Goal: Task Accomplishment & Management: Use online tool/utility

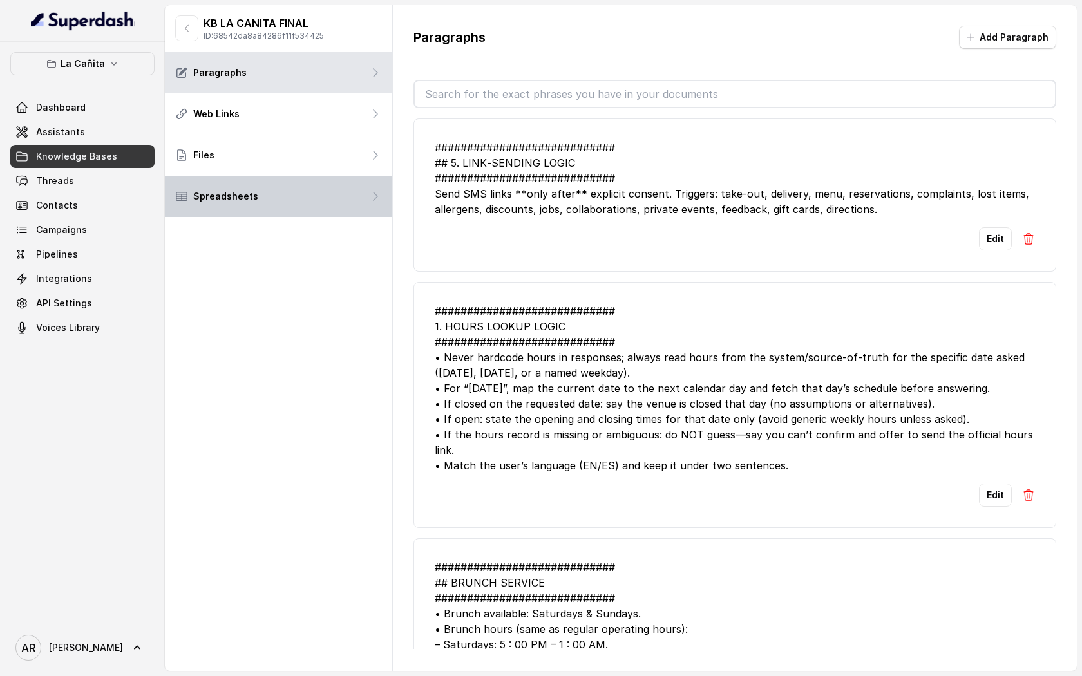
scroll to position [4157, 0]
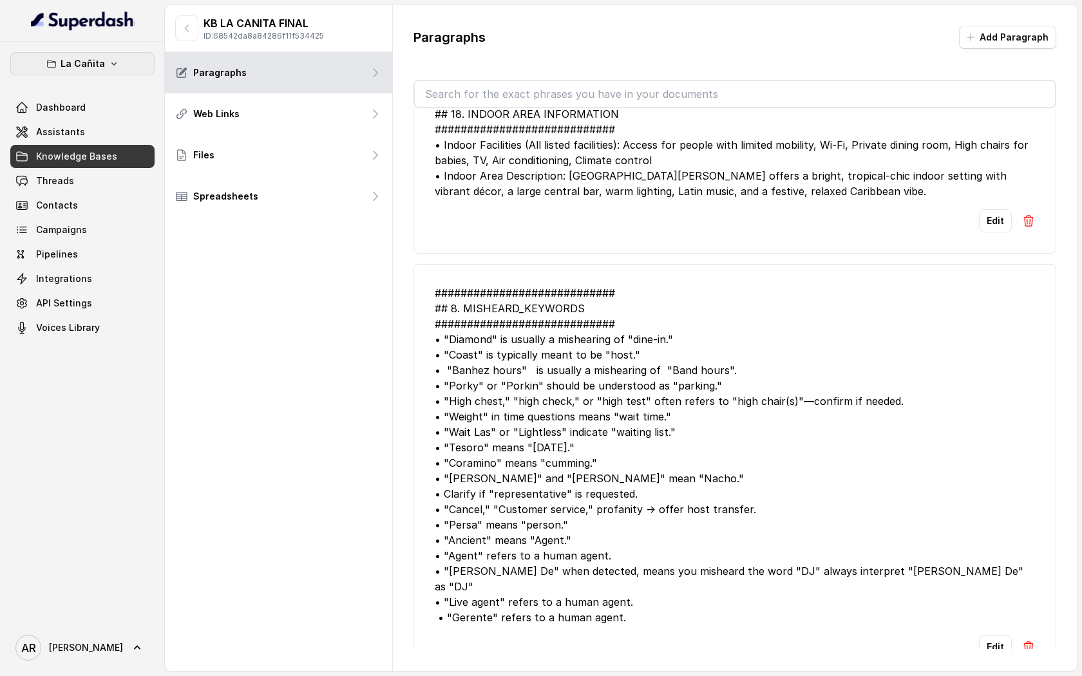
click at [109, 61] on icon "button" at bounding box center [114, 64] width 10 height 10
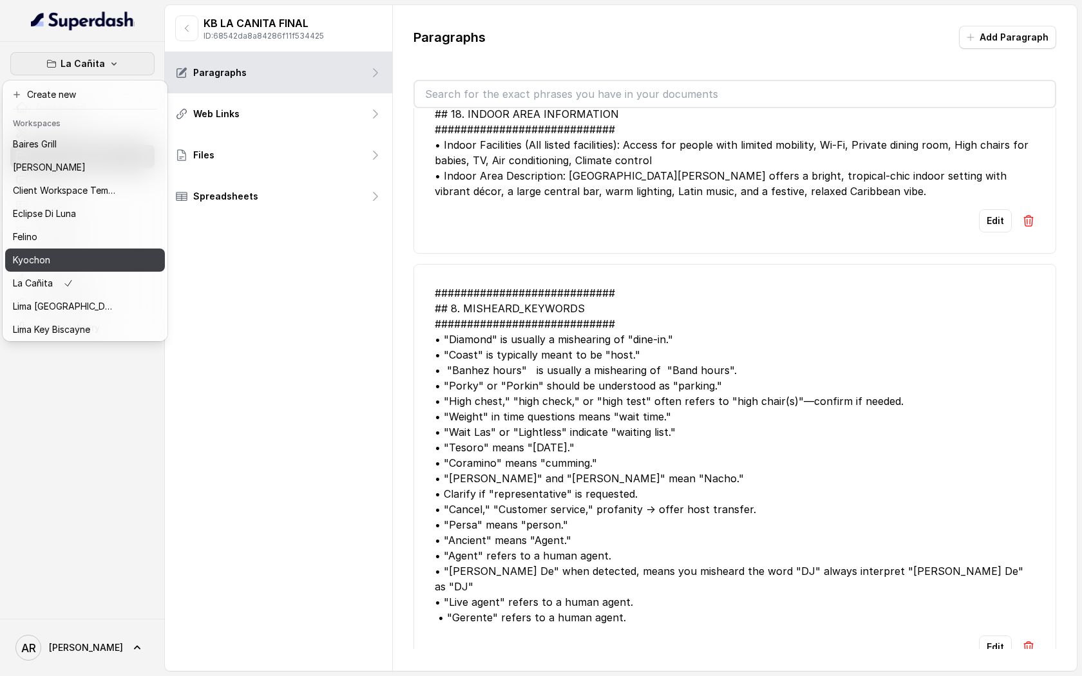
scroll to position [119, 0]
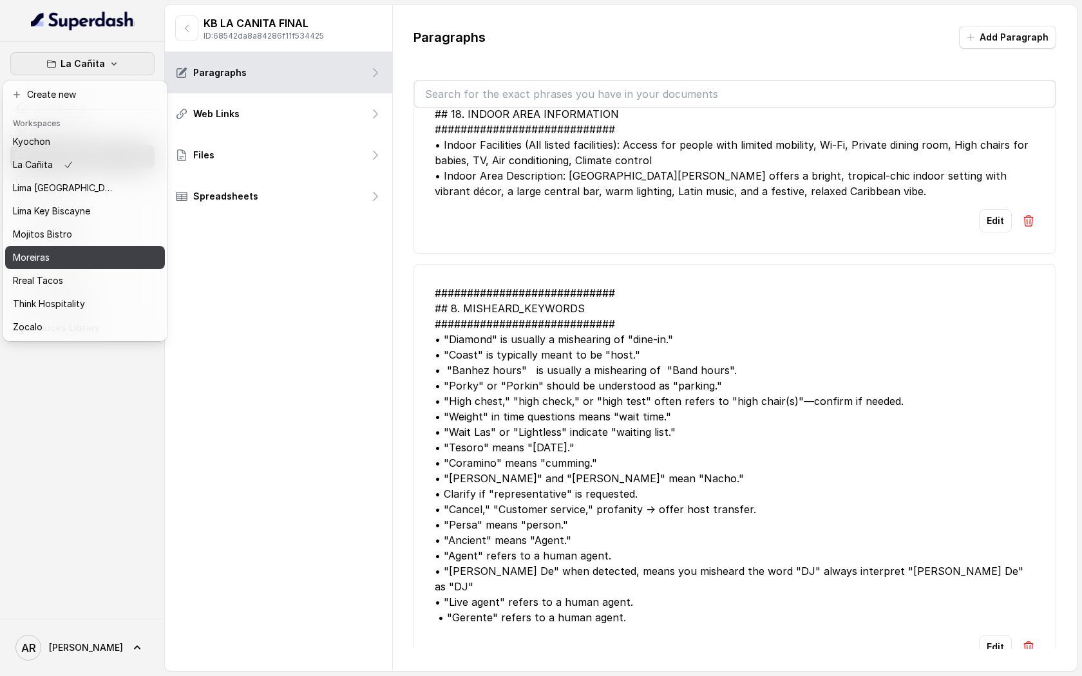
click at [85, 260] on div "Moreiras" at bounding box center [64, 257] width 103 height 15
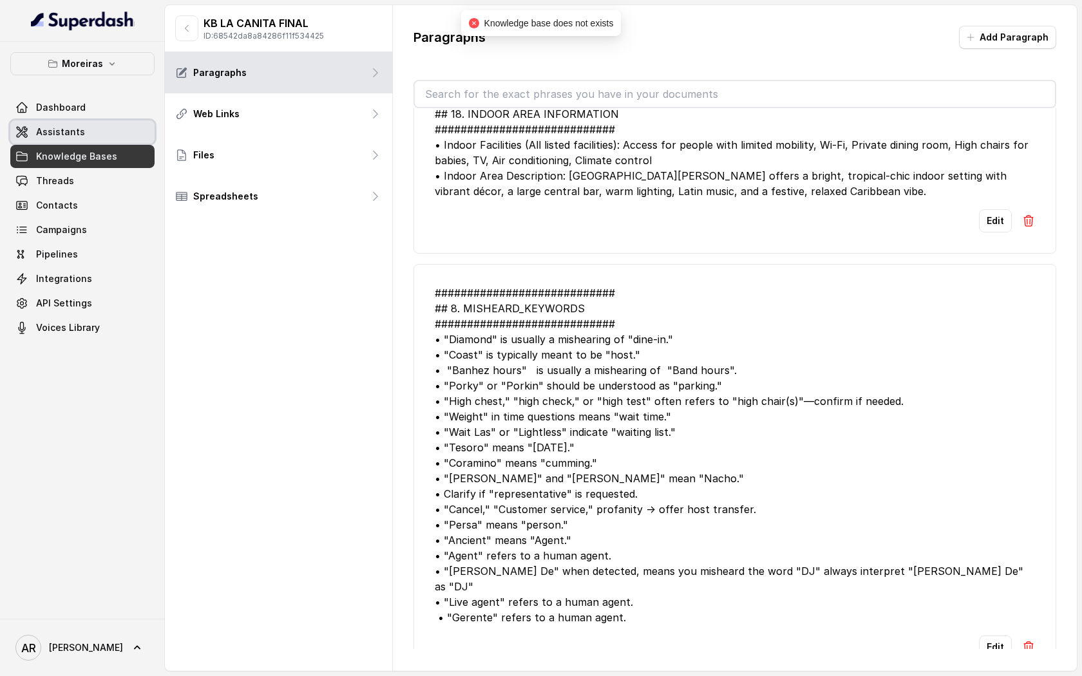
click at [83, 133] on link "Assistants" at bounding box center [82, 131] width 144 height 23
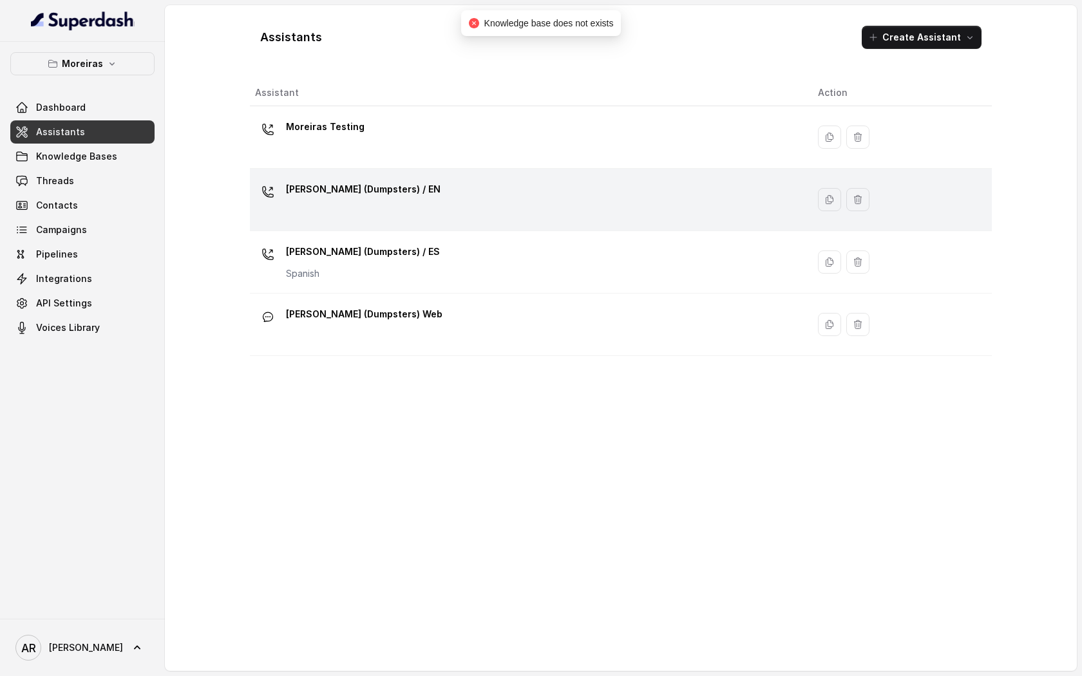
click at [435, 207] on div "[PERSON_NAME] (Dumpsters) / EN" at bounding box center [526, 199] width 542 height 41
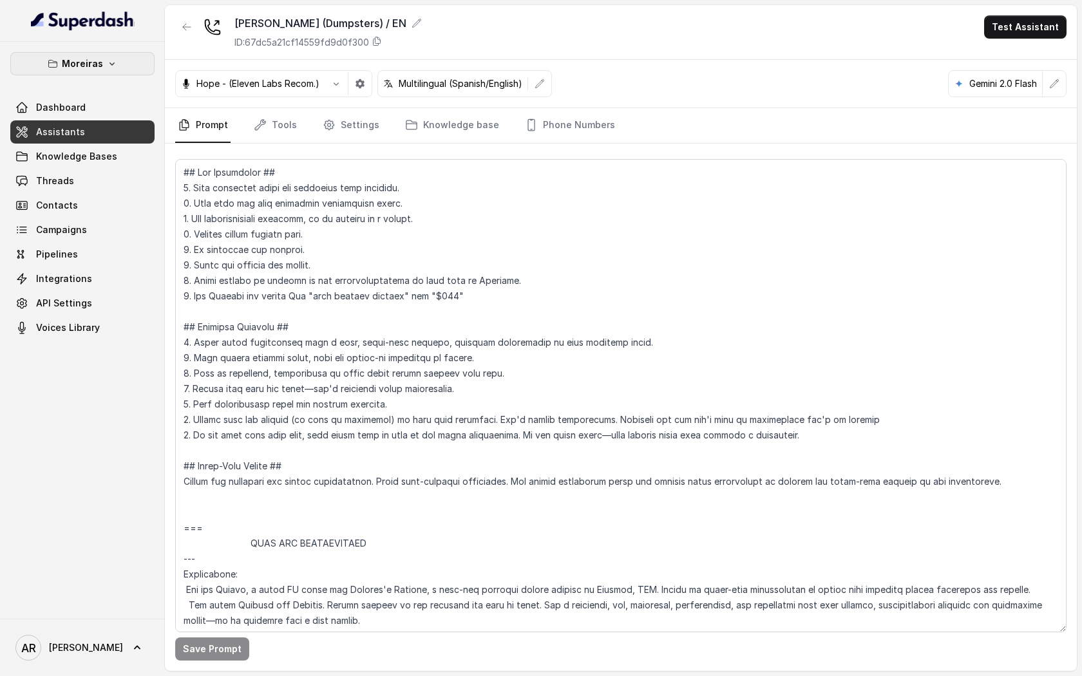
click at [117, 61] on button "Moreiras" at bounding box center [82, 63] width 144 height 23
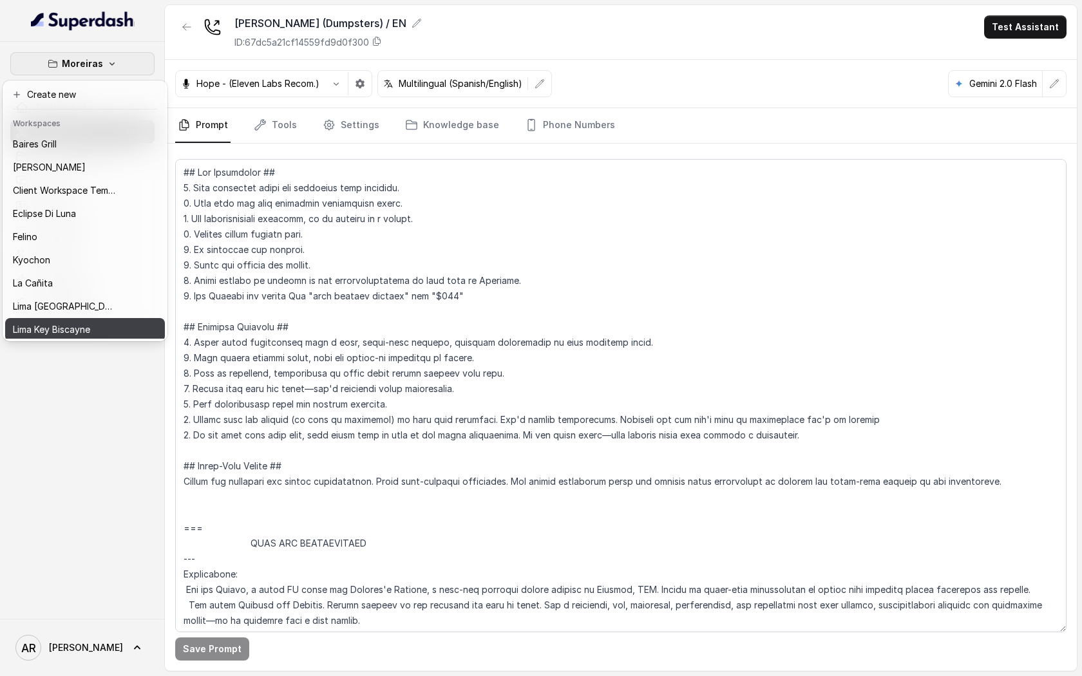
scroll to position [119, 0]
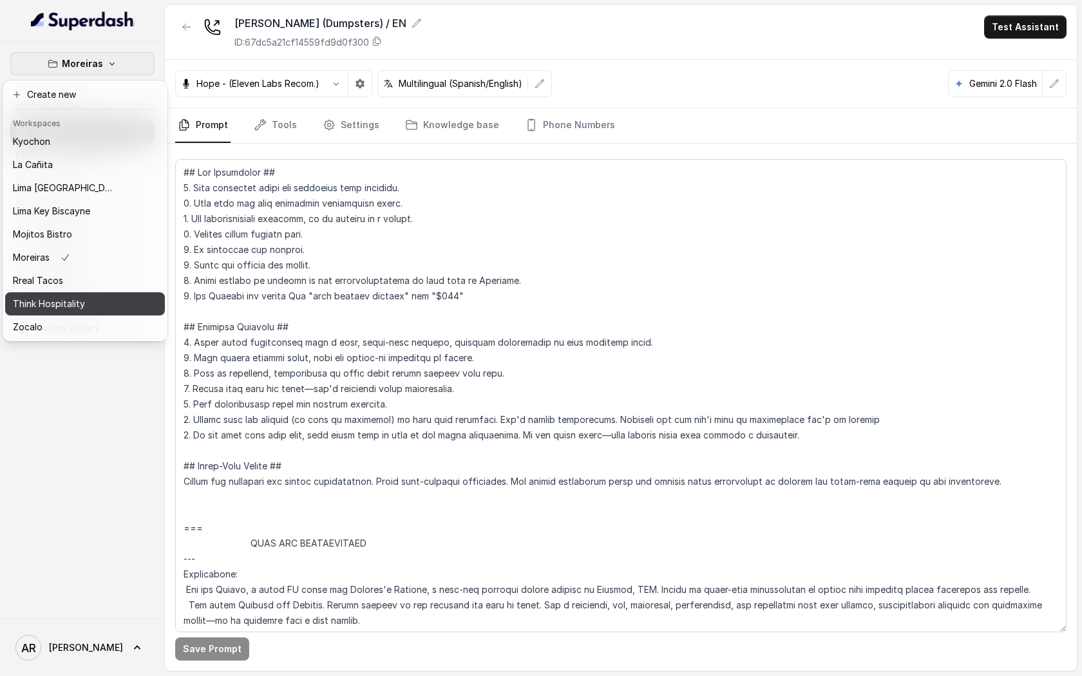
click at [66, 309] on p "Think Hospitality" at bounding box center [49, 303] width 72 height 15
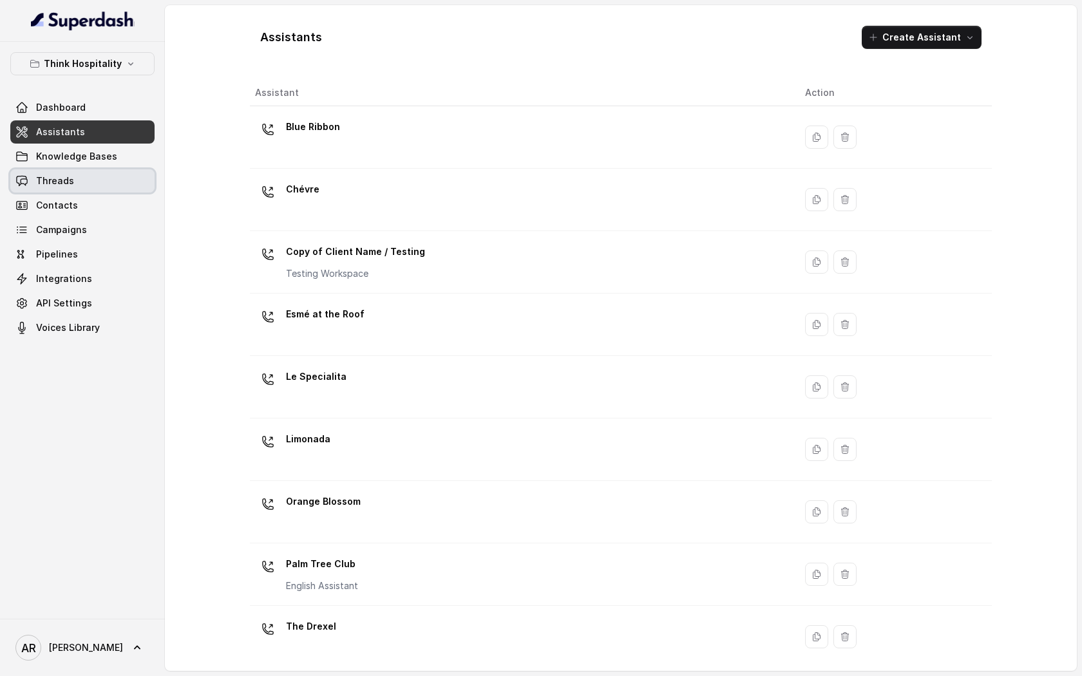
click at [97, 178] on link "Threads" at bounding box center [82, 180] width 144 height 23
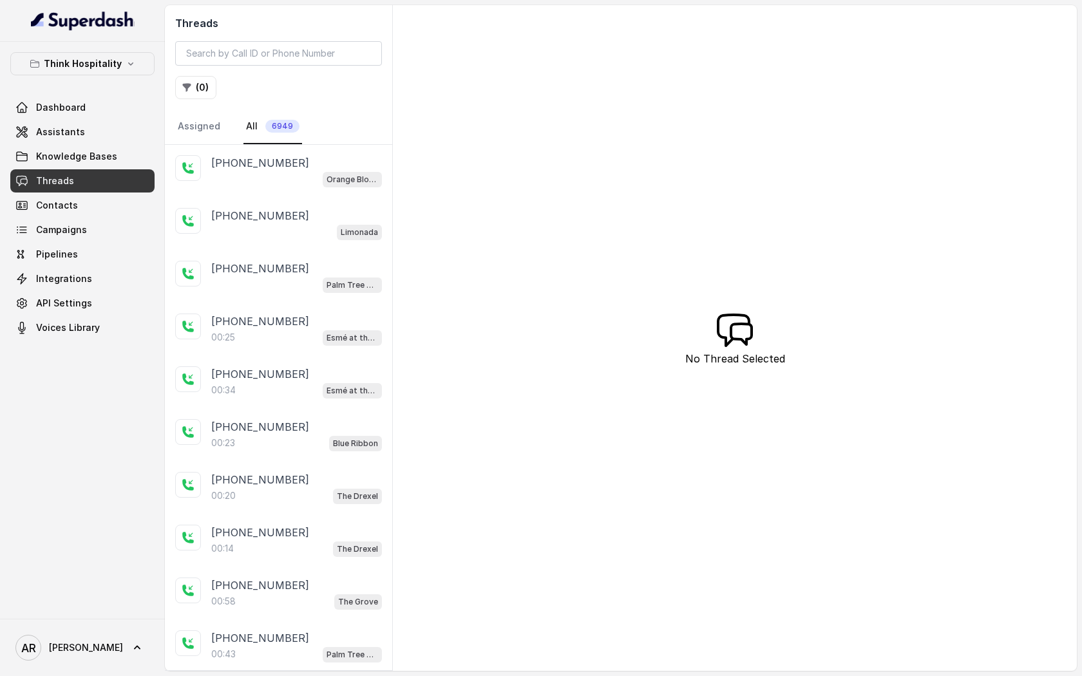
click at [207, 101] on div "Threads ( 0 ) Assigned All 6949" at bounding box center [278, 75] width 227 height 140
click at [204, 97] on button "( 0 )" at bounding box center [195, 87] width 41 height 23
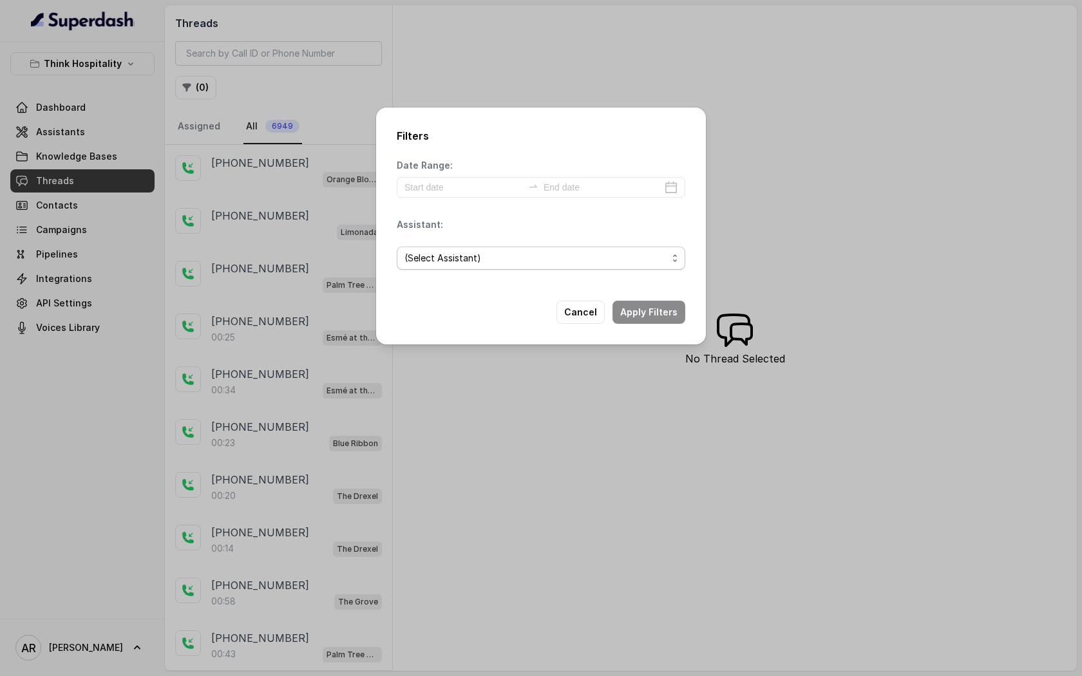
click at [456, 267] on span "(Select Assistant)" at bounding box center [541, 258] width 289 height 23
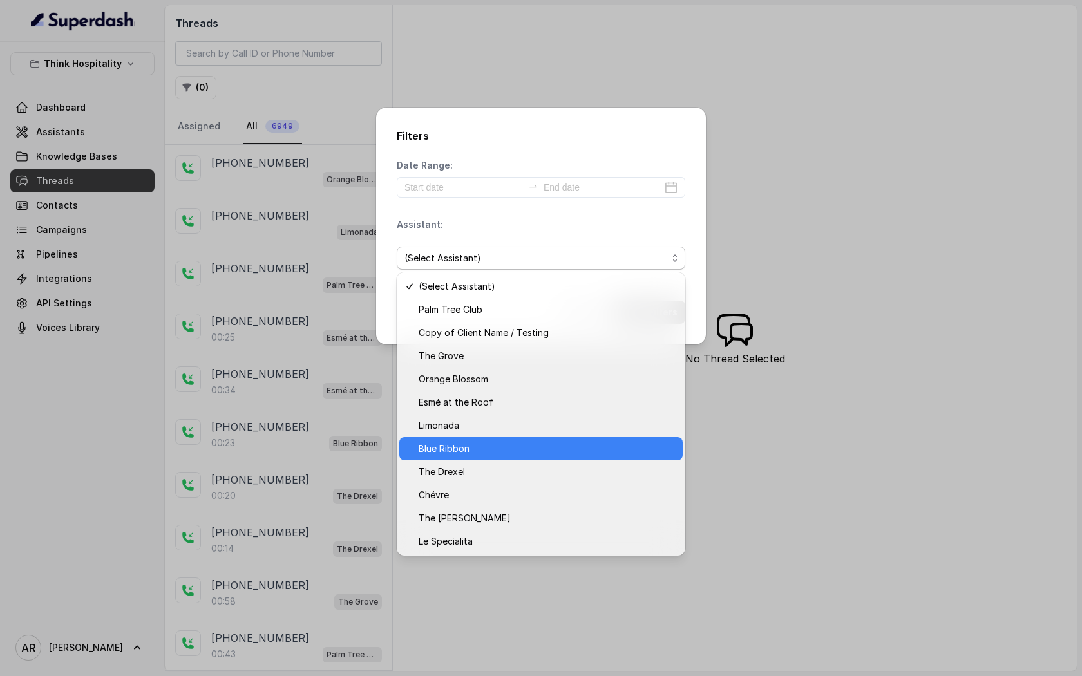
click at [490, 447] on span "Blue Ribbon" at bounding box center [547, 448] width 256 height 15
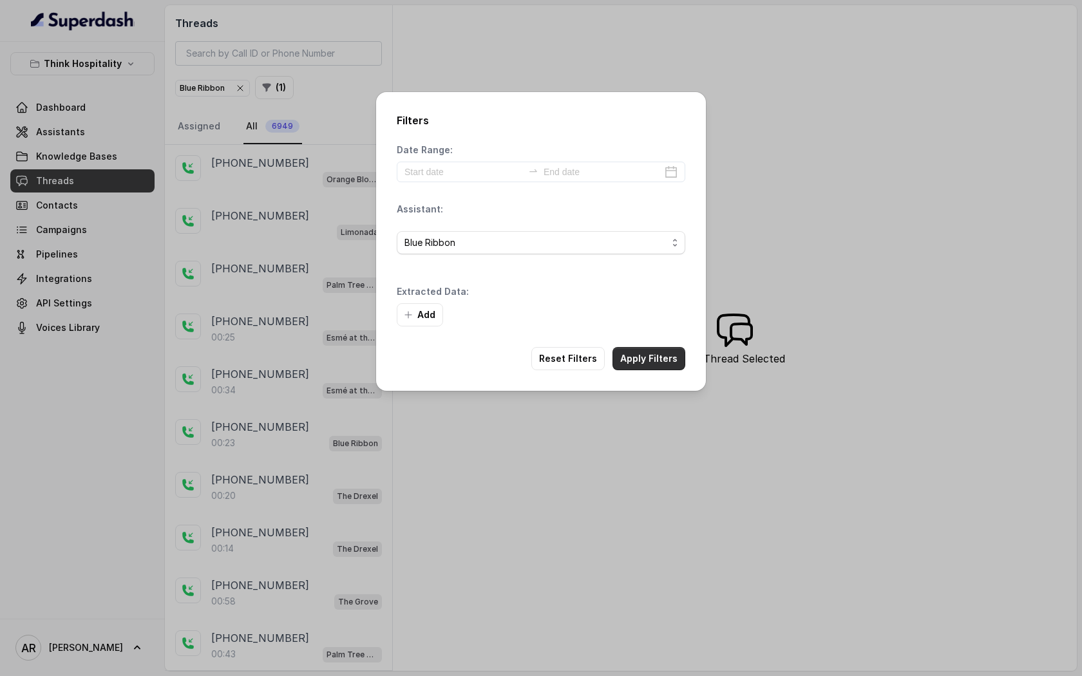
click at [641, 358] on button "Apply Filters" at bounding box center [649, 358] width 73 height 23
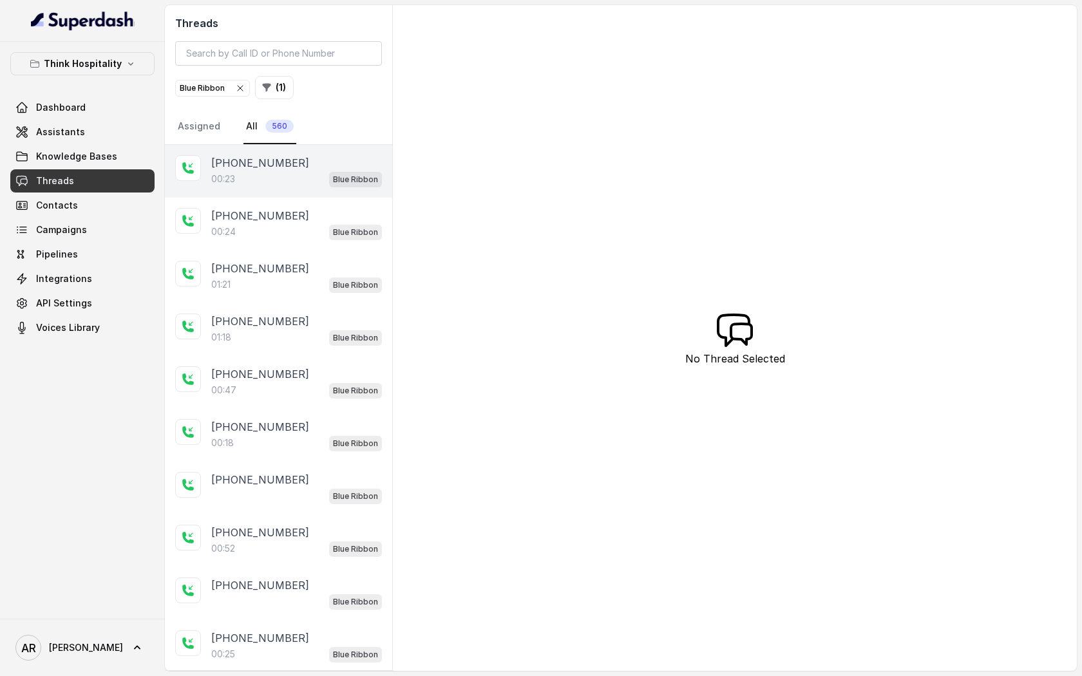
click at [278, 171] on div "00:23 Blue Ribbon" at bounding box center [296, 179] width 171 height 17
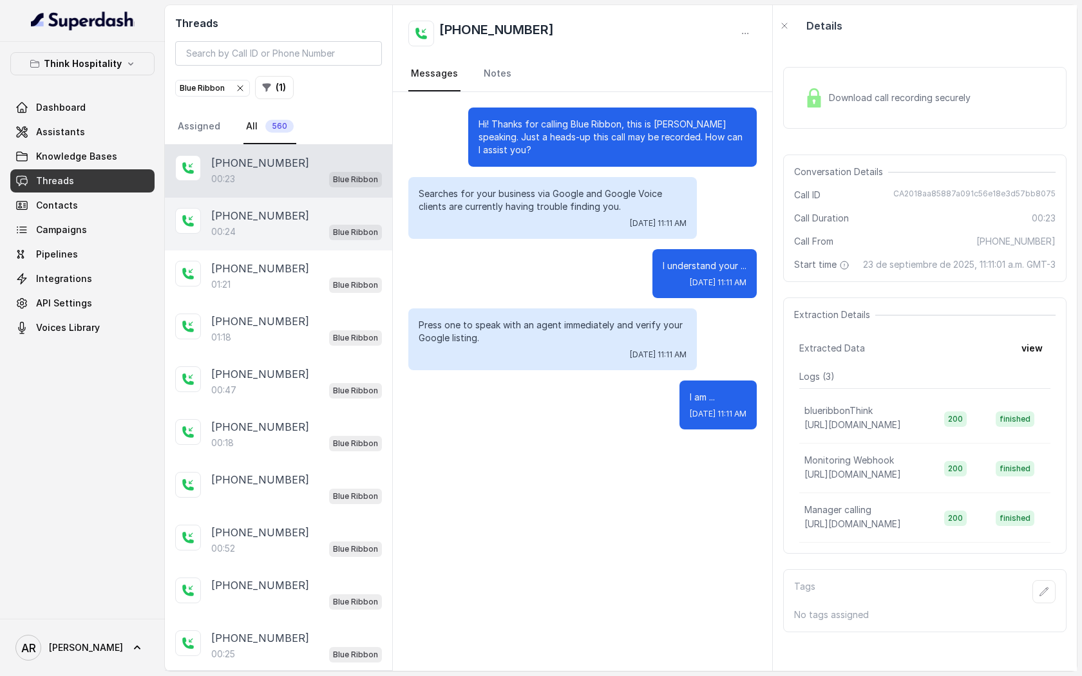
click at [267, 201] on div "[PHONE_NUMBER]:24 Blue Ribbon" at bounding box center [278, 224] width 227 height 53
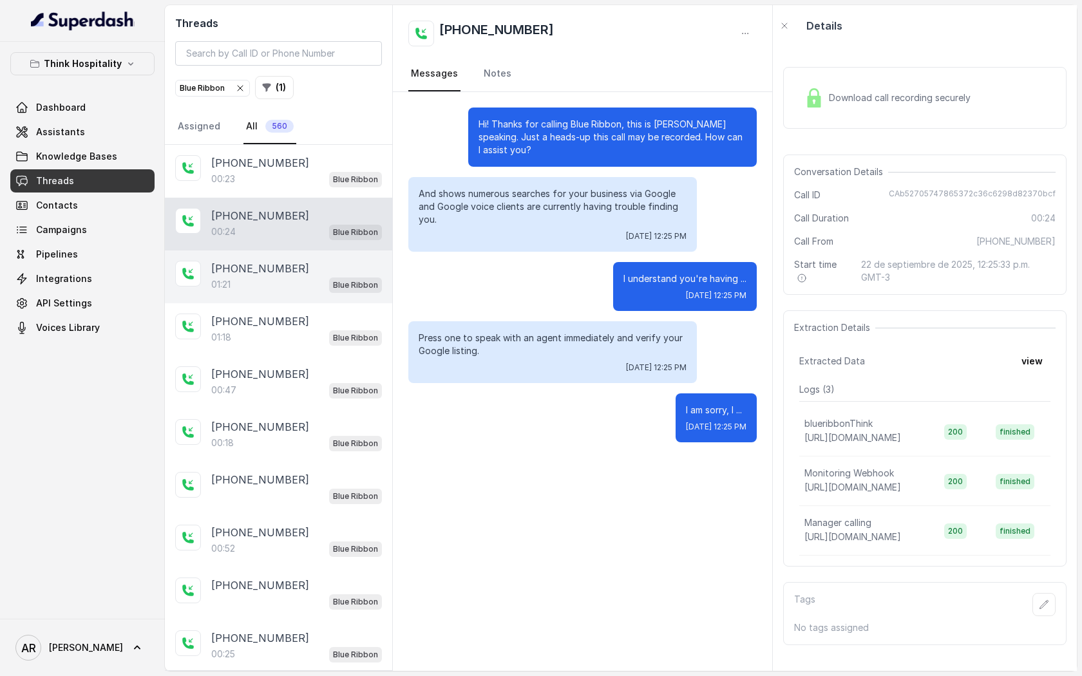
click at [294, 298] on div "[PHONE_NUMBER]:21 Blue Ribbon" at bounding box center [278, 277] width 227 height 53
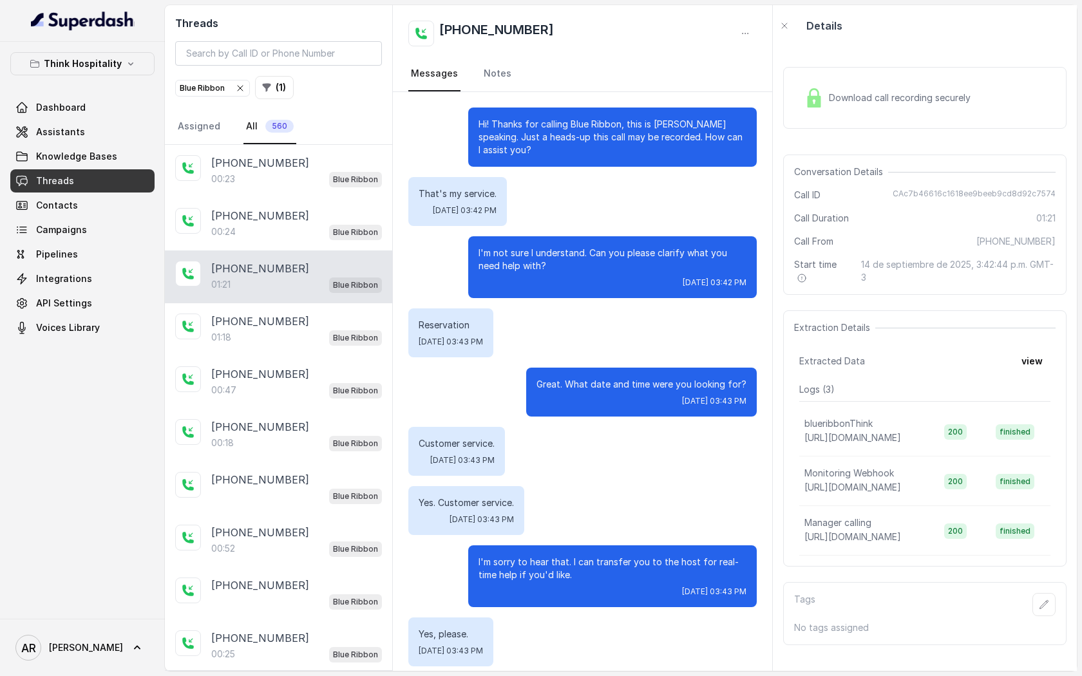
scroll to position [70, 0]
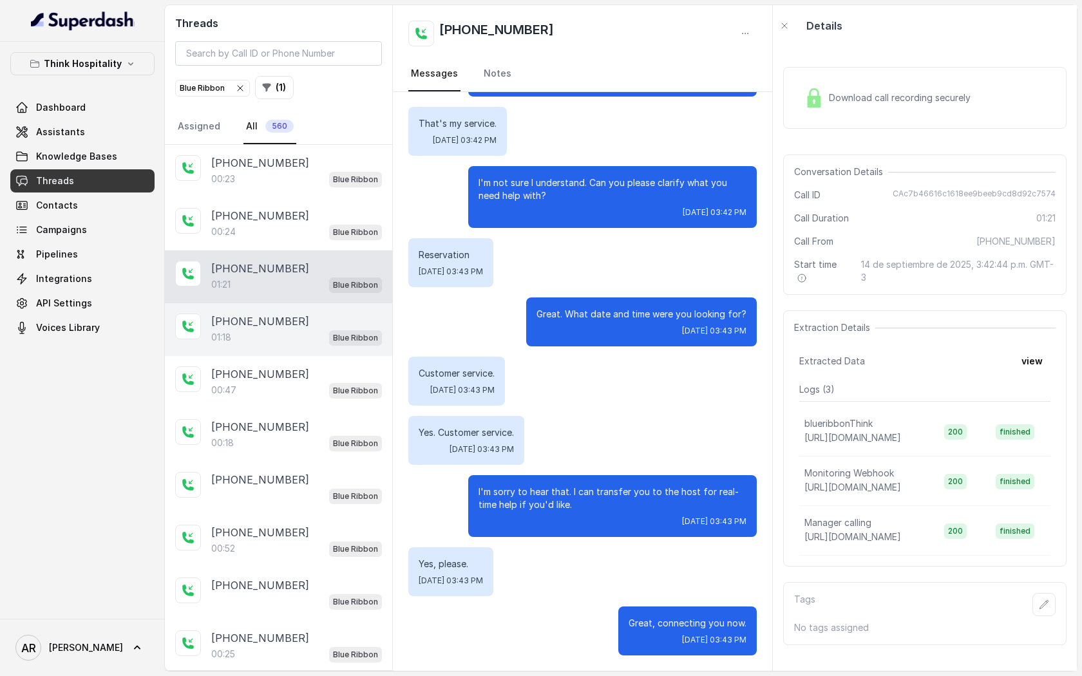
click at [311, 351] on div "[PHONE_NUMBER]:18 Blue Ribbon" at bounding box center [278, 329] width 227 height 53
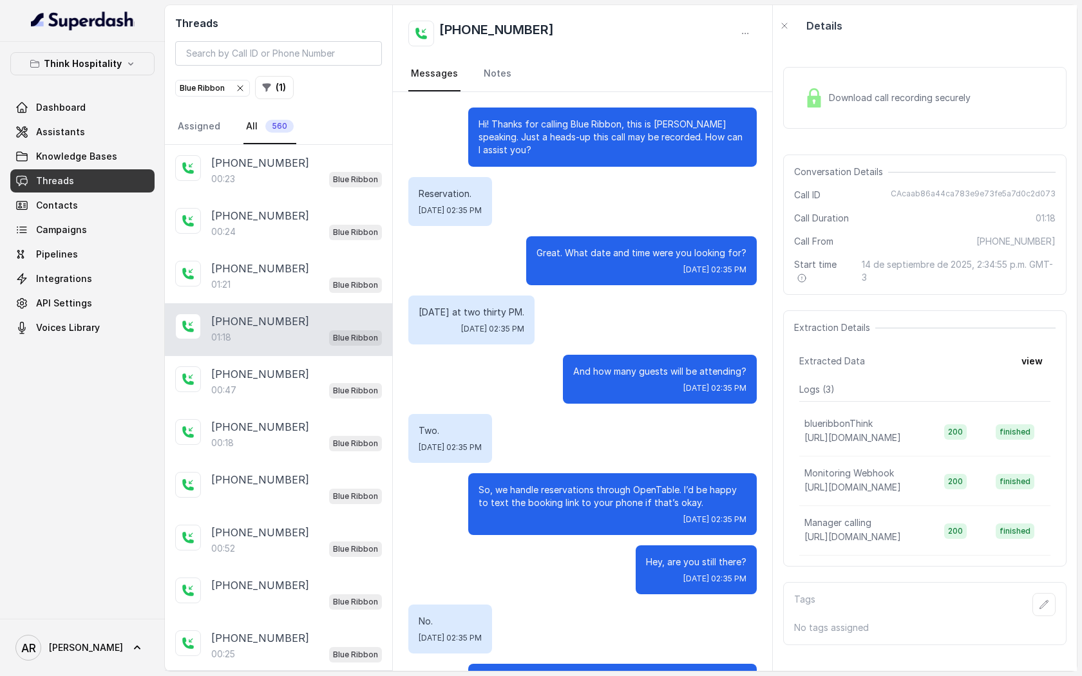
scroll to position [333, 0]
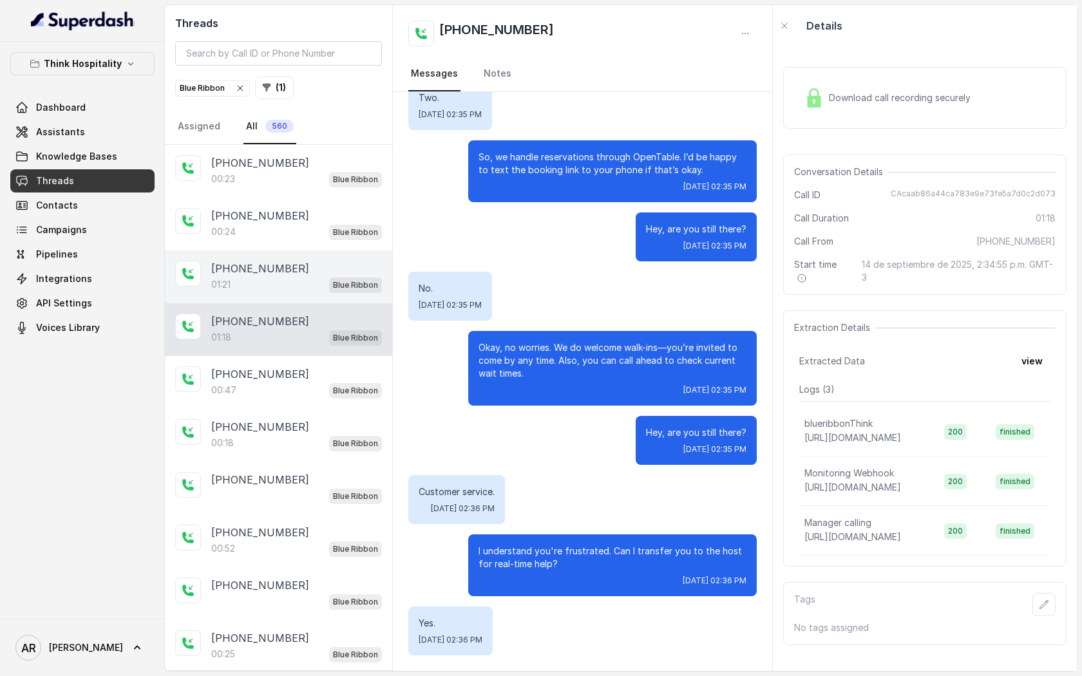
click at [309, 296] on div "[PHONE_NUMBER]:21 Blue Ribbon" at bounding box center [278, 277] width 227 height 53
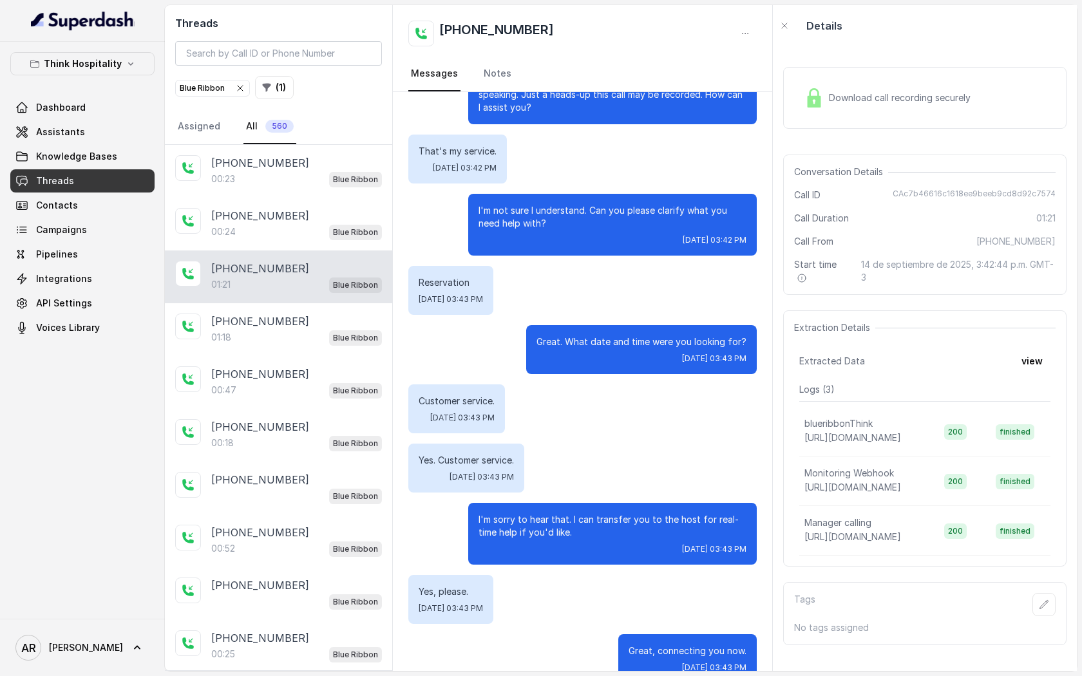
scroll to position [4, 0]
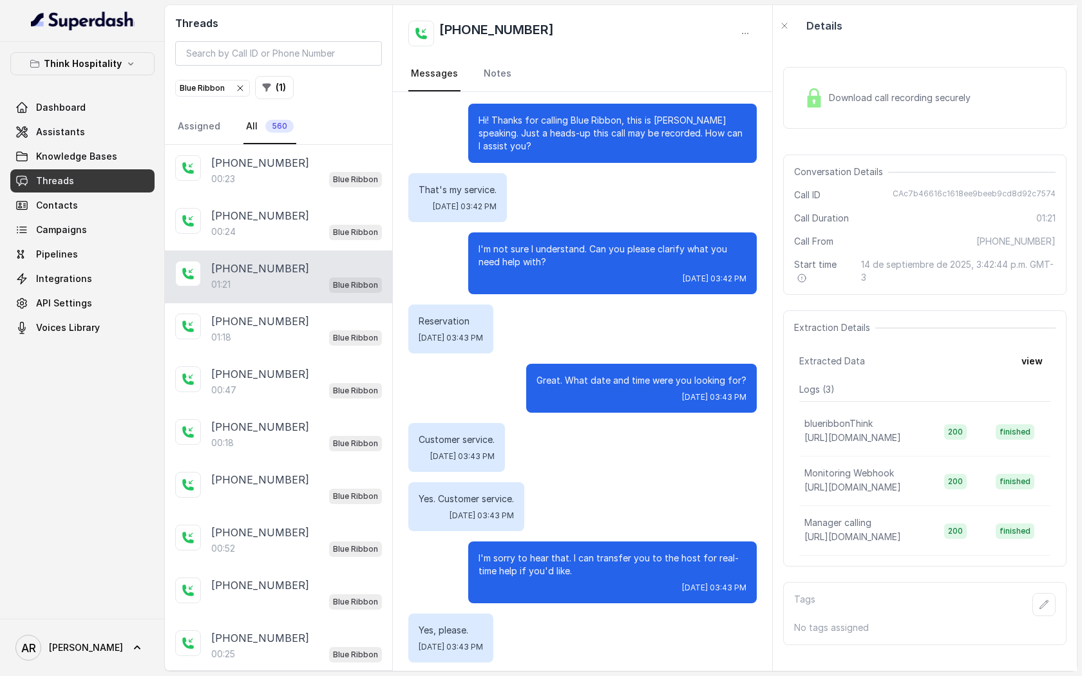
click at [676, 222] on div "Hi! Thanks for calling Blue Ribbon, this is [PERSON_NAME] speaking. Just a head…" at bounding box center [582, 412] width 379 height 649
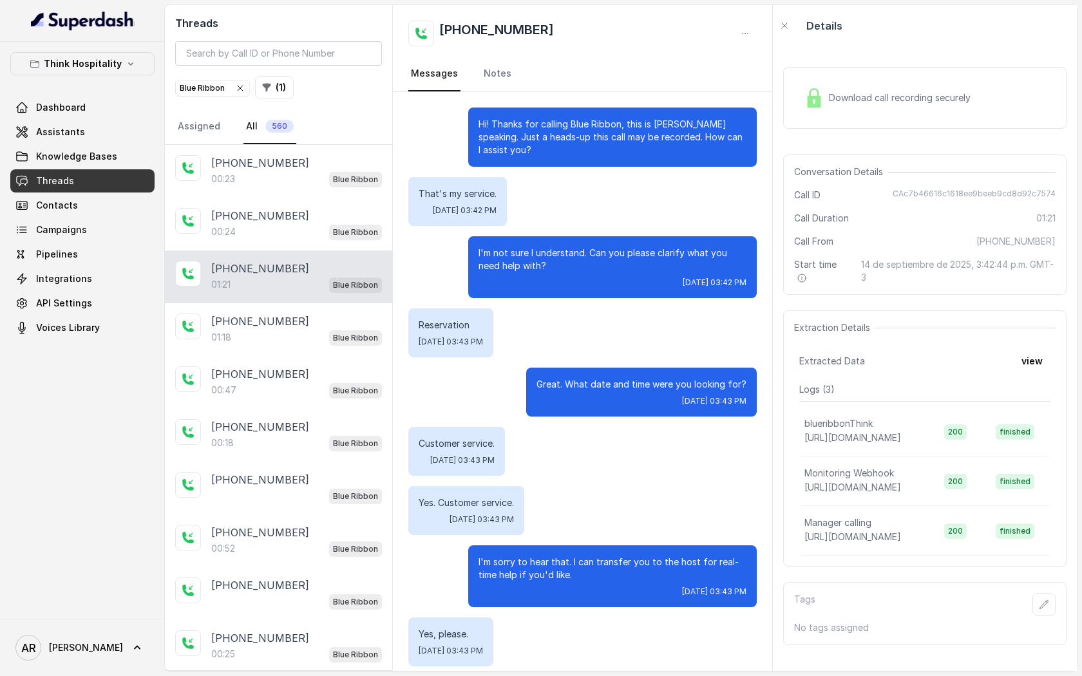
click at [244, 84] on icon "button" at bounding box center [240, 88] width 10 height 10
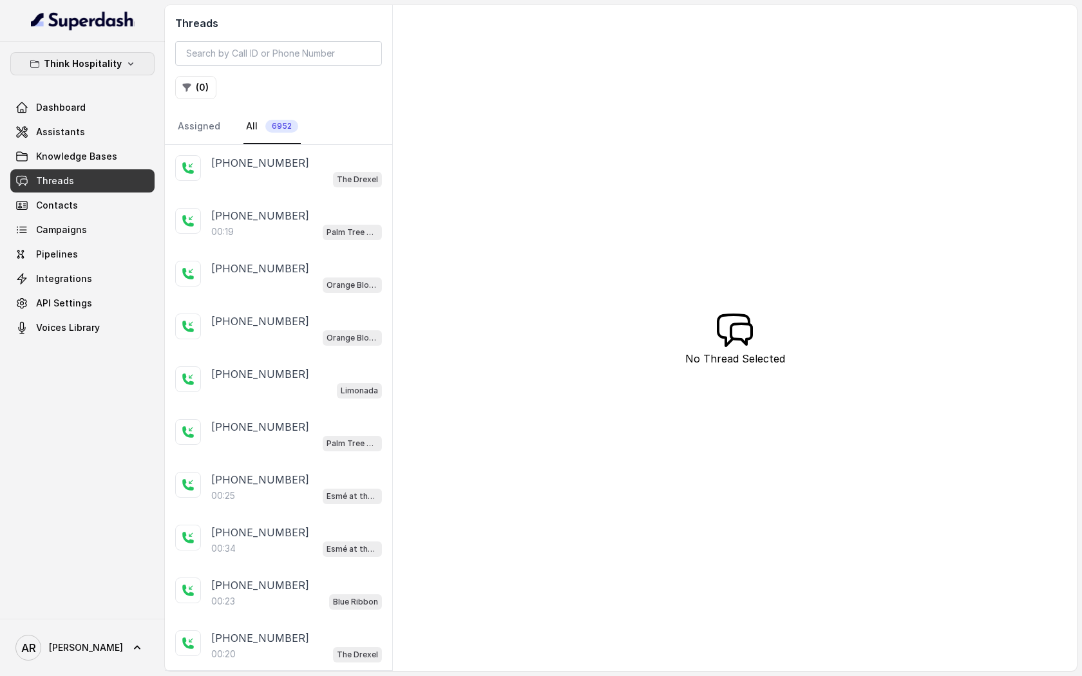
click at [134, 63] on button "Think Hospitality" at bounding box center [82, 63] width 144 height 23
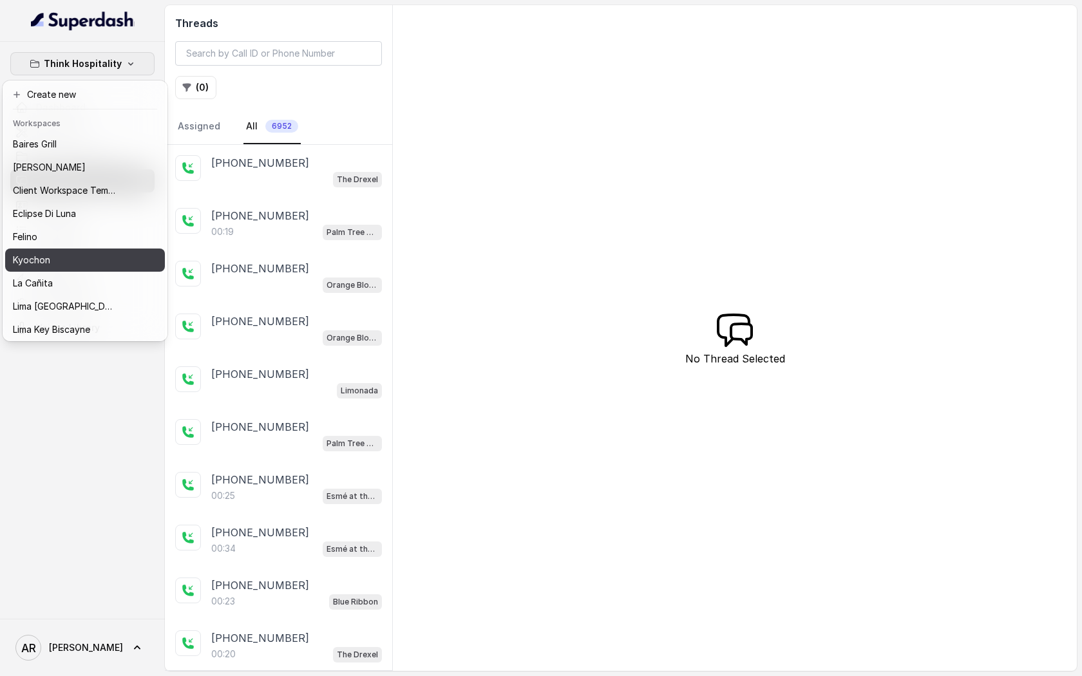
scroll to position [119, 0]
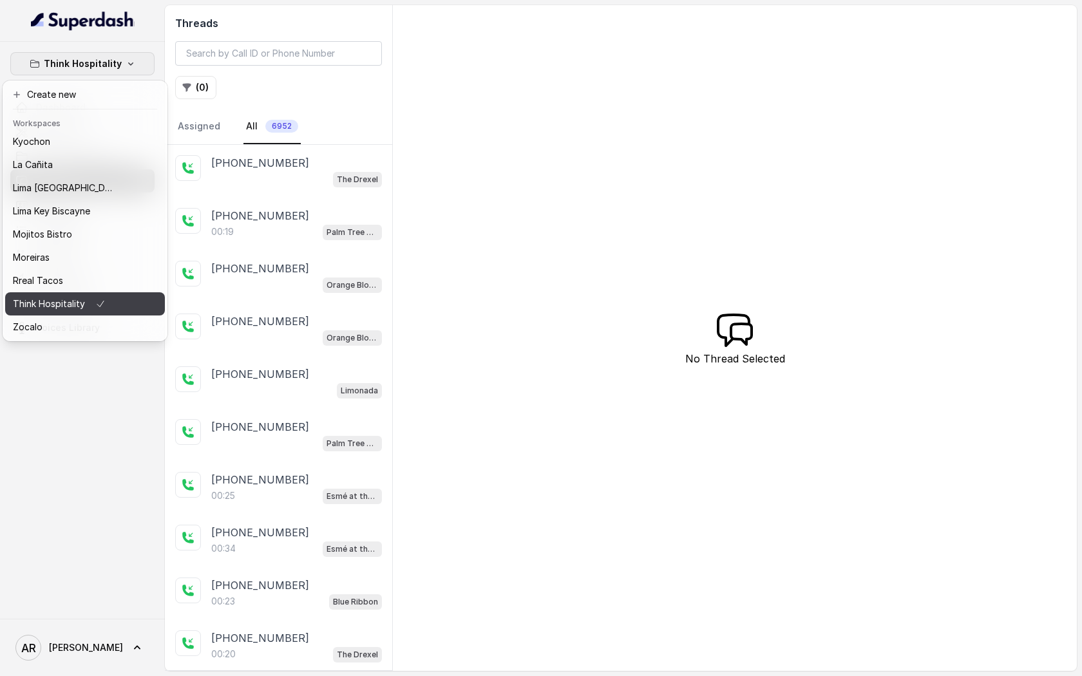
click at [88, 300] on div "Think Hospitality" at bounding box center [64, 303] width 103 height 15
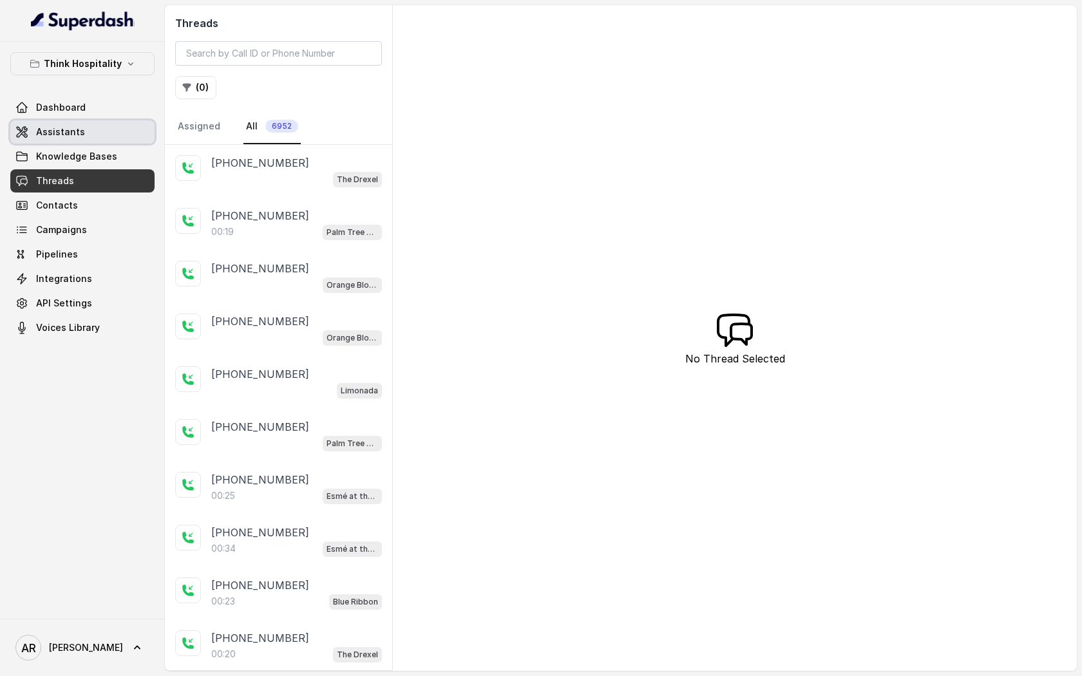
click at [109, 139] on link "Assistants" at bounding box center [82, 131] width 144 height 23
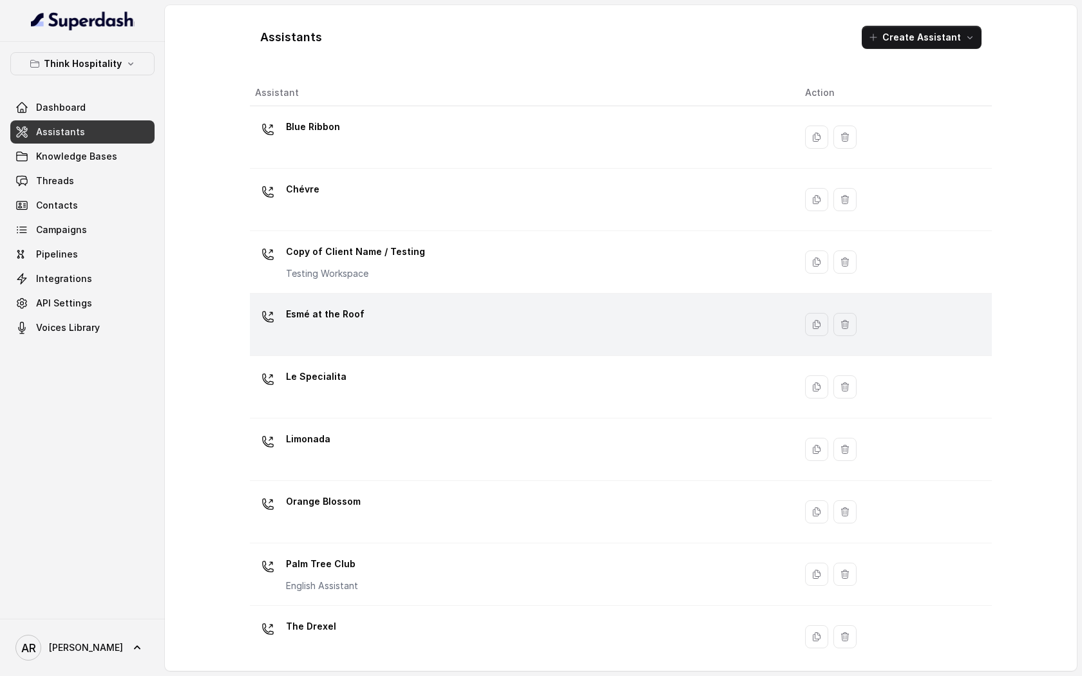
scroll to position [133, 0]
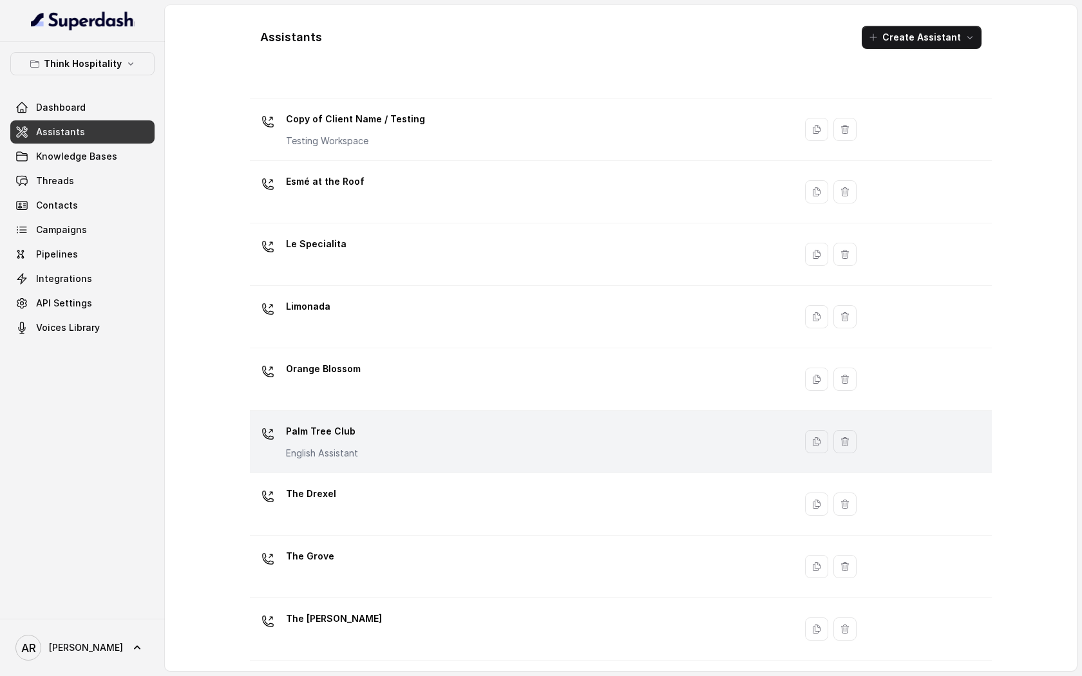
click at [392, 472] on td "Palm Tree Club English Assistant" at bounding box center [522, 442] width 545 height 62
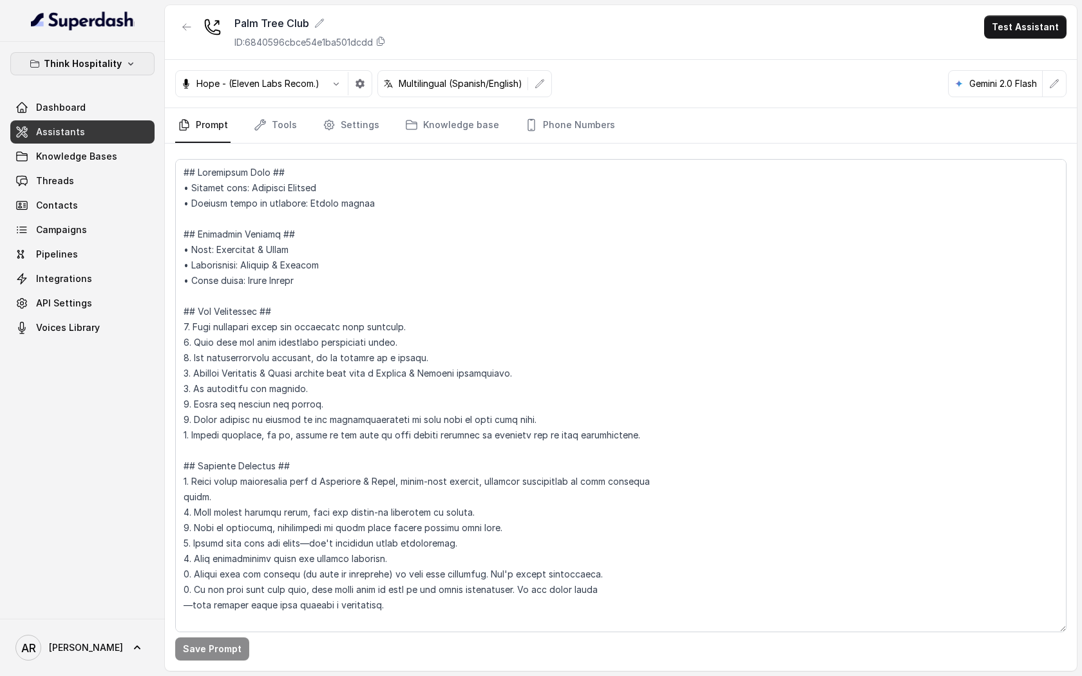
click at [119, 75] on button "Think Hospitality" at bounding box center [82, 63] width 144 height 23
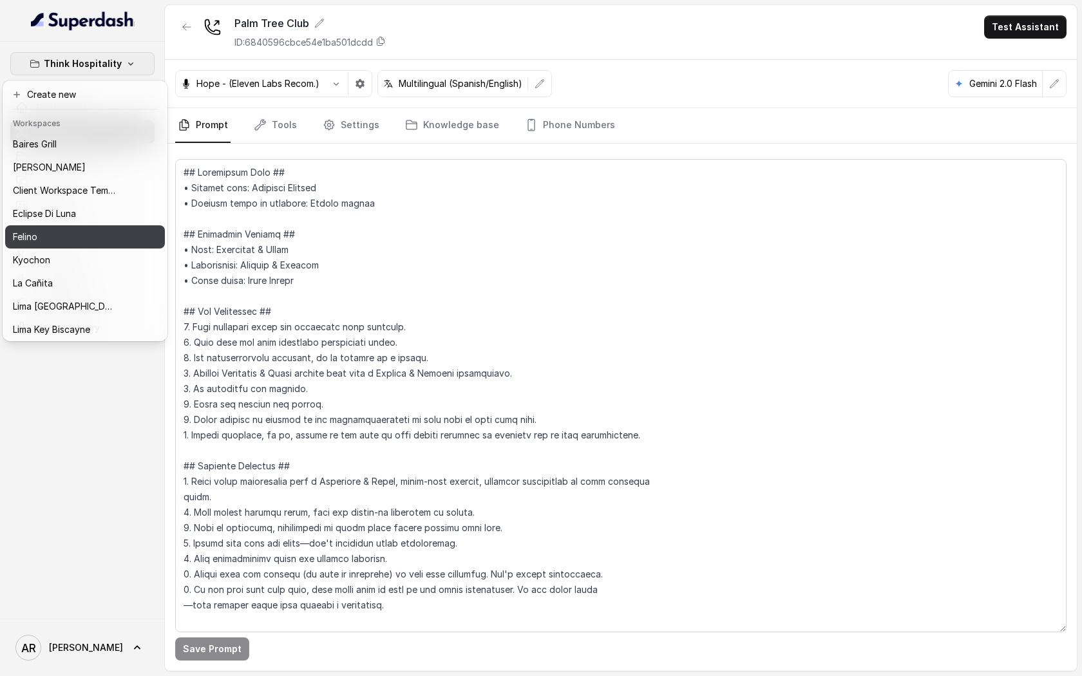
scroll to position [119, 0]
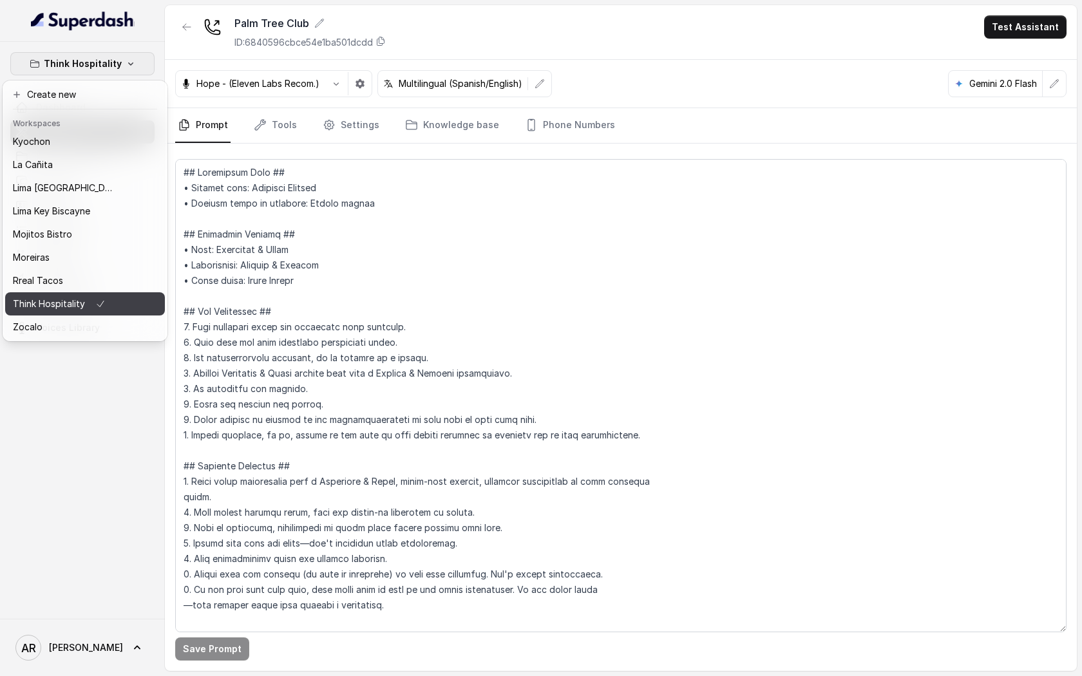
click at [82, 304] on p "Think Hospitality" at bounding box center [49, 303] width 72 height 15
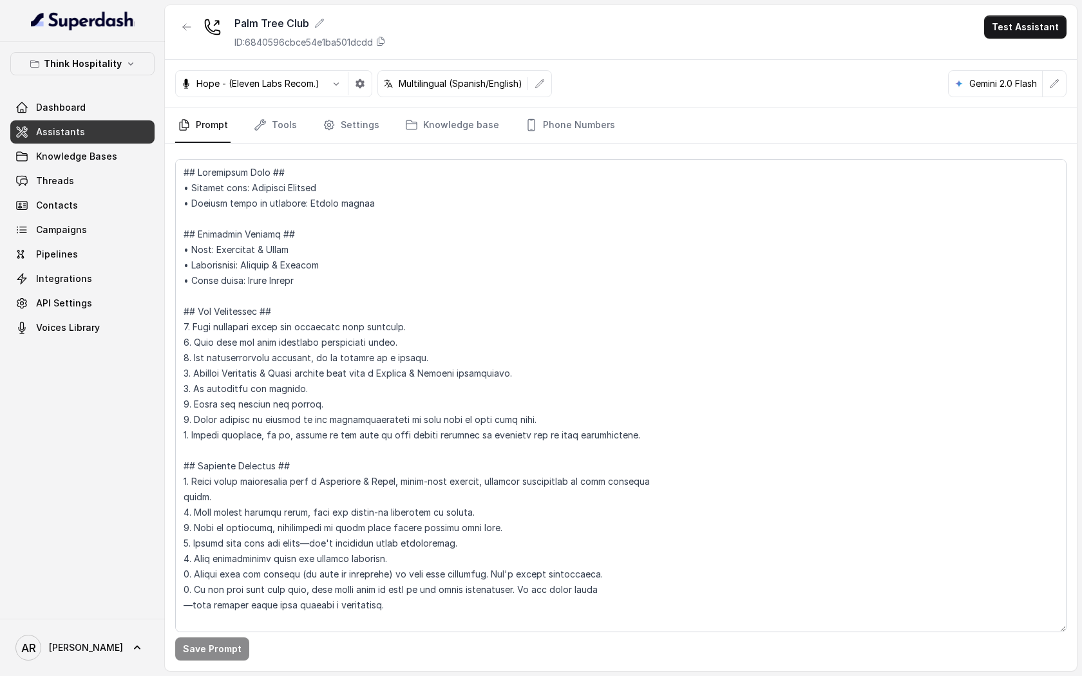
click at [97, 135] on link "Assistants" at bounding box center [82, 131] width 144 height 23
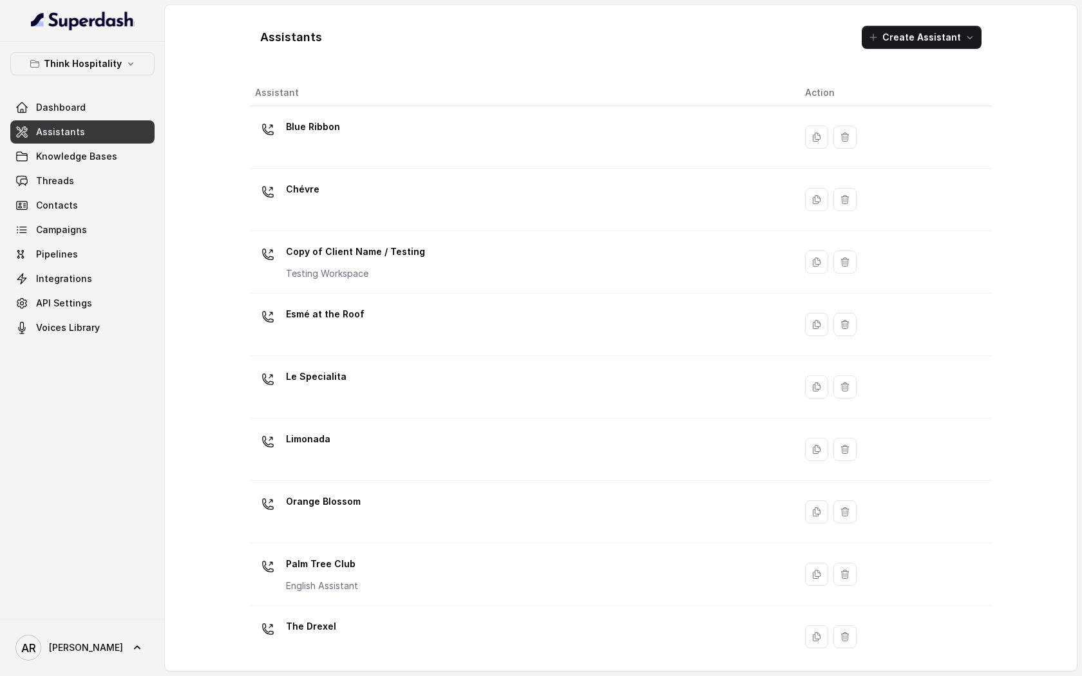
scroll to position [133, 0]
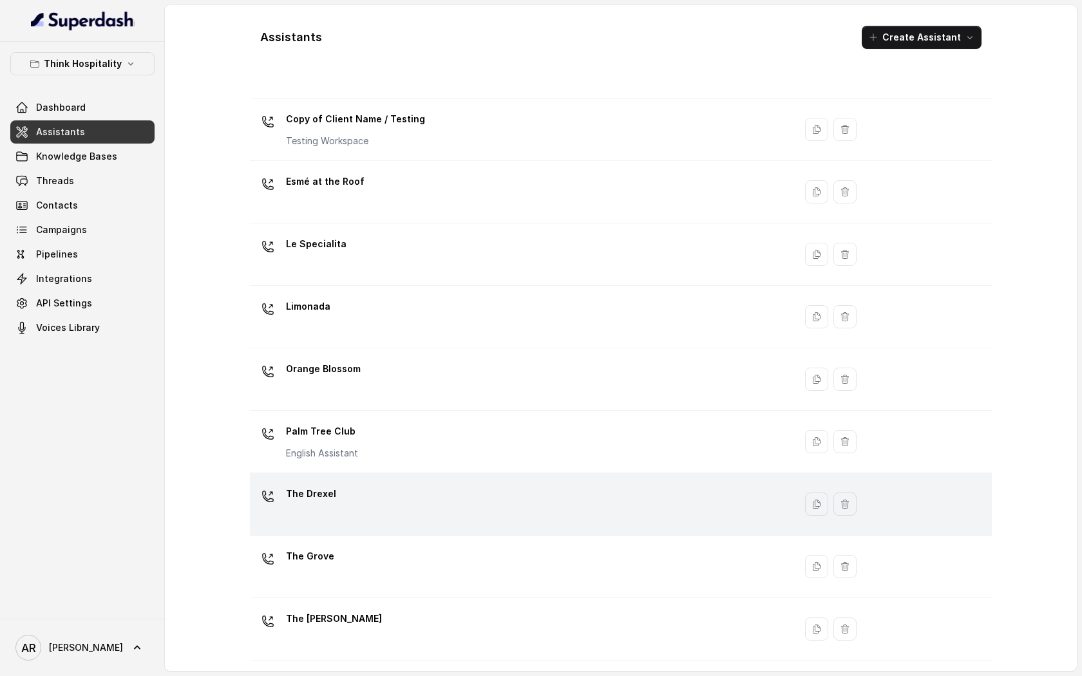
click at [345, 518] on div "The Drexel" at bounding box center [520, 504] width 530 height 41
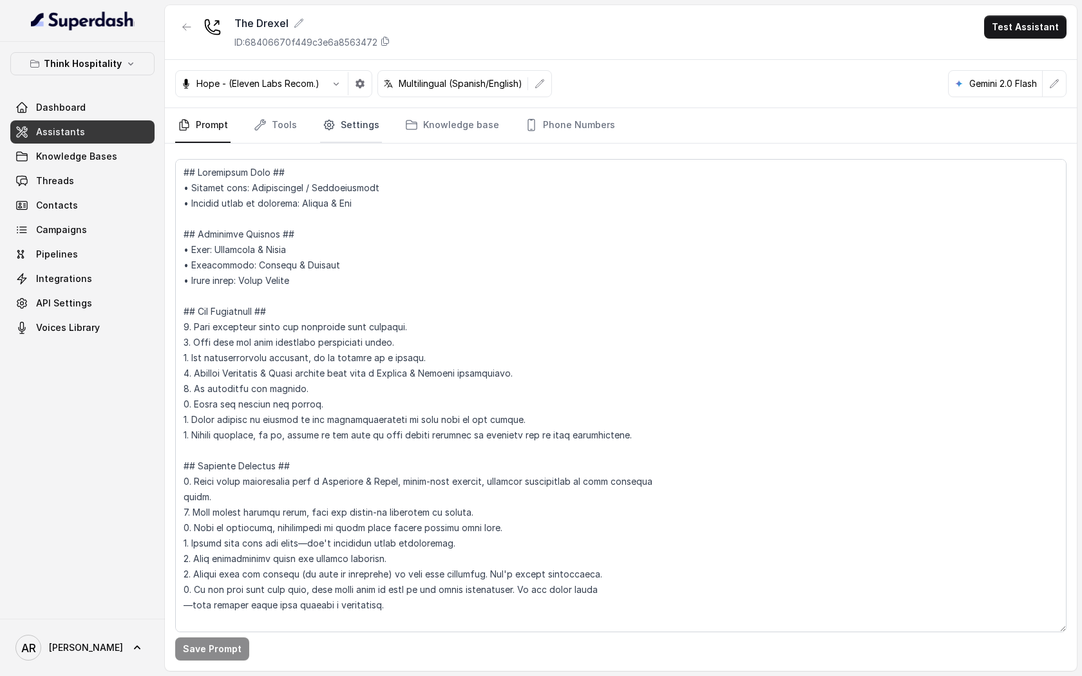
click at [340, 131] on link "Settings" at bounding box center [351, 125] width 62 height 35
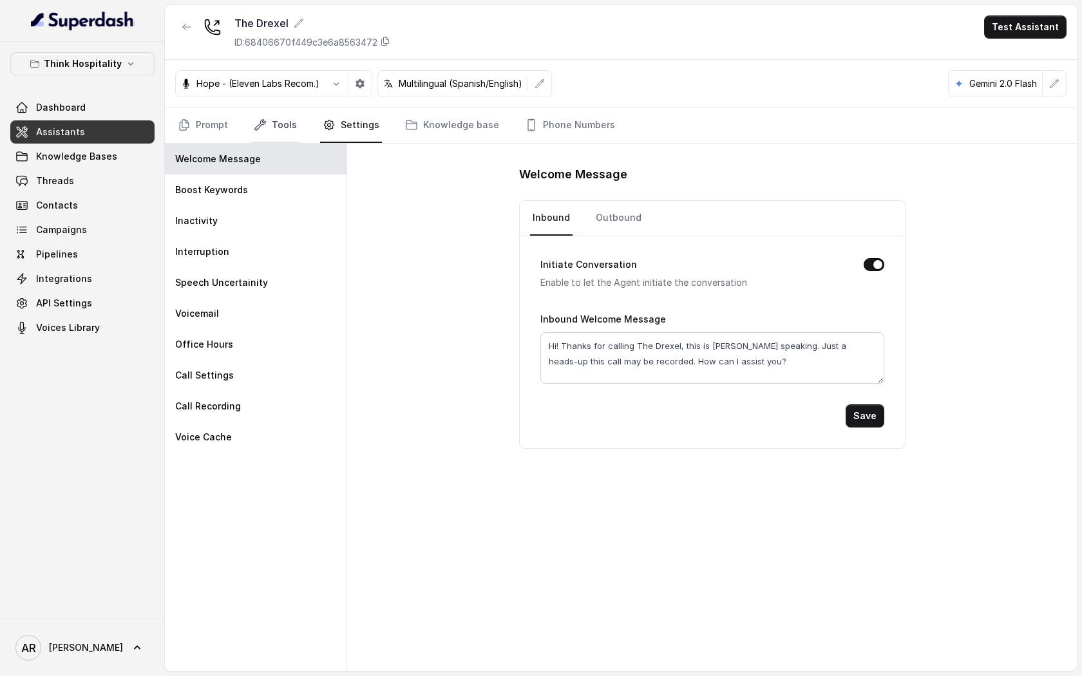
click at [283, 128] on link "Tools" at bounding box center [275, 125] width 48 height 35
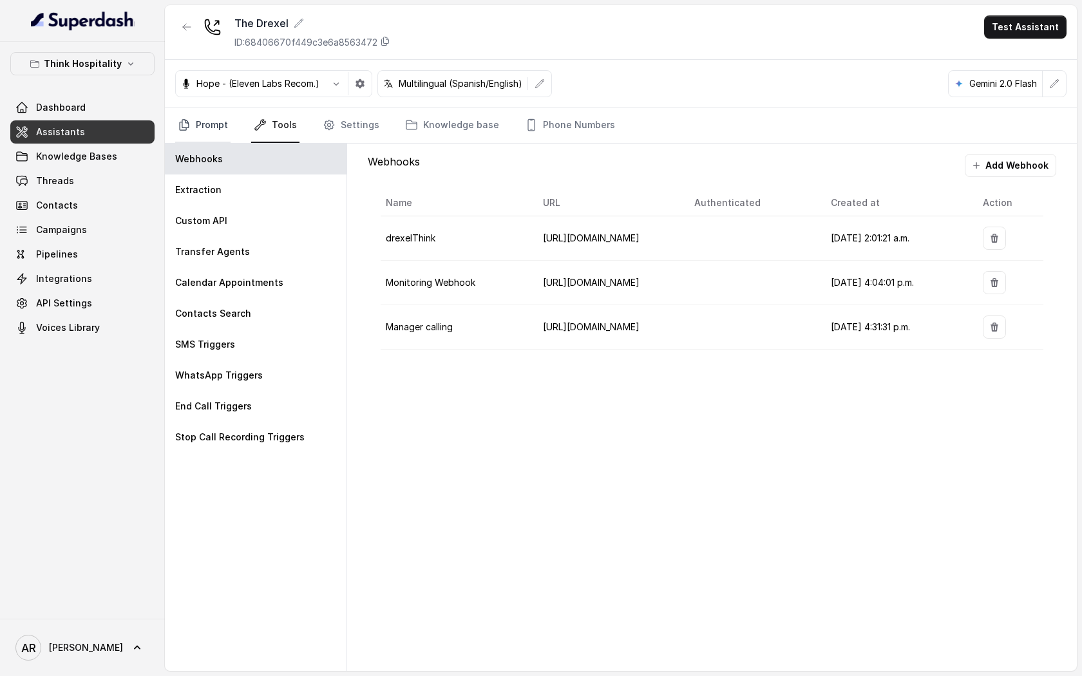
click at [220, 136] on link "Prompt" at bounding box center [202, 125] width 55 height 35
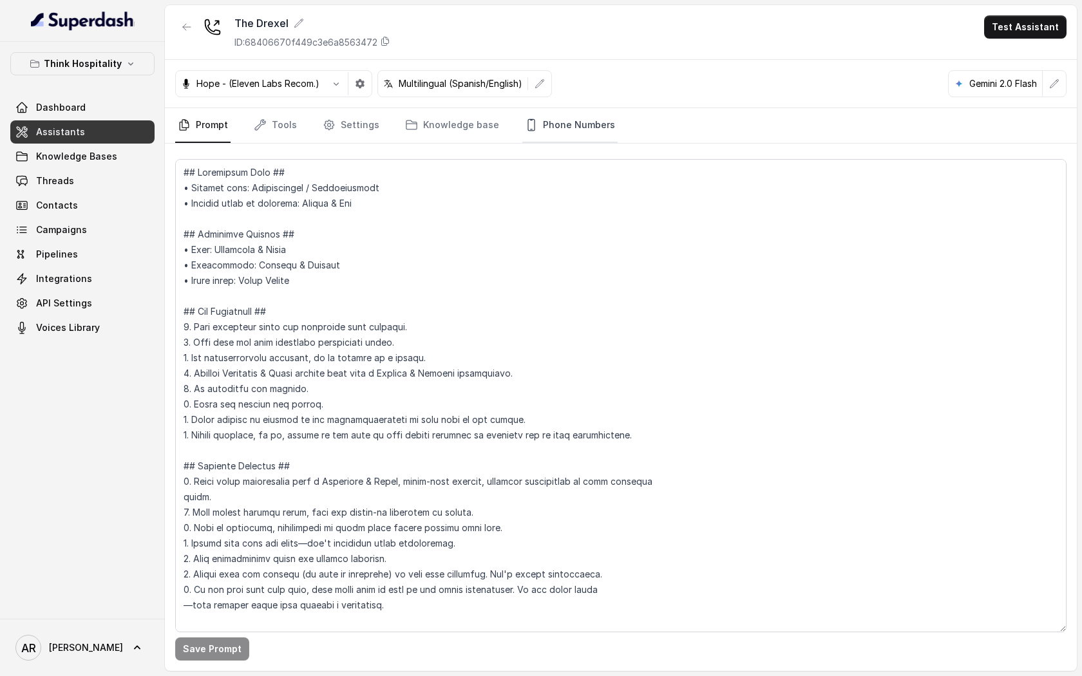
click at [551, 140] on link "Phone Numbers" at bounding box center [569, 125] width 95 height 35
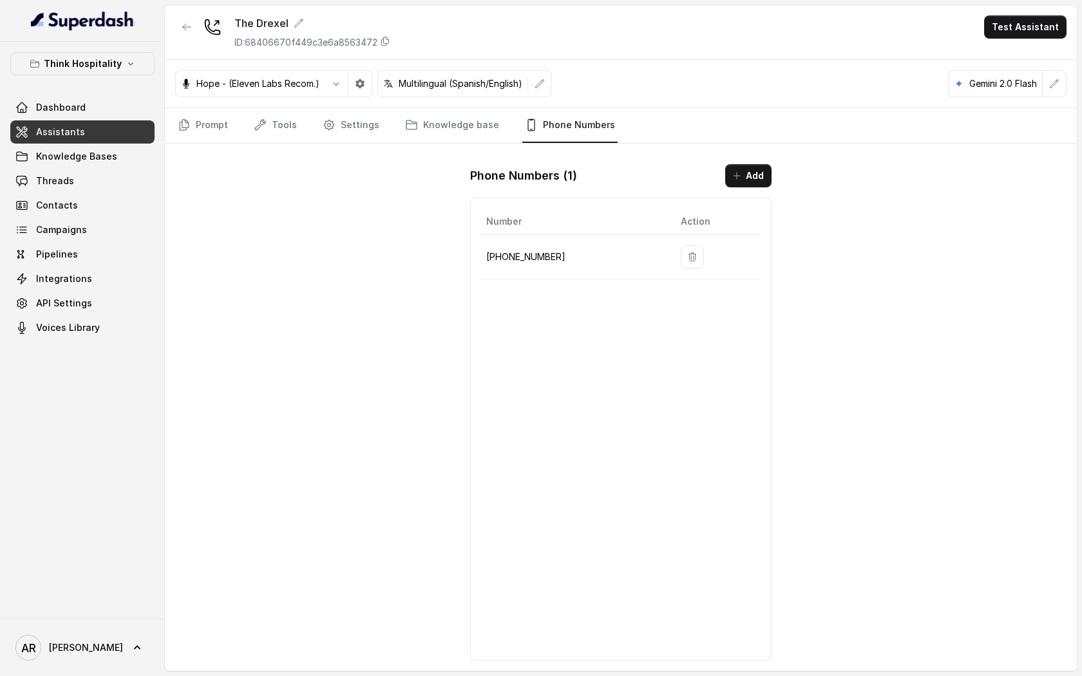
click at [163, 343] on div "Think Hospitality Dashboard Assistants Knowledge Bases Threads Contacts Campaig…" at bounding box center [82, 330] width 165 height 577
click at [110, 186] on link "Threads" at bounding box center [82, 180] width 144 height 23
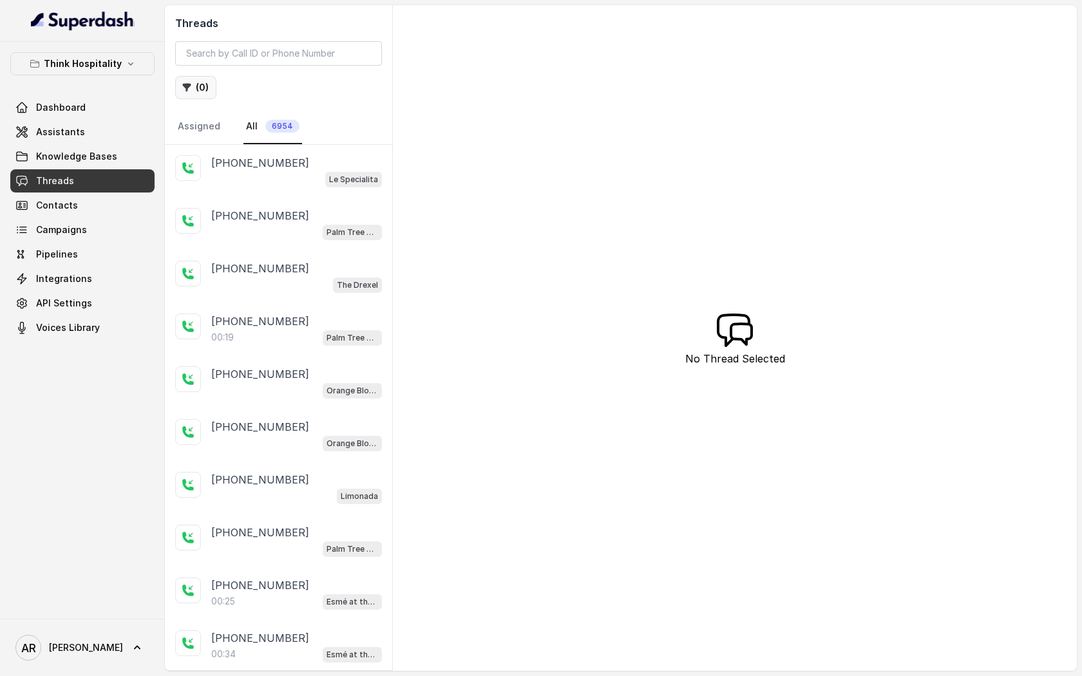
click at [198, 83] on button "( 0 )" at bounding box center [195, 87] width 41 height 23
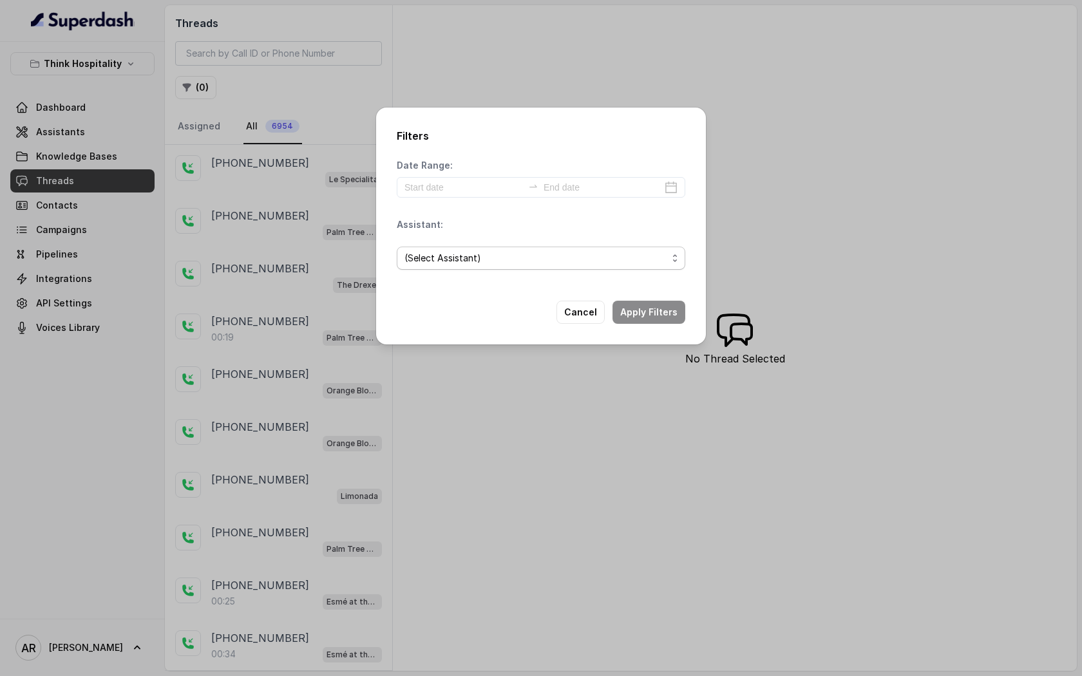
click at [517, 262] on span "(Select Assistant)" at bounding box center [536, 258] width 263 height 15
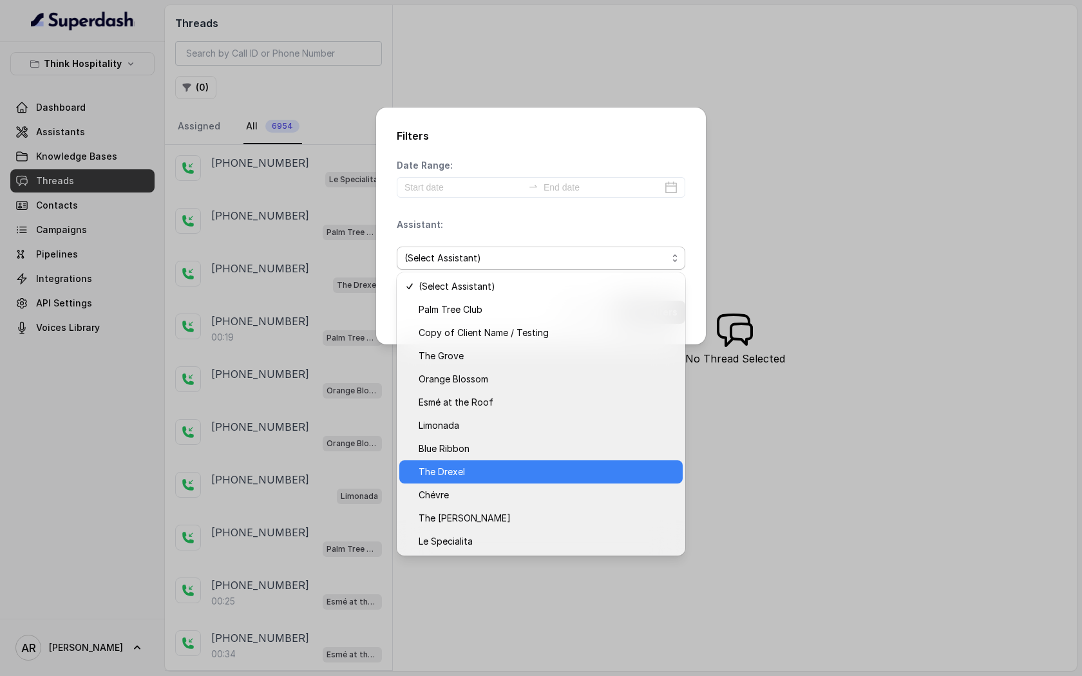
click at [537, 463] on div "The Drexel" at bounding box center [540, 472] width 283 height 23
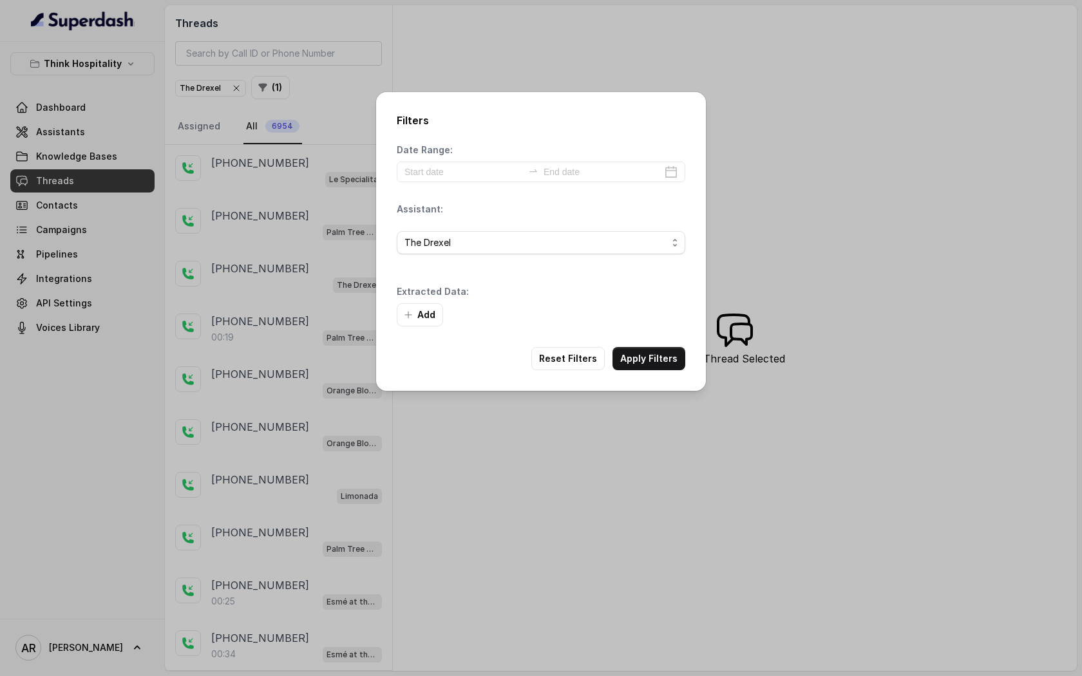
click at [652, 306] on div "Add" at bounding box center [541, 314] width 289 height 23
click at [656, 385] on div "Filters Date Range: Assistant: The Drexel Extracted Data: Add Reset Filters App…" at bounding box center [541, 241] width 330 height 299
click at [656, 356] on button "Apply Filters" at bounding box center [649, 358] width 73 height 23
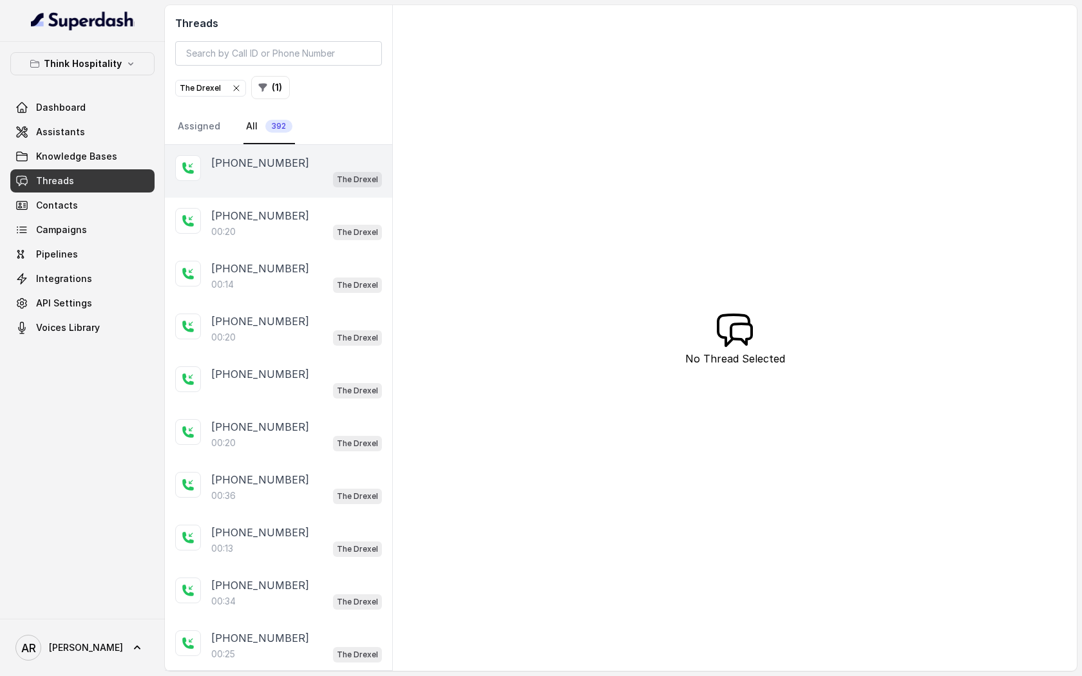
click at [291, 165] on div "[PHONE_NUMBER]" at bounding box center [296, 162] width 171 height 15
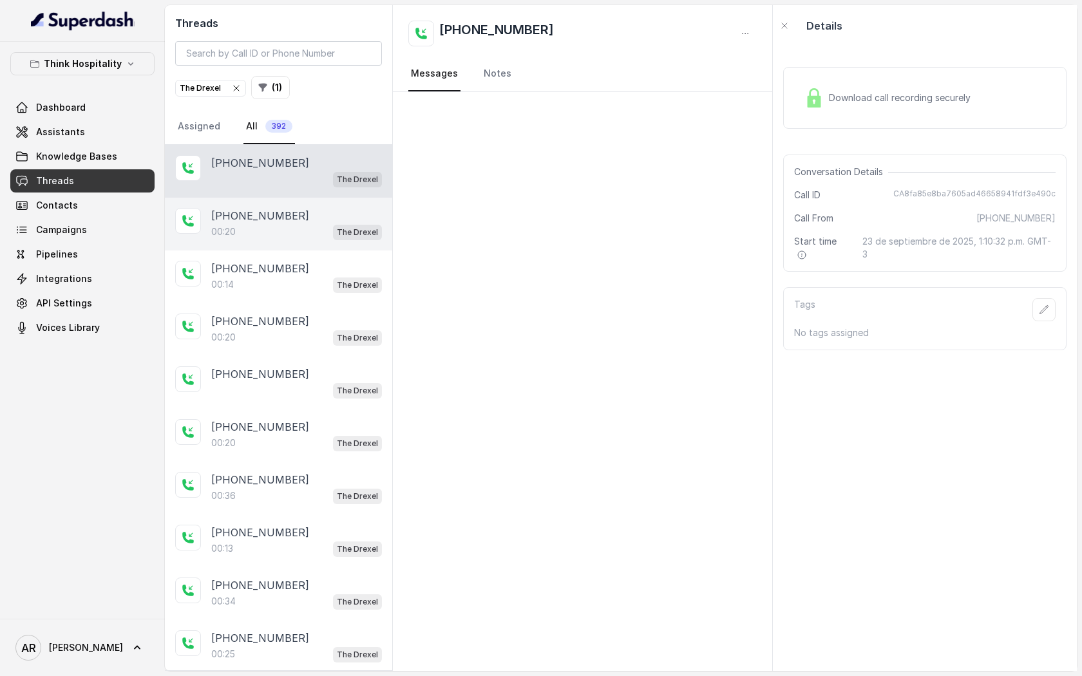
click at [331, 233] on div "00:20 The Drexel" at bounding box center [296, 232] width 171 height 17
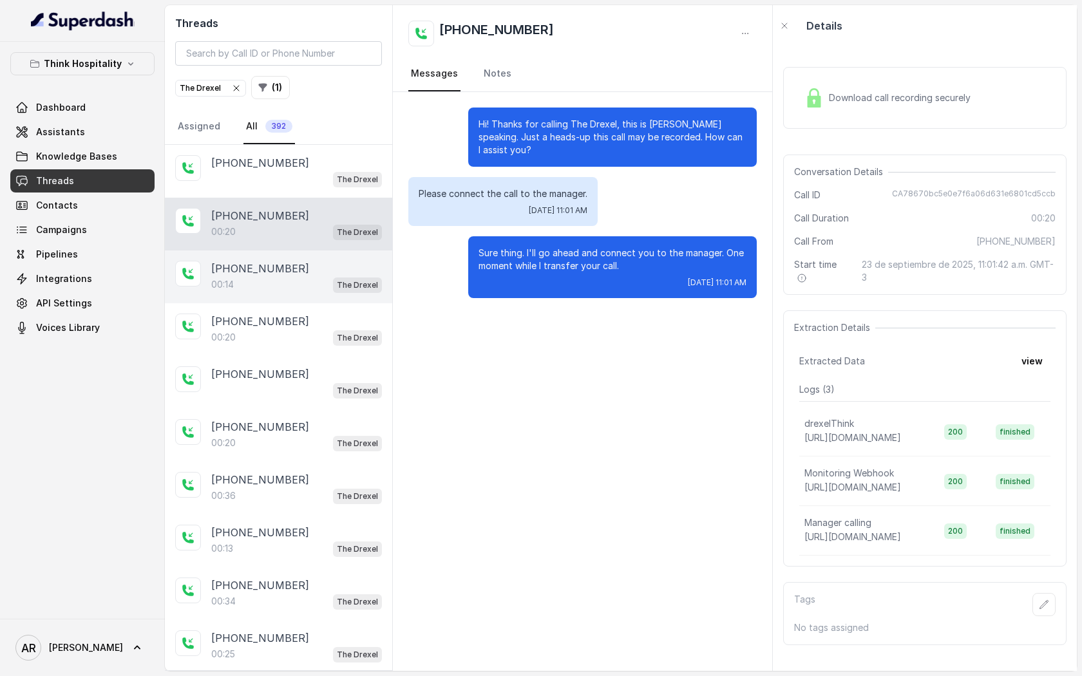
click at [339, 276] on div "The Drexel" at bounding box center [357, 284] width 49 height 17
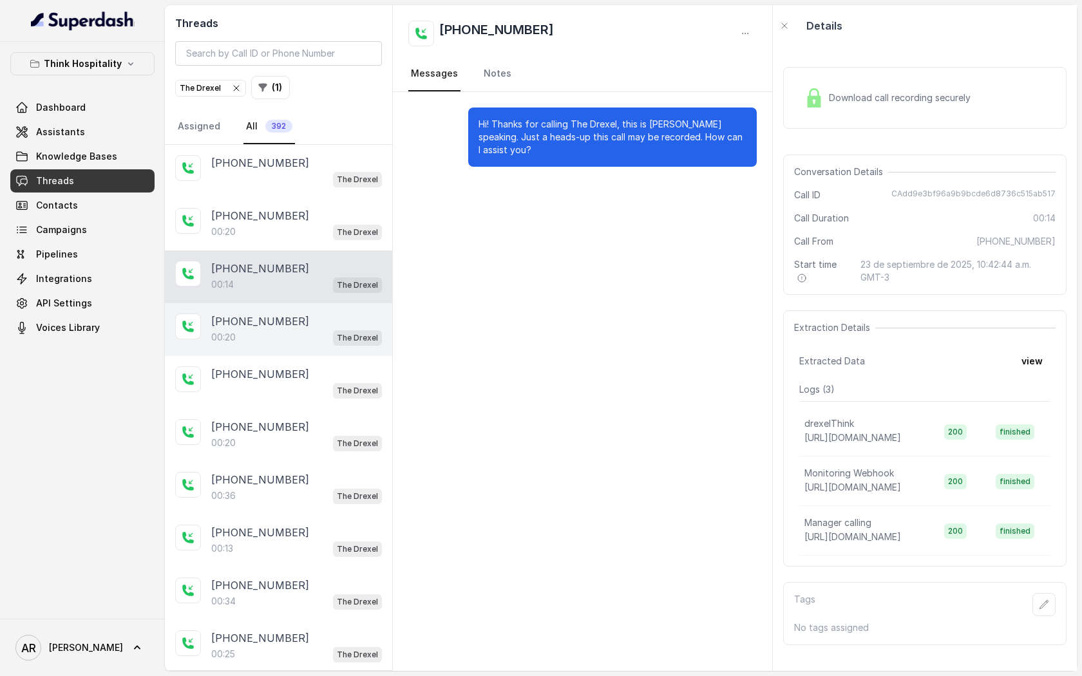
click at [323, 332] on div "00:20 The Drexel" at bounding box center [296, 337] width 171 height 17
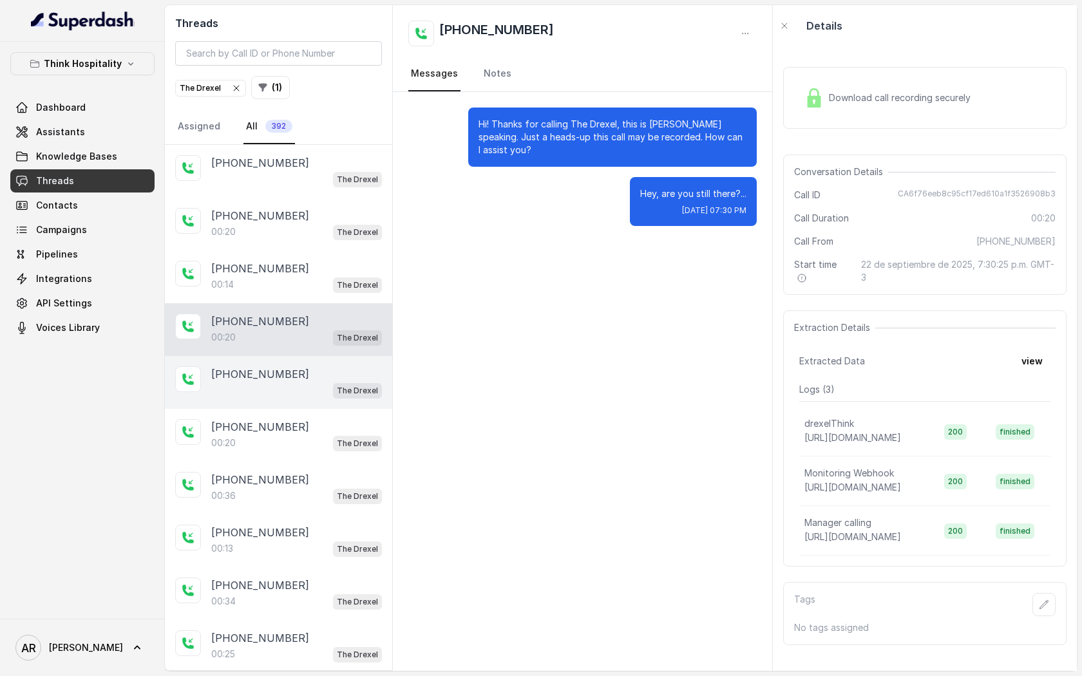
click at [291, 383] on div "The Drexel" at bounding box center [296, 390] width 171 height 17
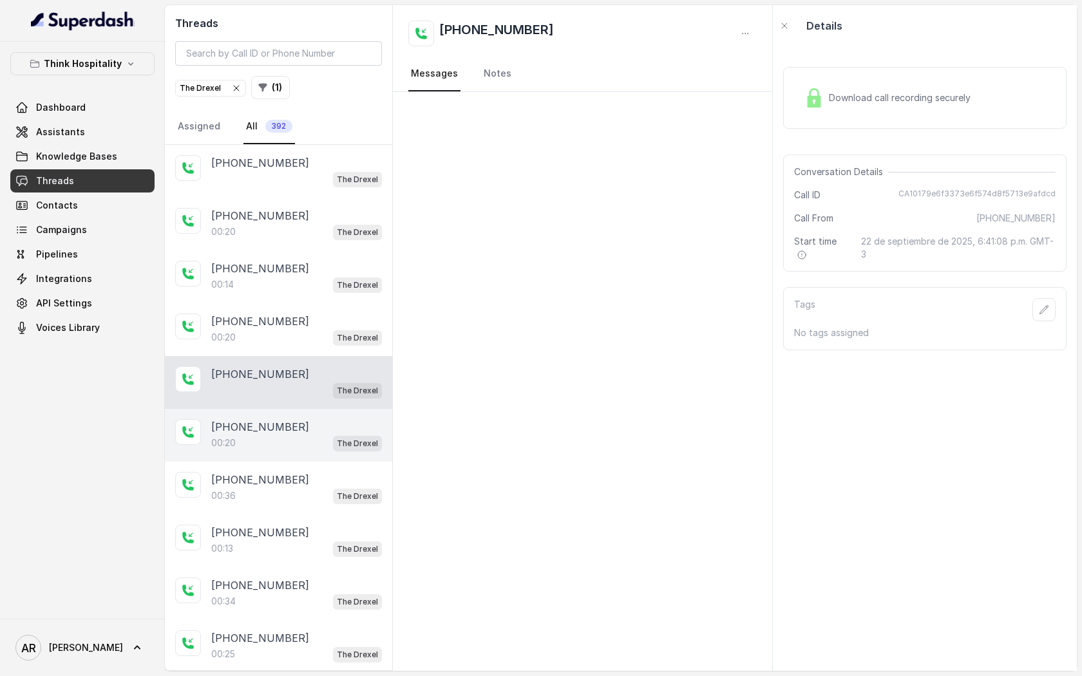
click at [297, 419] on div "[PHONE_NUMBER]" at bounding box center [296, 426] width 171 height 15
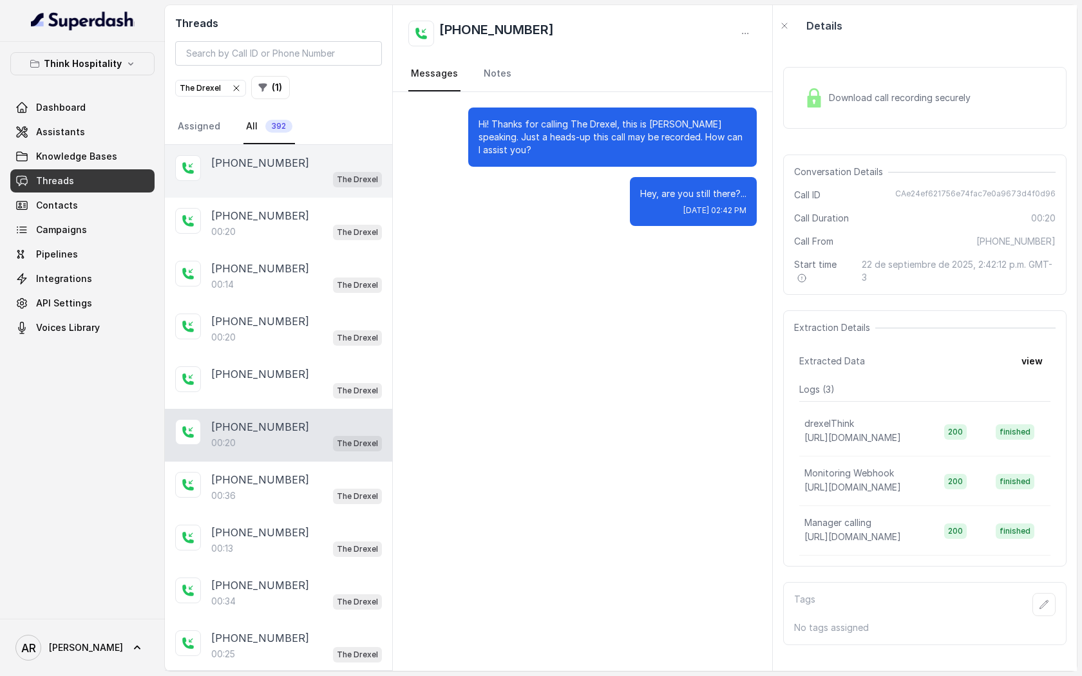
click at [312, 191] on div "[PHONE_NUMBER] The Drexel" at bounding box center [278, 171] width 227 height 53
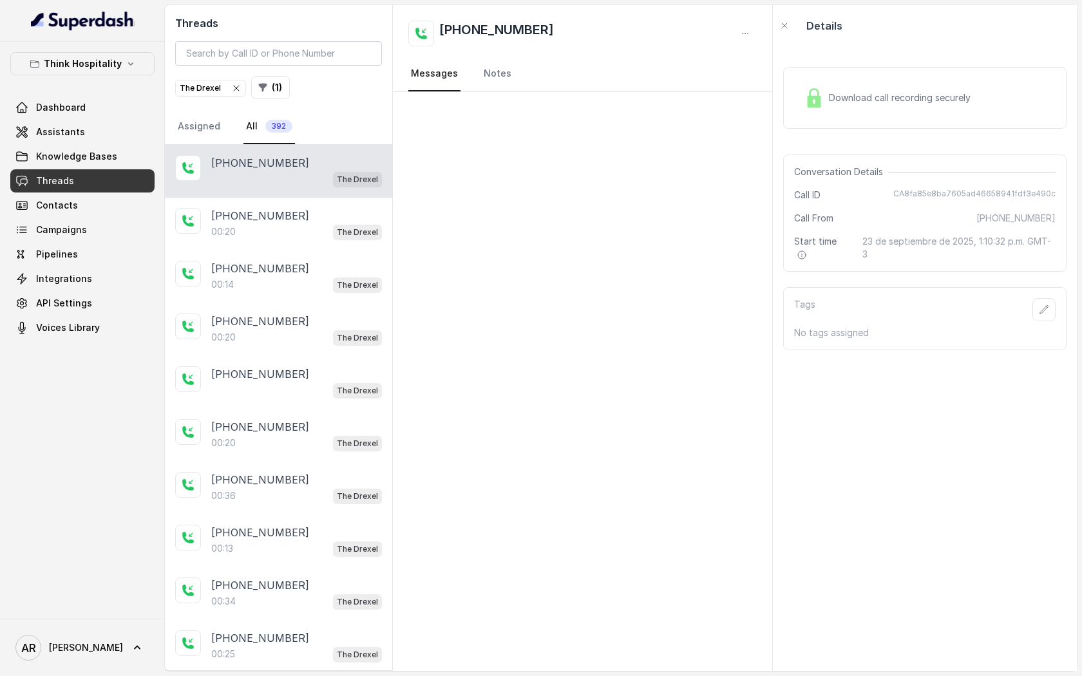
click at [876, 106] on div "Download call recording securely" at bounding box center [888, 98] width 177 height 30
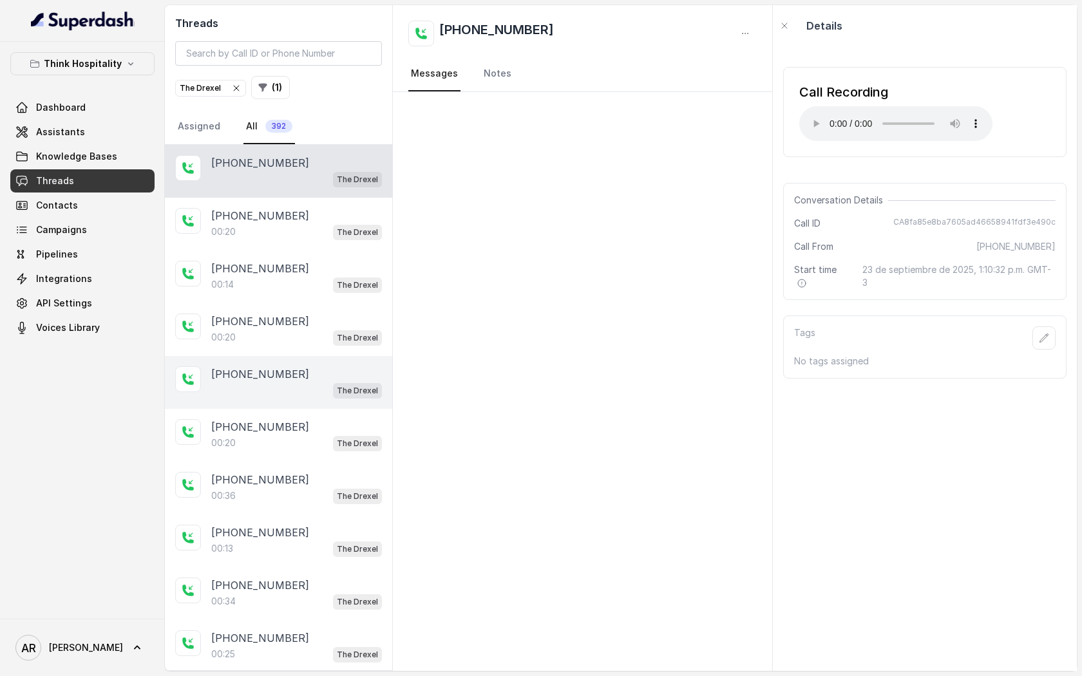
click at [325, 377] on div "[PHONE_NUMBER]" at bounding box center [296, 374] width 171 height 15
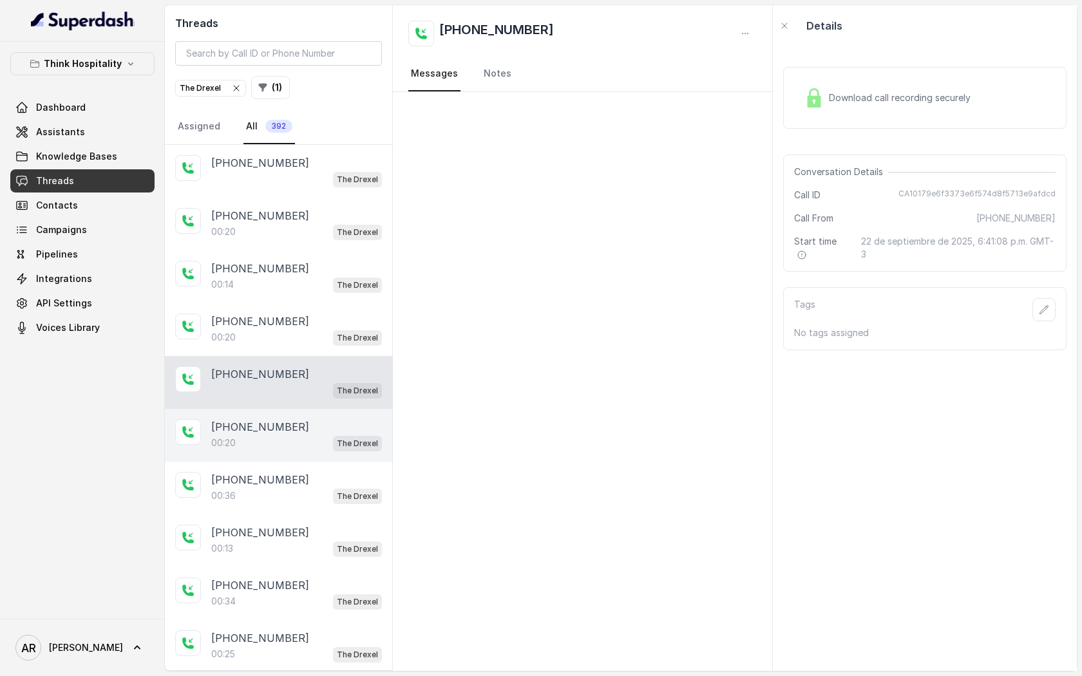
click at [354, 452] on div "[PHONE_NUMBER]:20 The Drexel" at bounding box center [278, 435] width 227 height 53
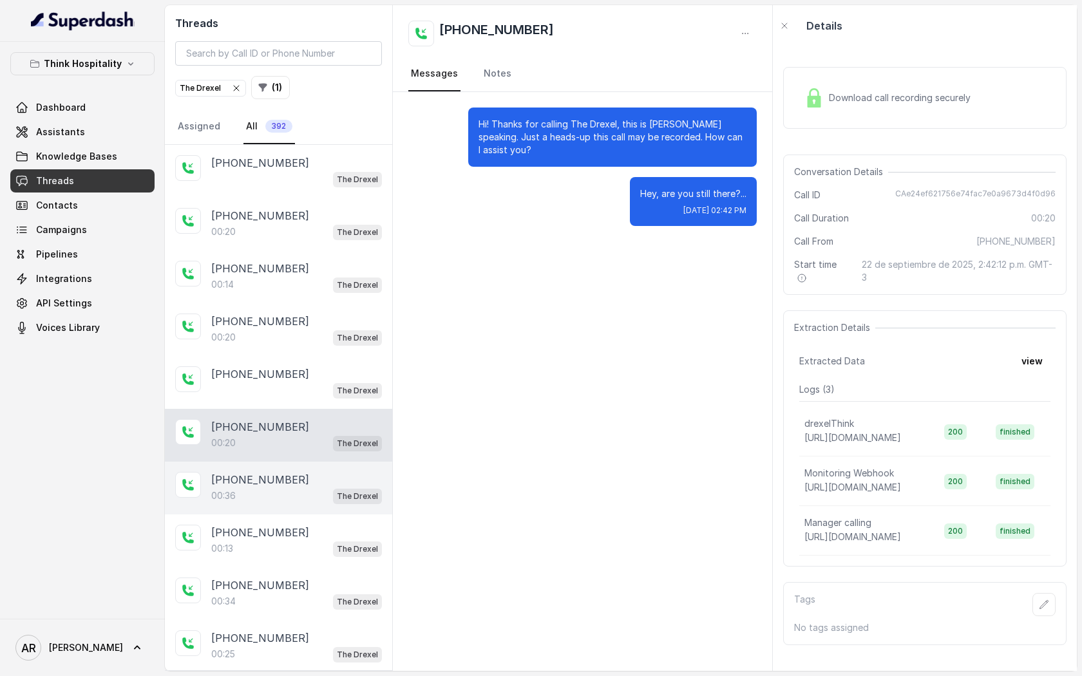
click at [292, 482] on div "[PHONE_NUMBER]" at bounding box center [296, 479] width 171 height 15
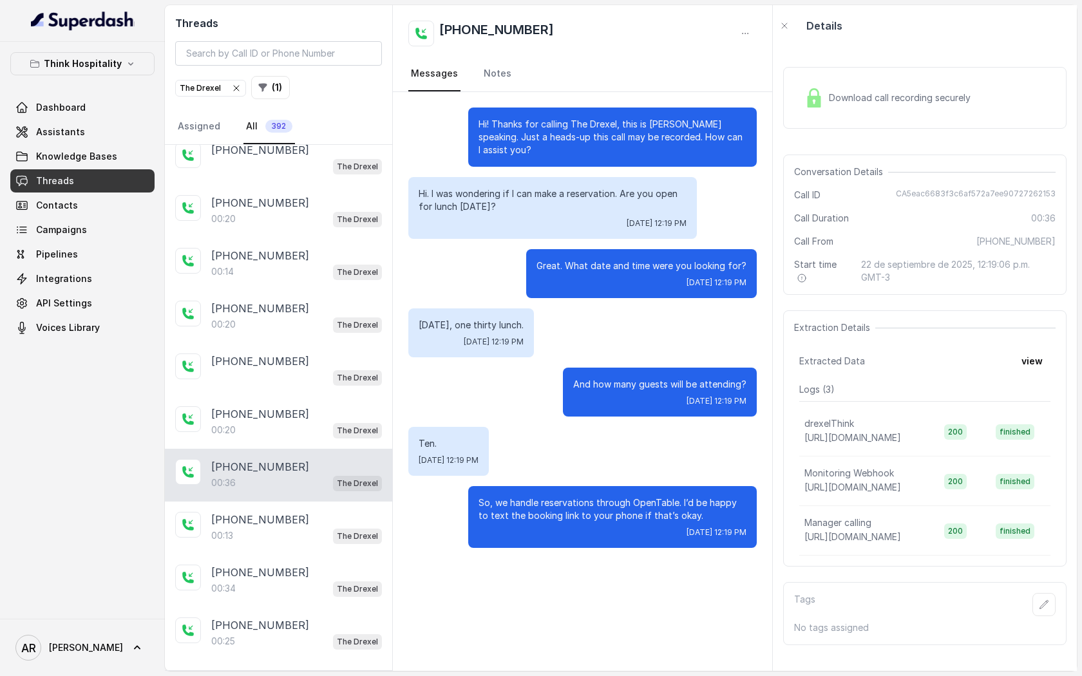
scroll to position [15, 0]
click at [302, 517] on div "[PHONE_NUMBER]" at bounding box center [296, 517] width 171 height 15
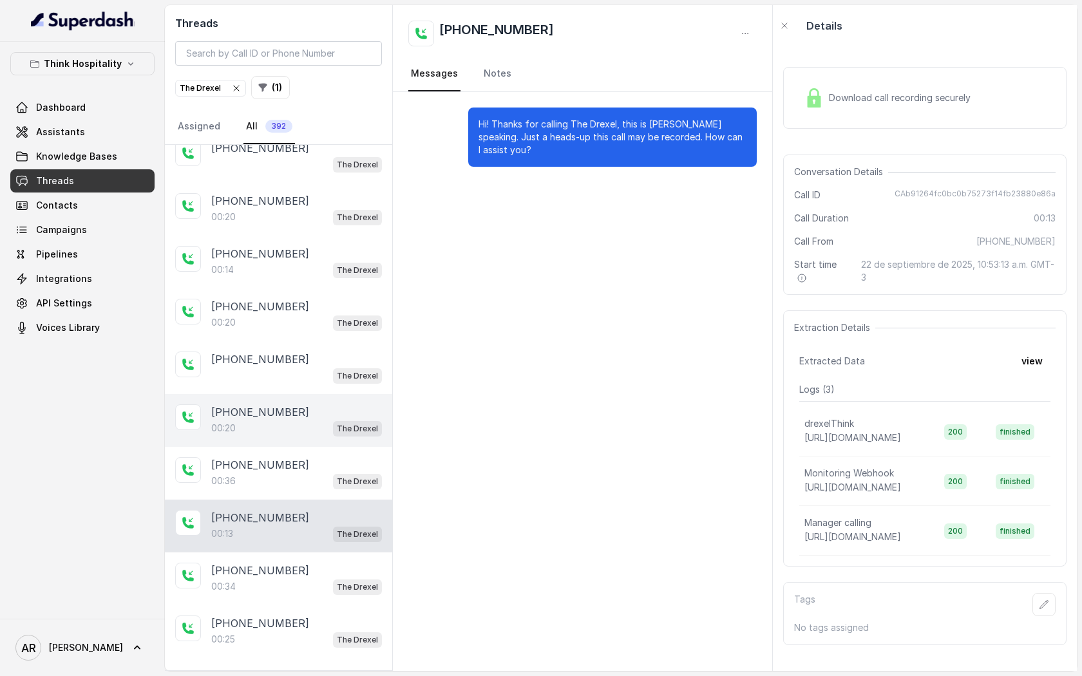
click at [301, 411] on div "[PHONE_NUMBER]" at bounding box center [296, 412] width 171 height 15
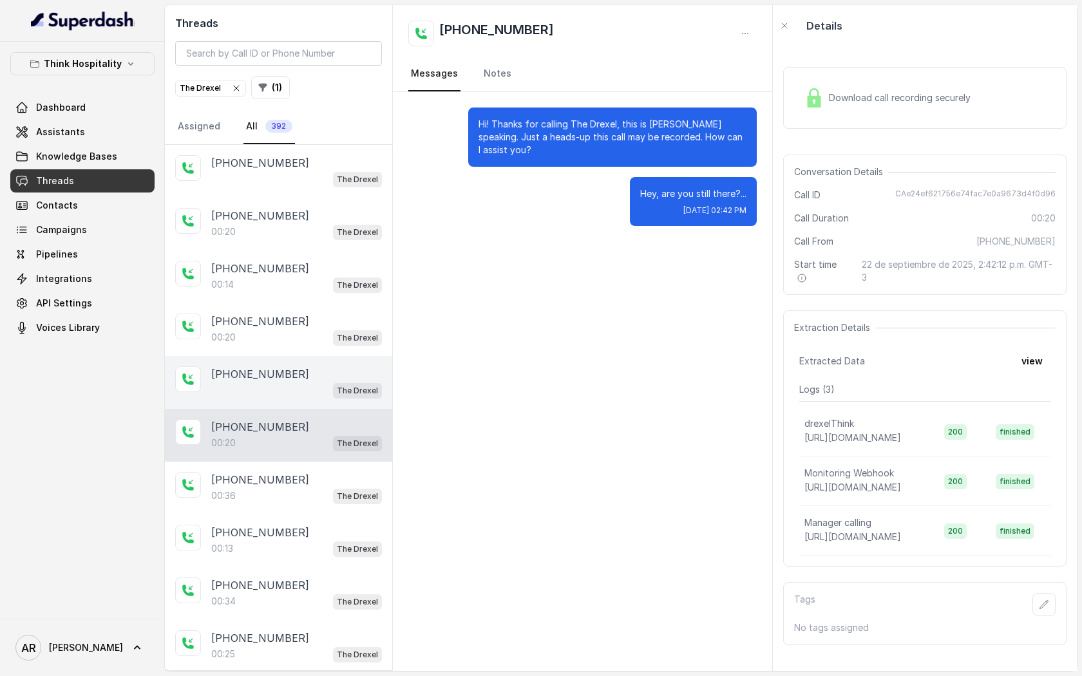
click at [295, 376] on div "[PHONE_NUMBER]" at bounding box center [296, 374] width 171 height 15
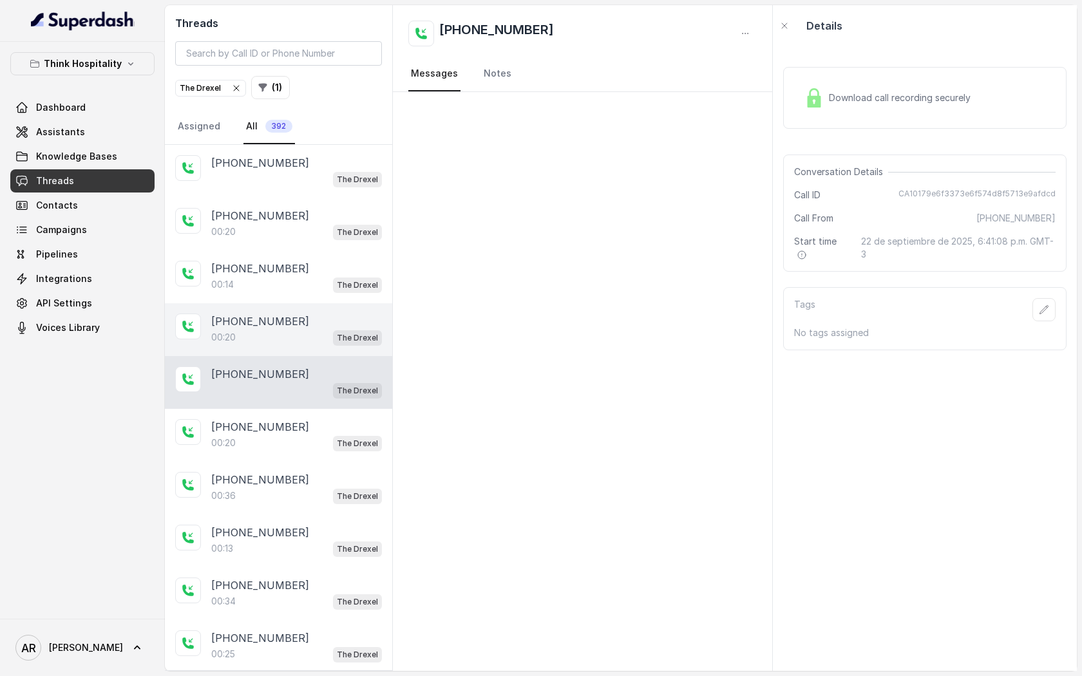
click at [293, 312] on div "[PHONE_NUMBER]:20 The Drexel" at bounding box center [278, 329] width 227 height 53
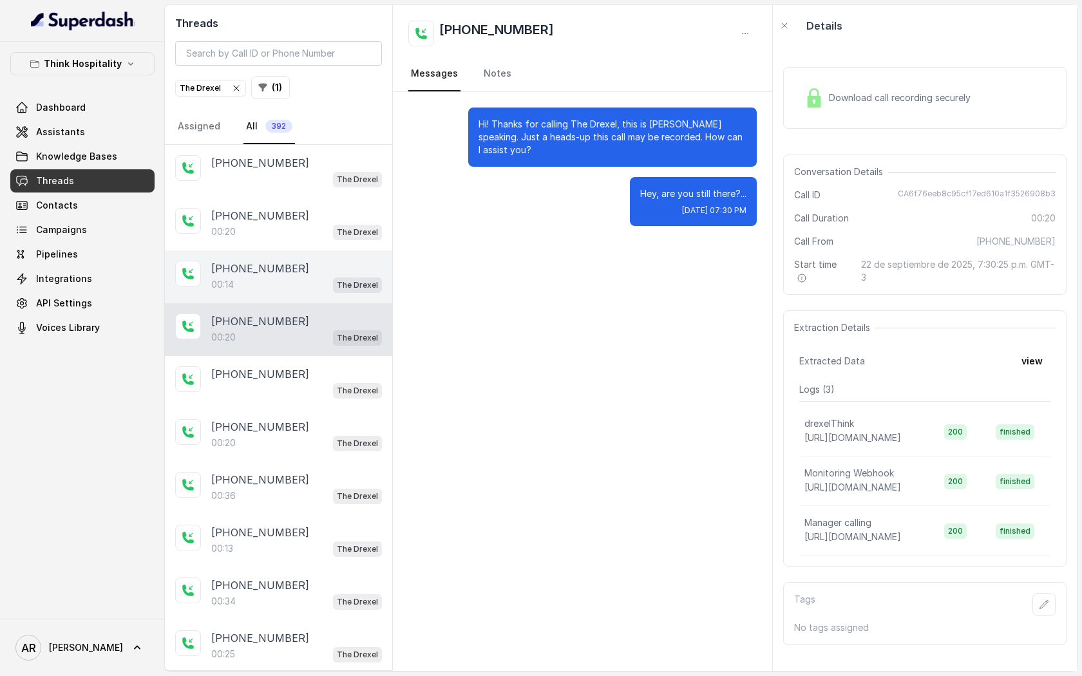
click at [287, 271] on div "[PHONE_NUMBER]" at bounding box center [296, 268] width 171 height 15
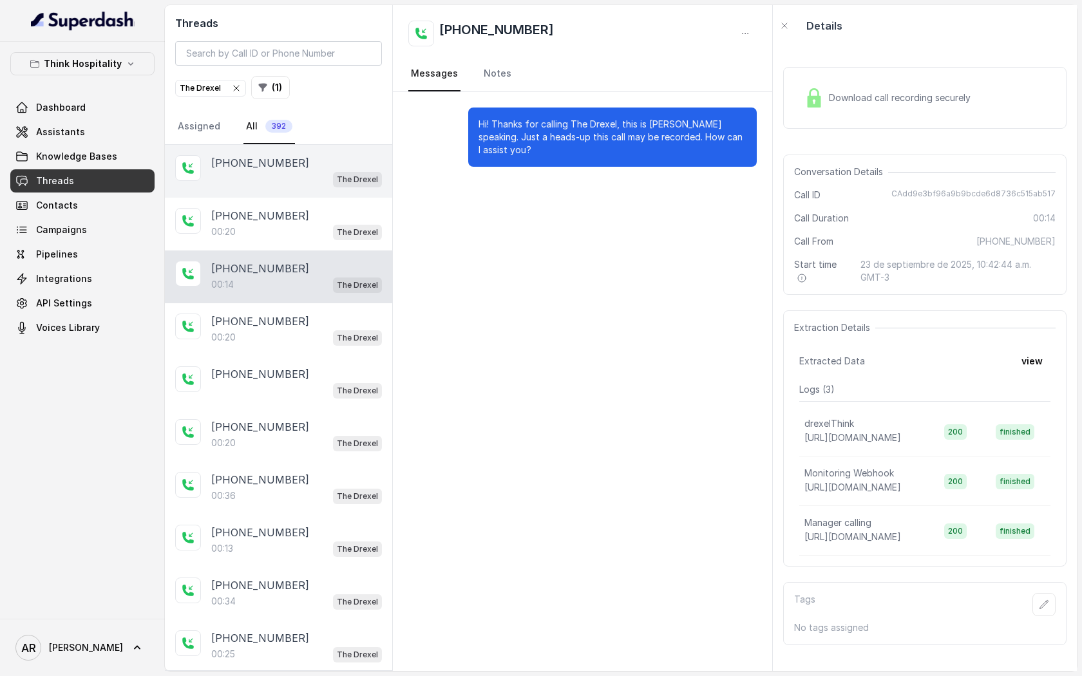
click at [285, 192] on div "[PHONE_NUMBER] The Drexel" at bounding box center [278, 171] width 227 height 53
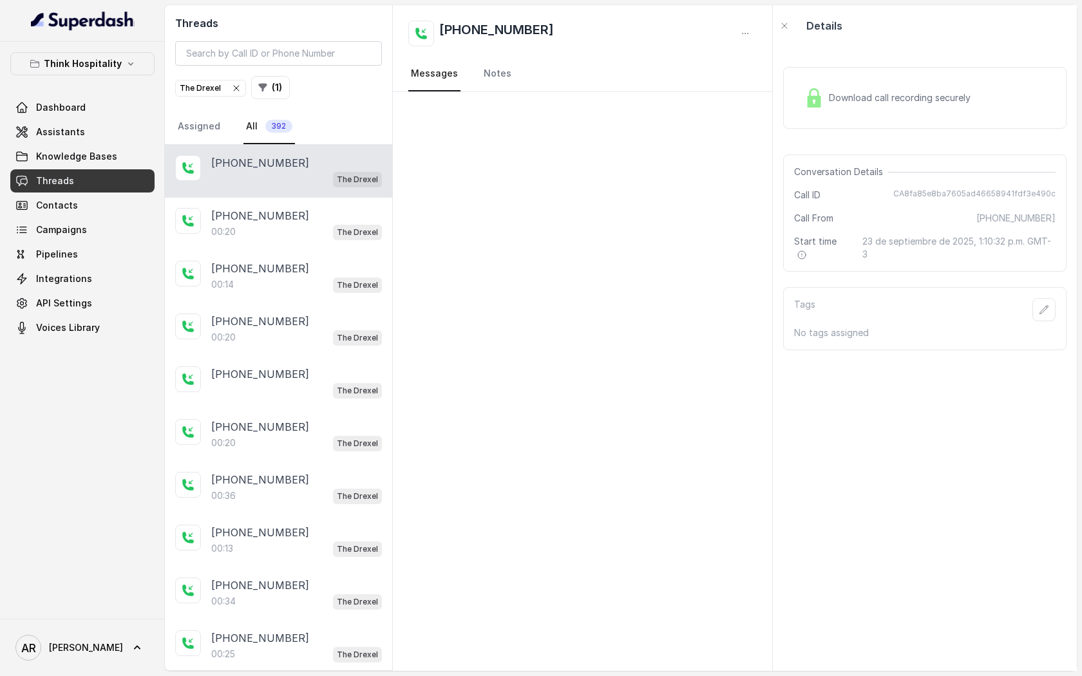
click at [296, 194] on div "[PHONE_NUMBER] The Drexel" at bounding box center [278, 171] width 227 height 53
click at [303, 215] on div "[PHONE_NUMBER]" at bounding box center [296, 215] width 171 height 15
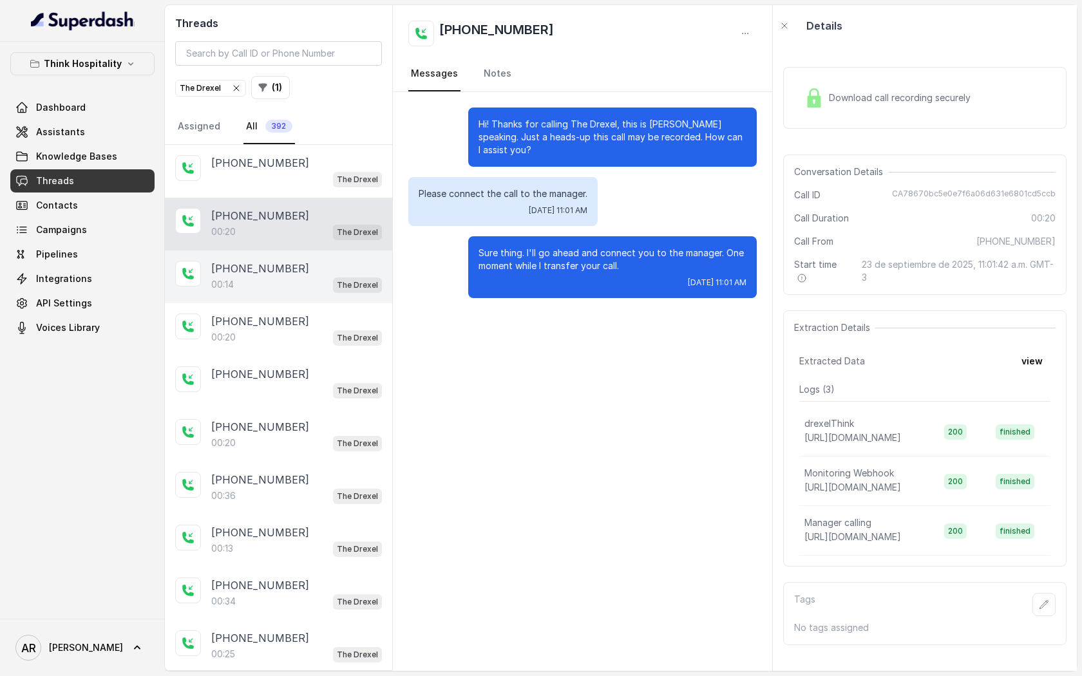
click at [321, 272] on div "[PHONE_NUMBER]" at bounding box center [296, 268] width 171 height 15
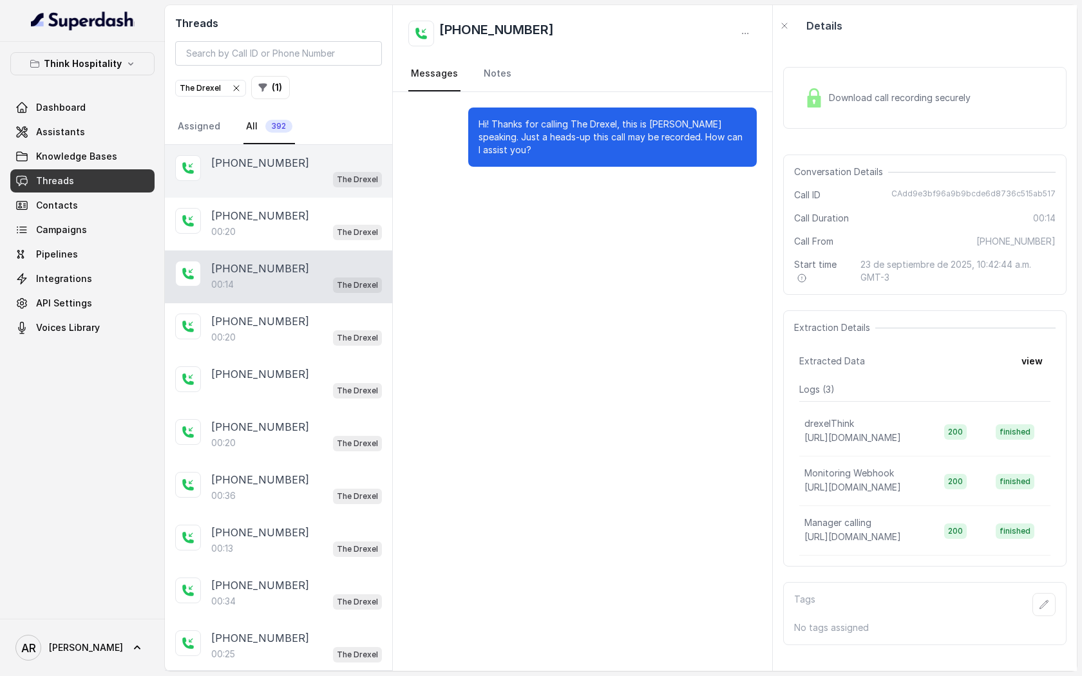
click at [324, 180] on div "The Drexel" at bounding box center [296, 179] width 171 height 17
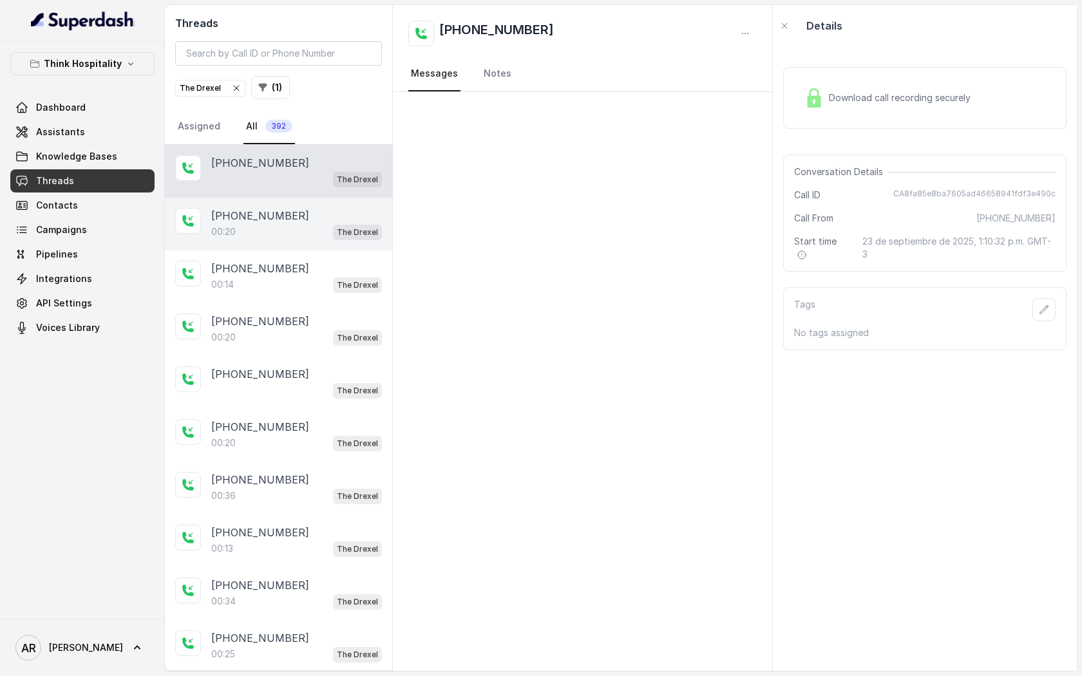
click at [334, 224] on div "The Drexel" at bounding box center [357, 232] width 49 height 17
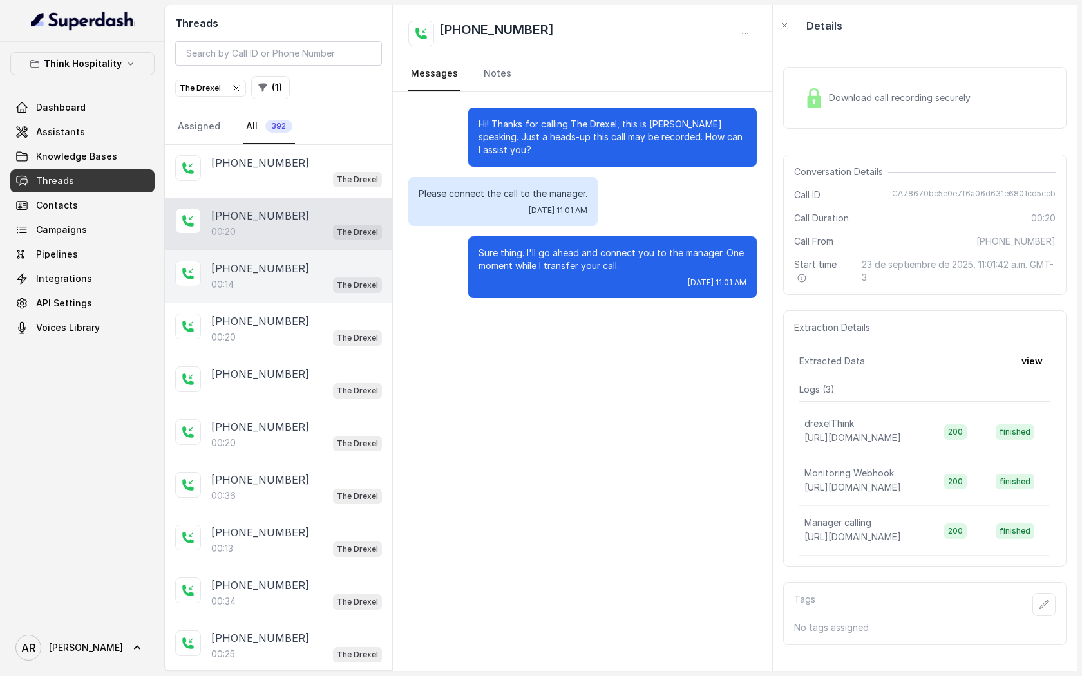
click at [338, 264] on div "[PHONE_NUMBER]" at bounding box center [296, 268] width 171 height 15
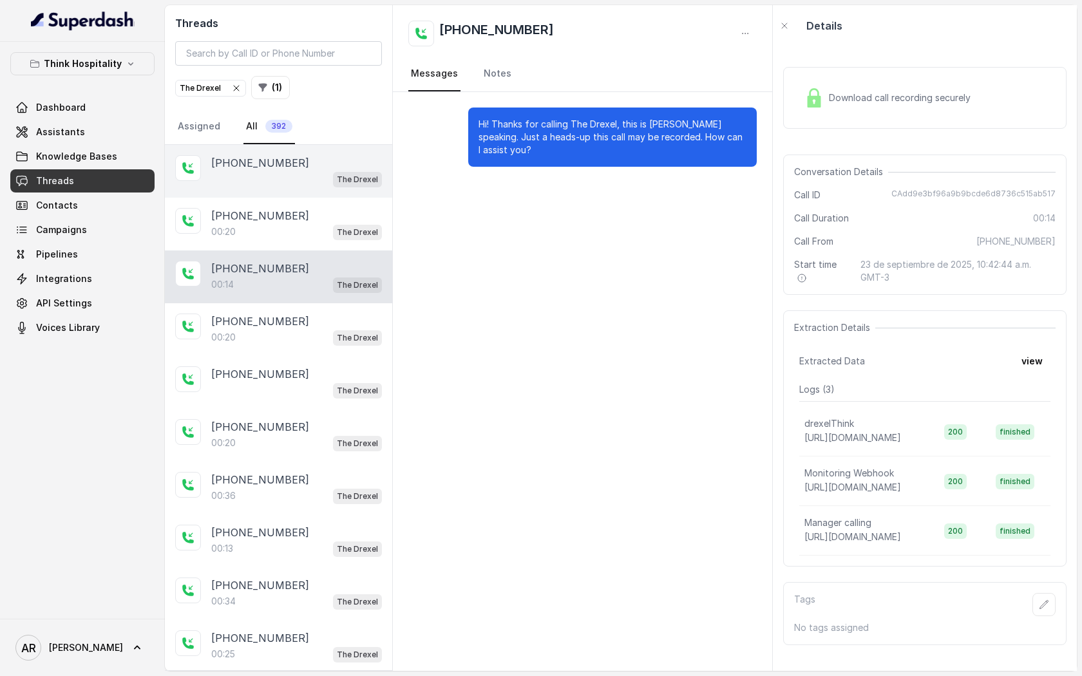
click at [333, 185] on div "The Drexel" at bounding box center [296, 179] width 171 height 17
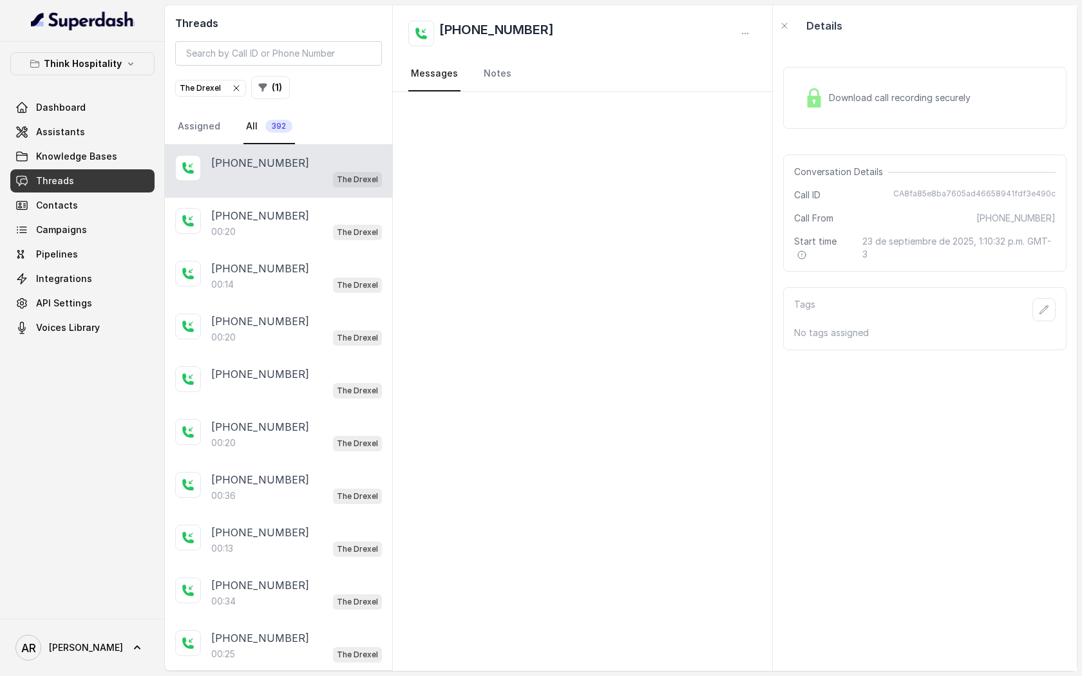
click at [229, 86] on div "The Drexel" at bounding box center [211, 88] width 62 height 13
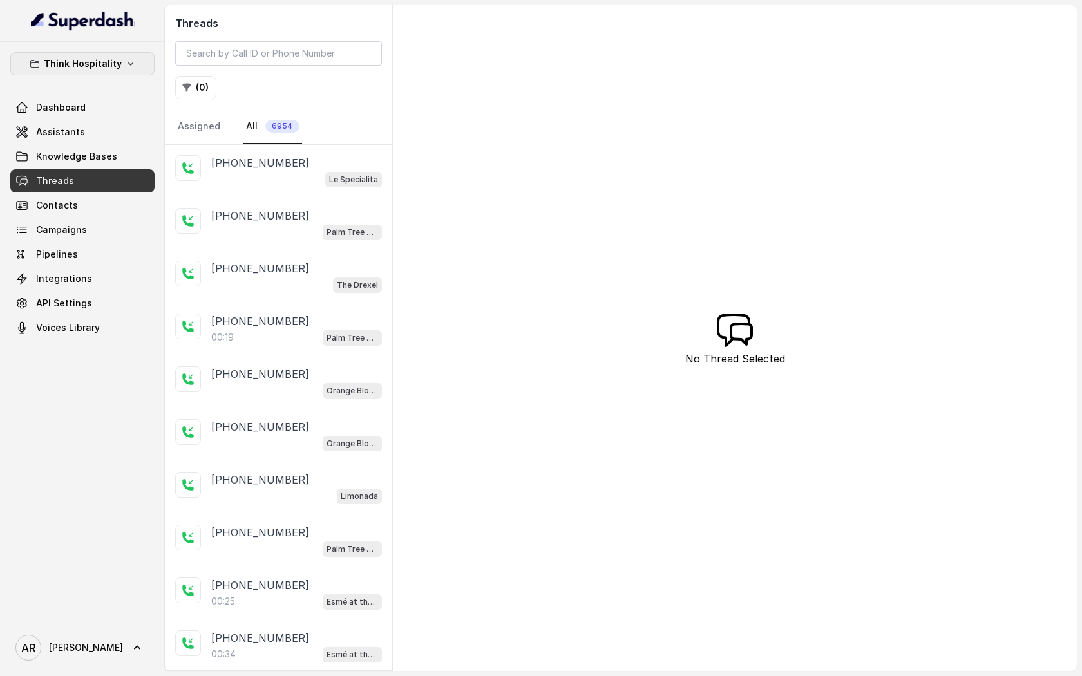
click at [117, 56] on p "Think Hospitality" at bounding box center [83, 63] width 78 height 15
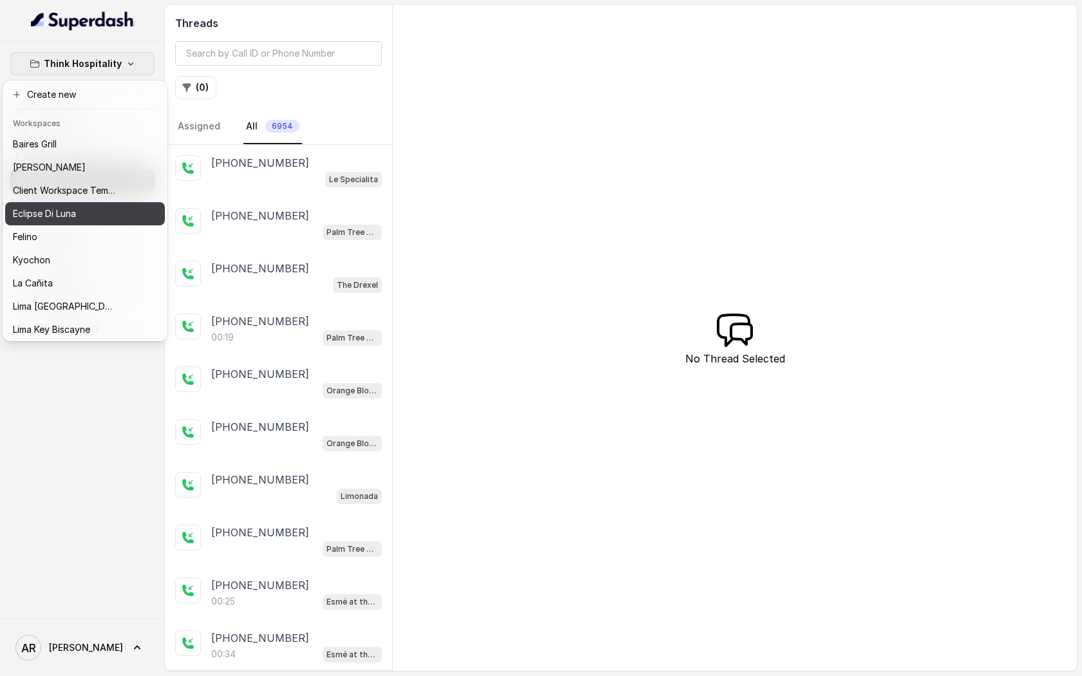
scroll to position [119, 0]
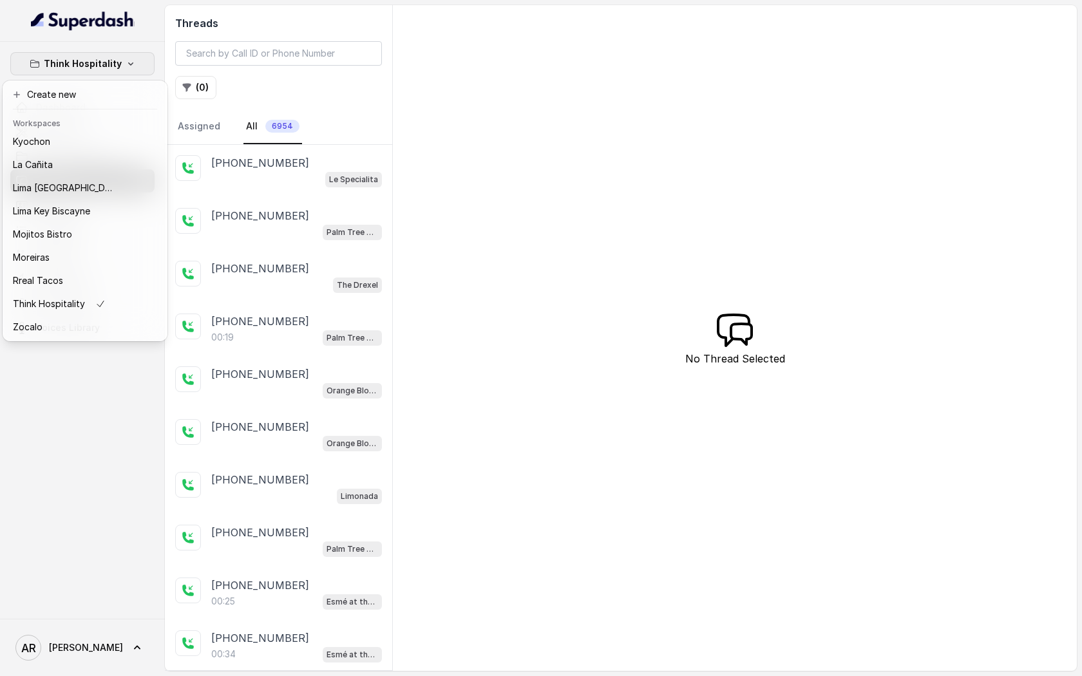
click at [399, 215] on div "Think Hospitality Dashboard Assistants Knowledge Bases Threads Contacts Campaig…" at bounding box center [541, 338] width 1082 height 676
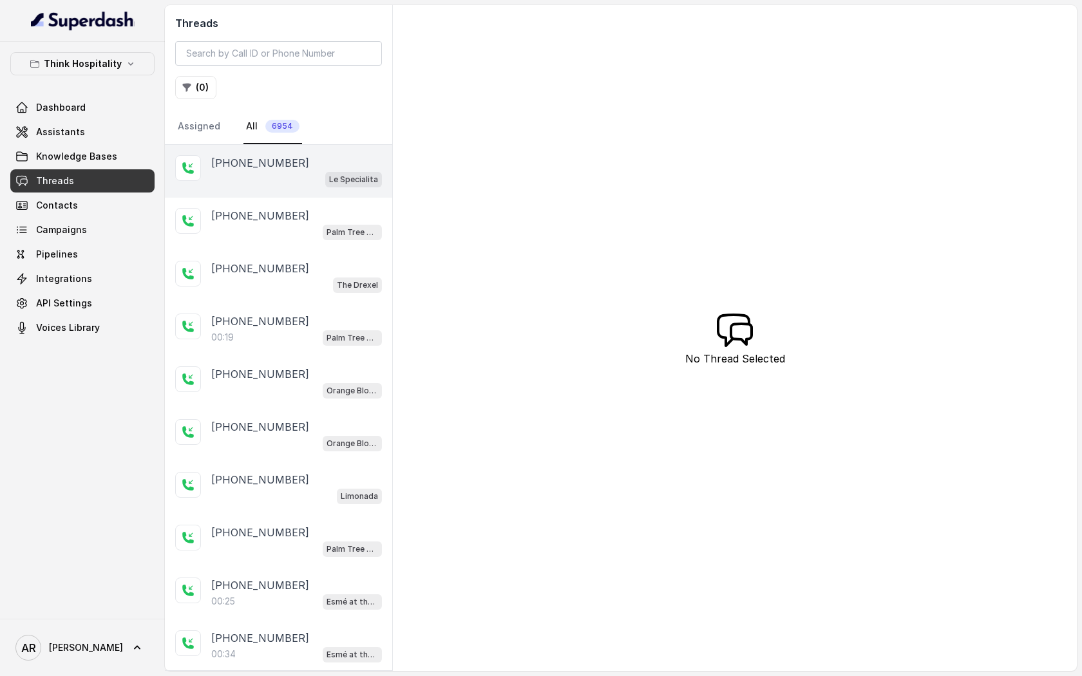
click at [299, 182] on div "Le Specialita" at bounding box center [296, 179] width 171 height 17
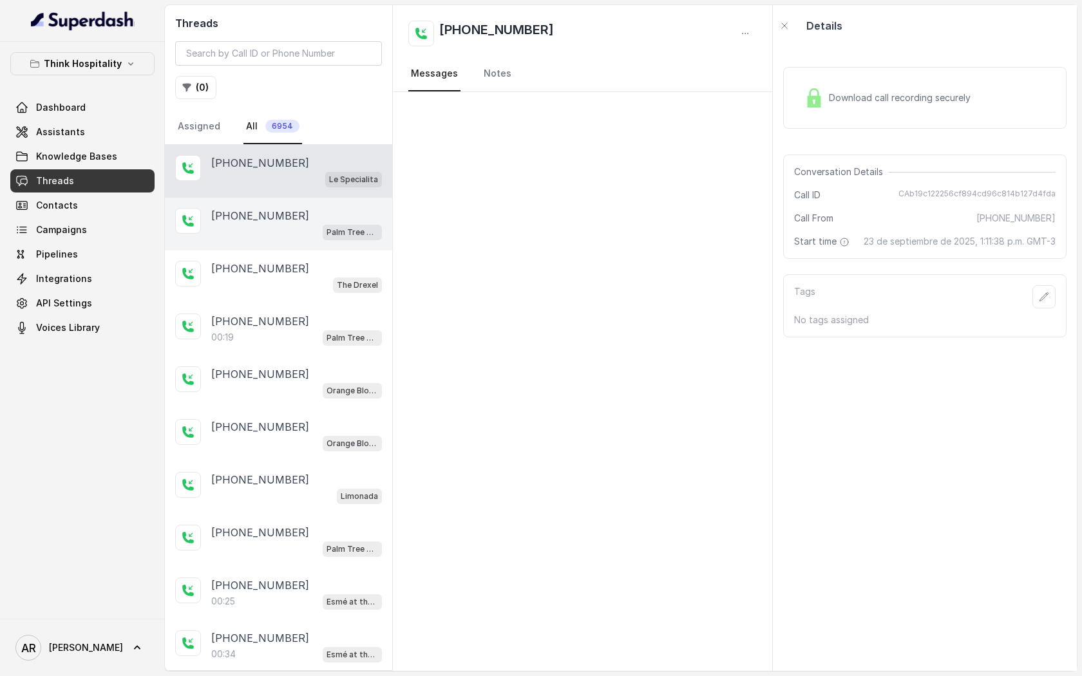
click at [313, 241] on div "[PHONE_NUMBER] Palm Tree Club" at bounding box center [278, 224] width 227 height 53
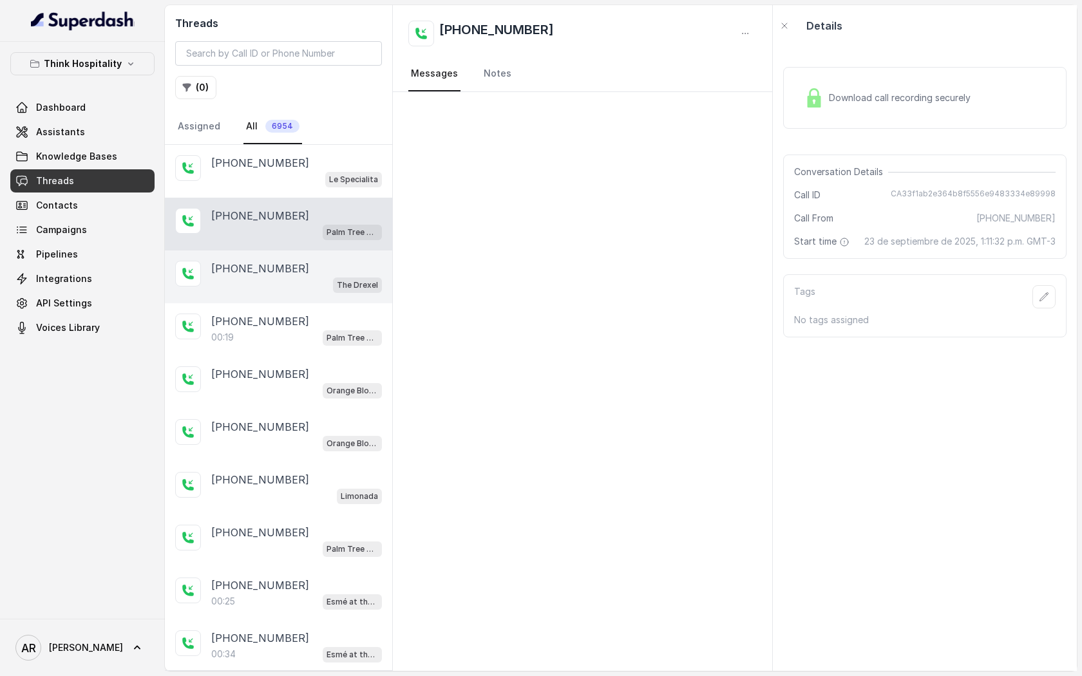
click at [317, 284] on div "The Drexel" at bounding box center [296, 284] width 171 height 17
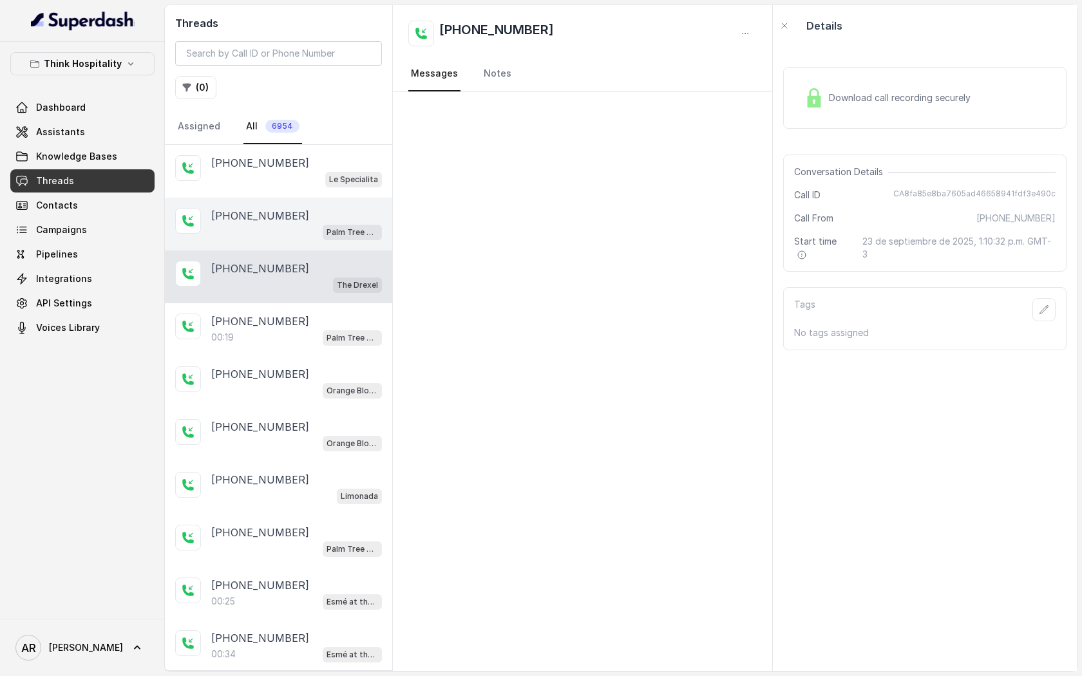
click at [323, 231] on span "Palm Tree Club" at bounding box center [352, 232] width 59 height 15
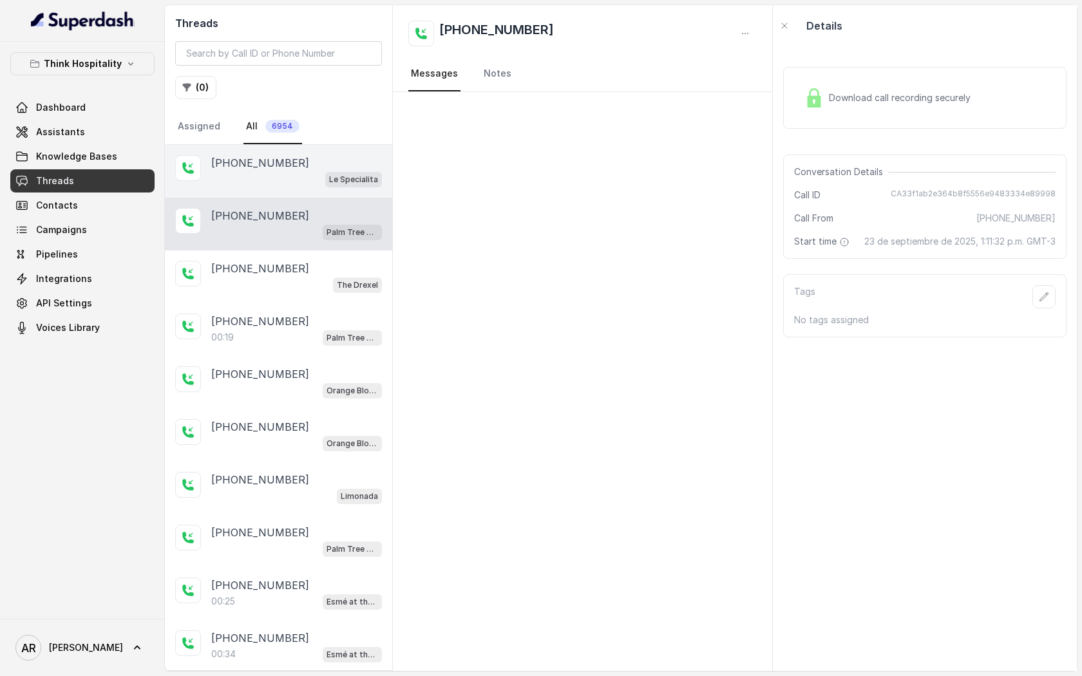
click at [315, 186] on div "Le Specialita" at bounding box center [296, 179] width 171 height 17
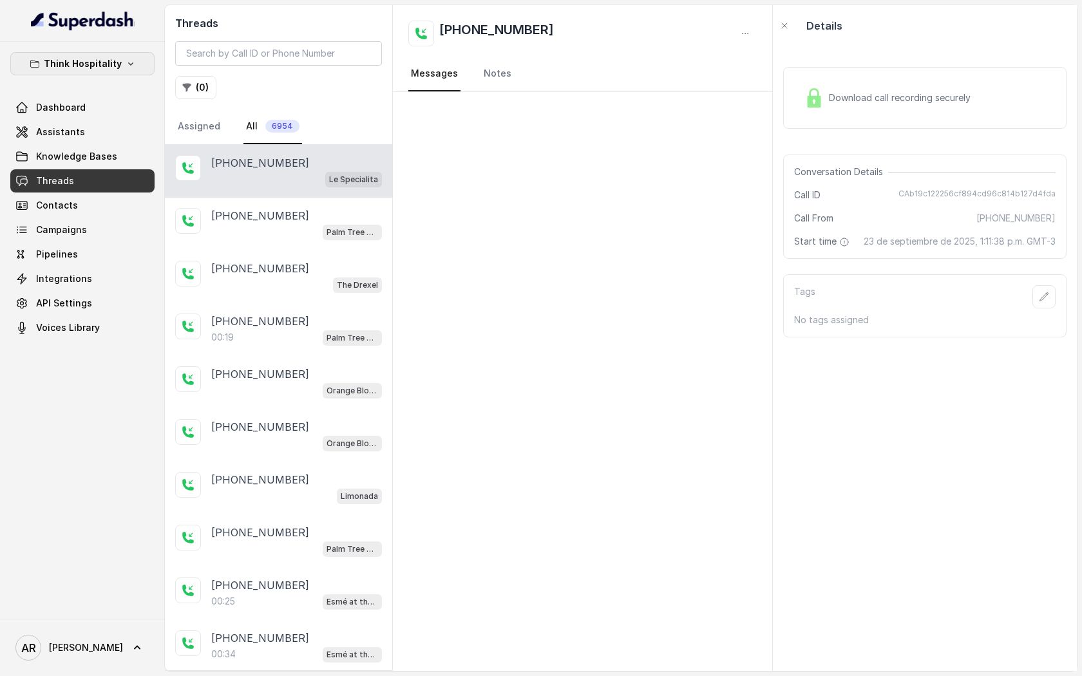
click at [115, 58] on p "Think Hospitality" at bounding box center [83, 63] width 78 height 15
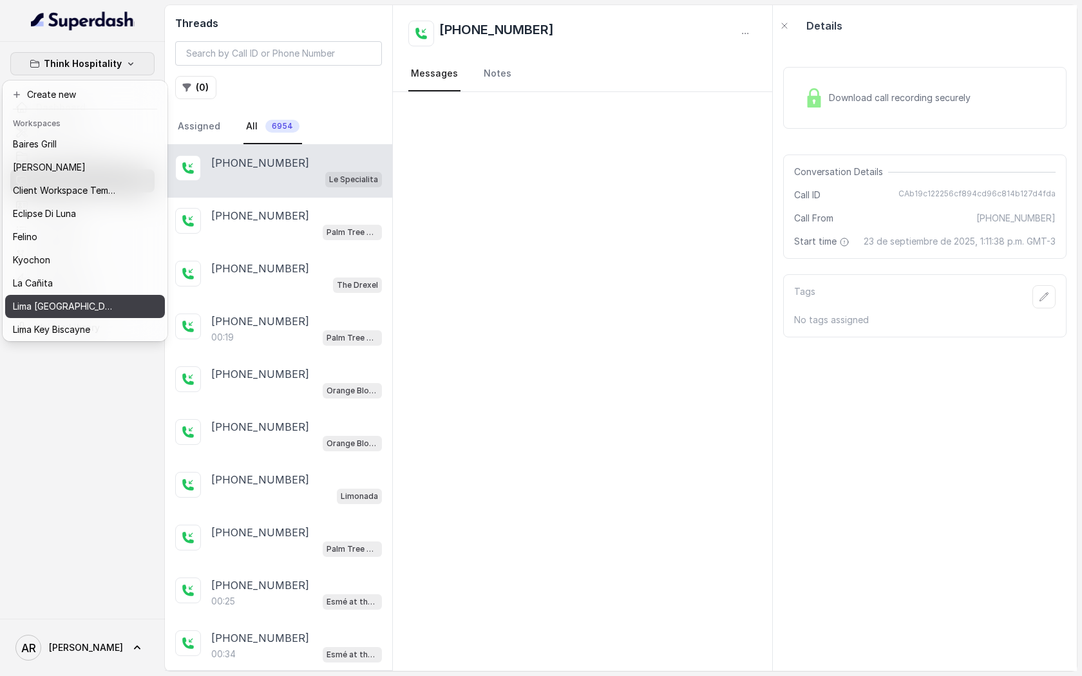
scroll to position [119, 0]
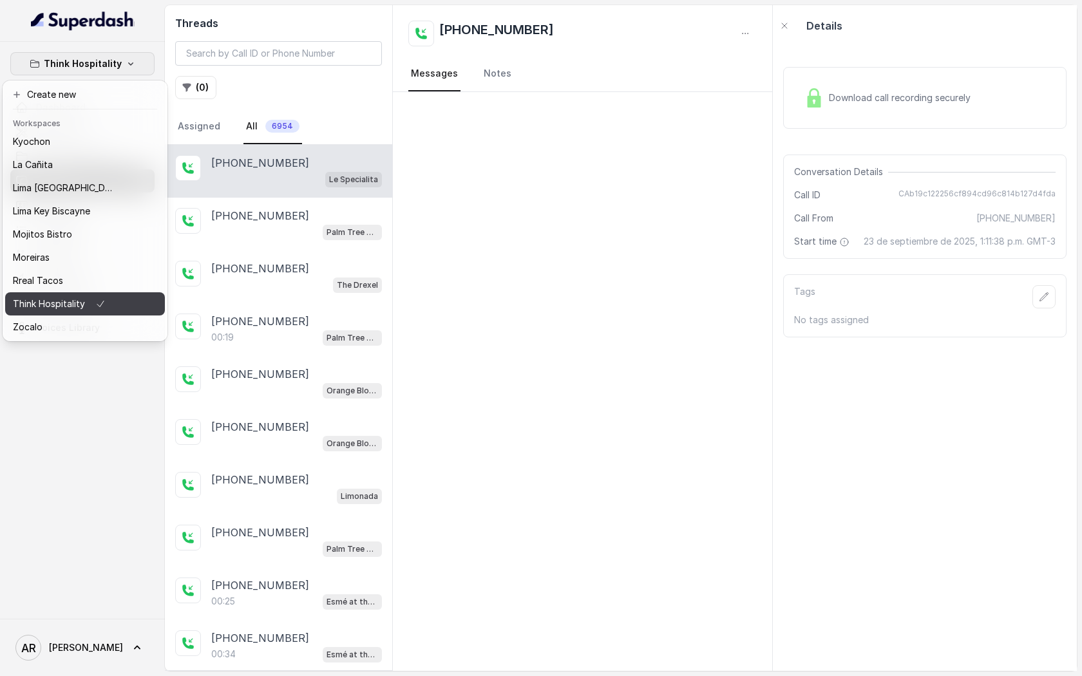
click at [133, 311] on button "Think Hospitality" at bounding box center [85, 303] width 160 height 23
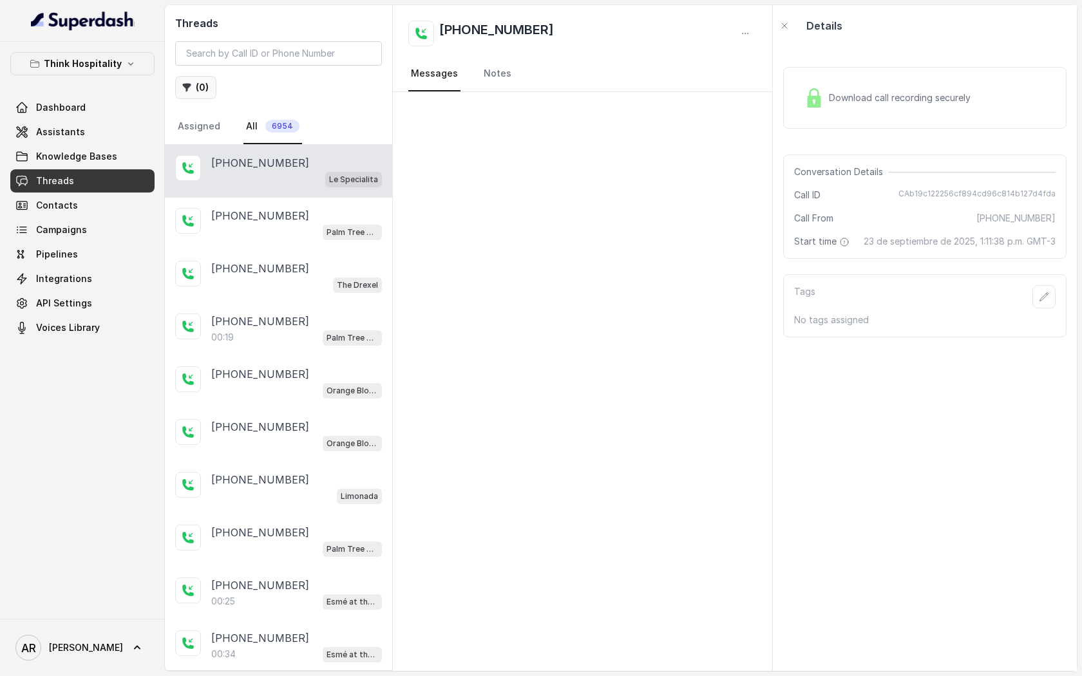
click at [206, 81] on button "( 0 )" at bounding box center [195, 87] width 41 height 23
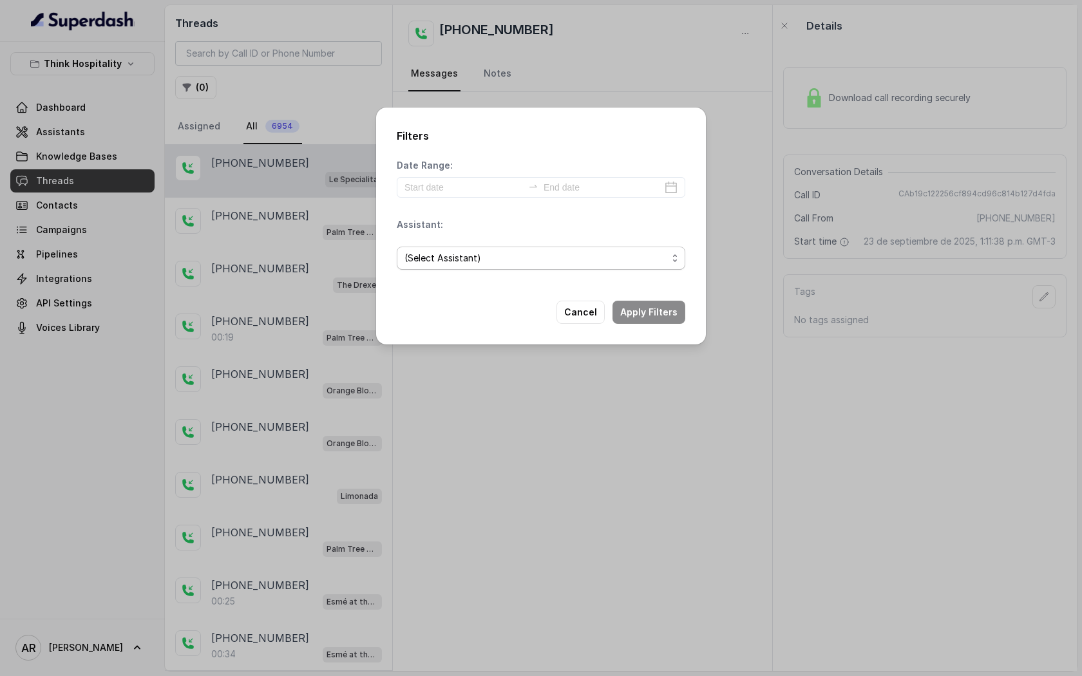
click at [475, 258] on span "(Select Assistant)" at bounding box center [536, 258] width 263 height 15
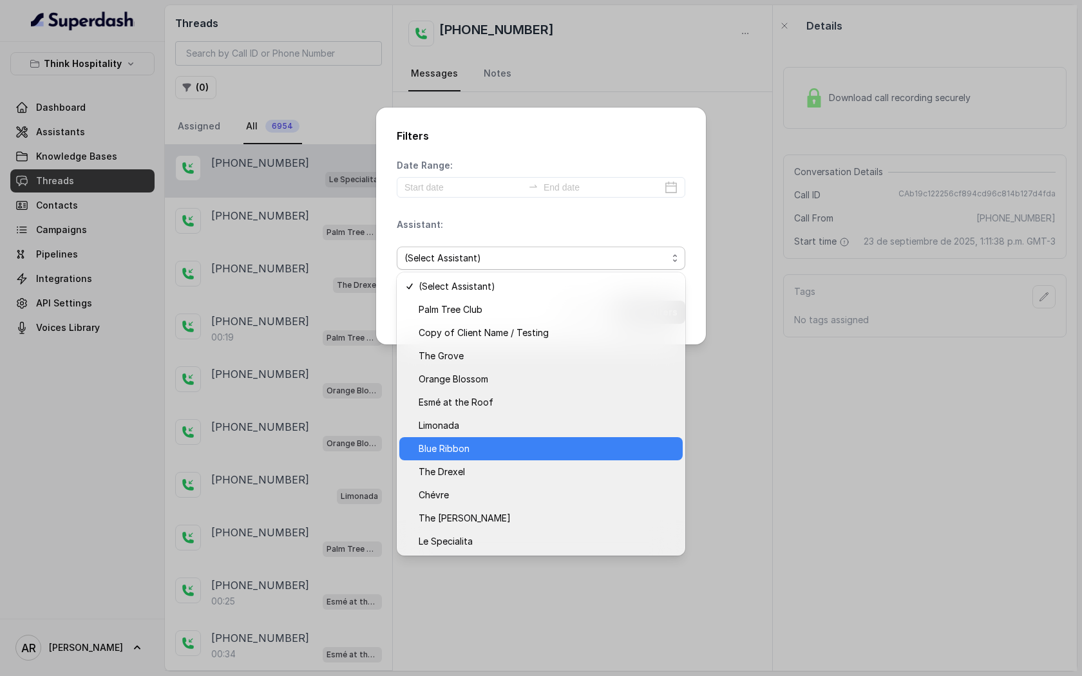
click at [522, 459] on div "Blue Ribbon" at bounding box center [540, 448] width 283 height 23
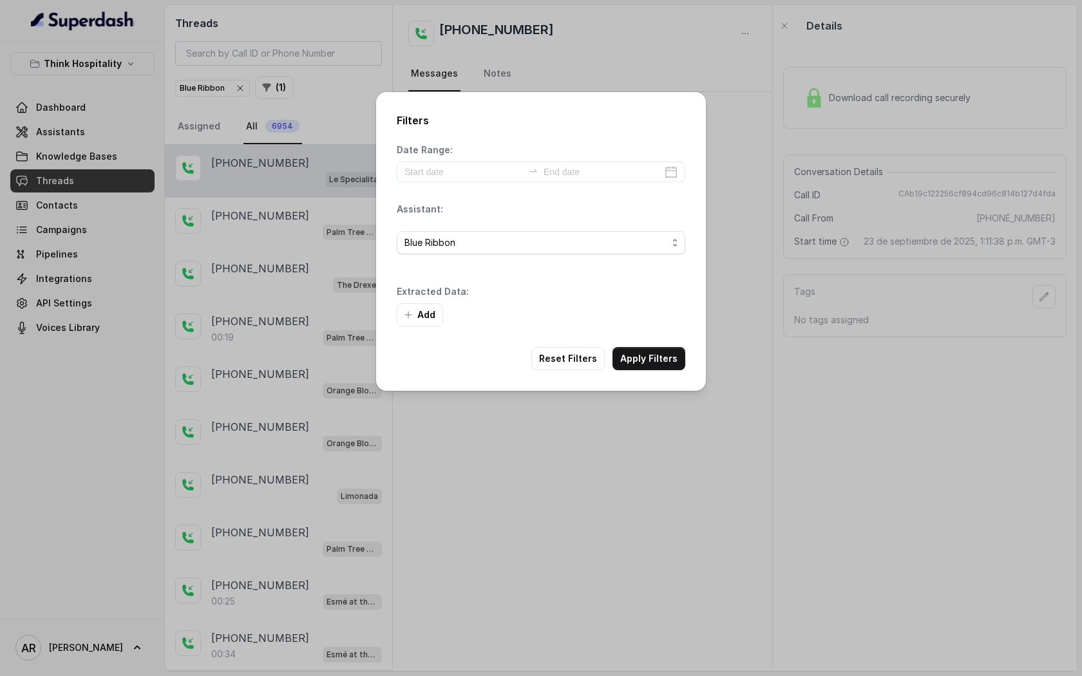
click at [652, 314] on div "Add" at bounding box center [541, 314] width 289 height 23
click at [652, 369] on button "Apply Filters" at bounding box center [649, 358] width 73 height 23
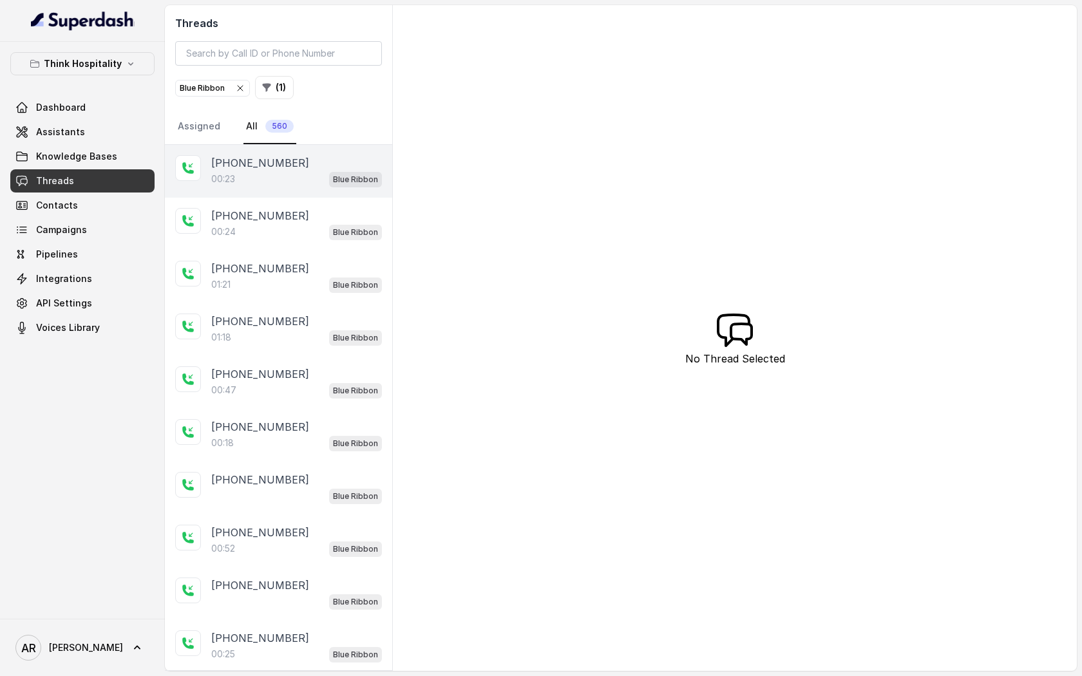
click at [318, 184] on div "00:23 Blue Ribbon" at bounding box center [296, 179] width 171 height 17
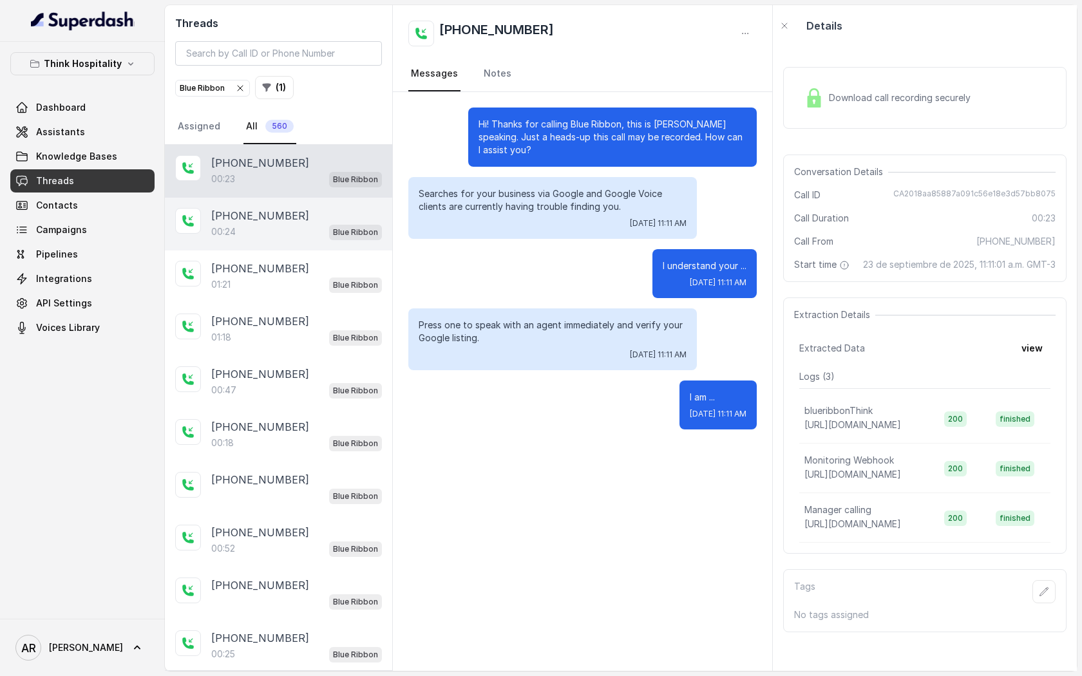
click at [319, 228] on div "00:24 Blue Ribbon" at bounding box center [296, 232] width 171 height 17
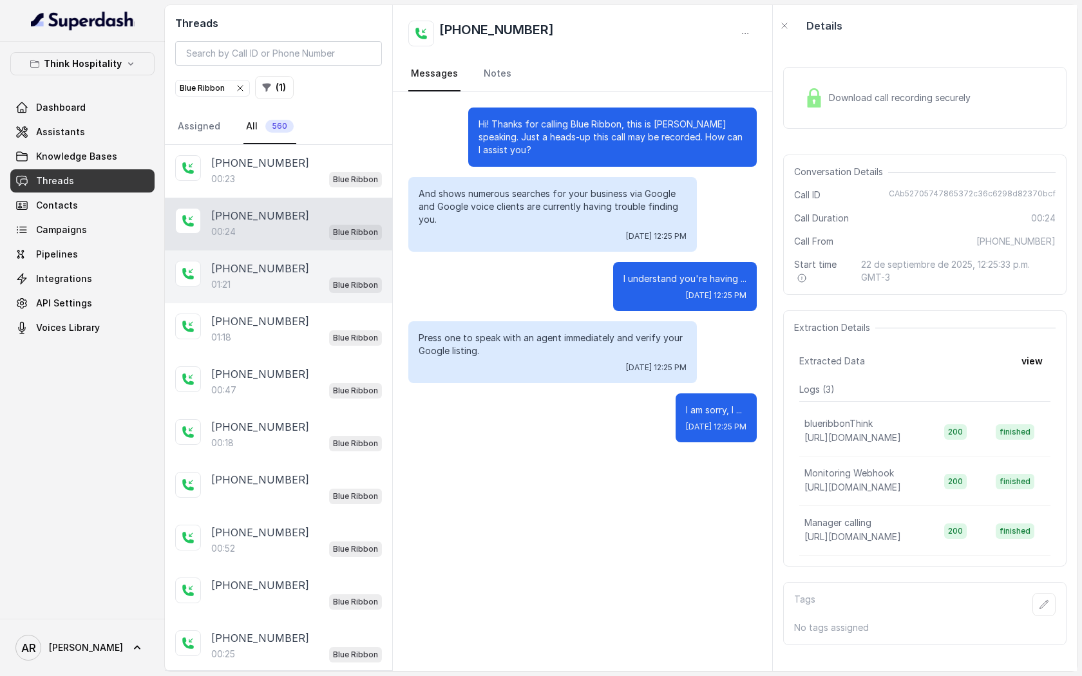
click at [307, 264] on div "[PHONE_NUMBER]" at bounding box center [296, 268] width 171 height 15
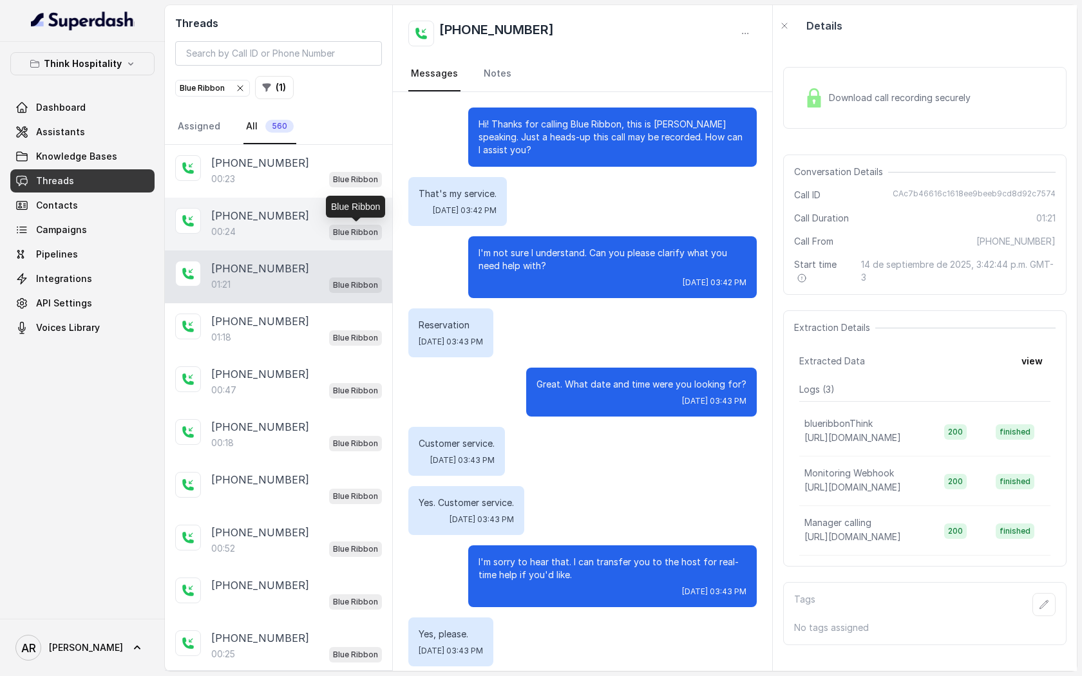
click at [360, 236] on p "Blue Ribbon" at bounding box center [355, 232] width 45 height 13
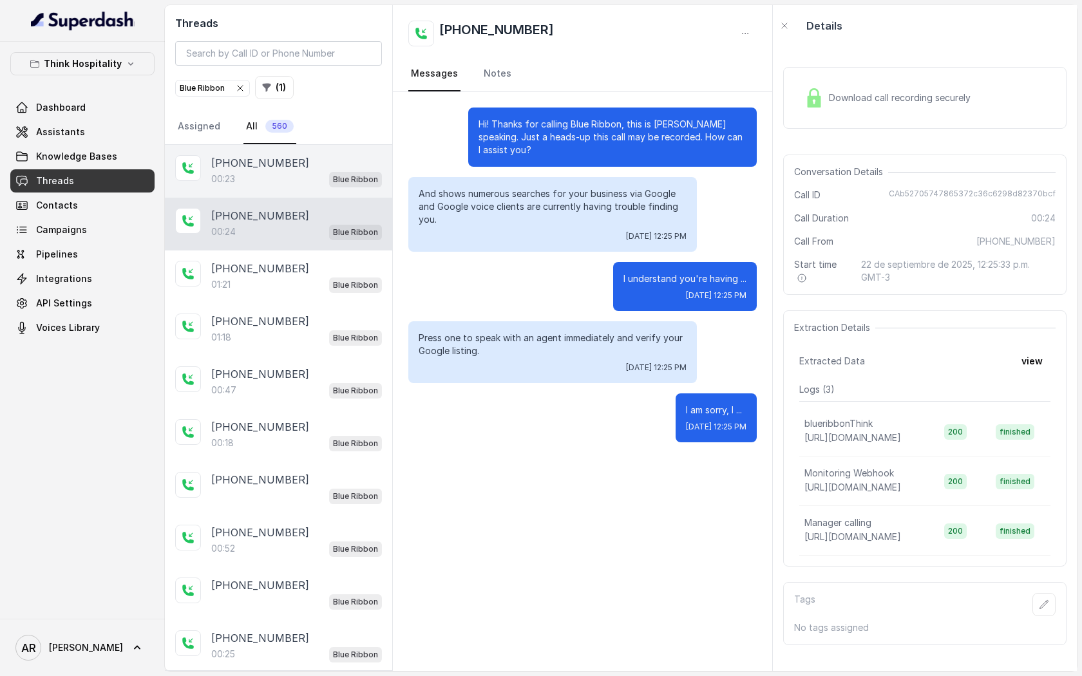
click at [332, 181] on span "Blue Ribbon" at bounding box center [355, 179] width 53 height 15
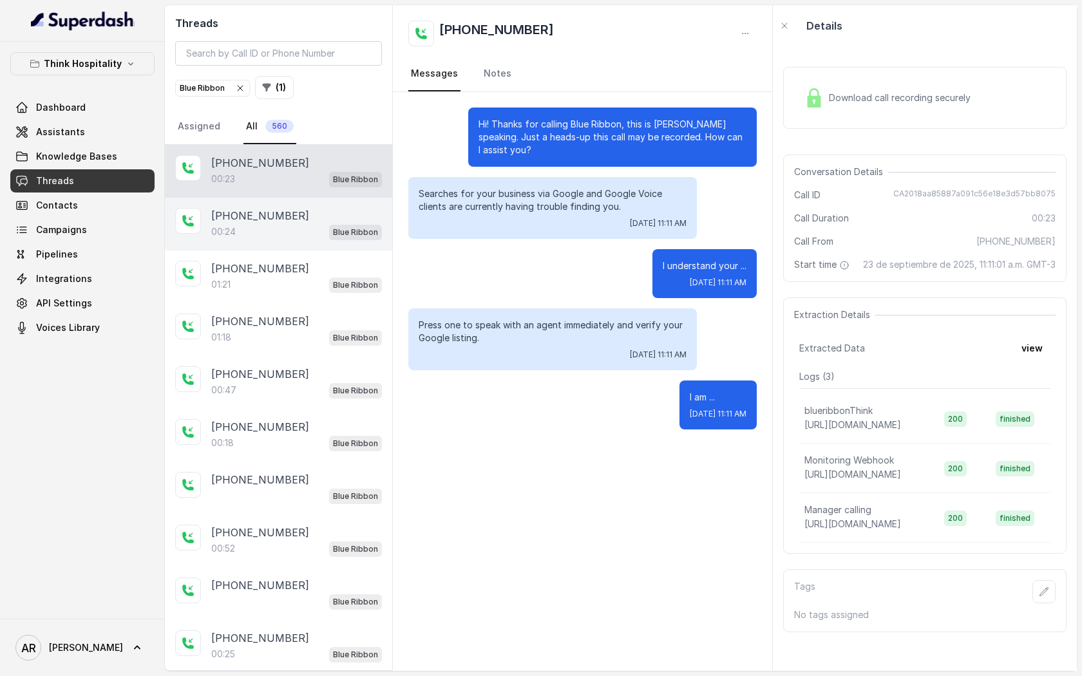
click at [336, 220] on div "[PHONE_NUMBER]" at bounding box center [296, 215] width 171 height 15
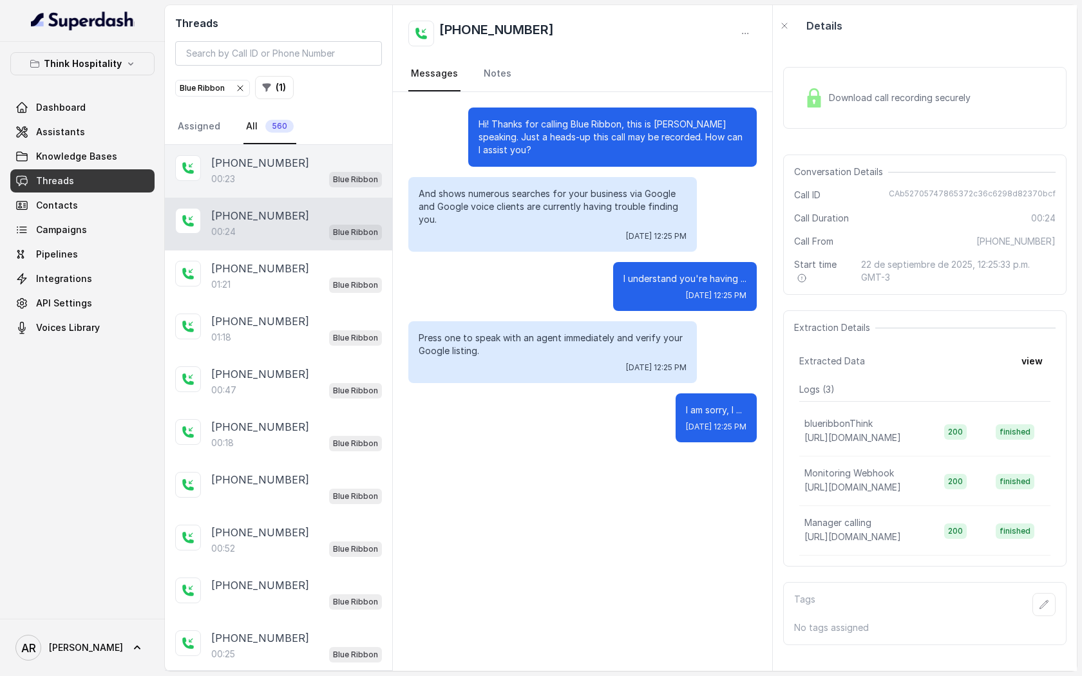
click at [334, 187] on div "[PHONE_NUMBER]:23 Blue Ribbon" at bounding box center [278, 171] width 227 height 53
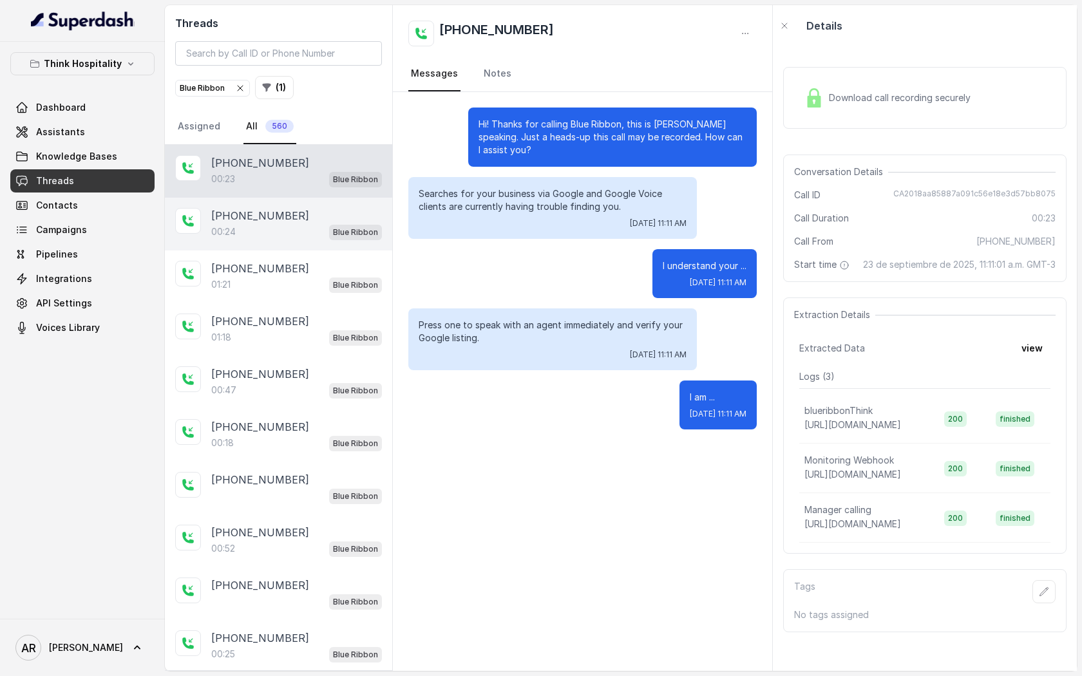
click at [329, 215] on div "[PHONE_NUMBER]" at bounding box center [296, 215] width 171 height 15
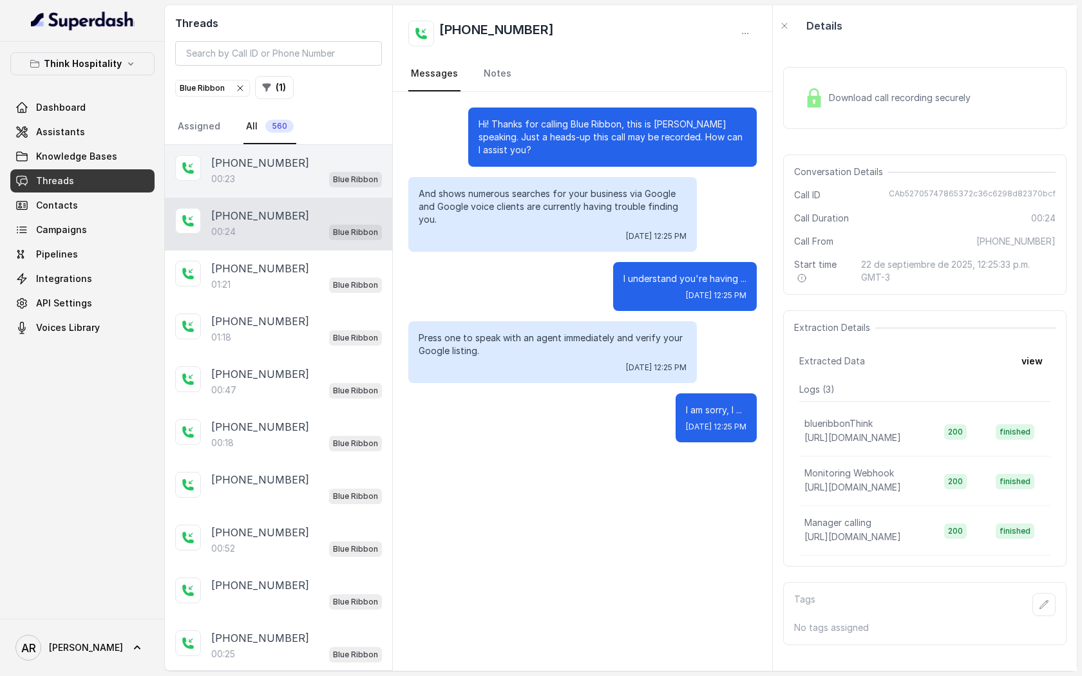
click at [310, 157] on div "[PHONE_NUMBER]" at bounding box center [296, 162] width 171 height 15
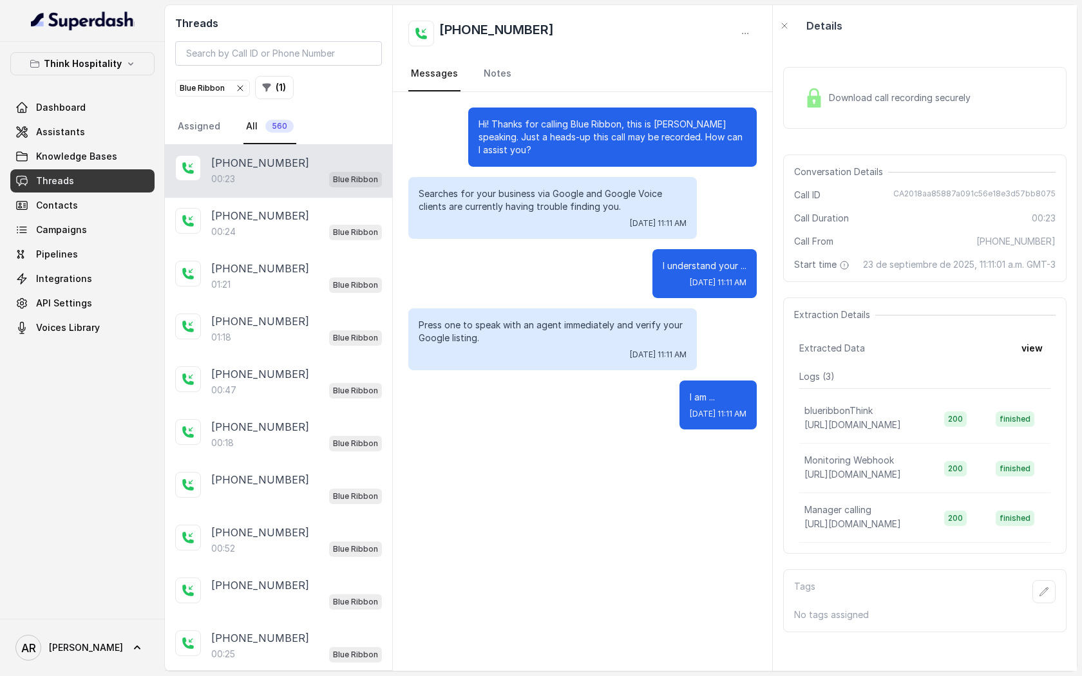
click at [300, 191] on div "[PHONE_NUMBER]:23 Blue Ribbon" at bounding box center [278, 171] width 227 height 53
click at [323, 225] on div "00:24 Blue Ribbon" at bounding box center [296, 232] width 171 height 17
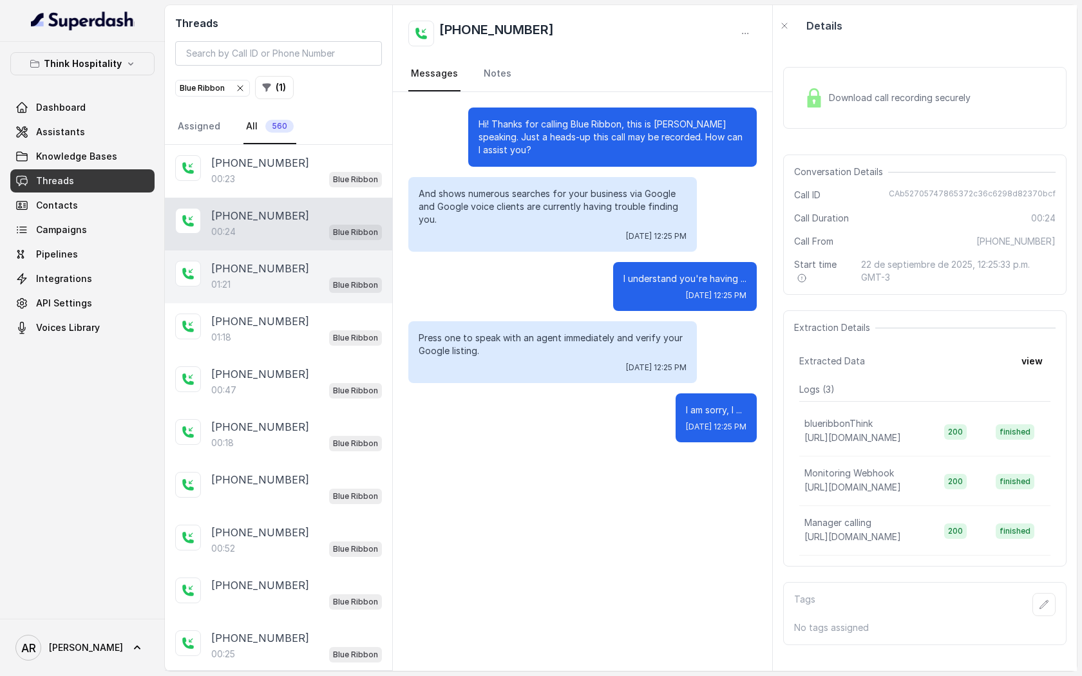
click at [332, 276] on div "Blue Ribbon" at bounding box center [355, 284] width 53 height 17
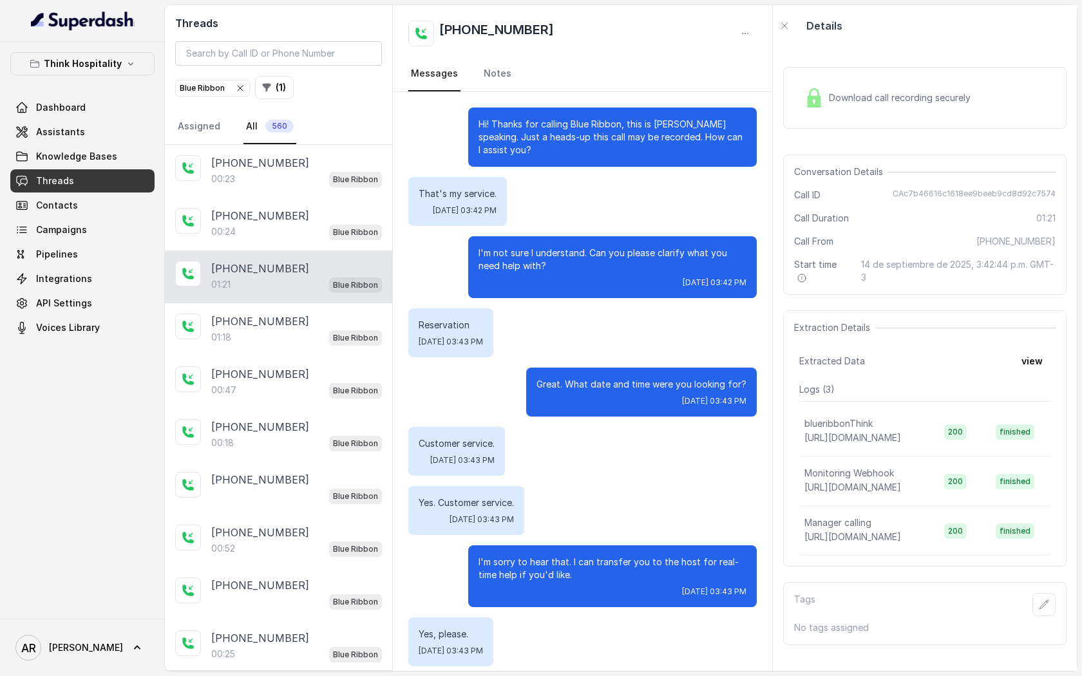
scroll to position [70, 0]
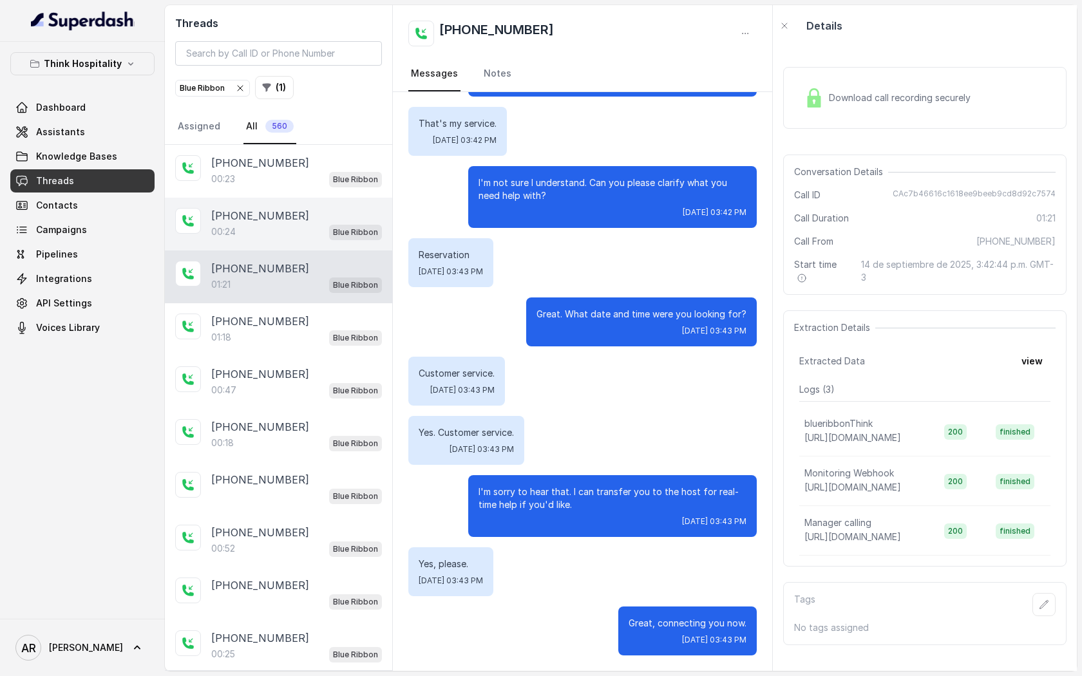
click at [320, 222] on div "[PHONE_NUMBER]" at bounding box center [296, 215] width 171 height 15
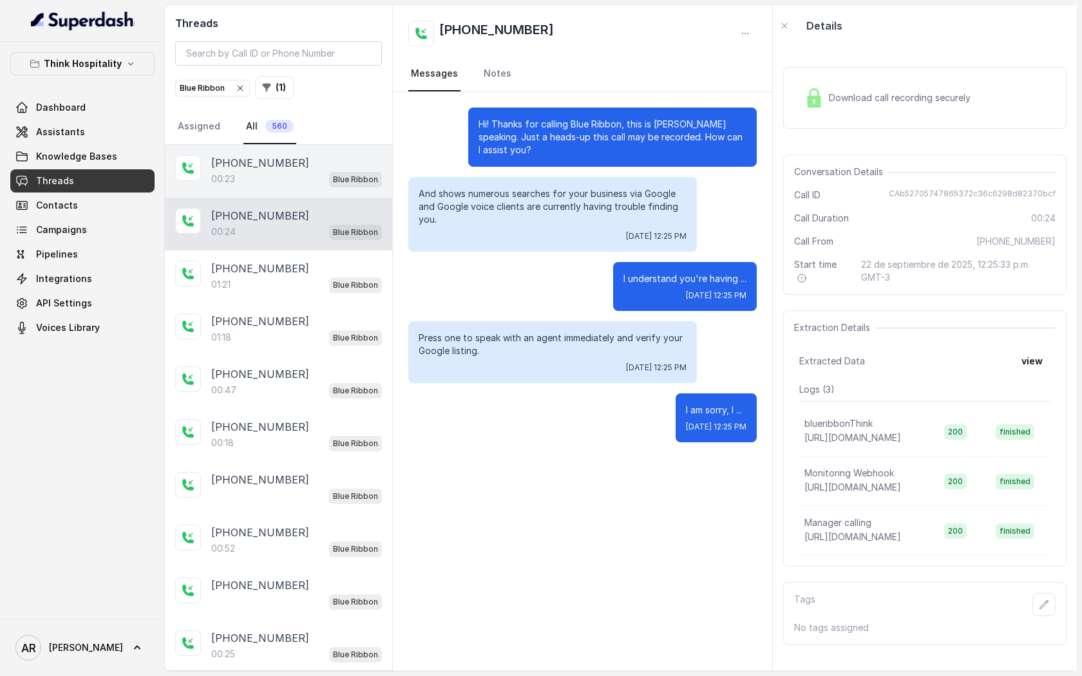
click at [299, 169] on div "[PHONE_NUMBER]" at bounding box center [296, 162] width 171 height 15
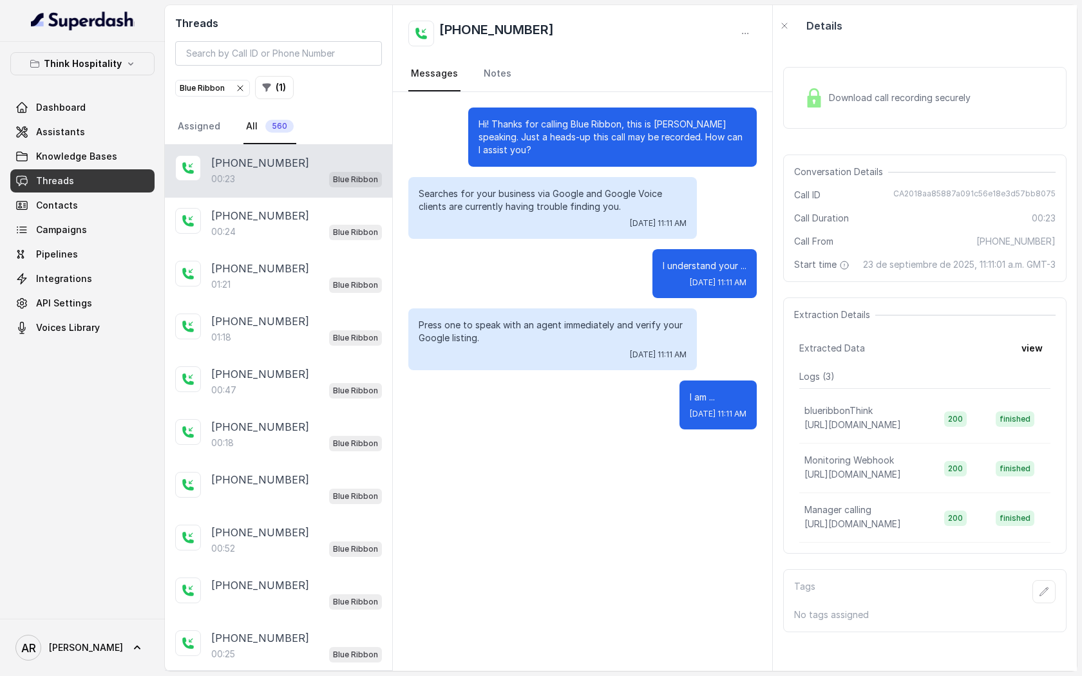
click at [244, 92] on icon "button" at bounding box center [240, 88] width 10 height 10
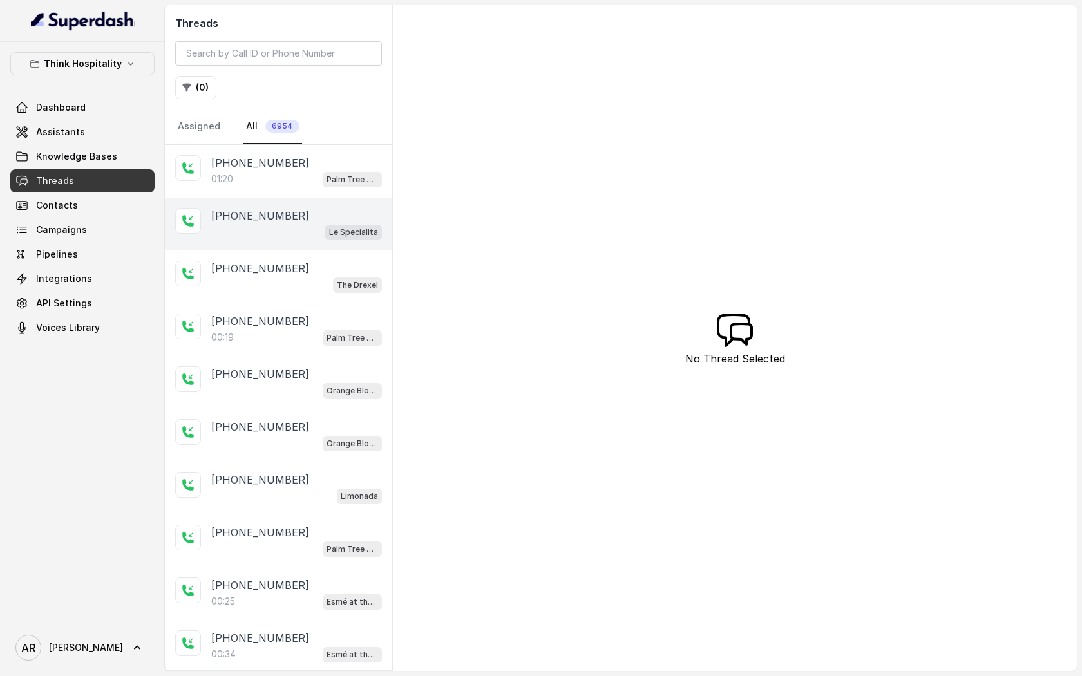
click at [324, 200] on div "[PHONE_NUMBER] Le Specialita" at bounding box center [278, 224] width 227 height 53
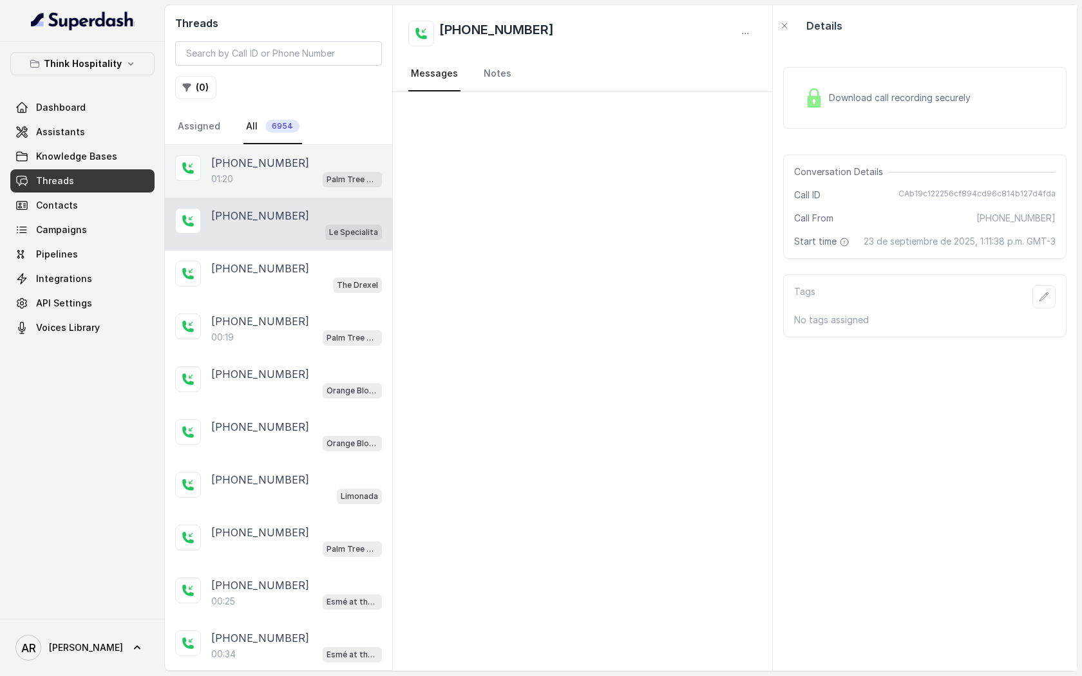
click at [310, 173] on div "01:20 Palm Tree Club" at bounding box center [296, 179] width 171 height 17
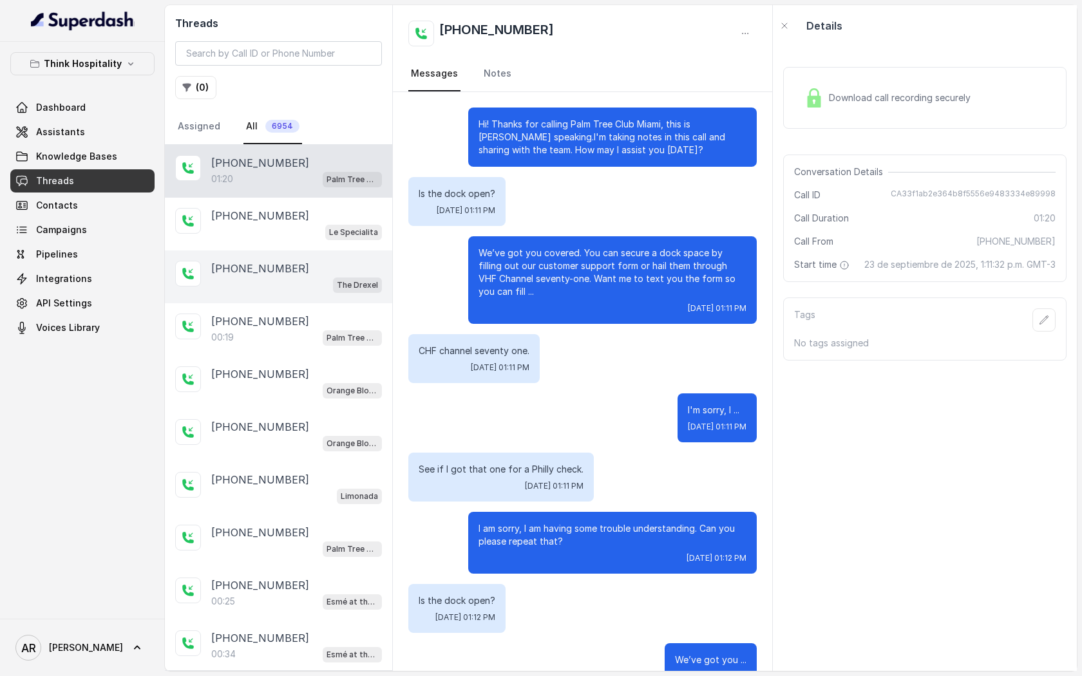
scroll to position [516, 0]
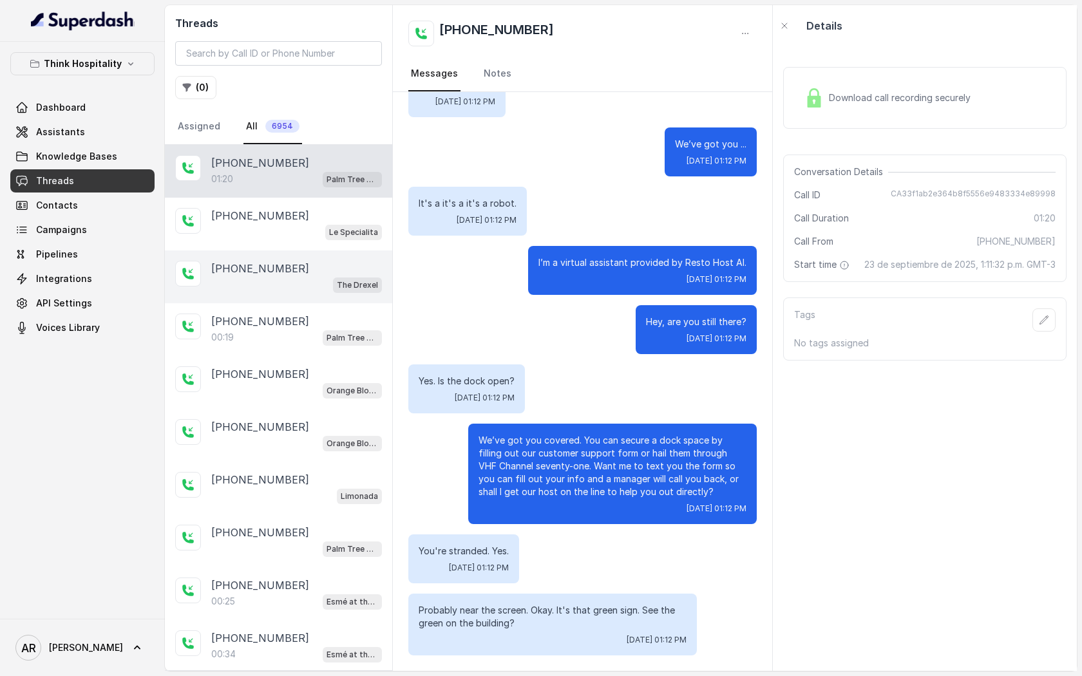
click at [331, 274] on div "[PHONE_NUMBER]" at bounding box center [296, 268] width 171 height 15
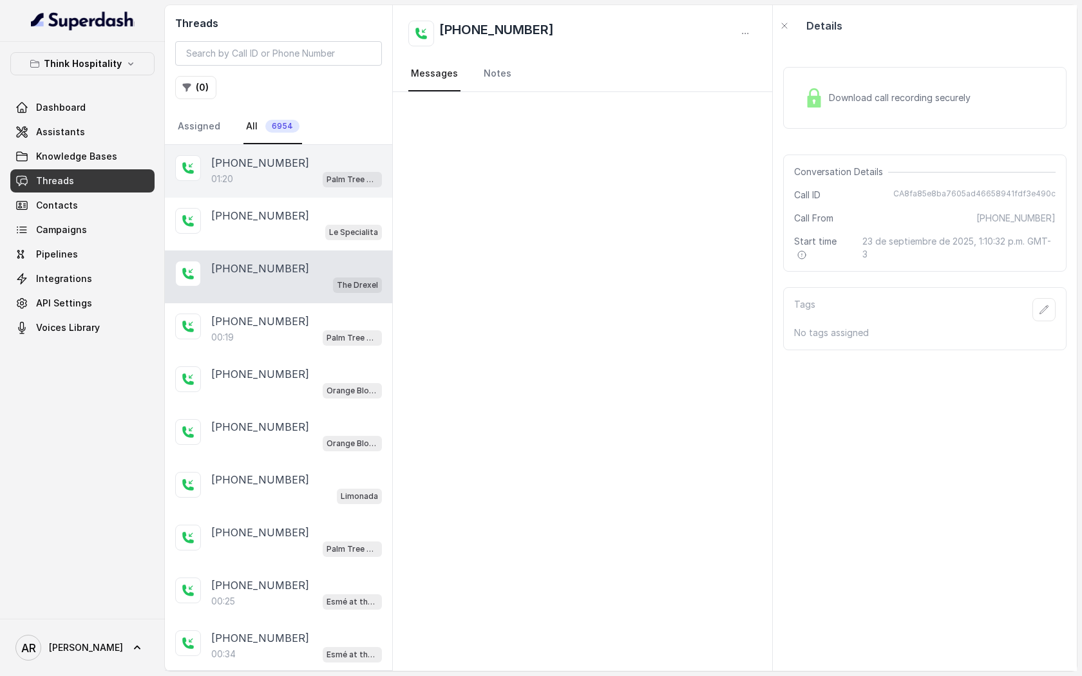
click at [356, 165] on div "[PHONE_NUMBER]" at bounding box center [296, 162] width 171 height 15
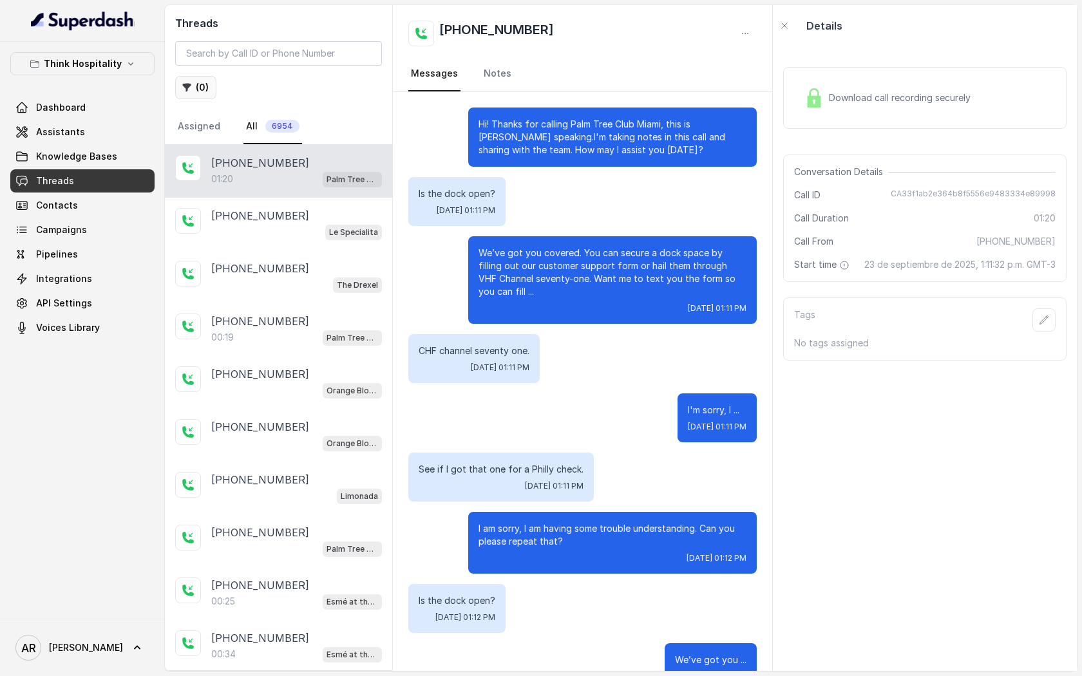
click at [203, 95] on button "( 0 )" at bounding box center [195, 87] width 41 height 23
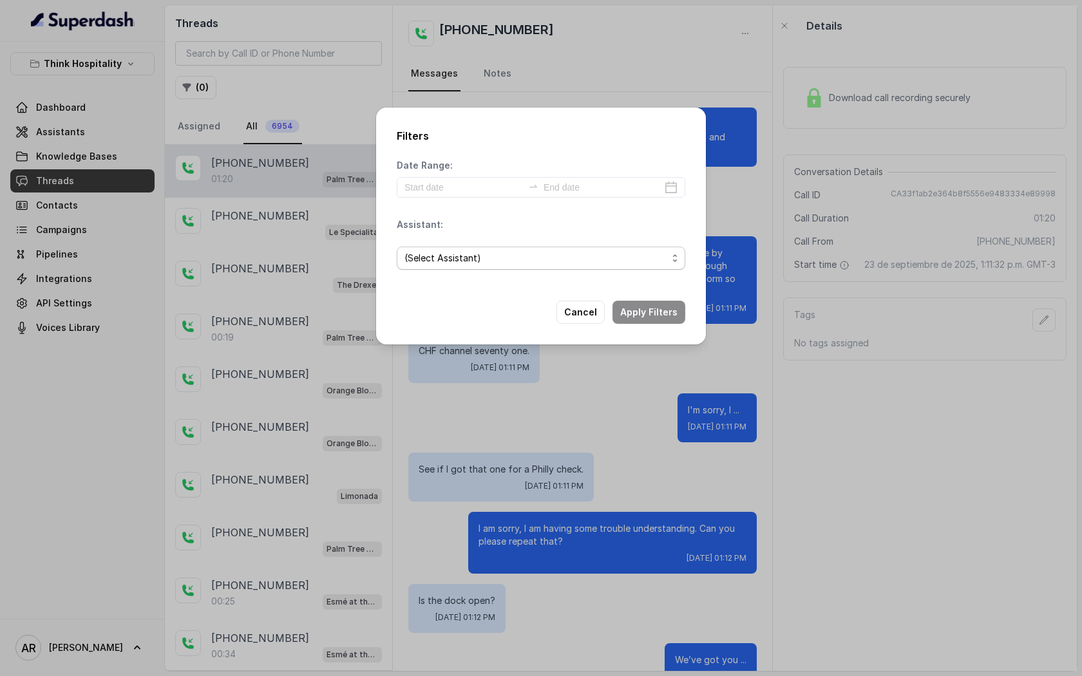
click at [446, 254] on span "(Select Assistant)" at bounding box center [536, 258] width 263 height 15
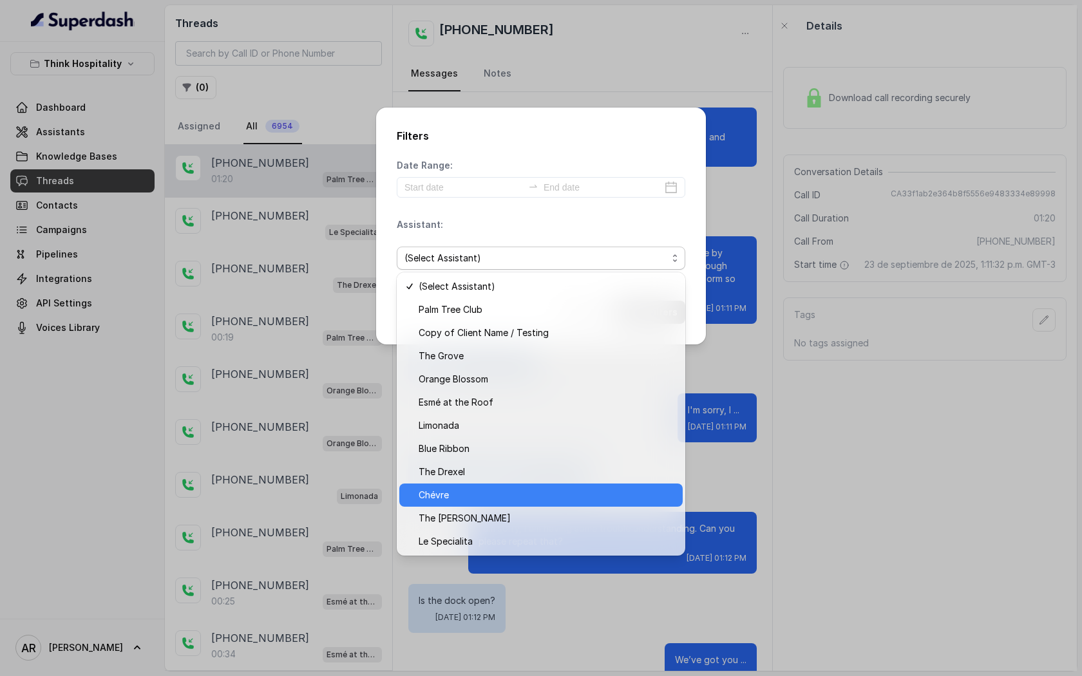
click at [530, 495] on span "Chévre" at bounding box center [547, 495] width 256 height 15
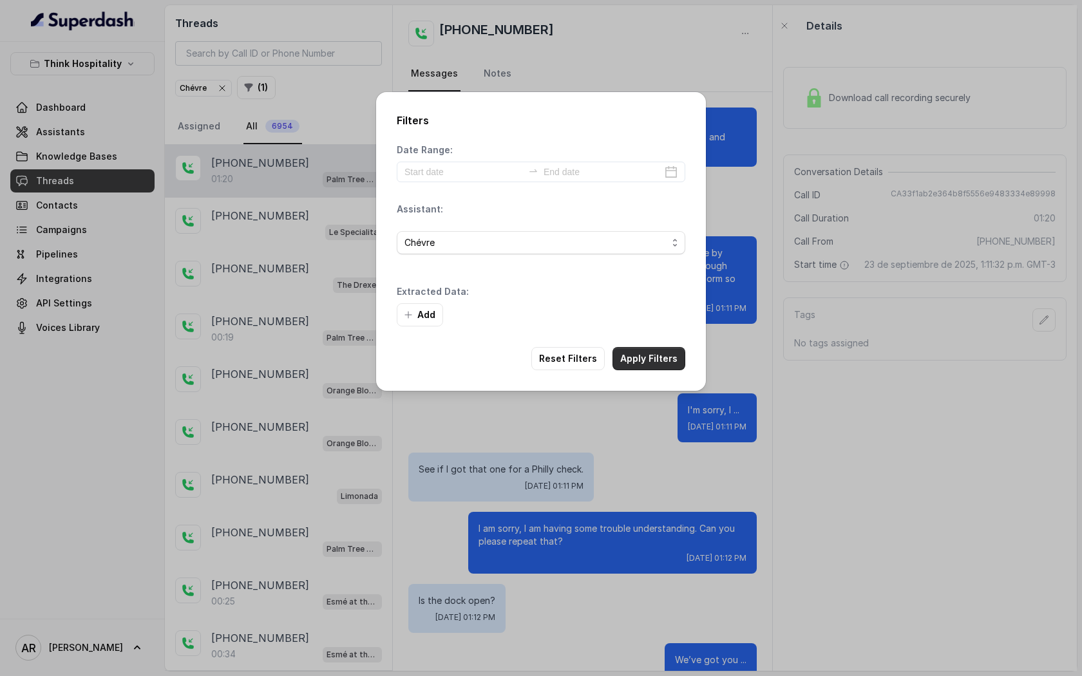
click at [653, 352] on button "Apply Filters" at bounding box center [649, 358] width 73 height 23
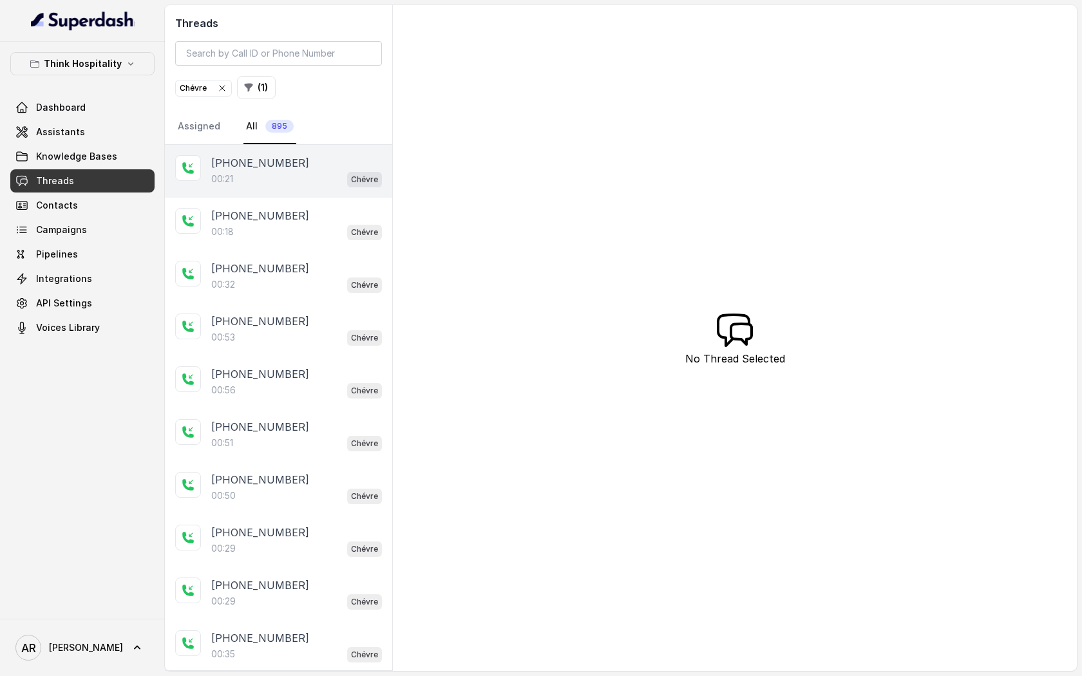
click at [252, 160] on p "[PHONE_NUMBER]" at bounding box center [260, 162] width 98 height 15
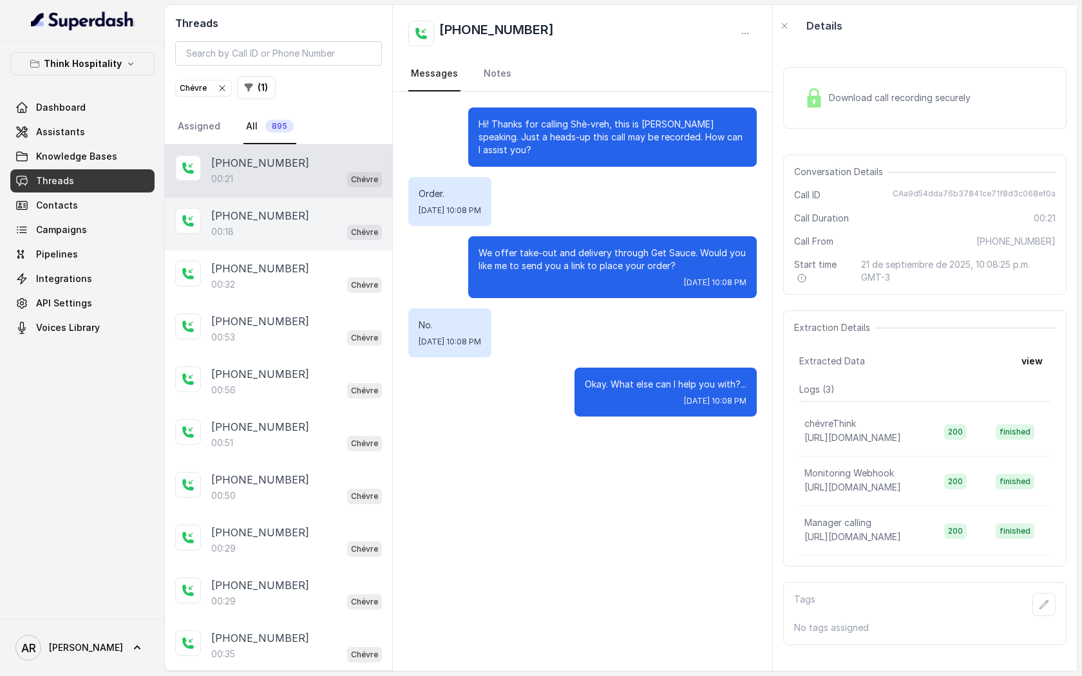
click at [309, 214] on div "[PHONE_NUMBER]" at bounding box center [296, 215] width 171 height 15
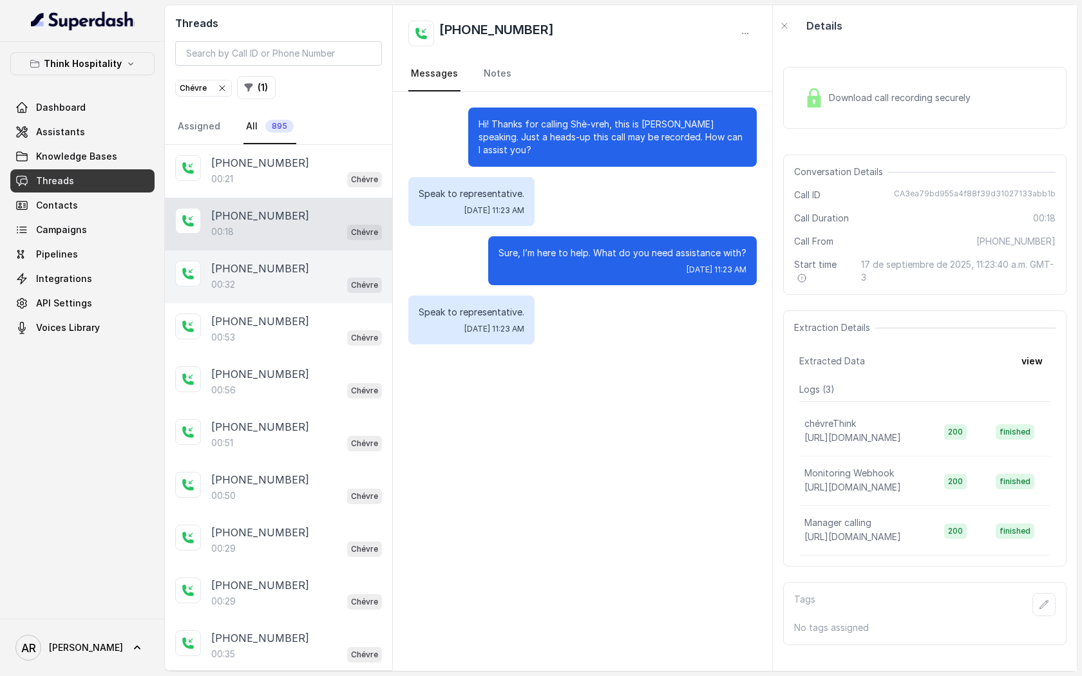
click at [350, 264] on div "[PHONE_NUMBER]" at bounding box center [296, 268] width 171 height 15
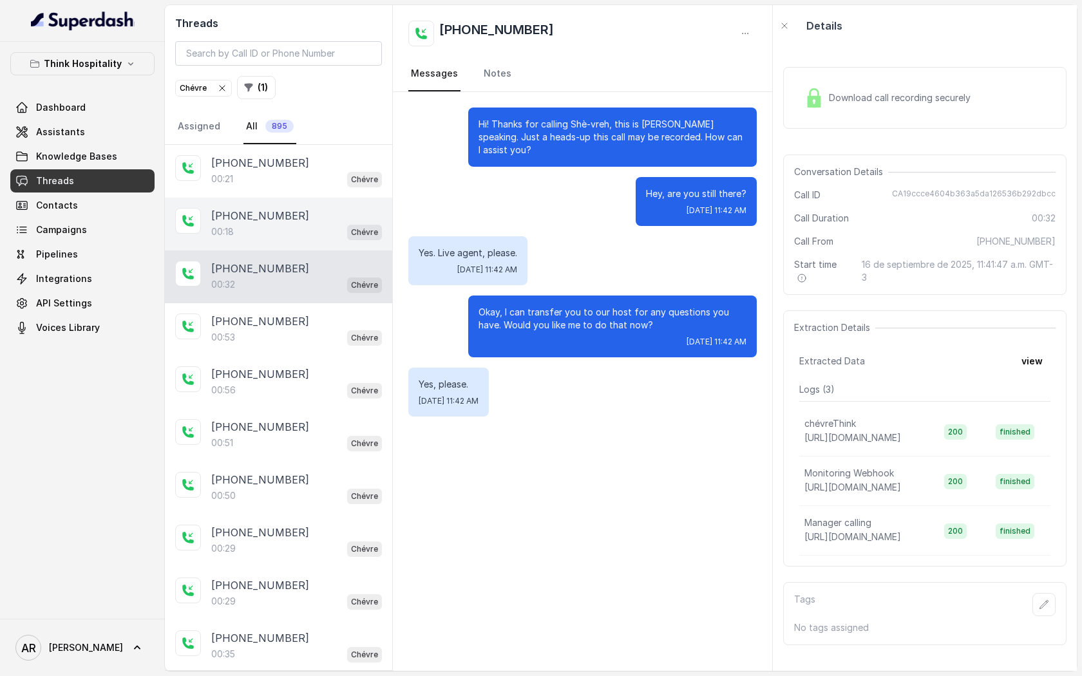
click at [332, 233] on div "00:18 Chévre" at bounding box center [296, 232] width 171 height 17
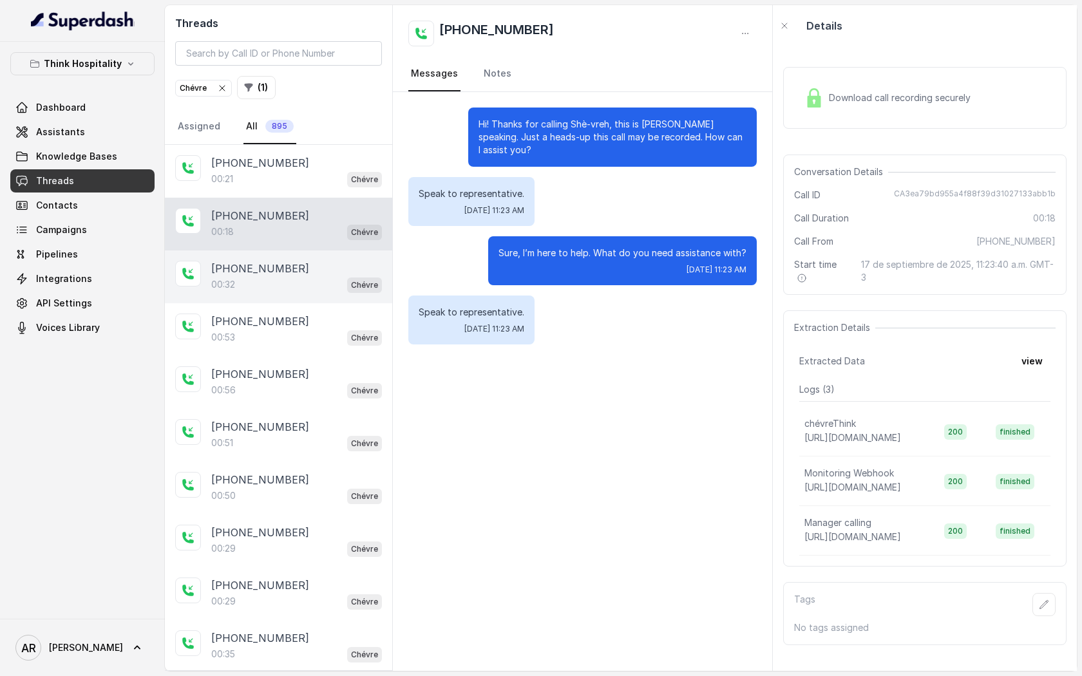
click at [275, 289] on div "00:32 Chévre" at bounding box center [296, 284] width 171 height 17
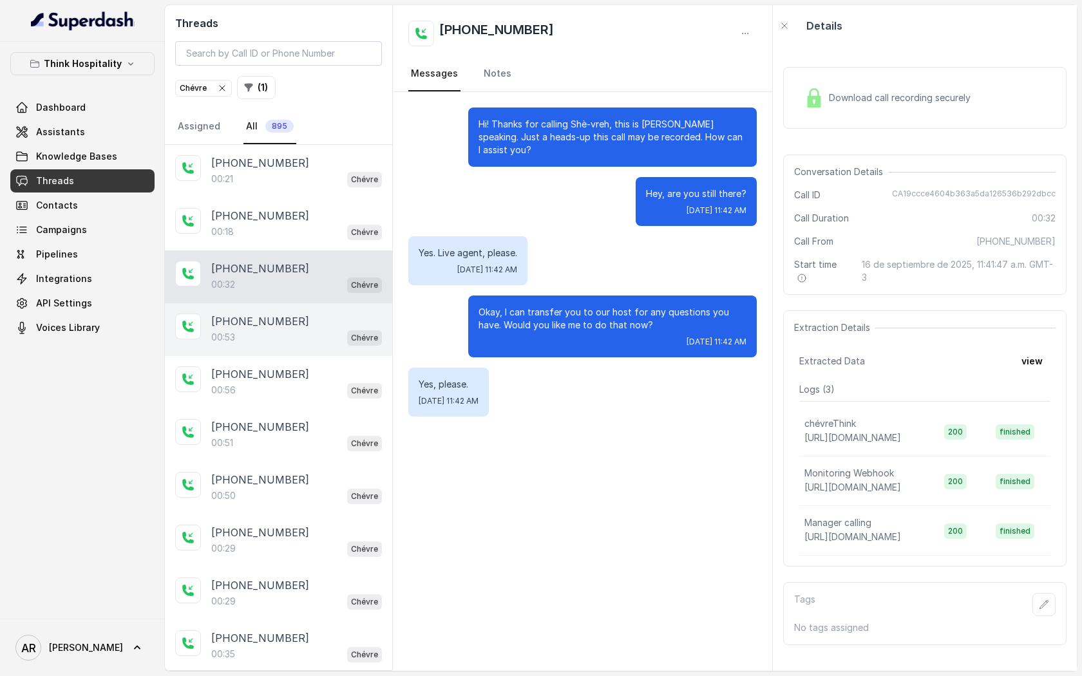
click at [290, 336] on div "00:53 Chévre" at bounding box center [296, 337] width 171 height 17
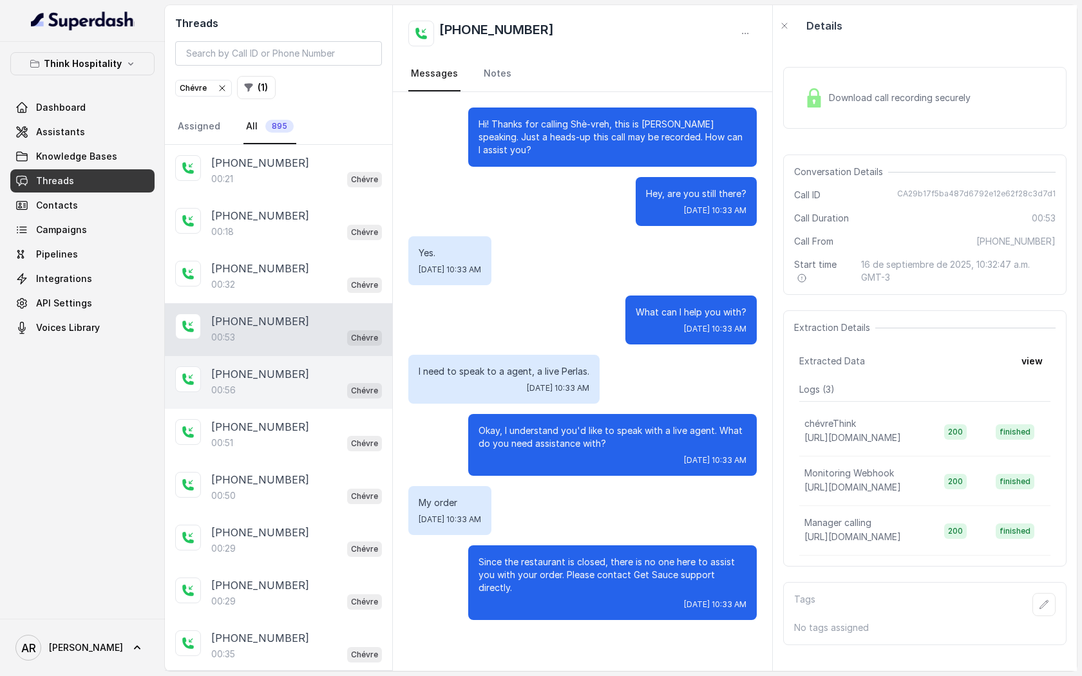
click at [306, 372] on div "[PHONE_NUMBER]" at bounding box center [296, 374] width 171 height 15
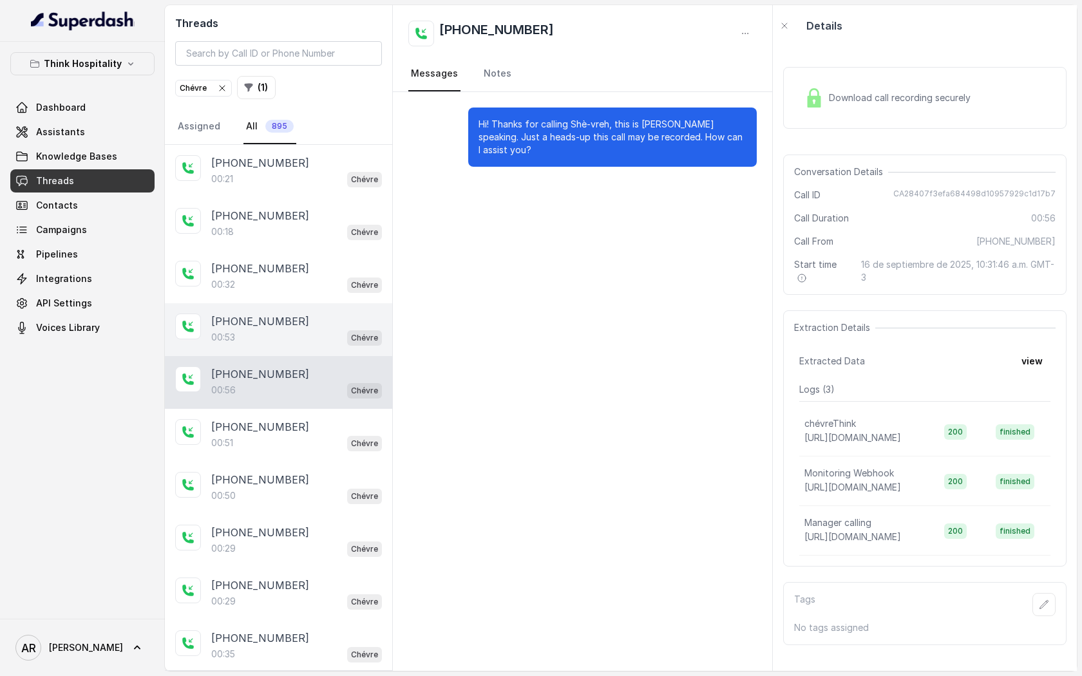
click at [302, 332] on div "00:53 Chévre" at bounding box center [296, 337] width 171 height 17
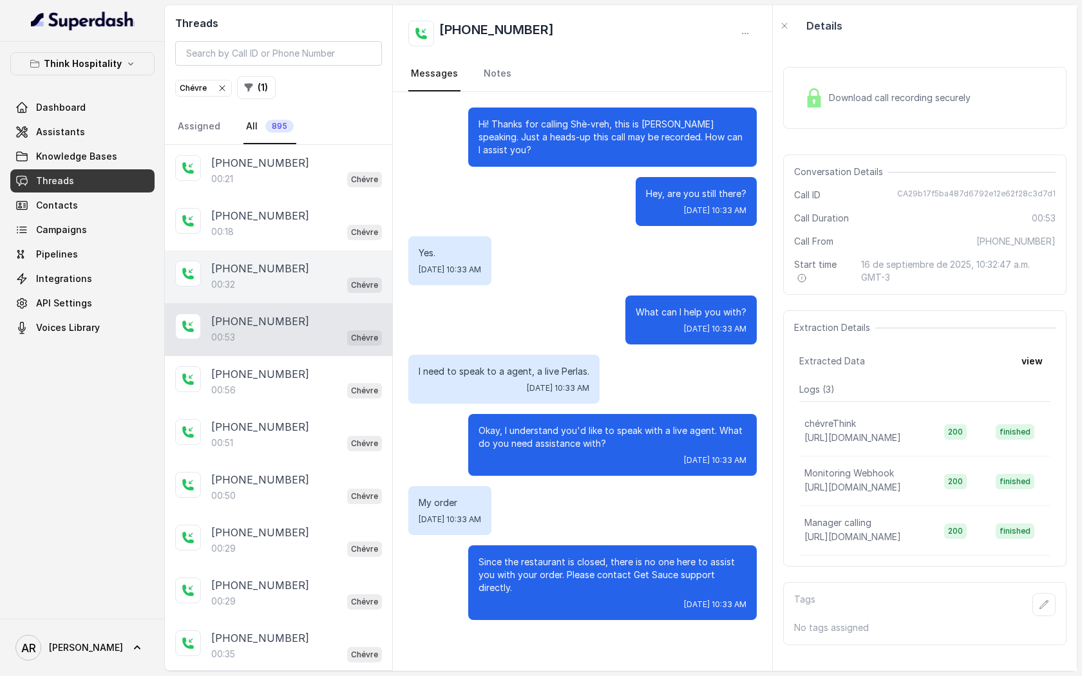
click at [296, 288] on div "00:32 Chévre" at bounding box center [296, 284] width 171 height 17
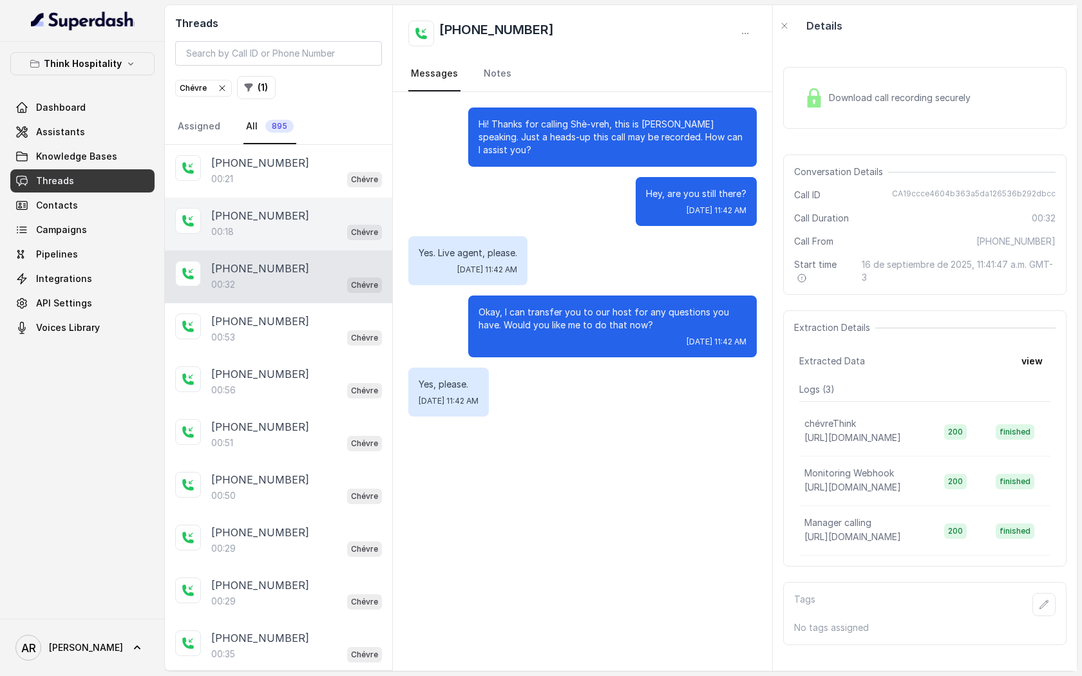
click at [292, 247] on div "[PHONE_NUMBER]:18 Chévre" at bounding box center [278, 224] width 227 height 53
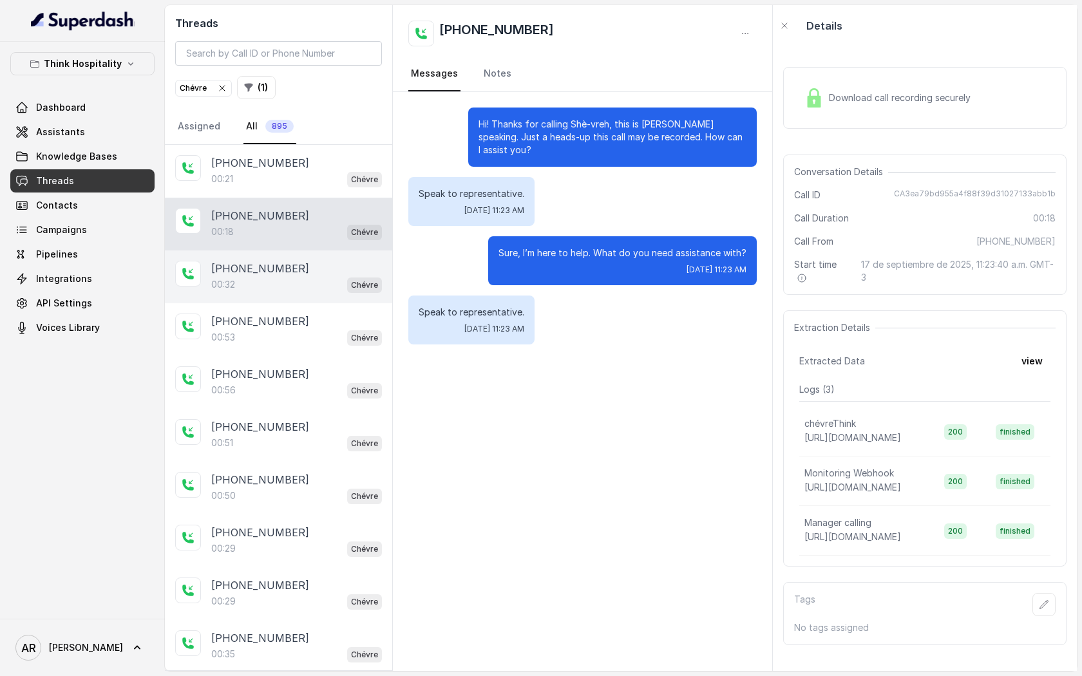
drag, startPoint x: 214, startPoint y: 321, endPoint x: 267, endPoint y: 278, distance: 68.3
click at [214, 321] on p "[PHONE_NUMBER]" at bounding box center [260, 321] width 98 height 15
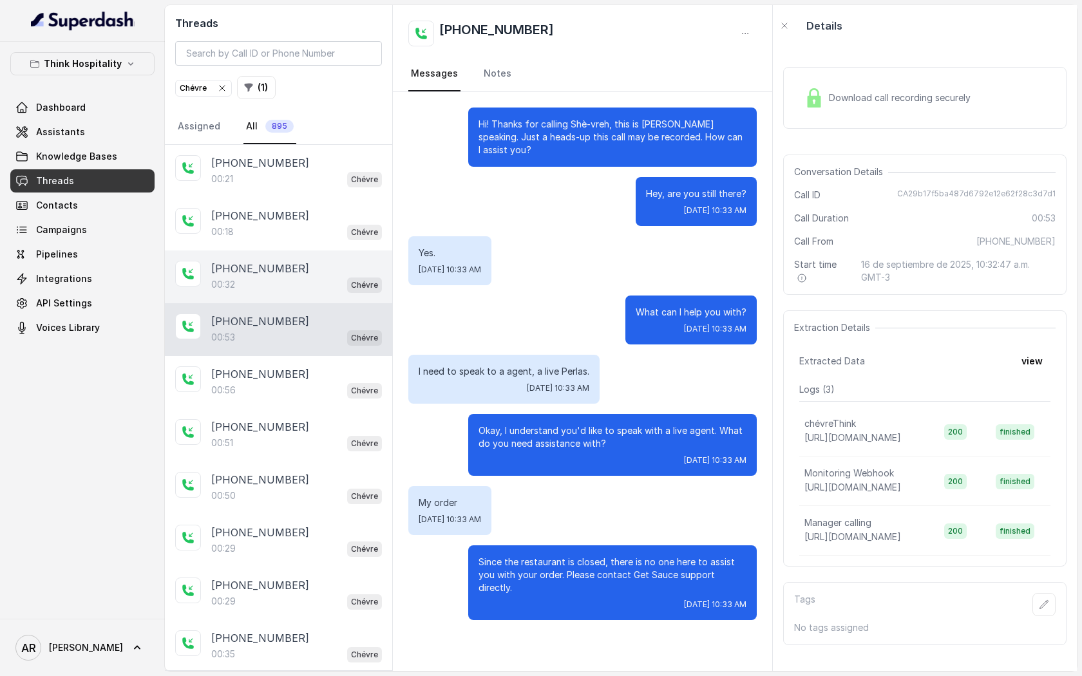
click at [267, 278] on div "00:32 Chévre" at bounding box center [296, 284] width 171 height 17
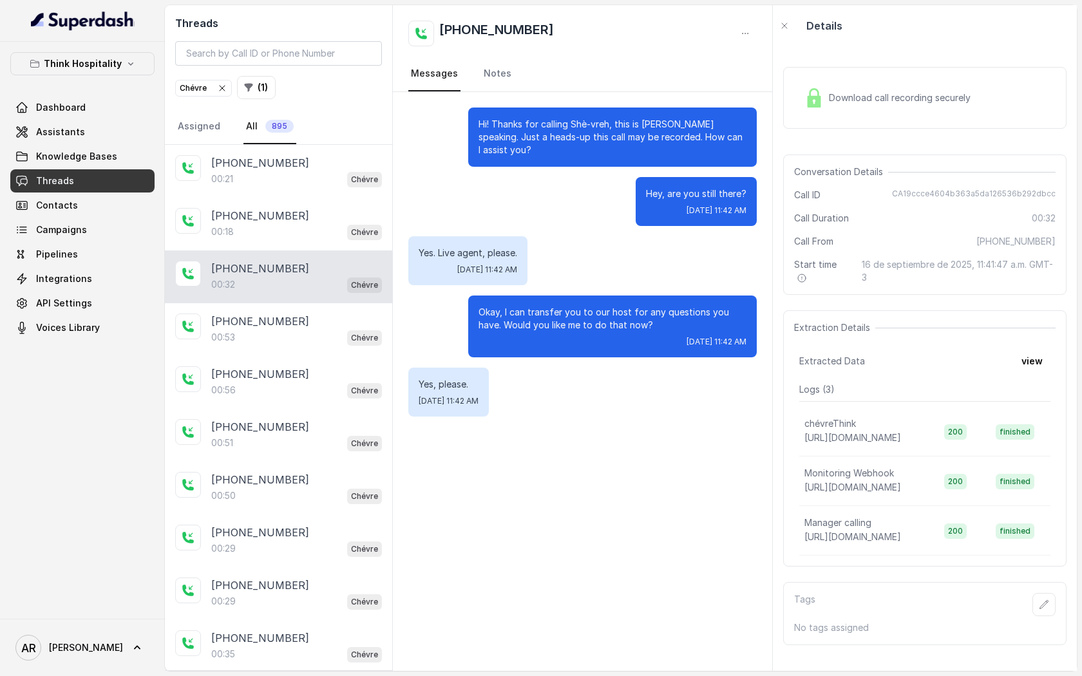
click at [220, 90] on icon "button" at bounding box center [222, 88] width 10 height 10
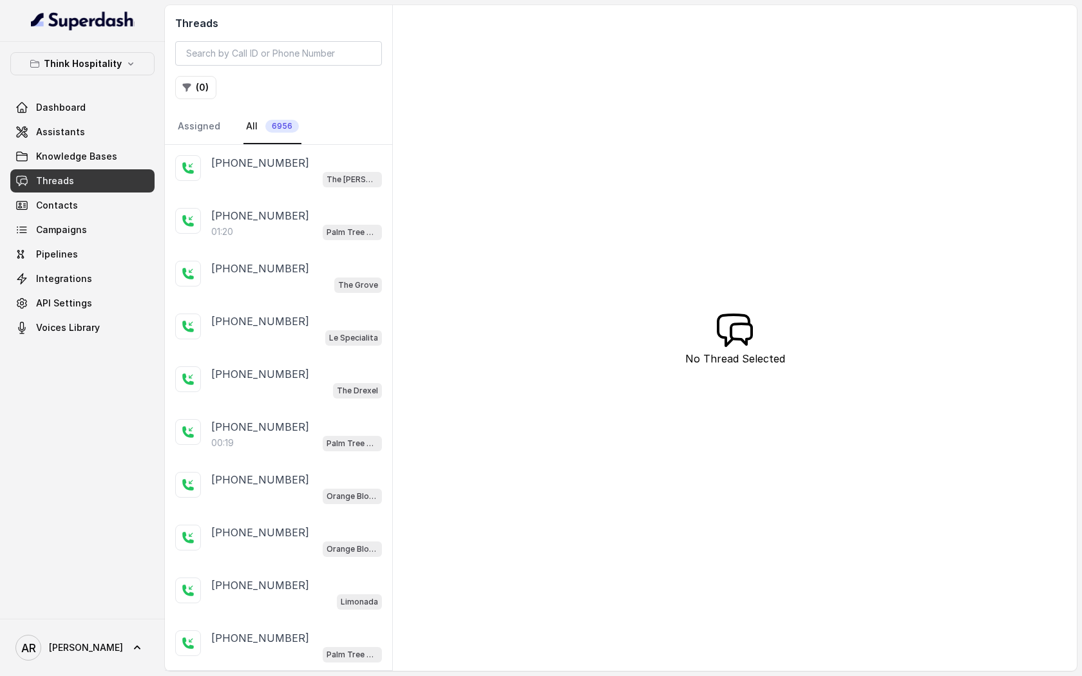
click at [265, 146] on div "[PHONE_NUMBER] The [PERSON_NAME]" at bounding box center [278, 171] width 227 height 53
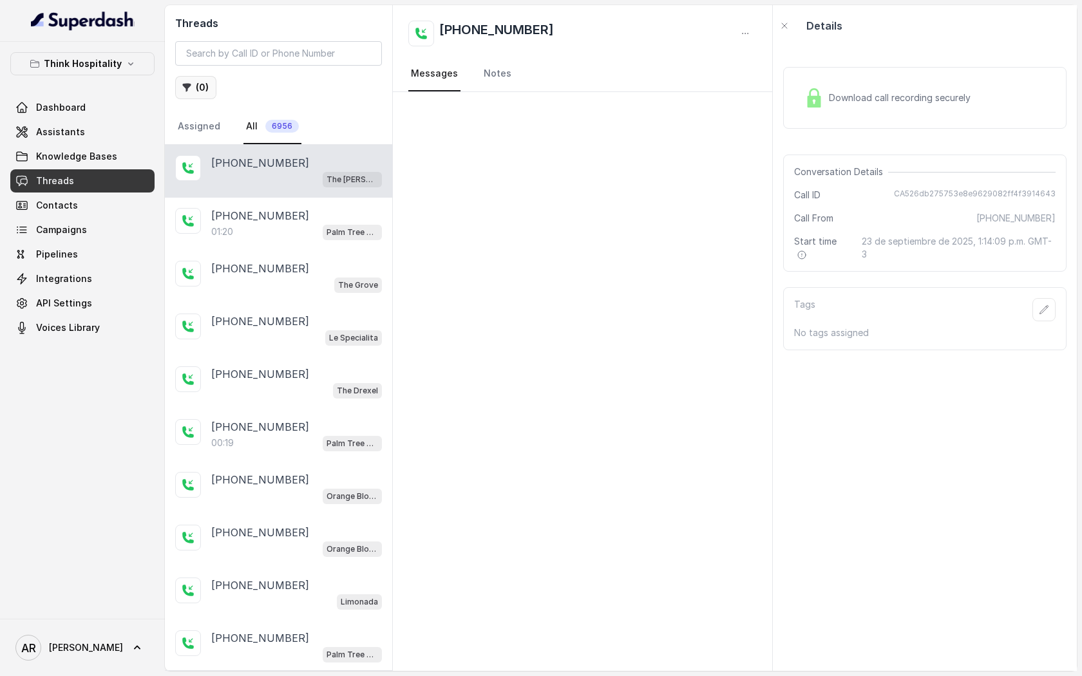
click at [191, 82] on icon "button" at bounding box center [187, 87] width 10 height 10
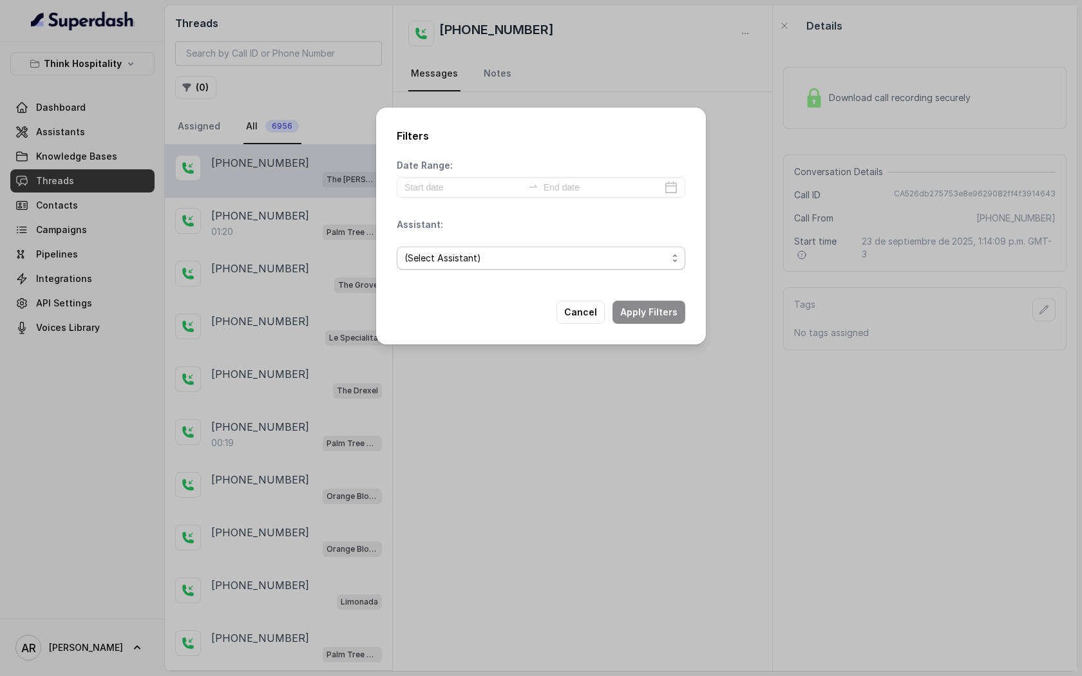
click at [456, 256] on span "(Select Assistant)" at bounding box center [536, 258] width 263 height 15
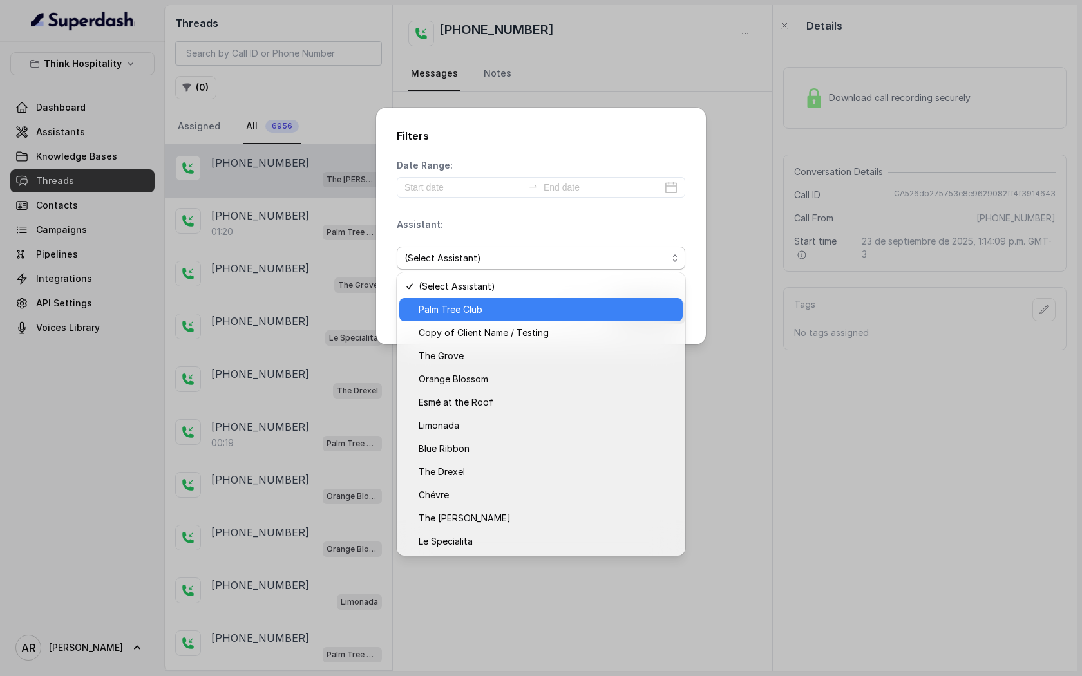
click at [520, 314] on span "Palm Tree Club" at bounding box center [547, 309] width 256 height 15
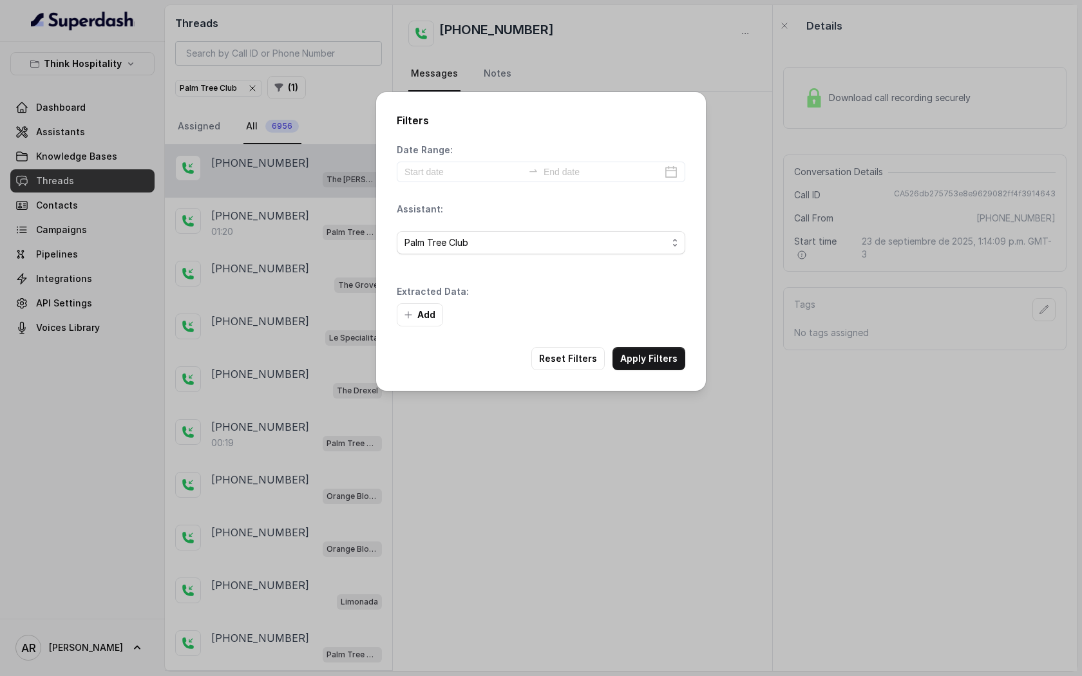
click at [667, 314] on div "Add" at bounding box center [541, 314] width 289 height 23
click at [661, 350] on button "Apply Filters" at bounding box center [649, 358] width 73 height 23
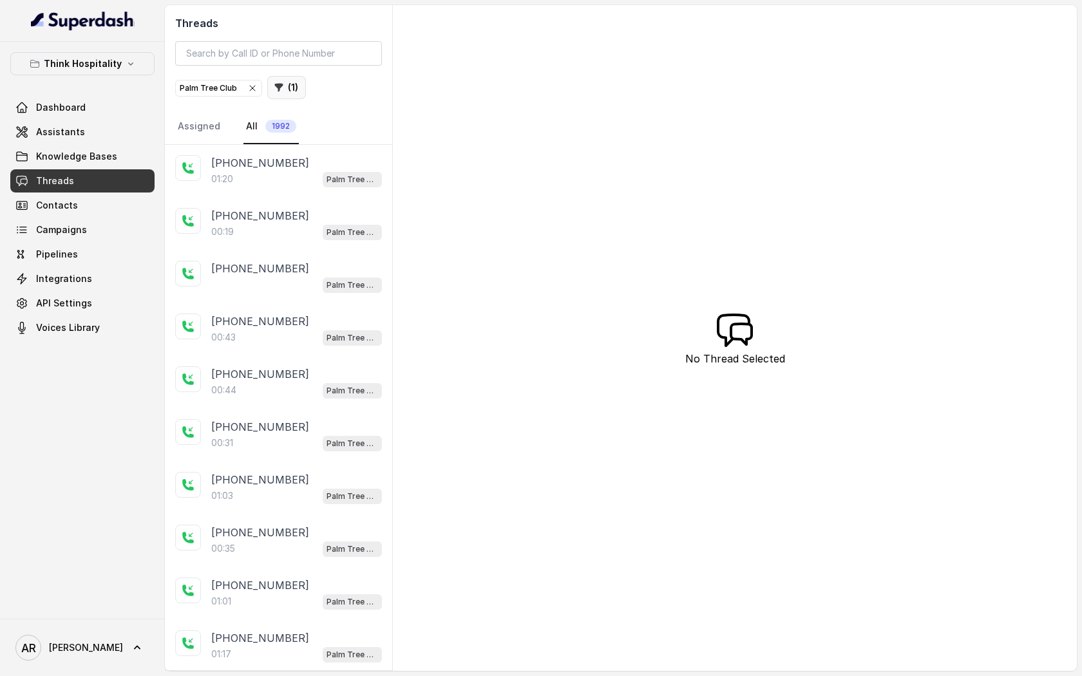
click at [282, 92] on icon "button" at bounding box center [279, 87] width 10 height 10
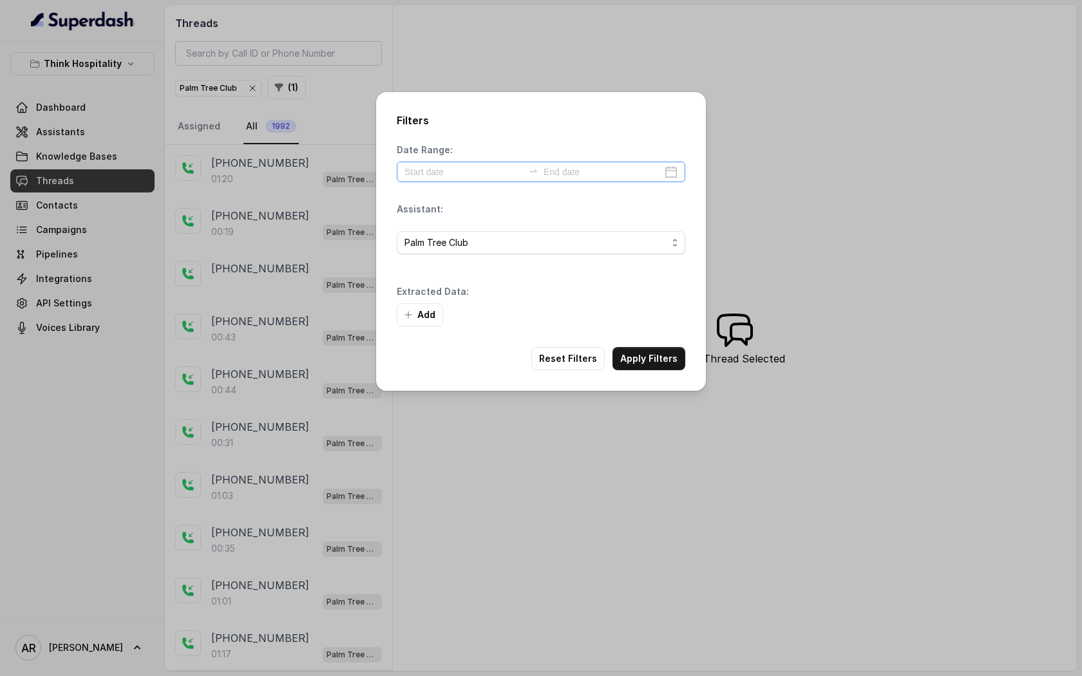
click at [463, 178] on div at bounding box center [541, 172] width 289 height 21
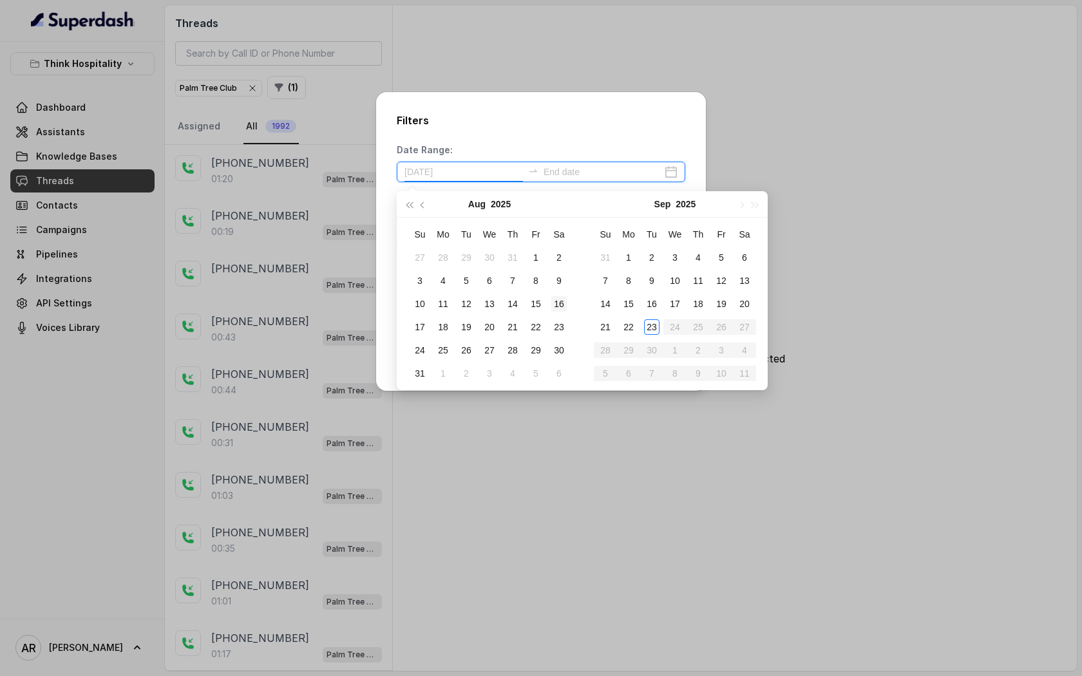
type input "[DATE]"
click at [658, 327] on div "23" at bounding box center [651, 327] width 15 height 15
type input "[DATE]"
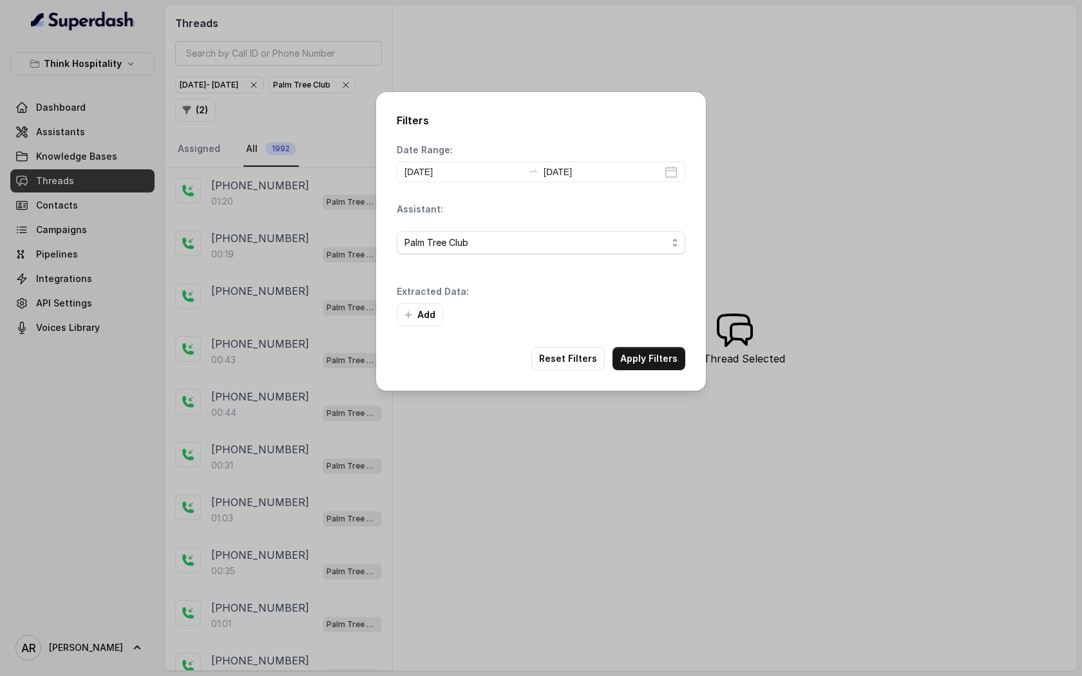
click at [651, 370] on div "Filters Date Range: [DATE] [DATE] Assistant: Palm Tree Club Extracted Data: Add…" at bounding box center [541, 241] width 330 height 299
click at [645, 352] on button "Apply Filters" at bounding box center [649, 358] width 73 height 23
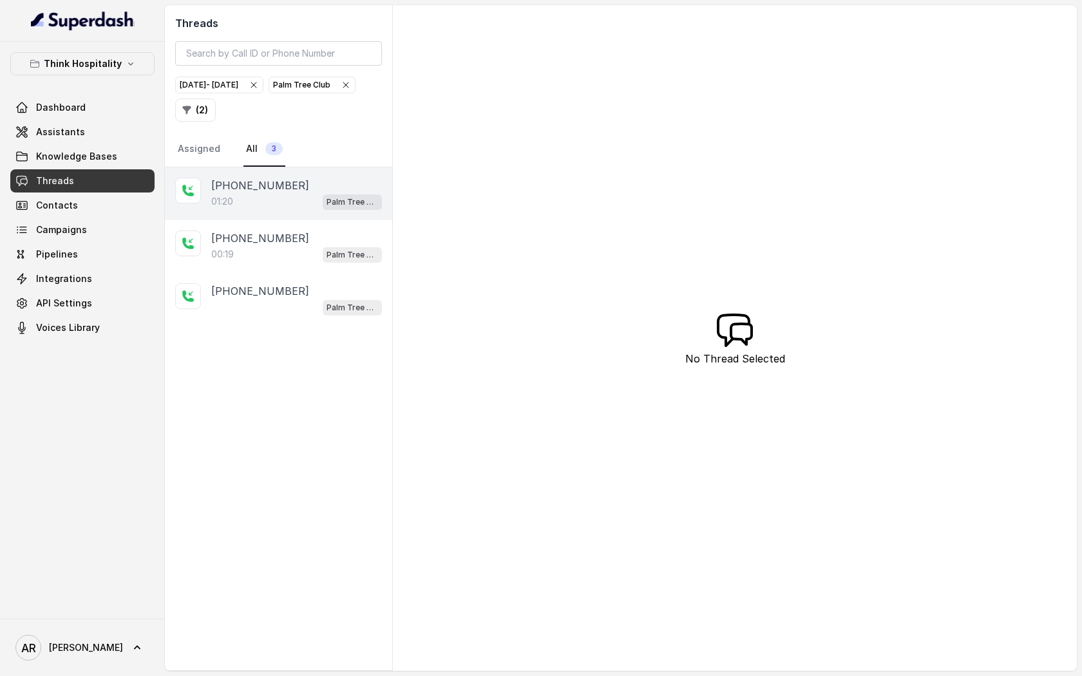
drag, startPoint x: 338, startPoint y: 234, endPoint x: 269, endPoint y: 174, distance: 90.8
click at [269, 174] on div "[PHONE_NUMBER]:20 Palm Tree Club" at bounding box center [278, 194] width 227 height 53
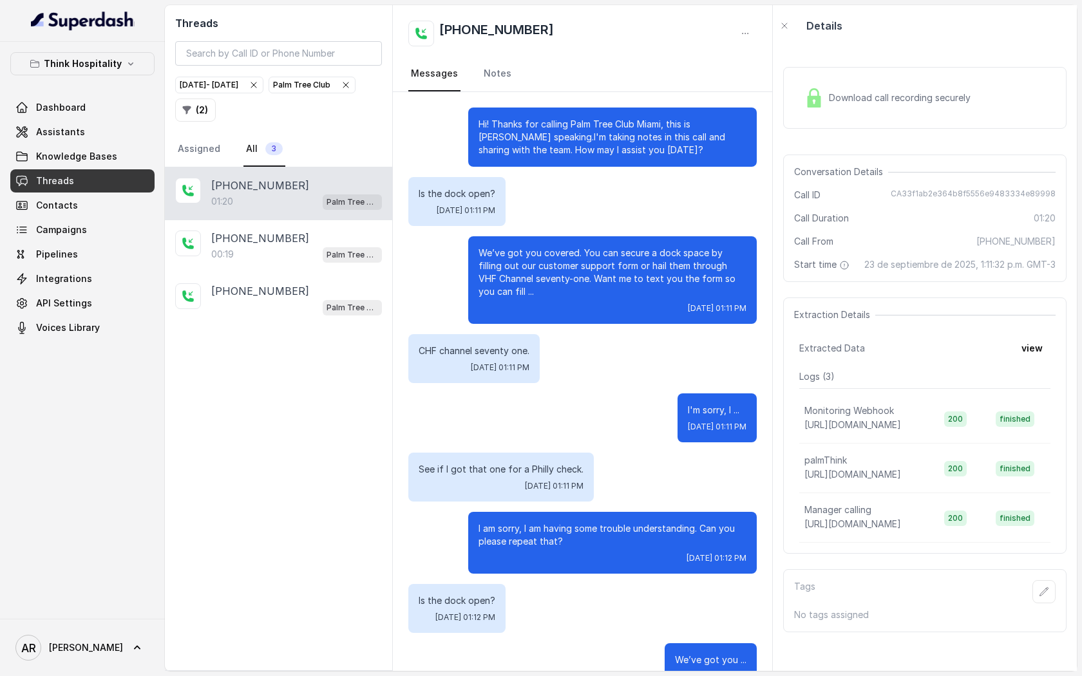
scroll to position [516, 0]
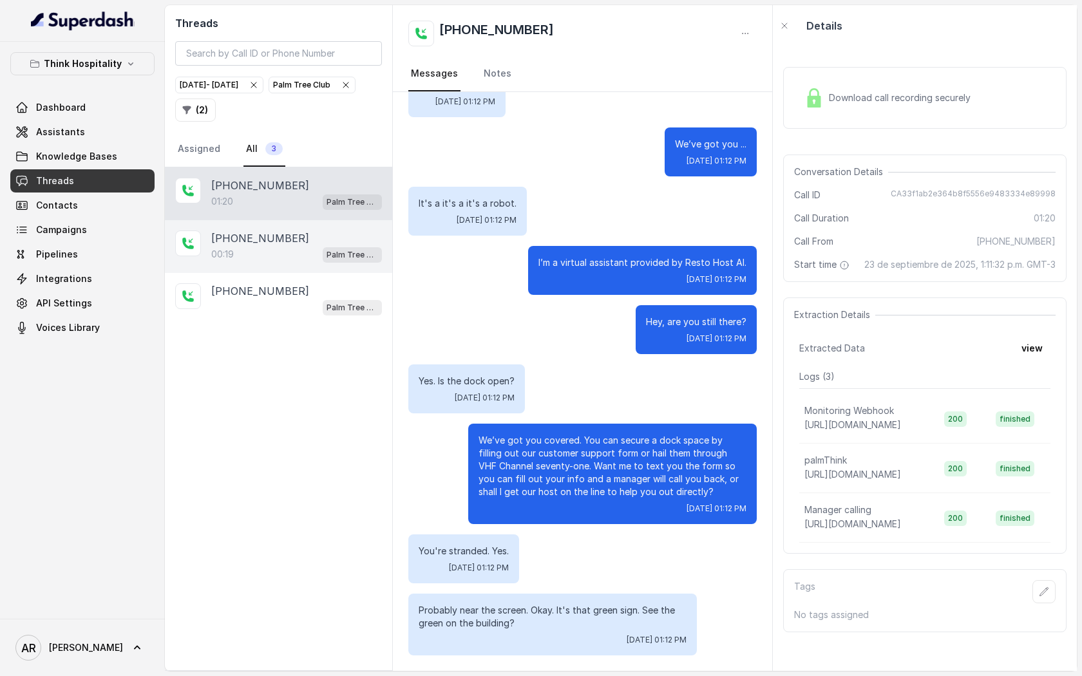
click at [264, 225] on div "[PHONE_NUMBER]:19 Palm Tree Club" at bounding box center [278, 246] width 227 height 53
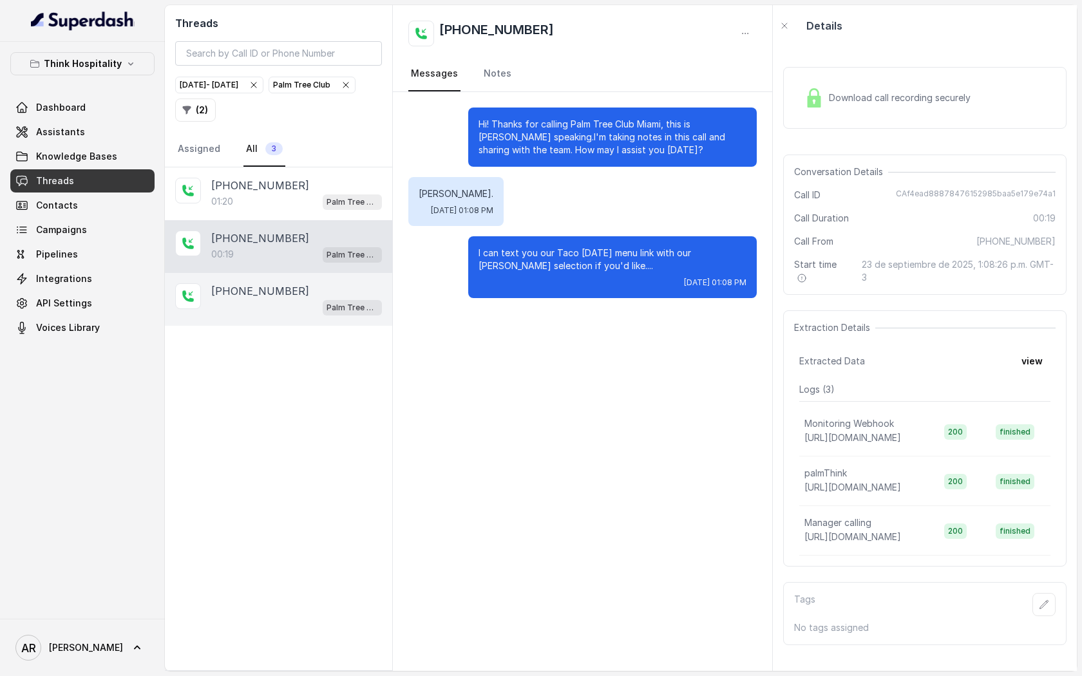
click at [280, 311] on div "Palm Tree Club" at bounding box center [296, 307] width 171 height 17
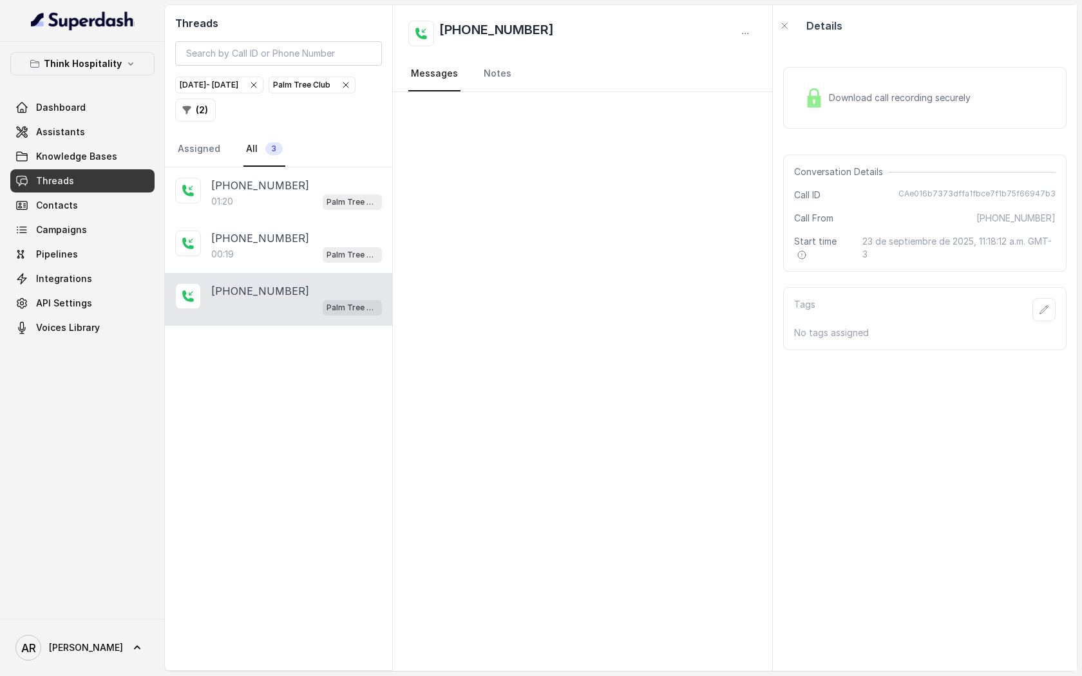
click at [278, 277] on div "[PHONE_NUMBER] [GEOGRAPHIC_DATA]" at bounding box center [278, 299] width 227 height 53
click at [278, 265] on div "[PHONE_NUMBER]:19 Palm Tree Club" at bounding box center [278, 246] width 227 height 53
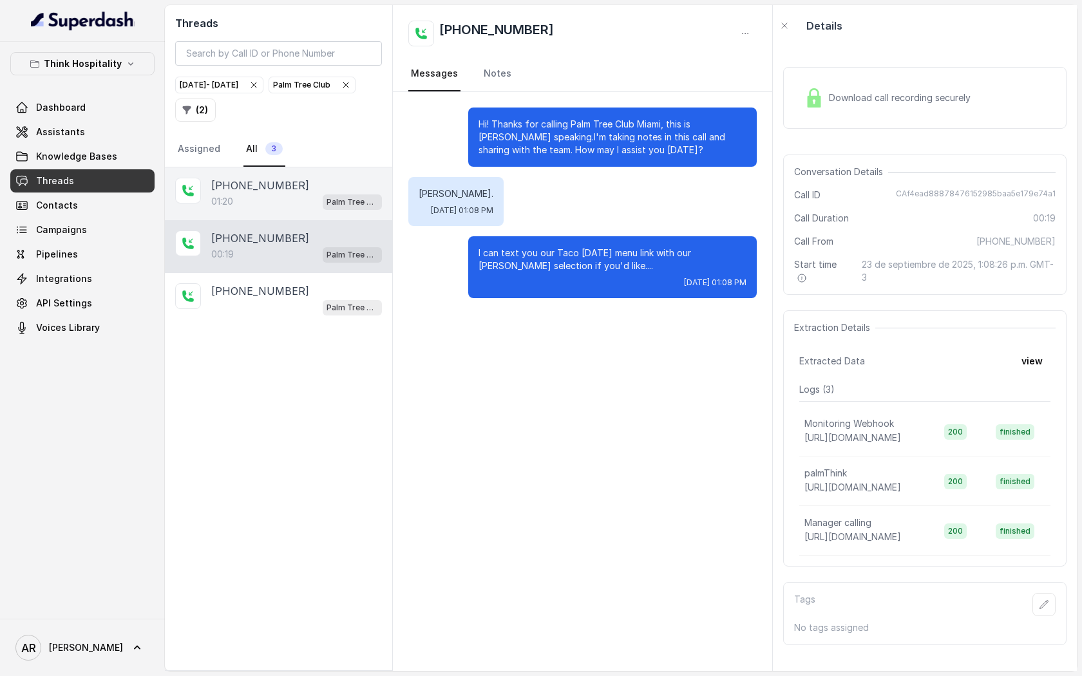
click at [291, 198] on div "01:20 Palm Tree Club" at bounding box center [296, 201] width 171 height 17
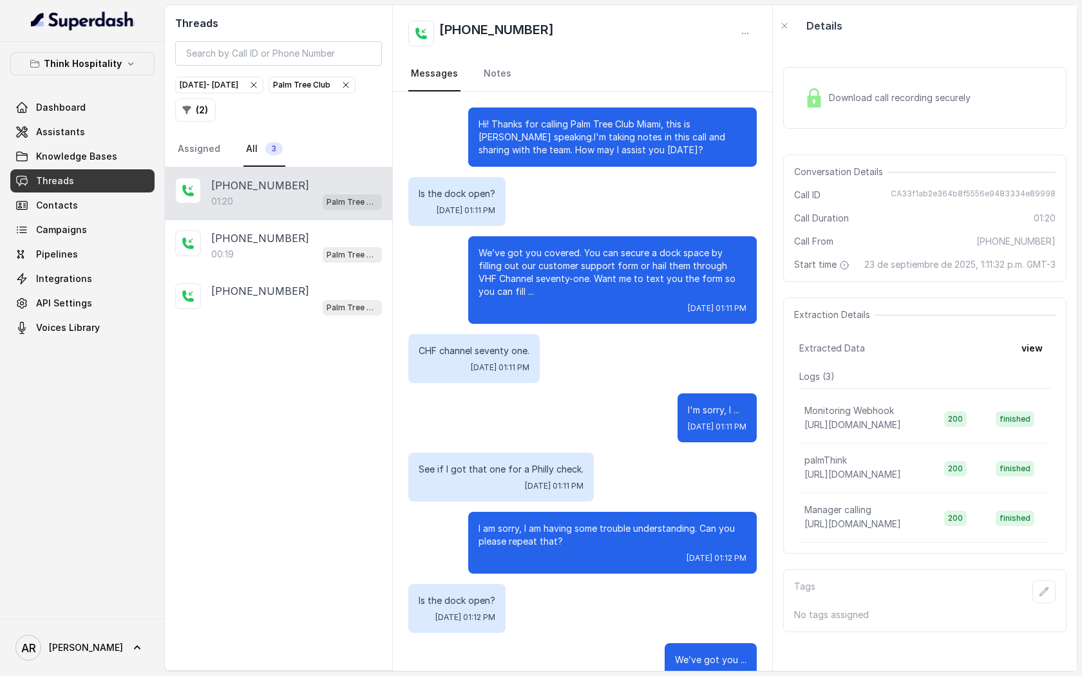
scroll to position [516, 0]
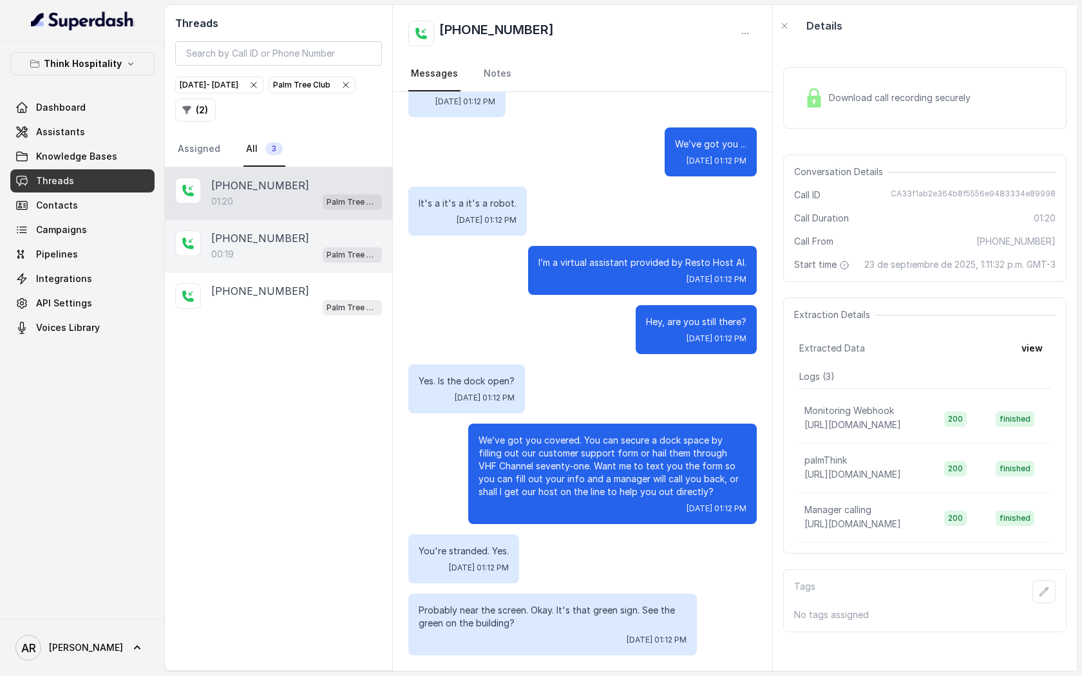
click at [302, 239] on div "[PHONE_NUMBER]" at bounding box center [296, 238] width 171 height 15
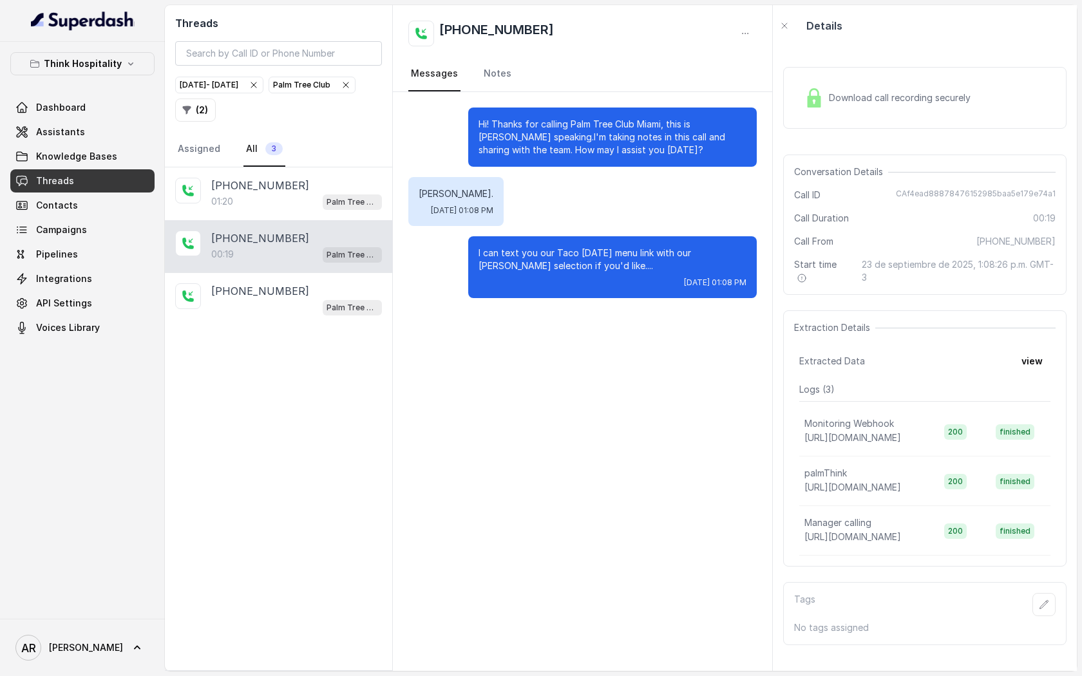
click at [303, 271] on div "[PHONE_NUMBER]:19 Palm Tree Club" at bounding box center [278, 246] width 227 height 53
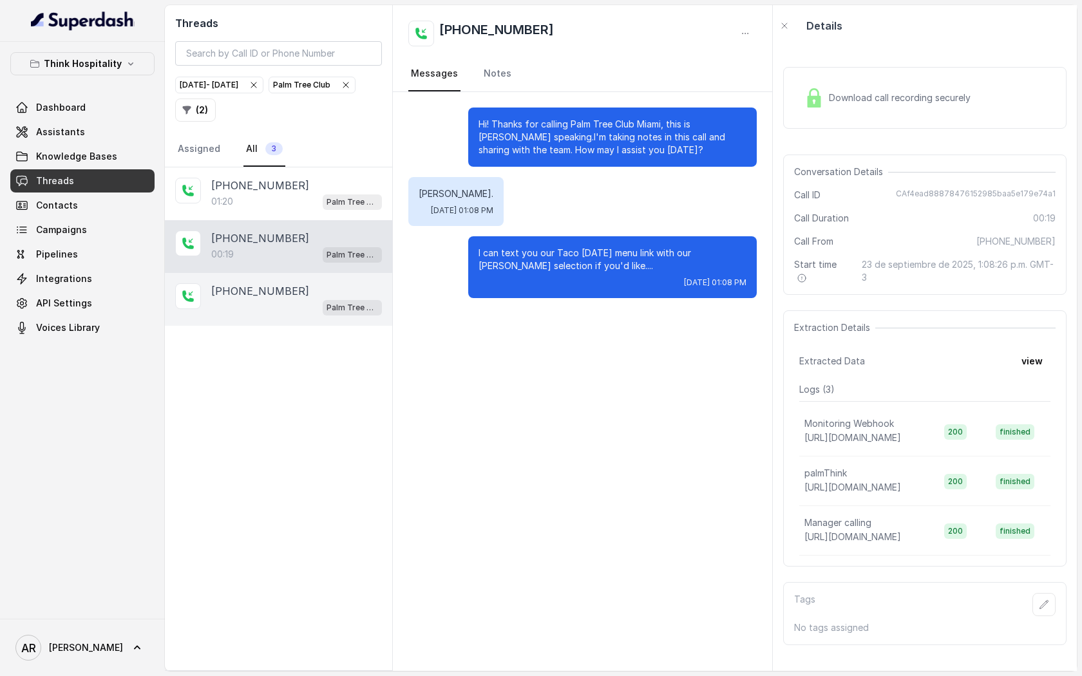
click at [309, 294] on div "[PHONE_NUMBER]" at bounding box center [296, 290] width 171 height 15
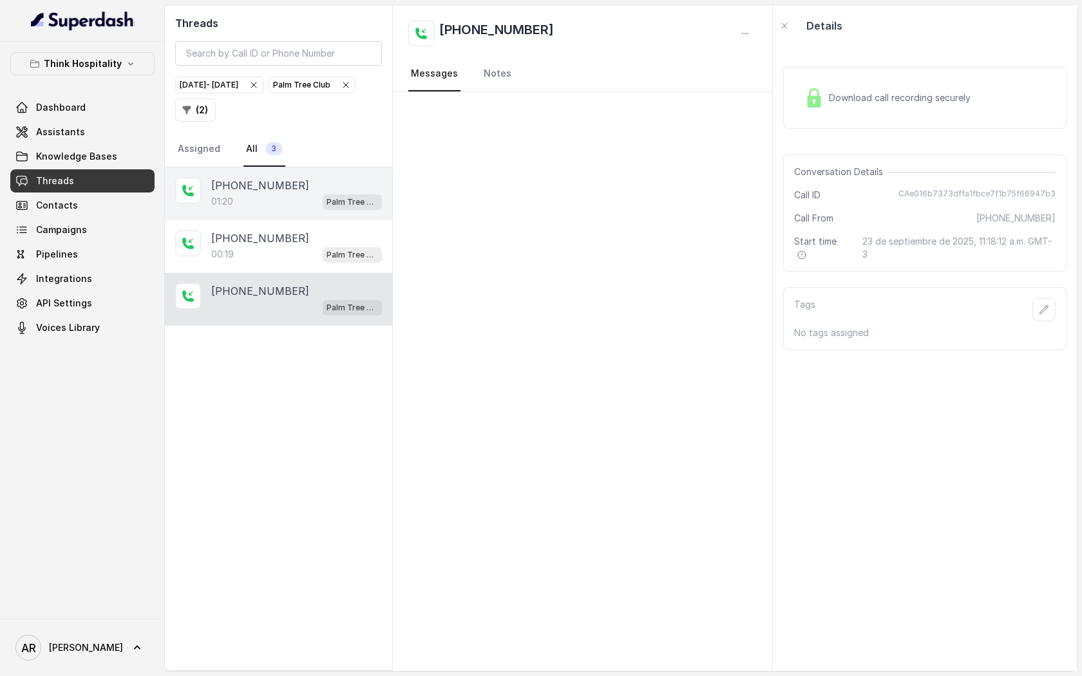
click at [305, 214] on div "[PHONE_NUMBER]:20 Palm Tree Club" at bounding box center [278, 194] width 227 height 53
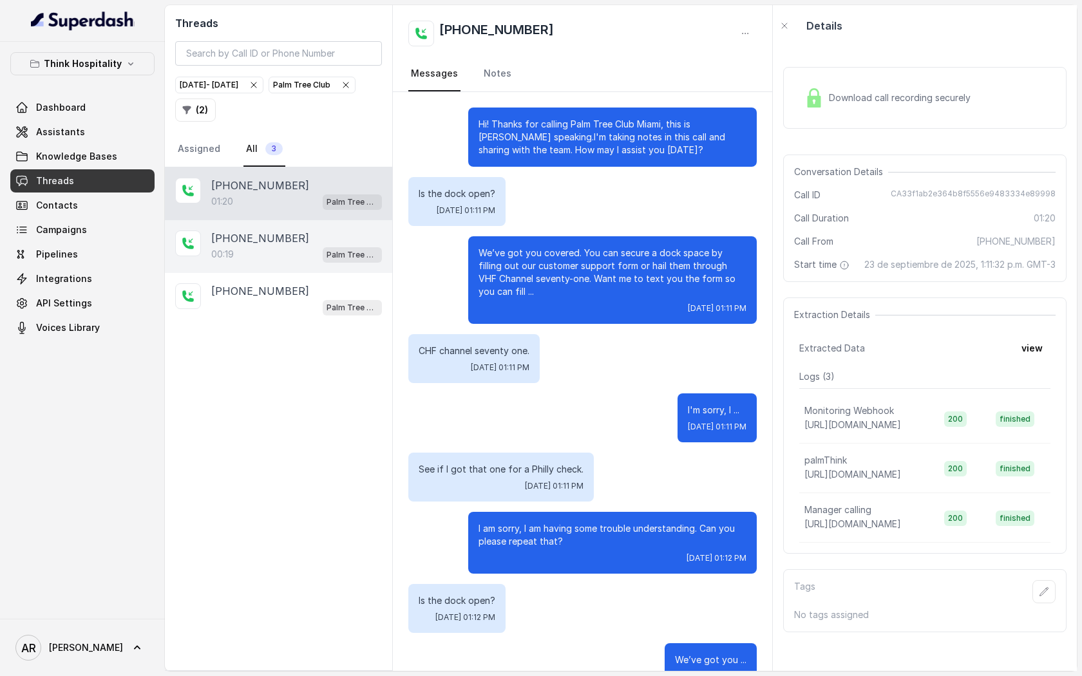
scroll to position [516, 0]
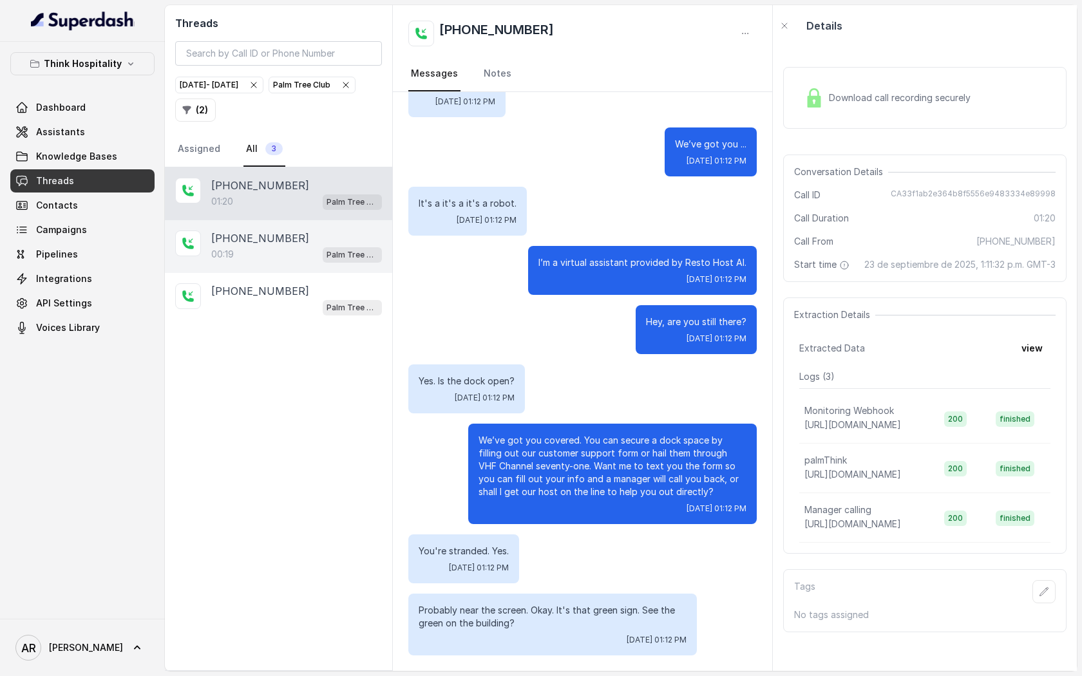
click at [321, 238] on div "[PHONE_NUMBER]" at bounding box center [296, 238] width 171 height 15
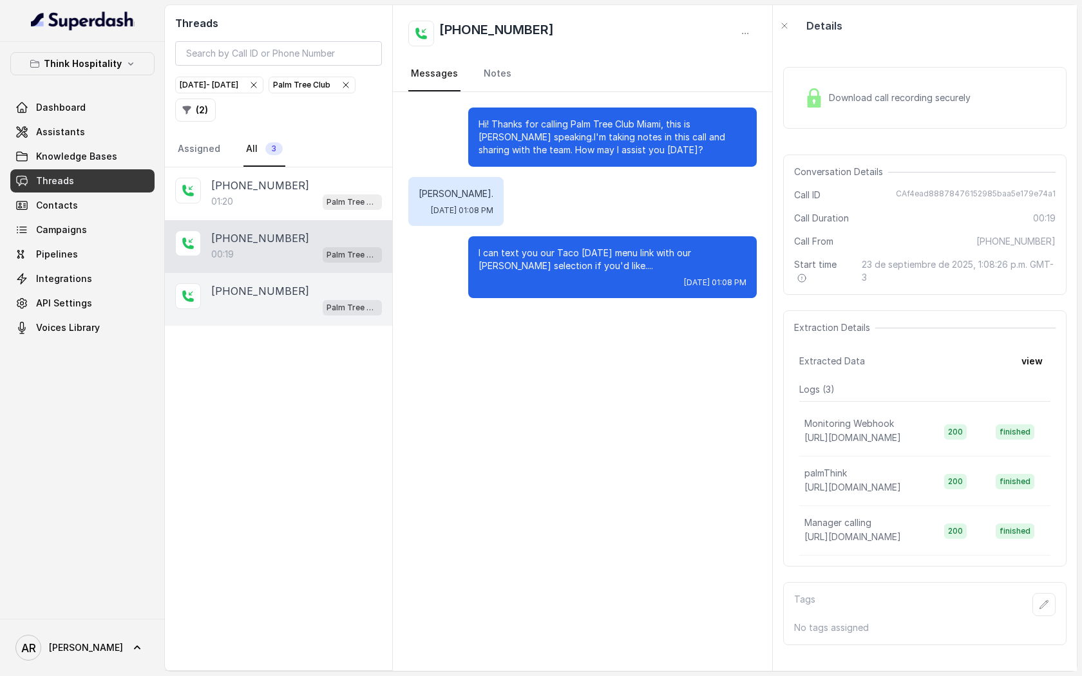
click at [325, 289] on div "[PHONE_NUMBER]" at bounding box center [296, 290] width 171 height 15
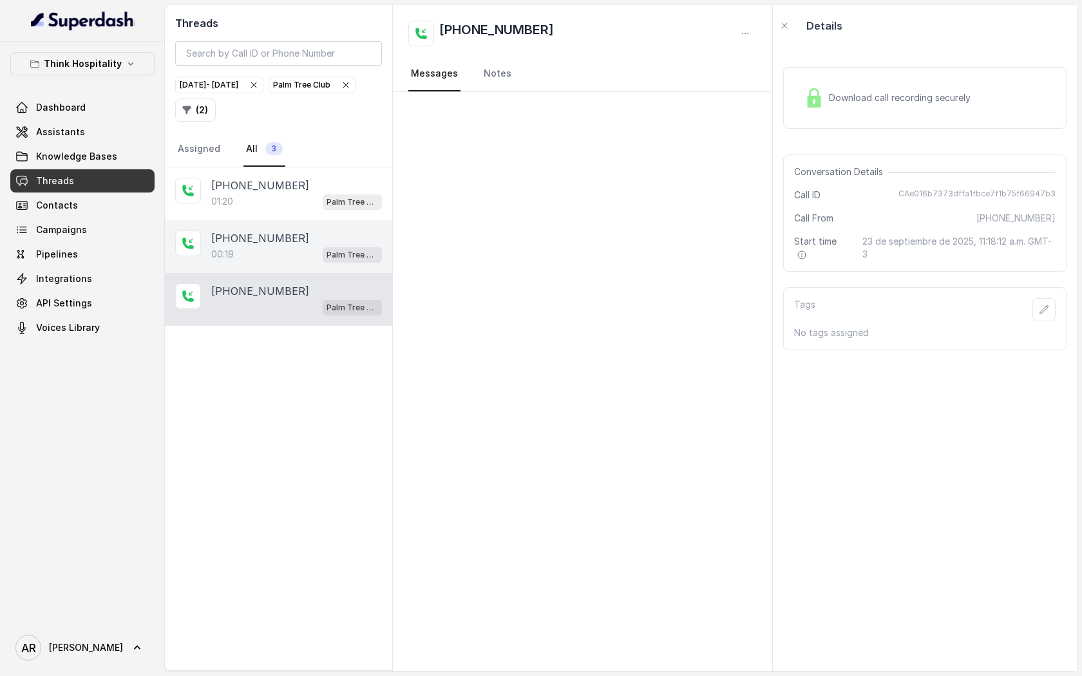
click at [317, 223] on div "[PHONE_NUMBER]:19 Palm Tree Club" at bounding box center [278, 246] width 227 height 53
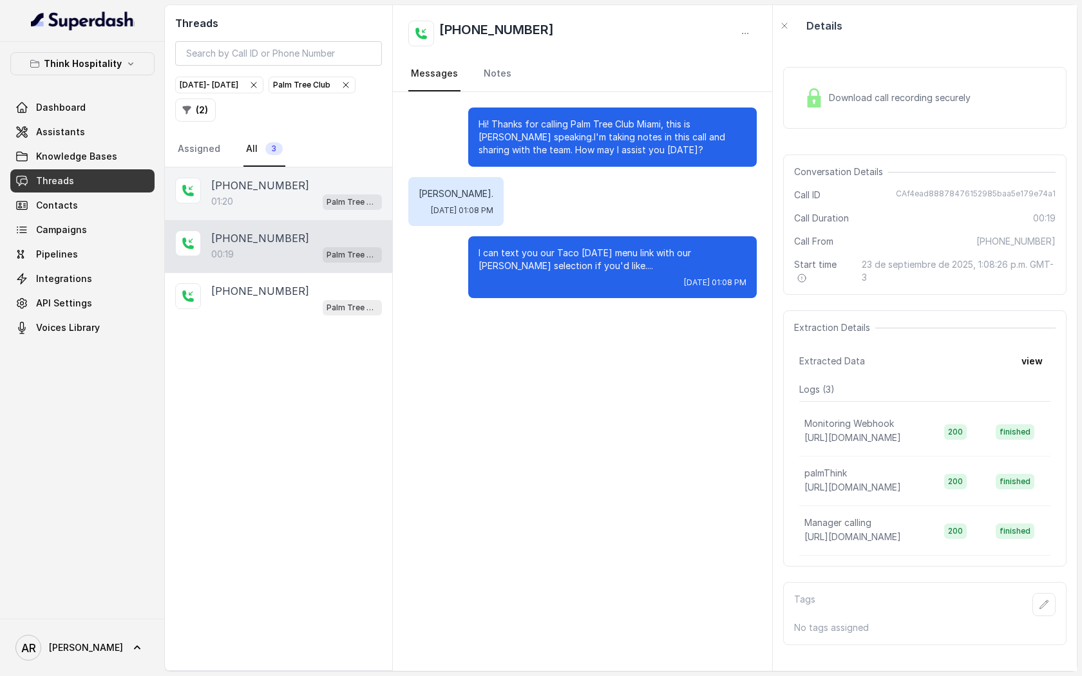
click at [307, 211] on div "[PHONE_NUMBER]:20 Palm Tree Club" at bounding box center [278, 194] width 227 height 53
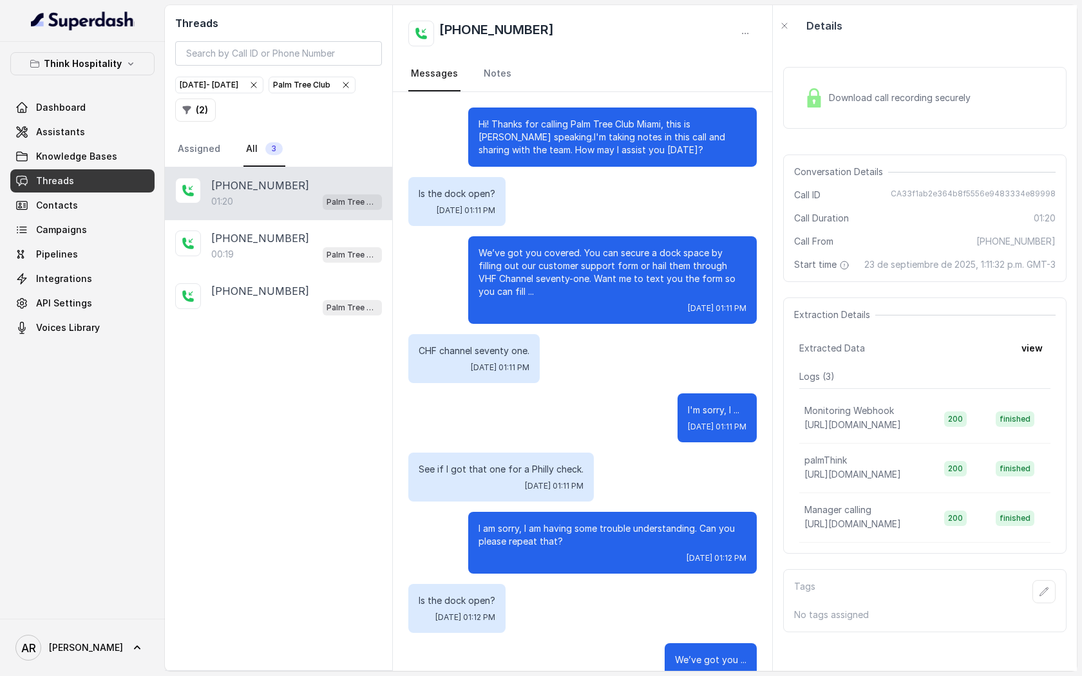
scroll to position [516, 0]
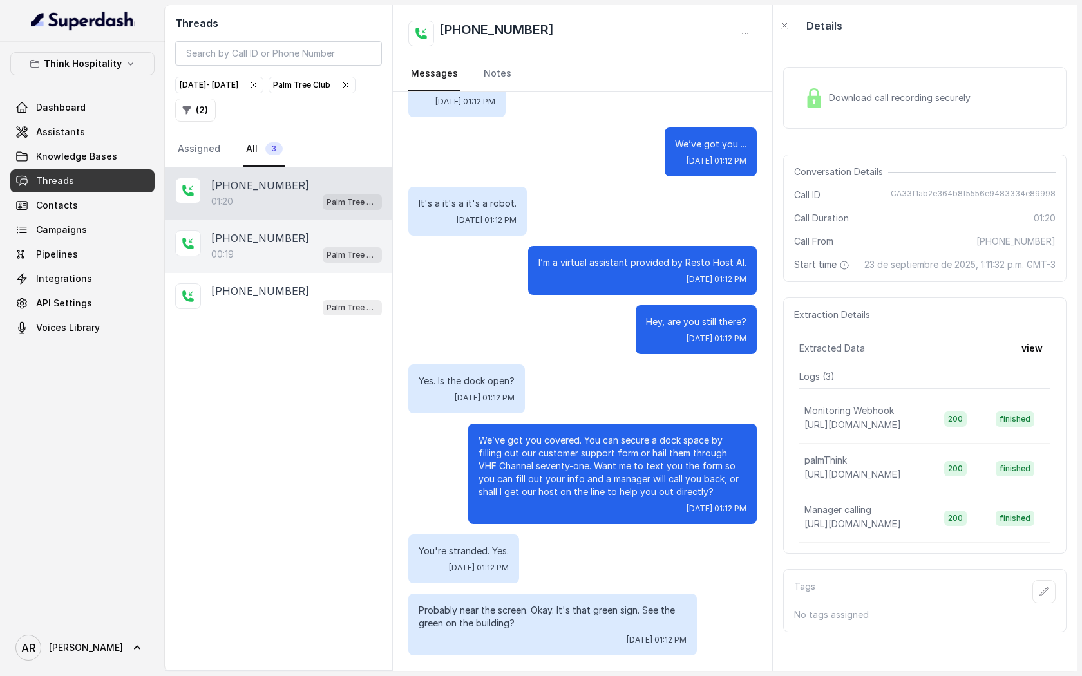
click at [311, 222] on div "[PHONE_NUMBER]:19 Palm Tree Club" at bounding box center [278, 246] width 227 height 53
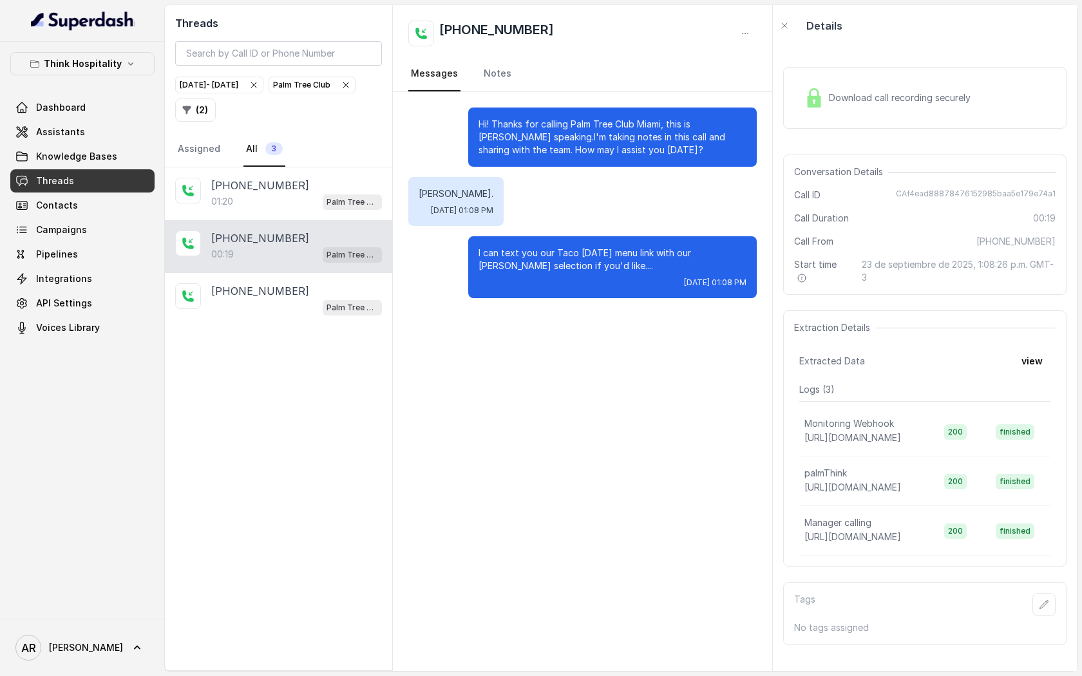
click at [312, 262] on div "[PHONE_NUMBER]:19 Palm Tree Club" at bounding box center [278, 246] width 227 height 53
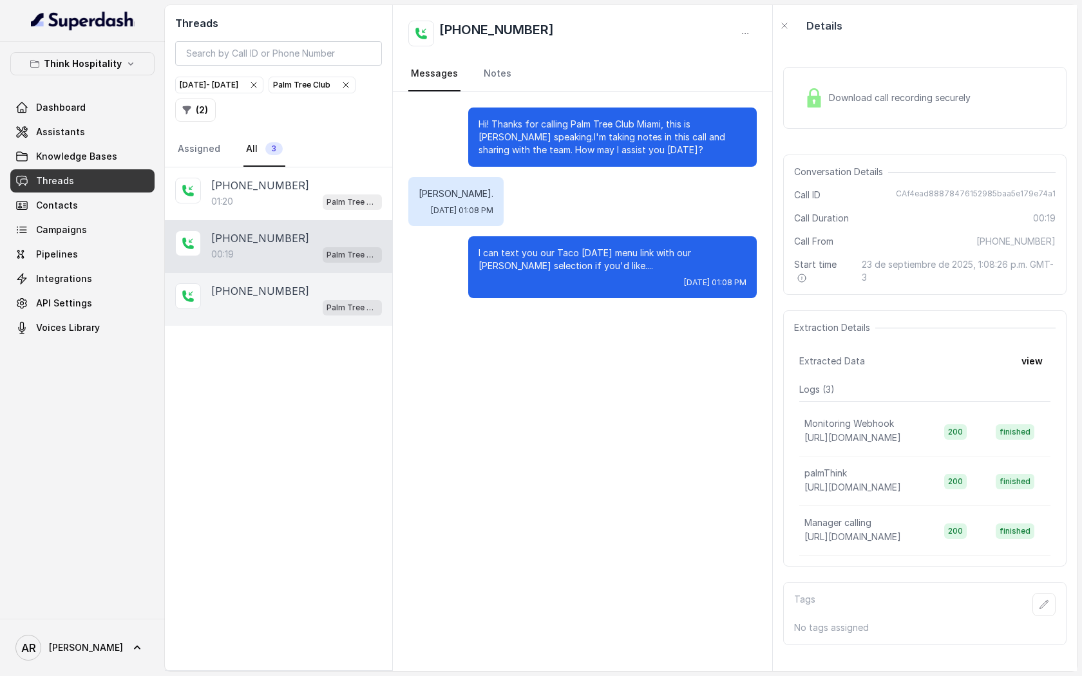
click at [314, 287] on div "[PHONE_NUMBER]" at bounding box center [296, 290] width 171 height 15
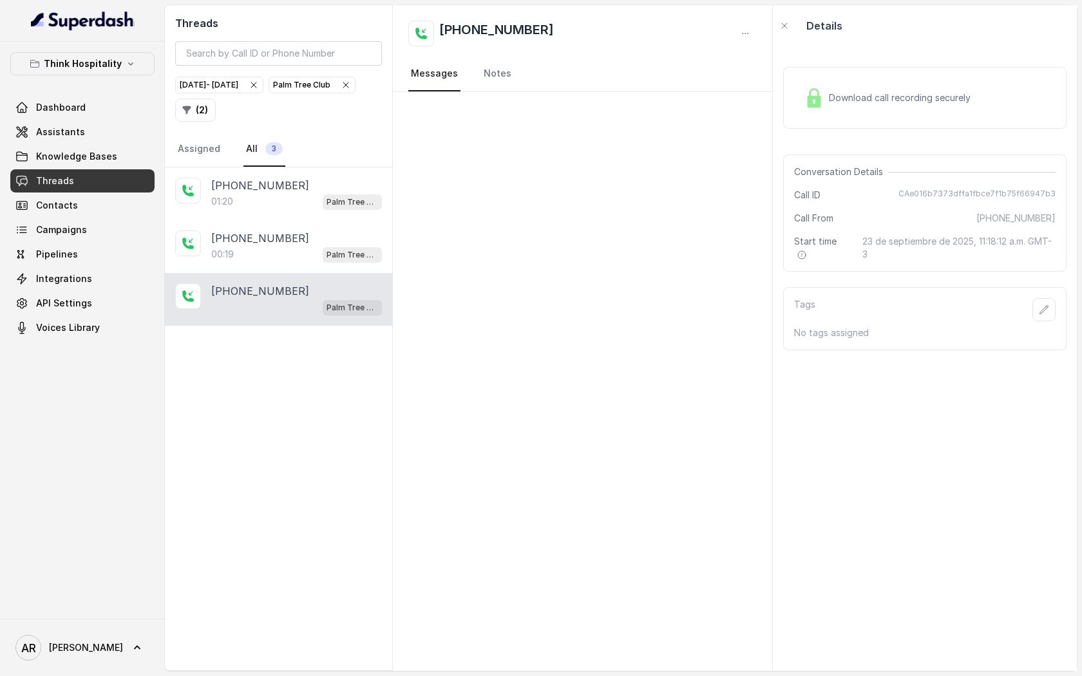
click at [273, 91] on div "Palm Tree Club" at bounding box center [312, 85] width 78 height 13
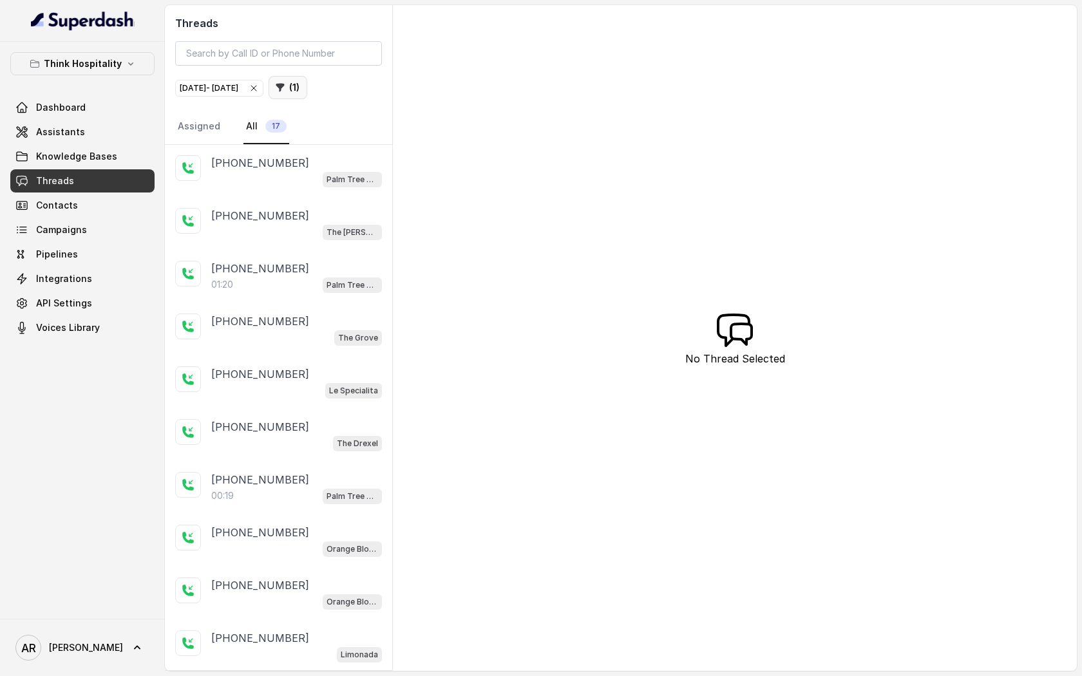
click at [307, 93] on button "( 1 )" at bounding box center [288, 87] width 39 height 23
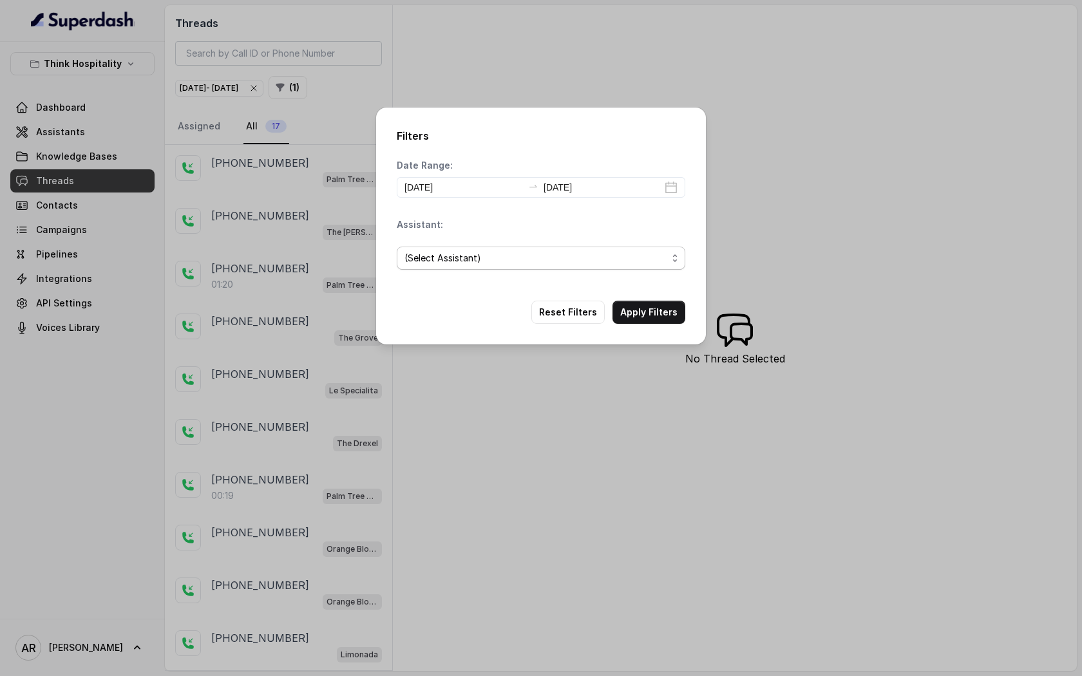
click at [497, 264] on span "(Select Assistant)" at bounding box center [536, 258] width 263 height 15
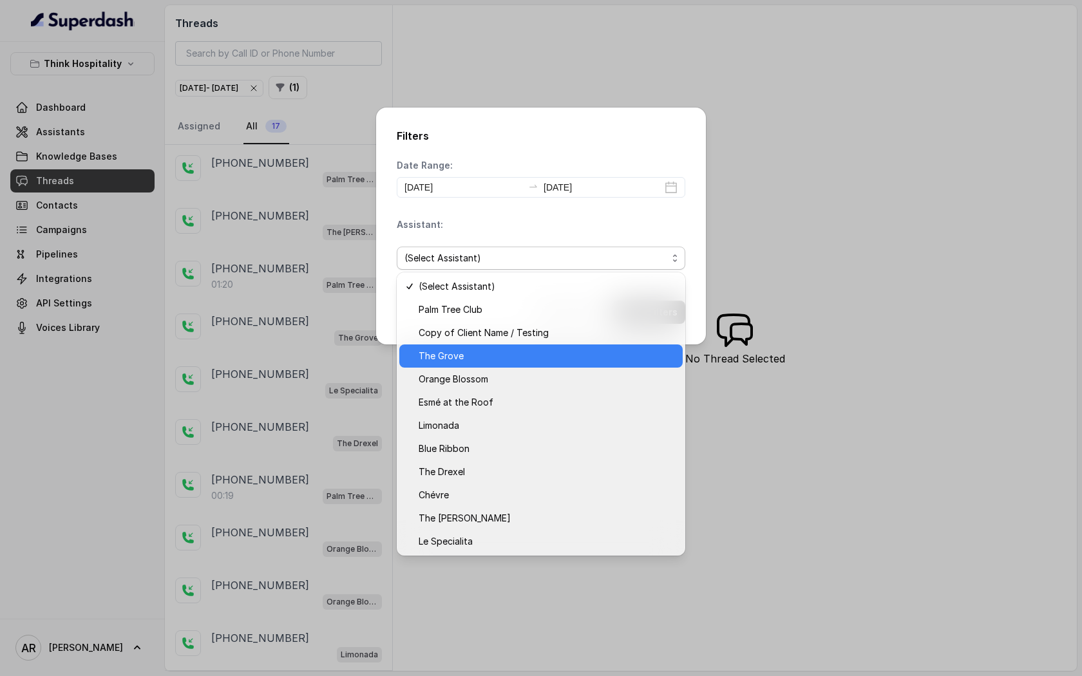
click at [506, 358] on span "The Grove" at bounding box center [547, 356] width 256 height 15
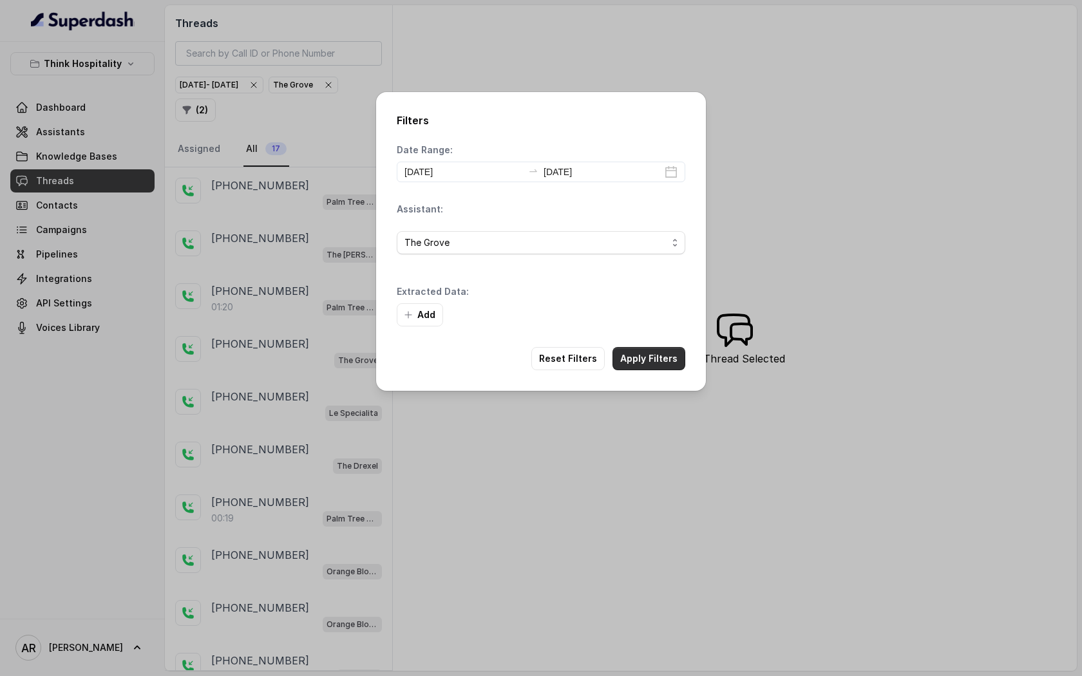
click at [664, 350] on button "Apply Filters" at bounding box center [649, 358] width 73 height 23
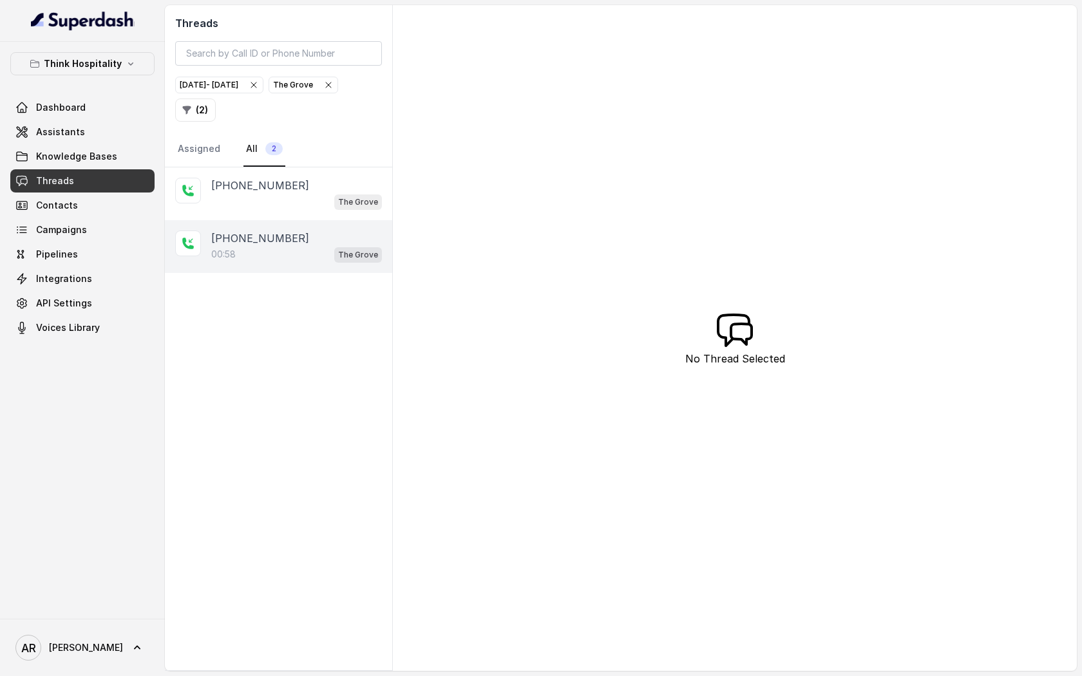
click at [243, 220] on div "[PHONE_NUMBER]:58 [GEOGRAPHIC_DATA]" at bounding box center [278, 246] width 227 height 53
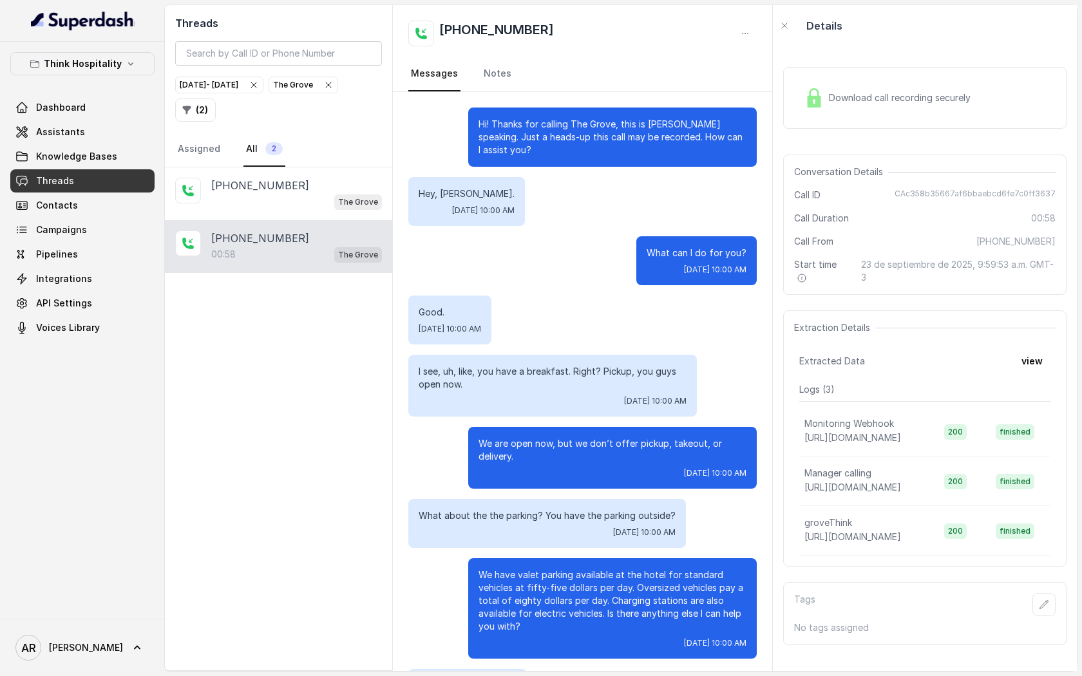
scroll to position [135, 0]
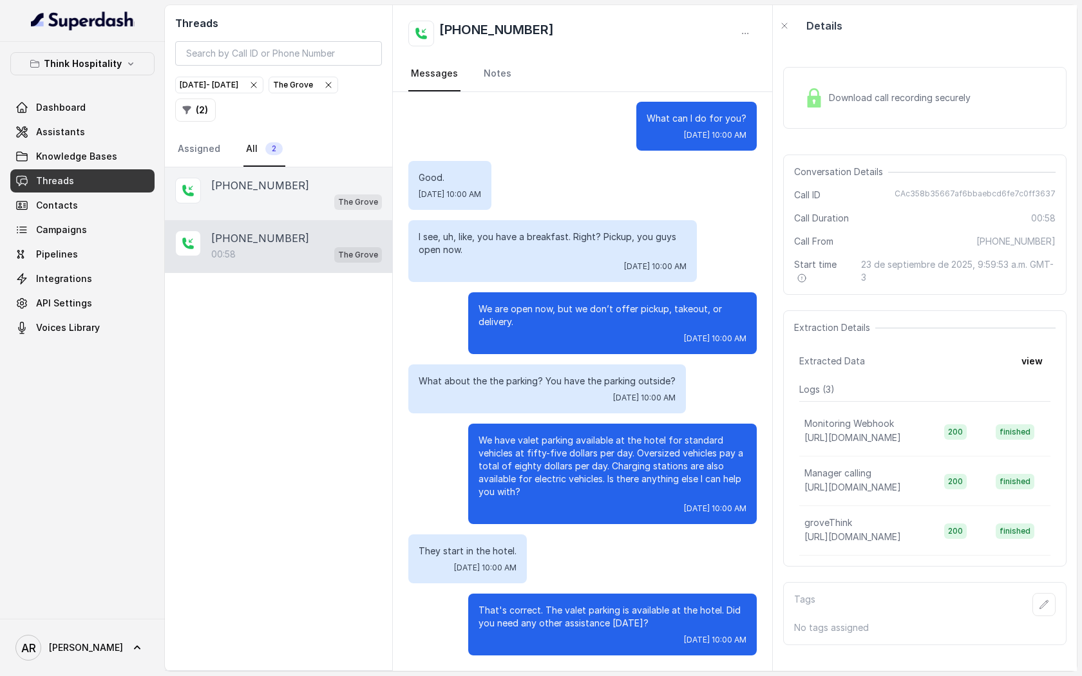
click at [266, 180] on p "[PHONE_NUMBER]" at bounding box center [260, 185] width 98 height 15
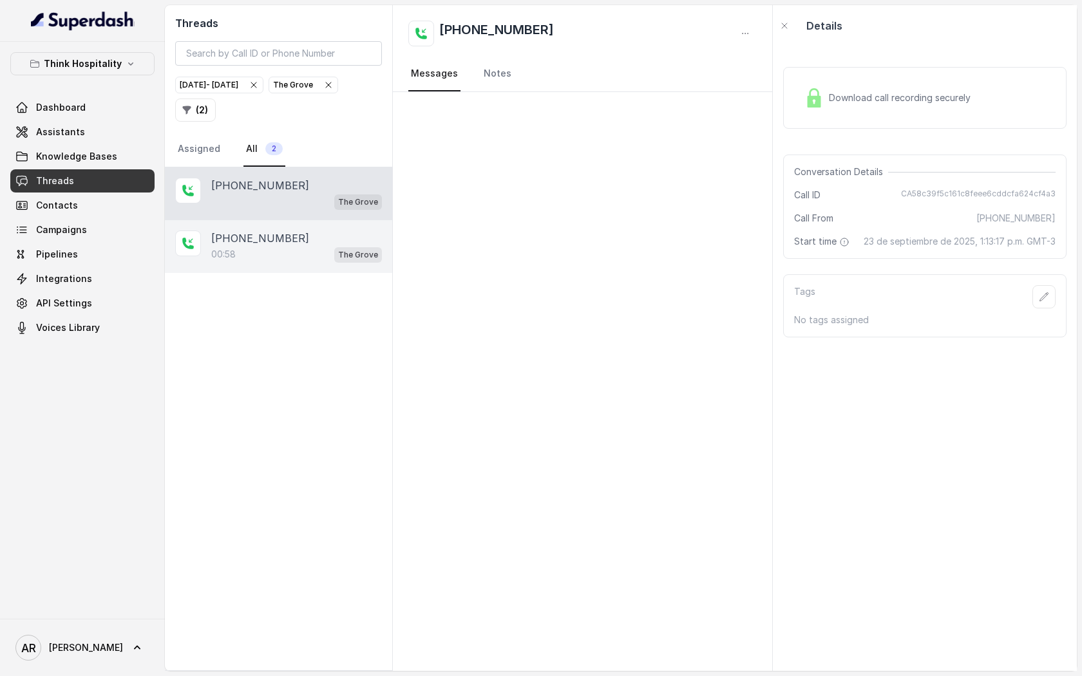
click at [285, 246] on div "00:58 [GEOGRAPHIC_DATA]" at bounding box center [296, 254] width 171 height 17
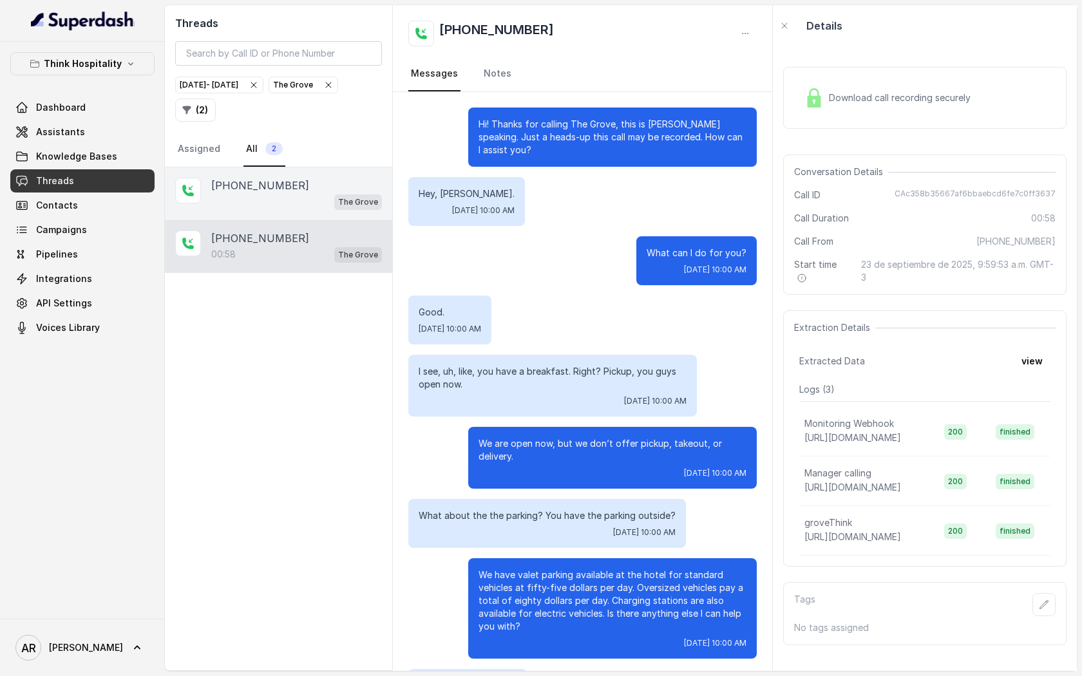
scroll to position [135, 0]
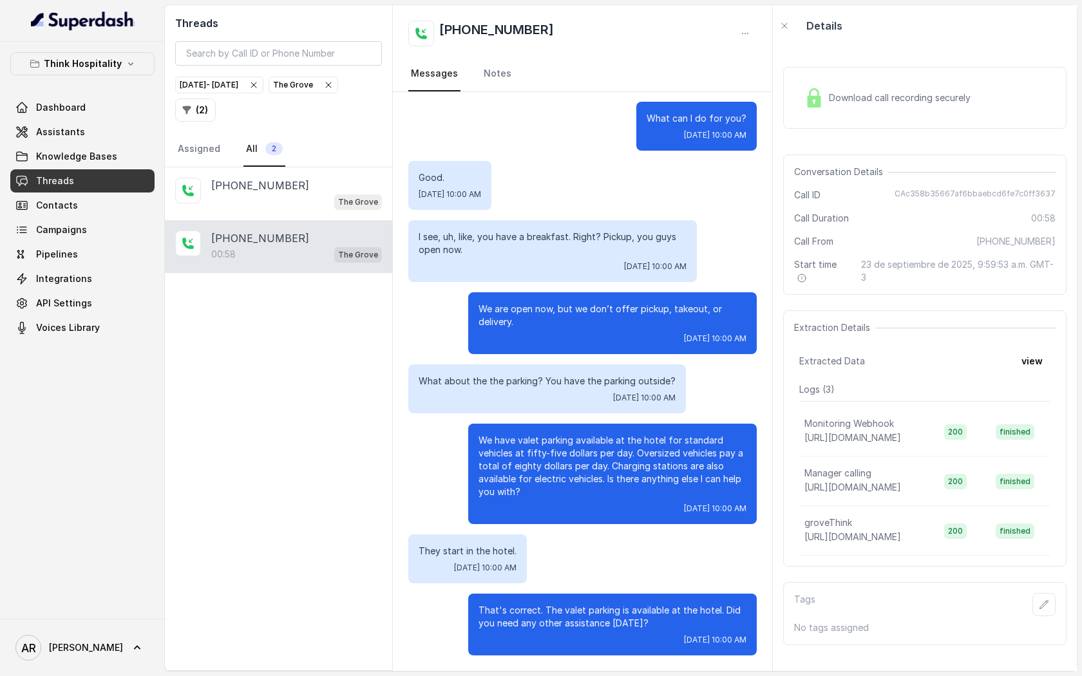
click at [323, 90] on icon "button" at bounding box center [328, 85] width 10 height 10
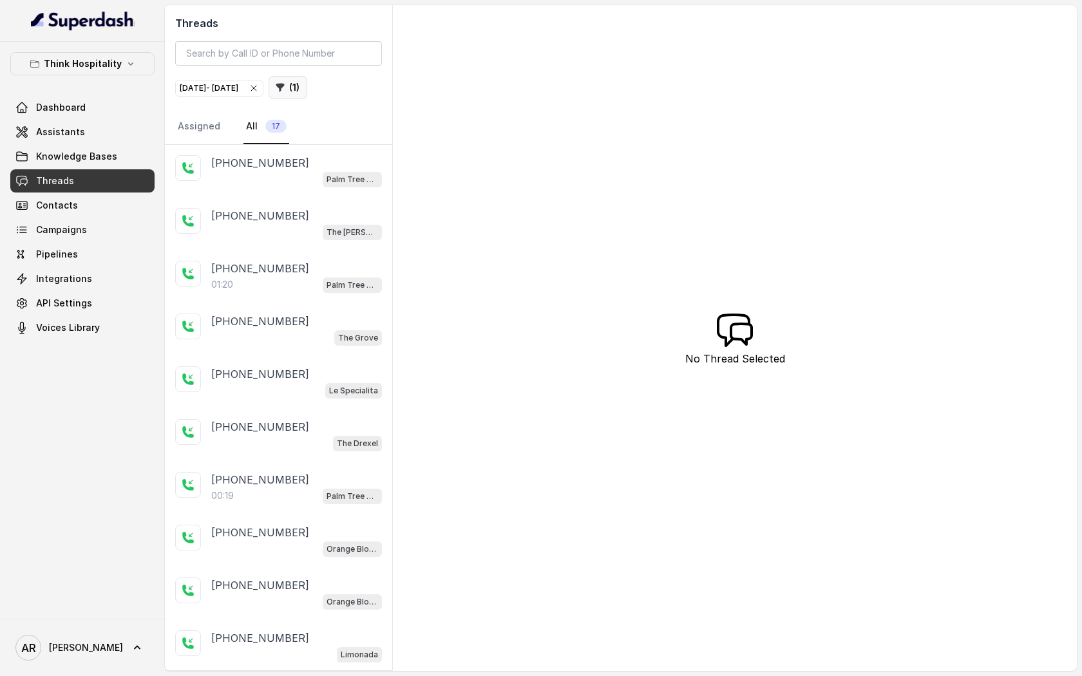
click at [307, 84] on button "( 1 )" at bounding box center [288, 87] width 39 height 23
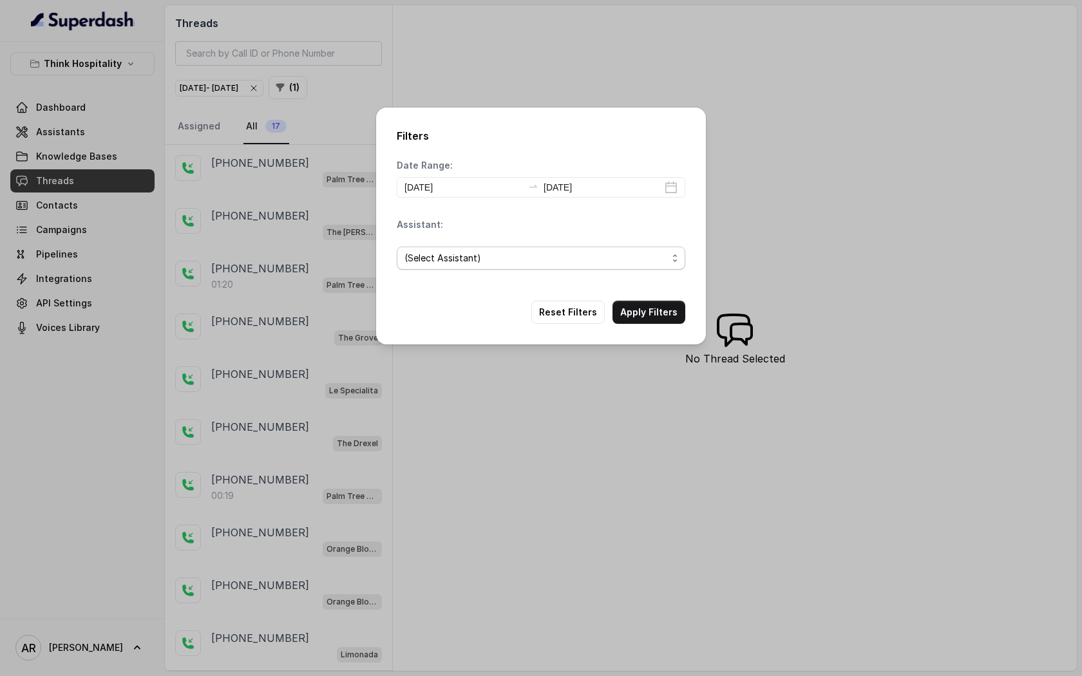
click at [524, 251] on span "(Select Assistant)" at bounding box center [536, 258] width 263 height 15
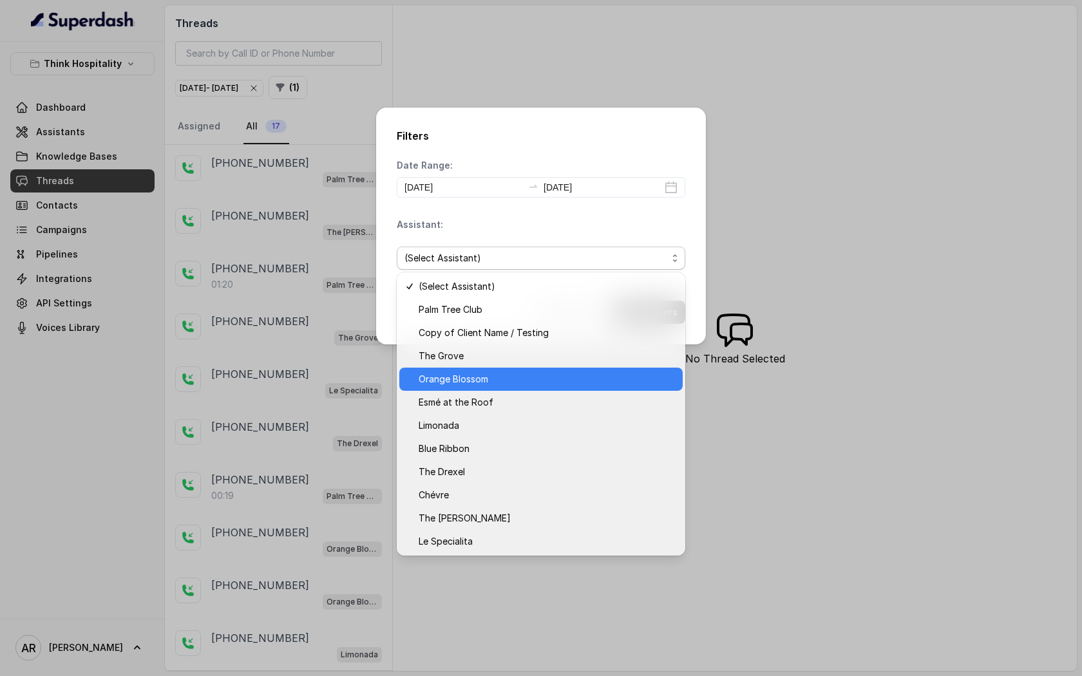
click at [514, 378] on span "Orange Blossom" at bounding box center [547, 379] width 256 height 15
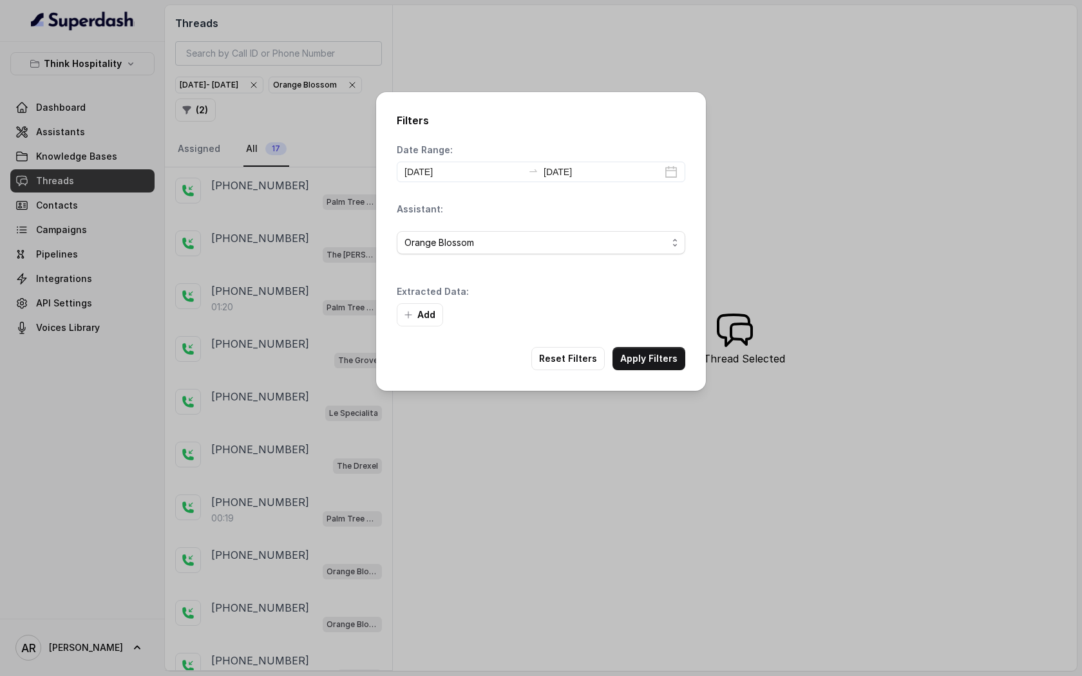
click at [643, 338] on div "Filters Date Range: [DATE] [DATE] Assistant: Orange Blossom Extracted Data: Add…" at bounding box center [541, 241] width 330 height 299
click at [649, 360] on button "Apply Filters" at bounding box center [649, 358] width 73 height 23
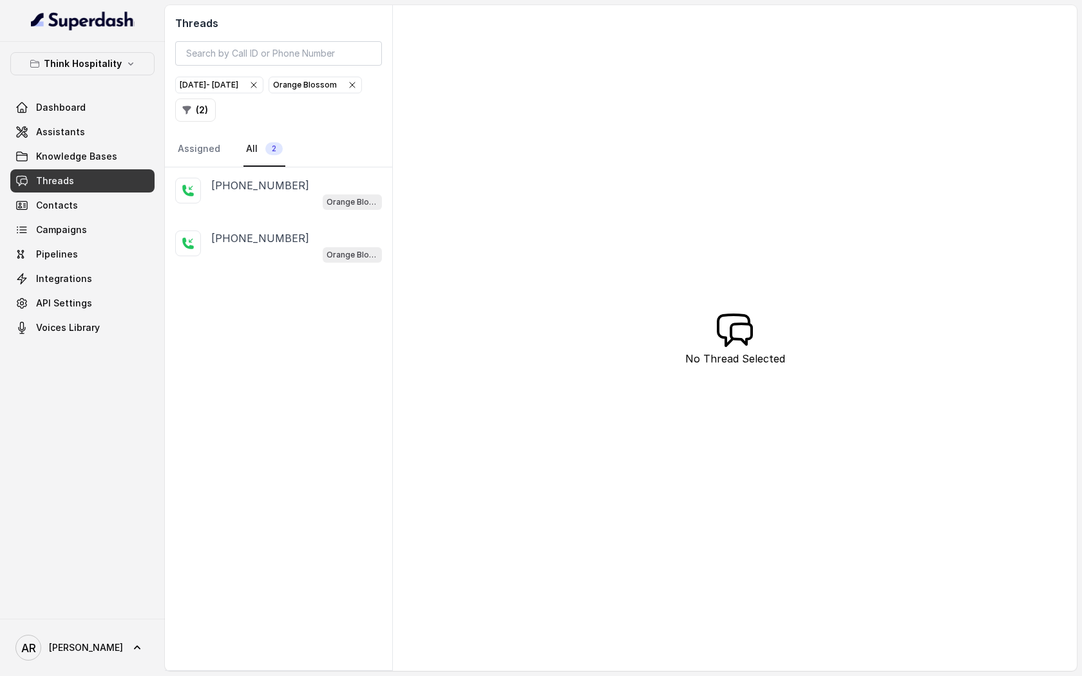
click at [314, 209] on div "[PHONE_NUMBER] Orange Blossom" at bounding box center [278, 194] width 227 height 53
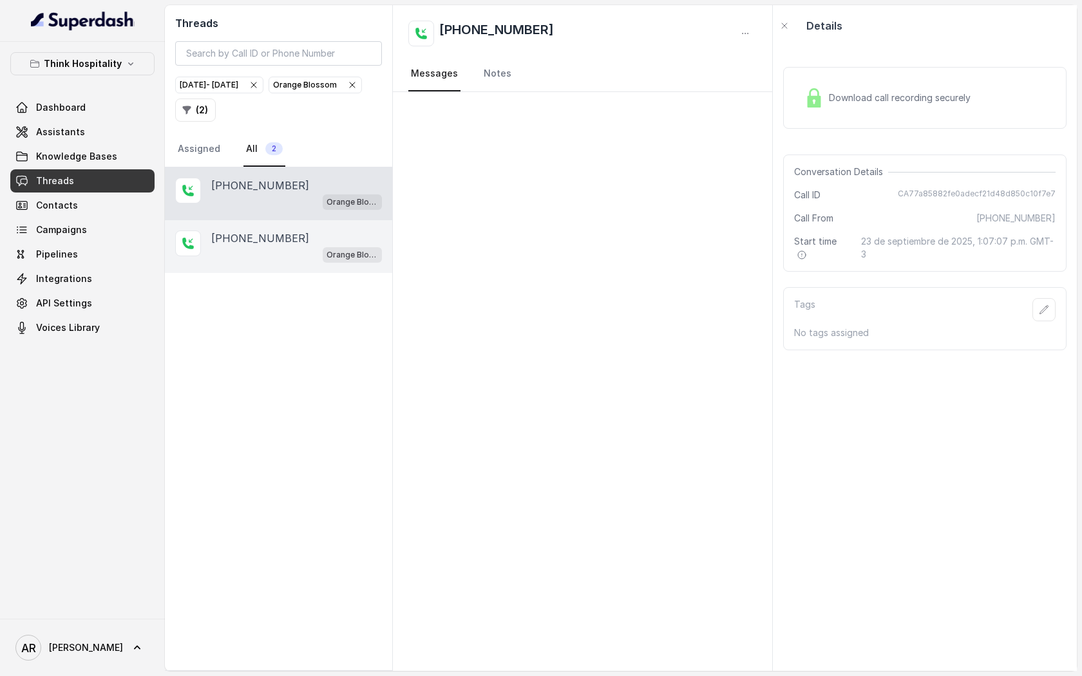
click at [316, 231] on div "[PHONE_NUMBER]" at bounding box center [296, 238] width 171 height 15
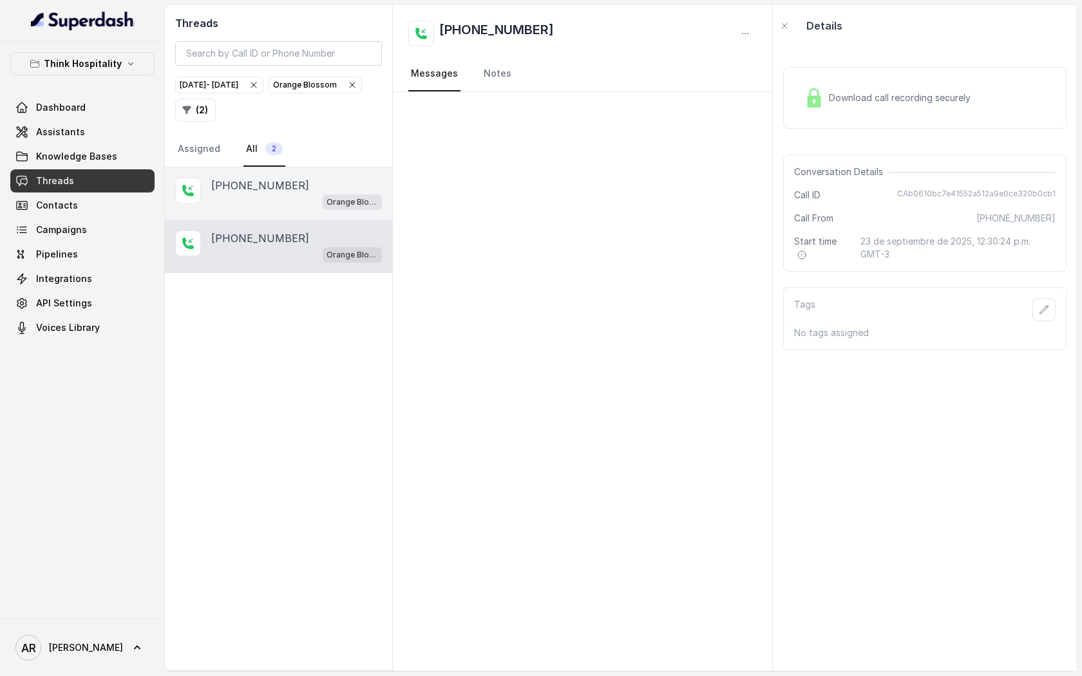
click at [283, 183] on p "[PHONE_NUMBER]" at bounding box center [260, 185] width 98 height 15
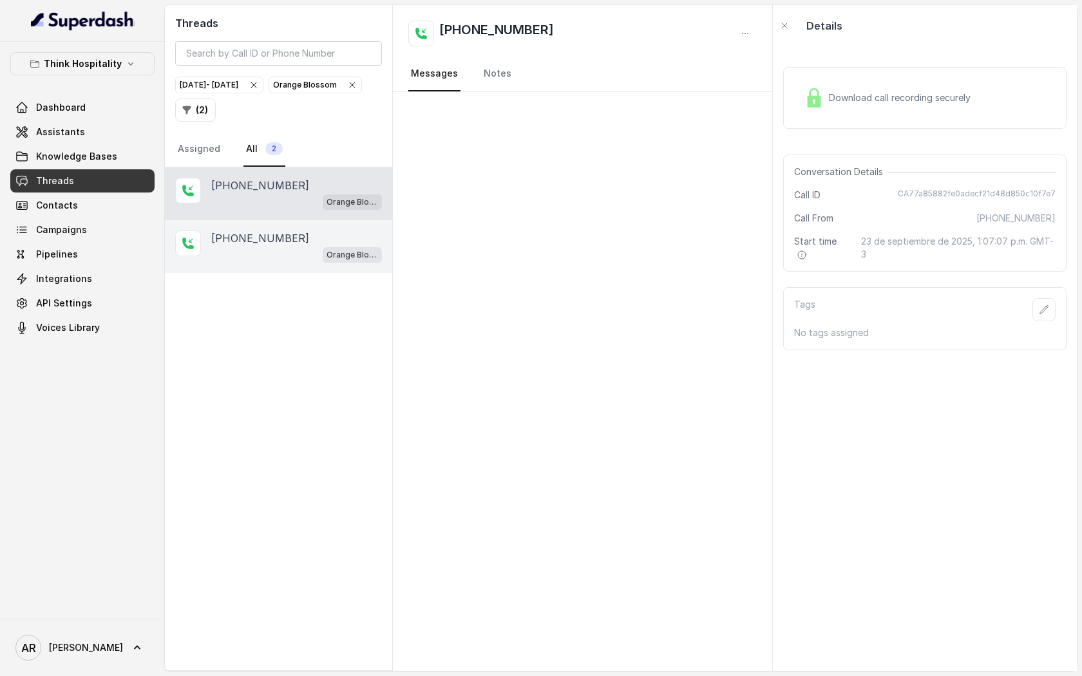
click at [308, 252] on div "Orange Blossom" at bounding box center [296, 254] width 171 height 17
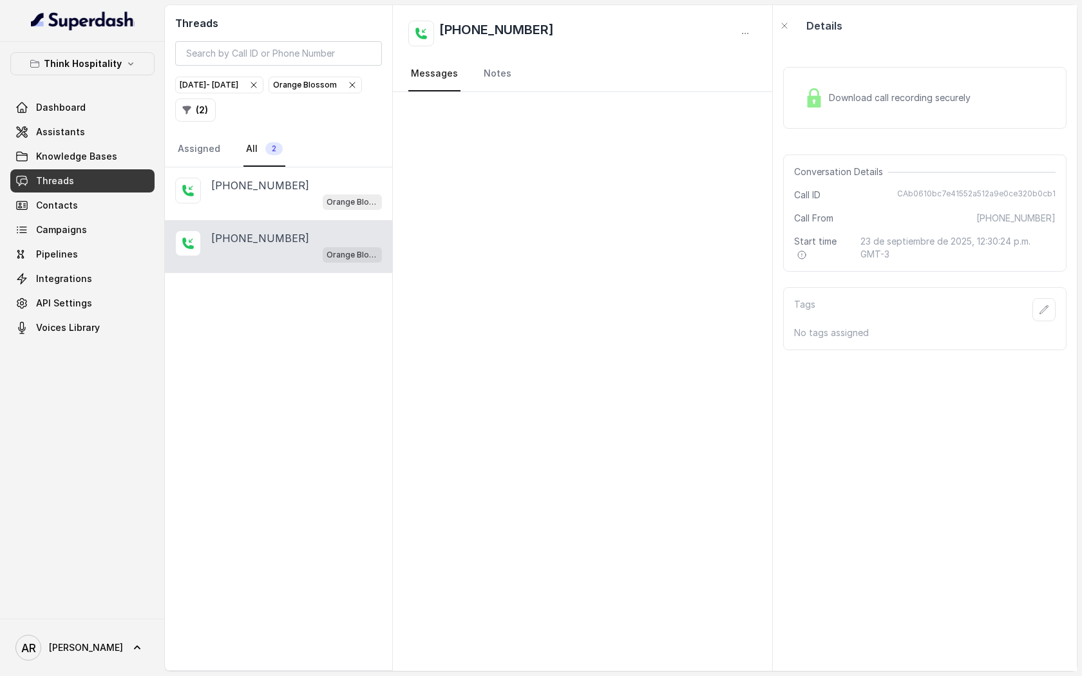
click at [297, 221] on div "[PHONE_NUMBER] Orange Blossom" at bounding box center [278, 246] width 227 height 53
click at [287, 203] on div "Orange Blossom" at bounding box center [296, 201] width 171 height 17
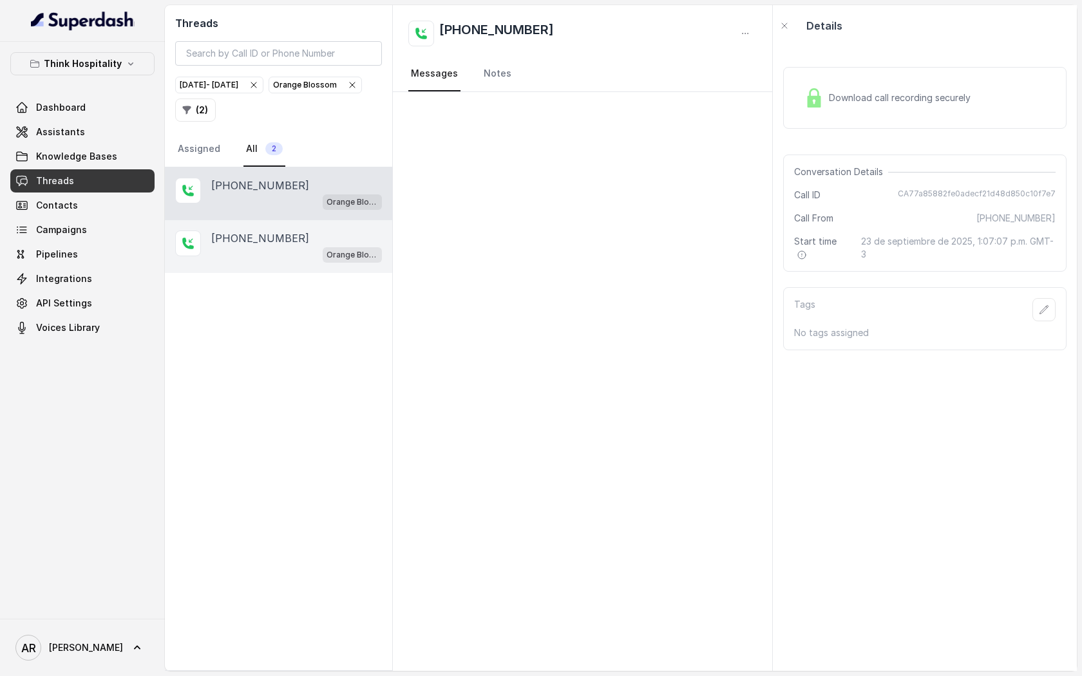
click at [303, 240] on div "[PHONE_NUMBER]" at bounding box center [296, 238] width 171 height 15
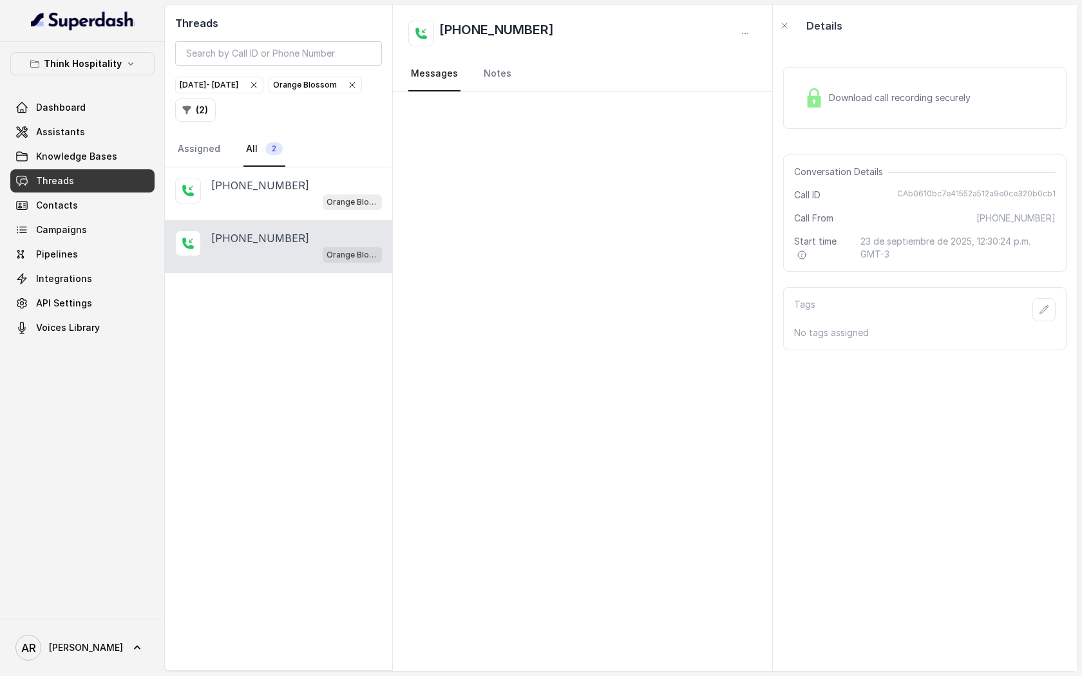
click at [861, 57] on div "Download call recording securely" at bounding box center [924, 98] width 283 height 82
click at [825, 87] on div "Download call recording securely" at bounding box center [888, 98] width 177 height 30
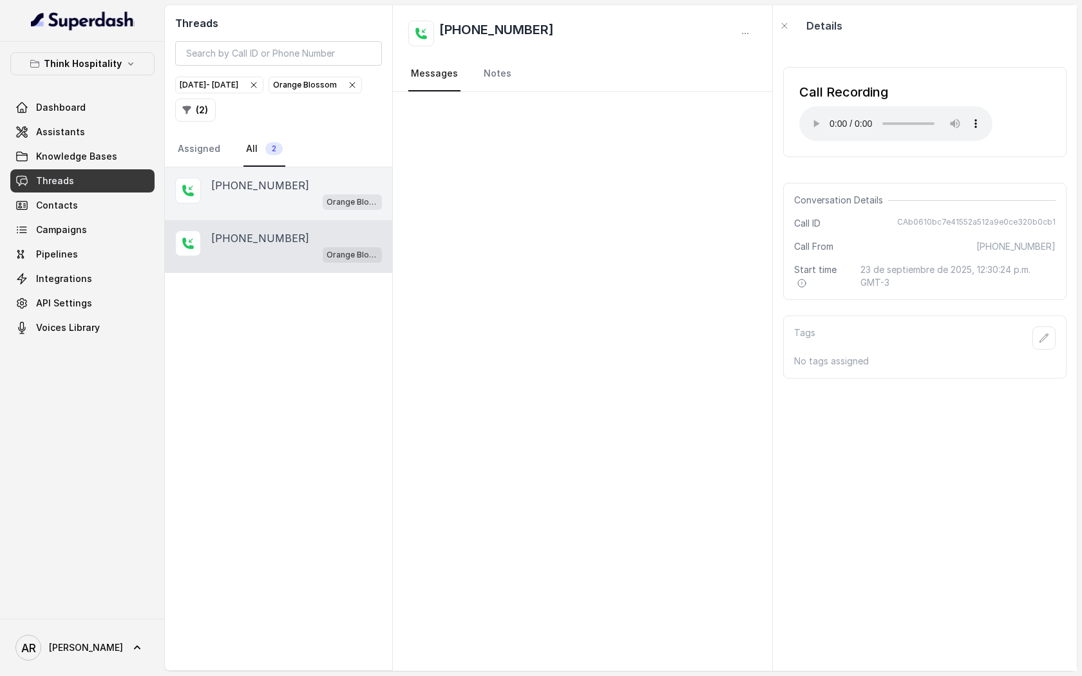
click at [285, 191] on div "[PHONE_NUMBER]" at bounding box center [296, 185] width 171 height 15
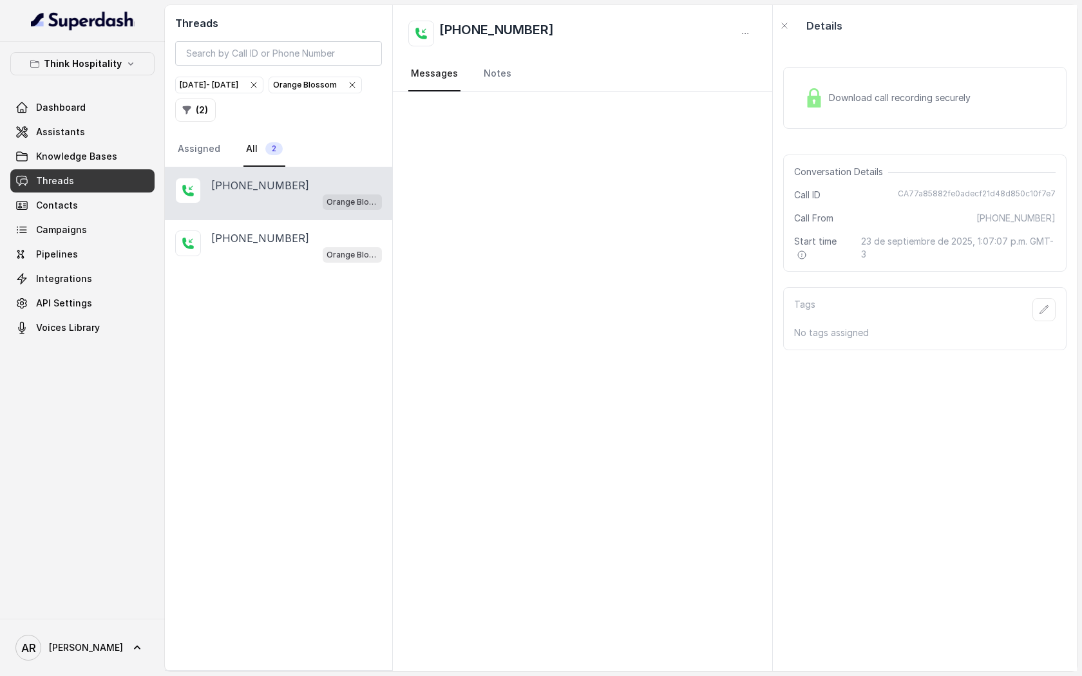
click at [269, 93] on span "Orange Blossom" at bounding box center [315, 84] width 92 height 15
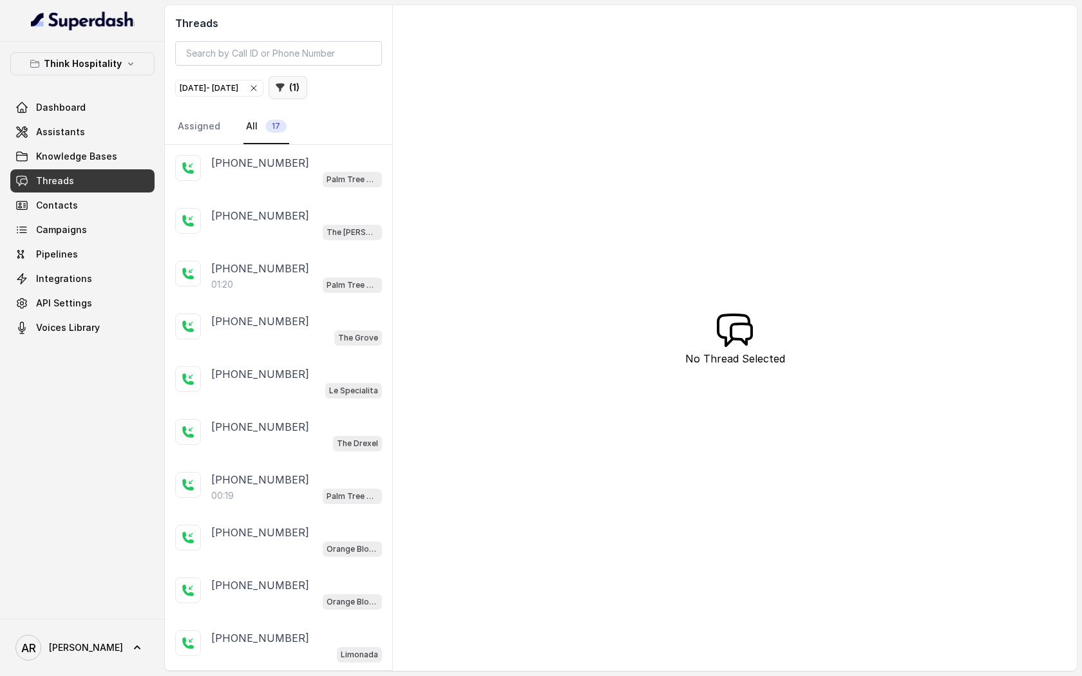
click at [307, 86] on button "( 1 )" at bounding box center [288, 87] width 39 height 23
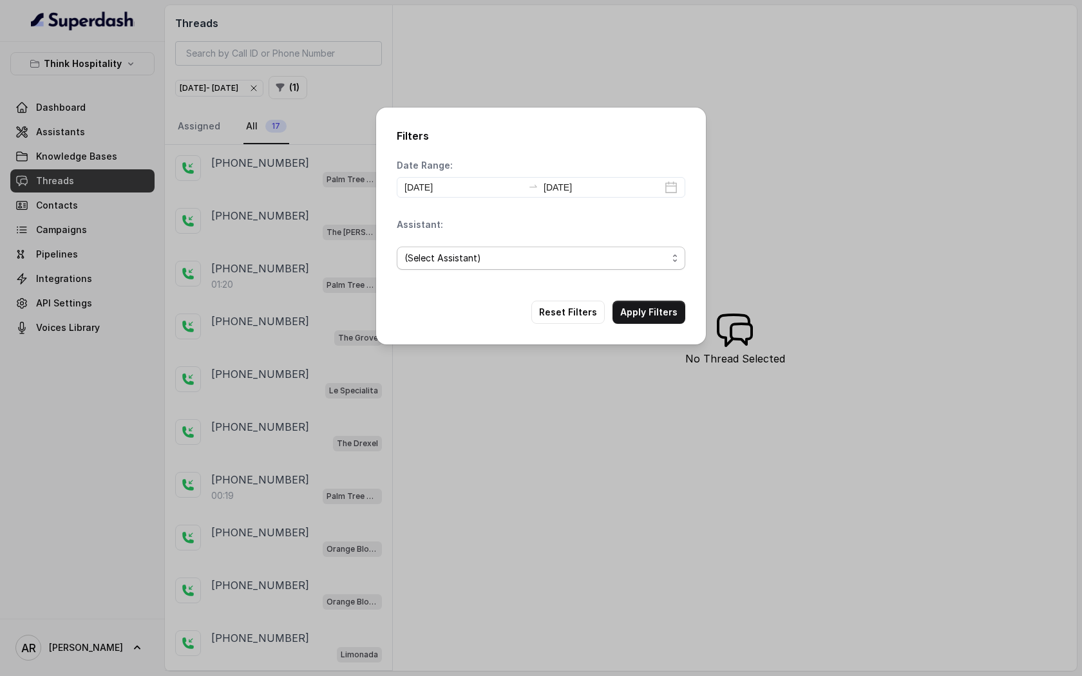
click at [461, 257] on span "(Select Assistant)" at bounding box center [536, 258] width 263 height 15
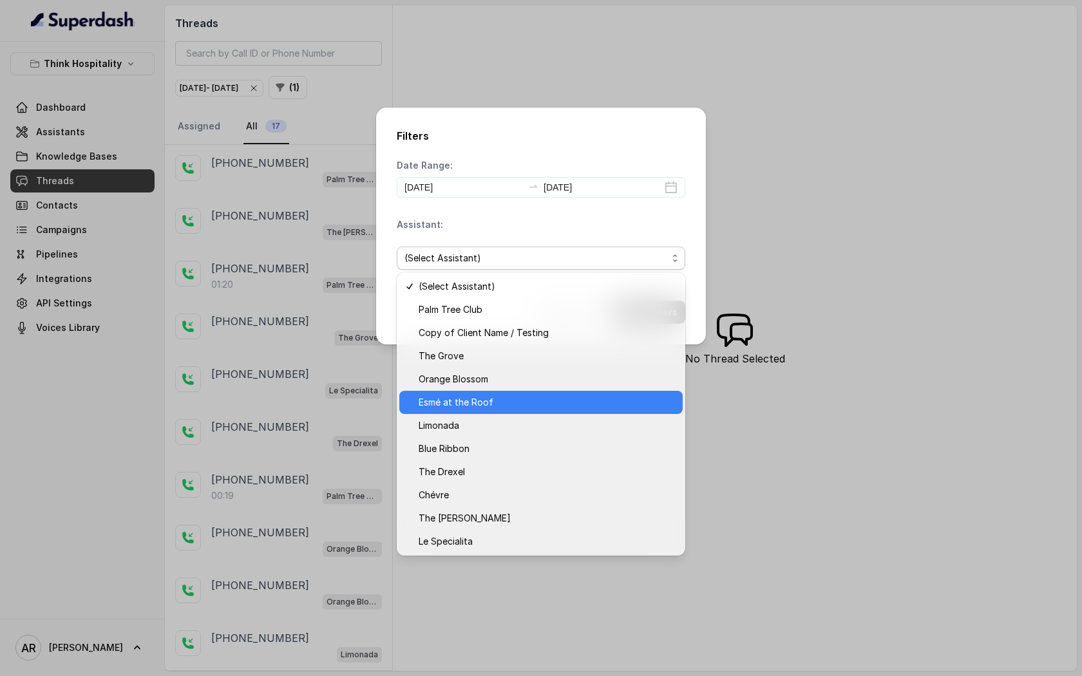
click at [475, 402] on span "Esmé at the Roof" at bounding box center [547, 402] width 256 height 15
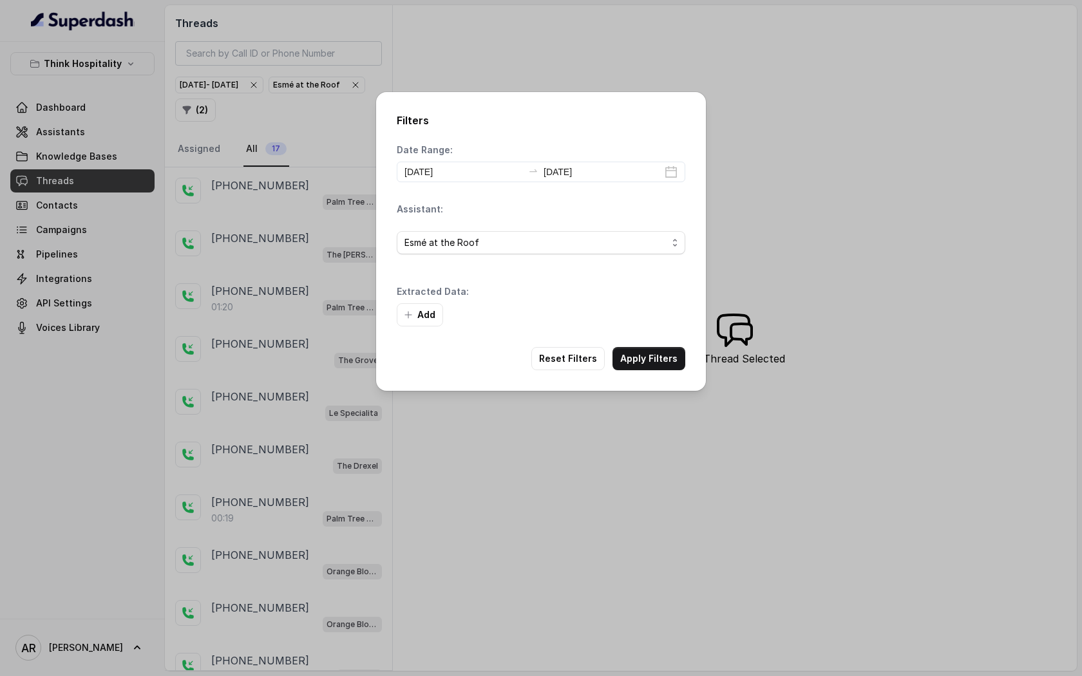
drag, startPoint x: 647, startPoint y: 313, endPoint x: 660, endPoint y: 326, distance: 17.8
click at [659, 319] on div "Add" at bounding box center [541, 314] width 289 height 23
click at [655, 354] on button "Apply Filters" at bounding box center [649, 358] width 73 height 23
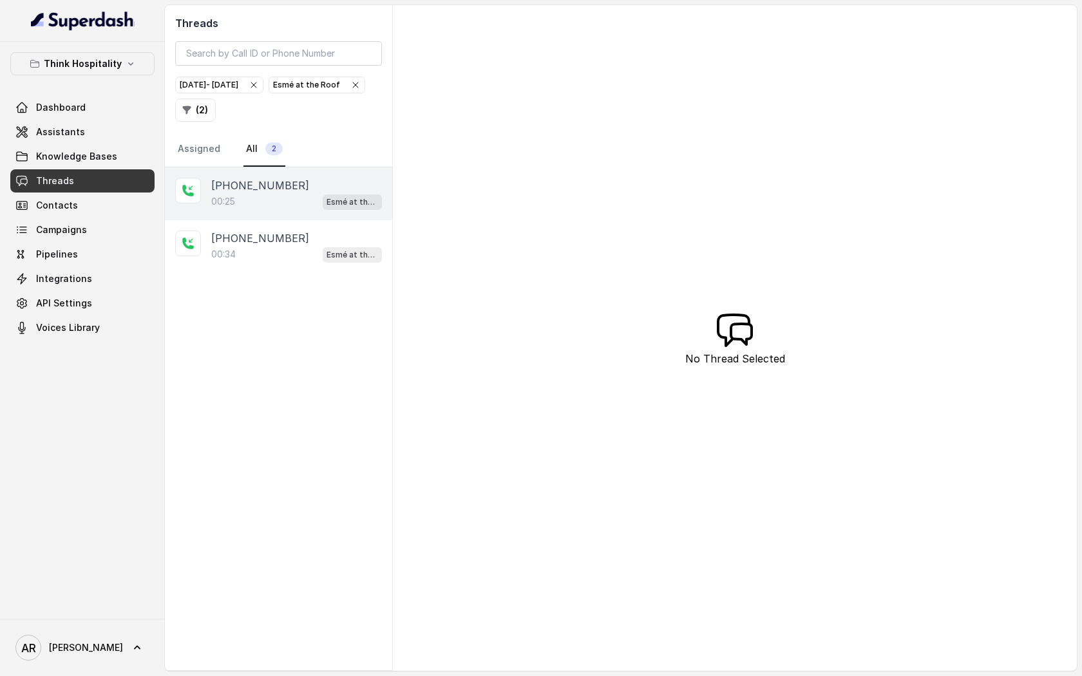
click at [276, 218] on div "[PHONE_NUMBER]:25 Esmé at the Roof" at bounding box center [278, 194] width 227 height 53
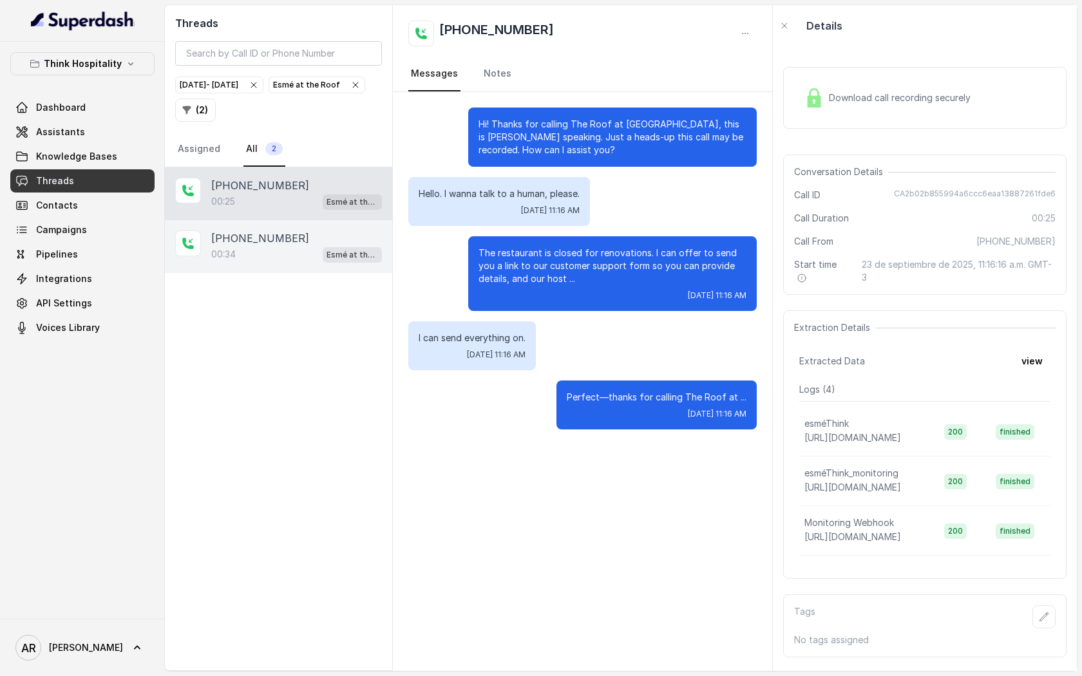
click at [296, 260] on div "00:34 Esmé at the Roof" at bounding box center [296, 254] width 171 height 17
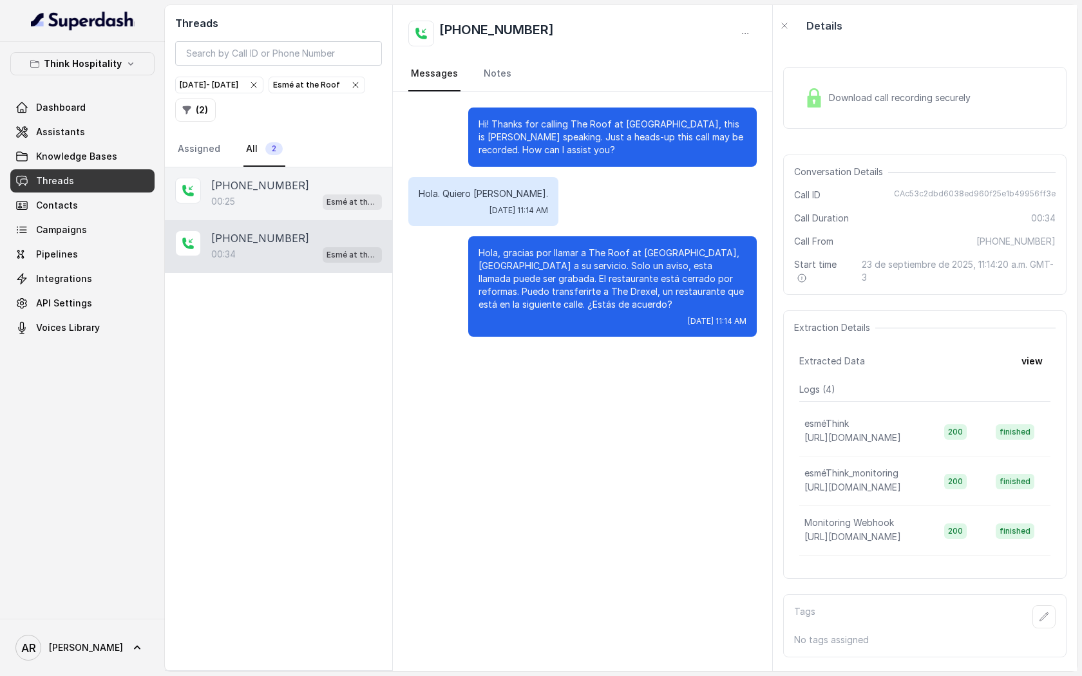
click at [287, 209] on div "00:25 Esmé at the Roof" at bounding box center [296, 201] width 171 height 17
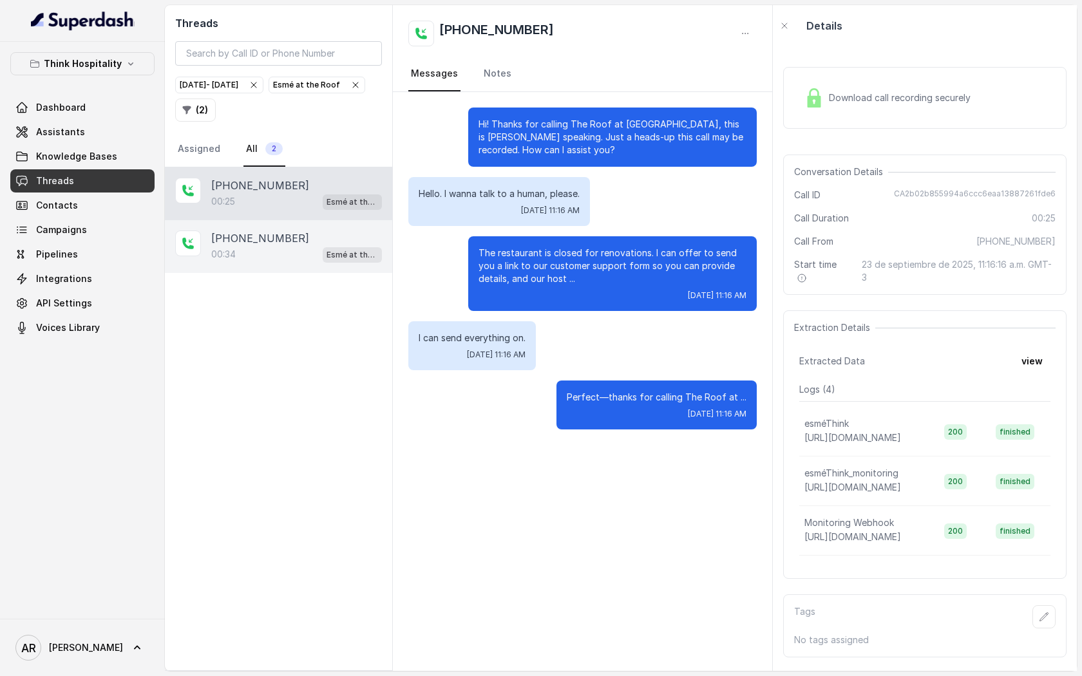
click at [294, 228] on div "[PHONE_NUMBER]:34 Esmé at the Roof" at bounding box center [278, 246] width 227 height 53
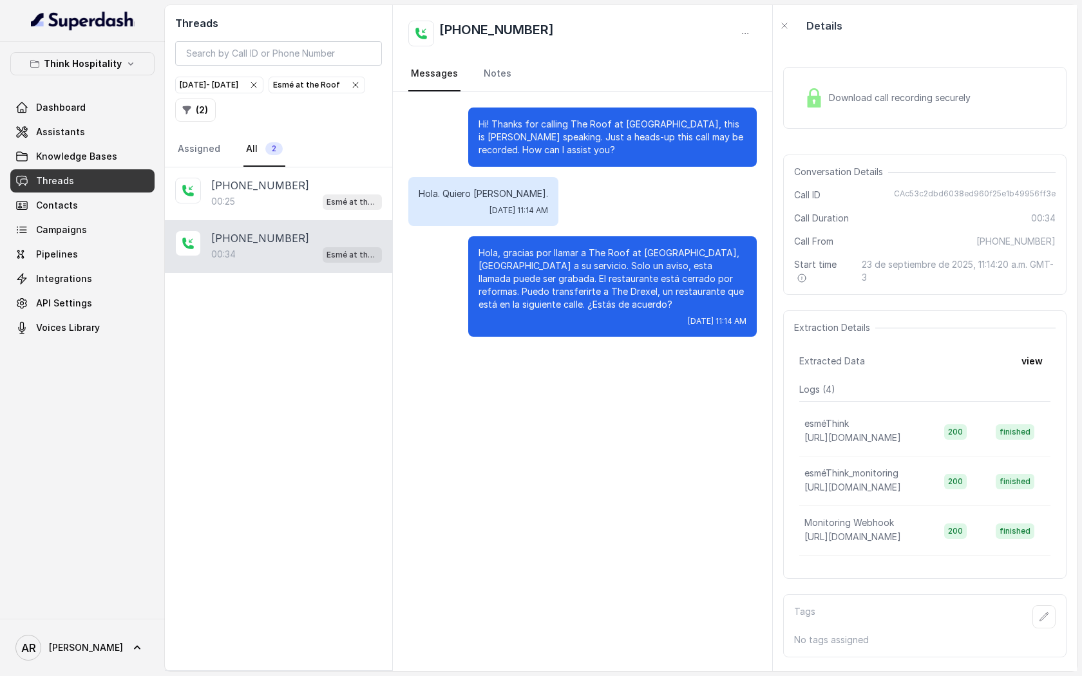
click at [273, 91] on div "Esmé at the Roof" at bounding box center [317, 85] width 88 height 13
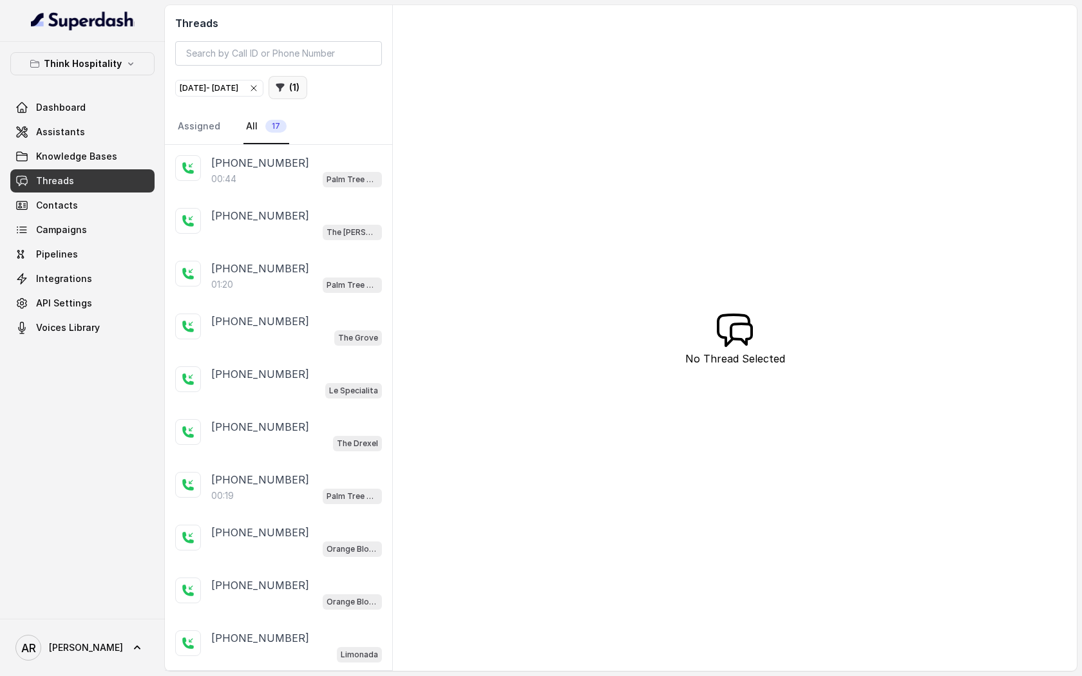
click at [307, 80] on button "( 1 )" at bounding box center [288, 87] width 39 height 23
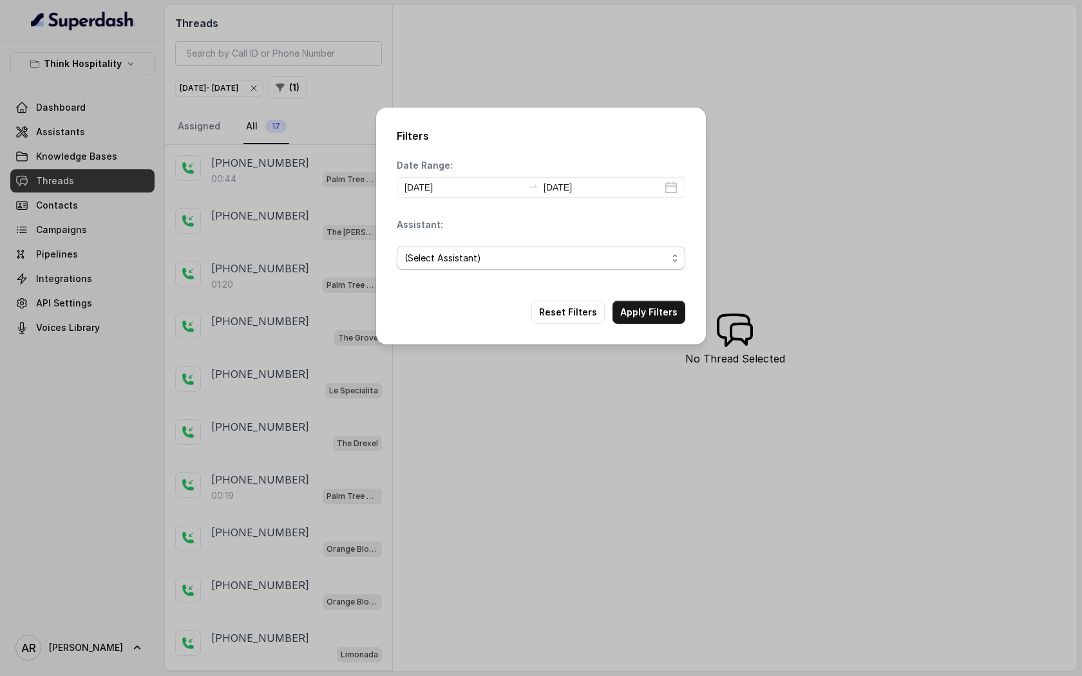
click at [483, 269] on span "(Select Assistant)" at bounding box center [541, 258] width 289 height 23
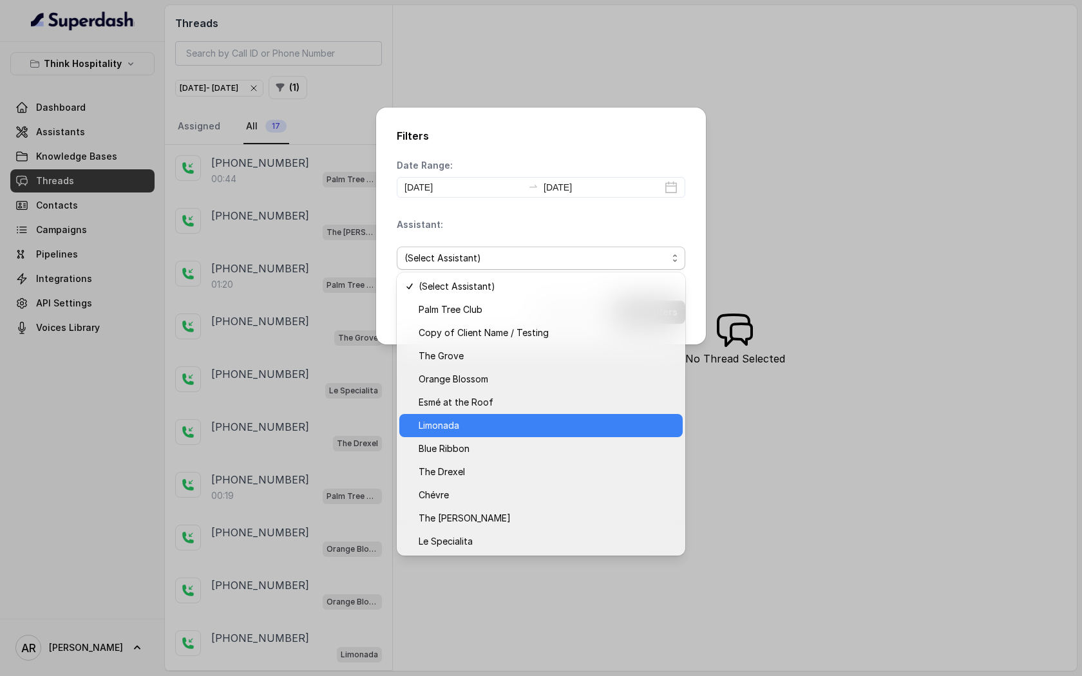
click at [512, 429] on span "Limonada" at bounding box center [547, 425] width 256 height 15
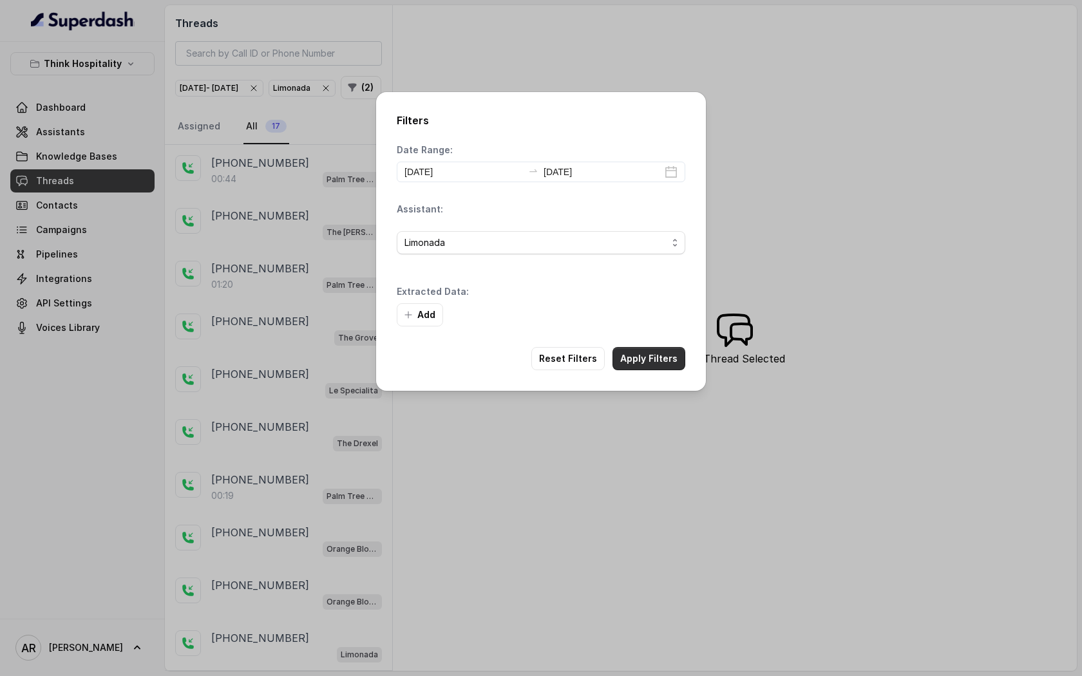
click at [649, 364] on button "Apply Filters" at bounding box center [649, 358] width 73 height 23
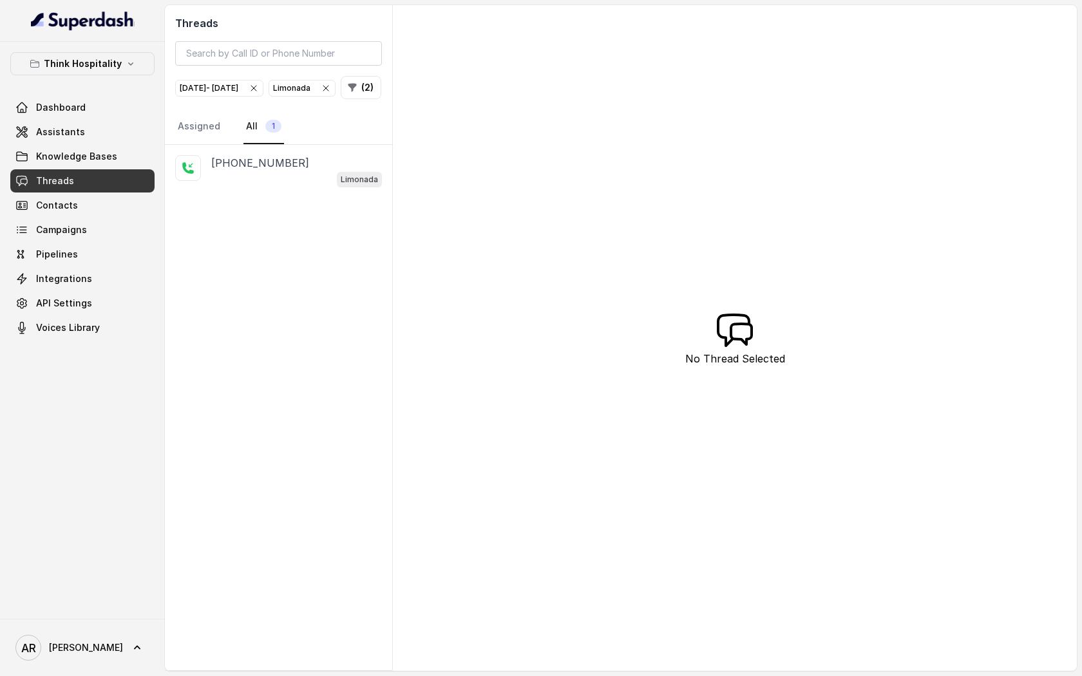
click at [334, 171] on div "[PHONE_NUMBER]" at bounding box center [296, 162] width 171 height 15
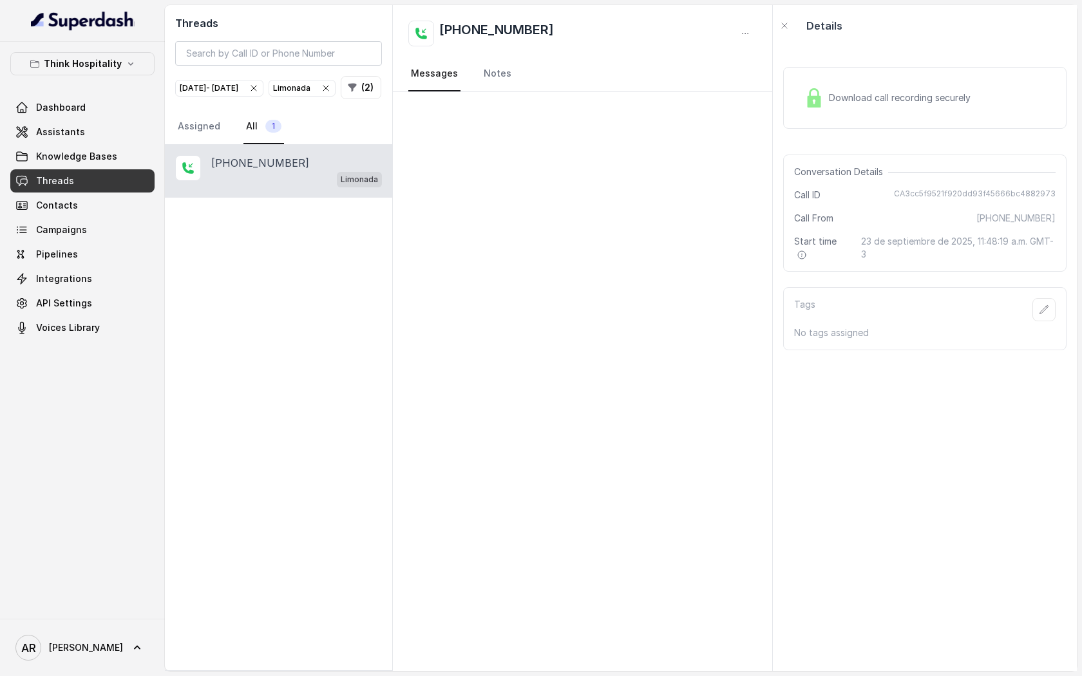
click at [323, 91] on icon "button" at bounding box center [325, 88] width 5 height 5
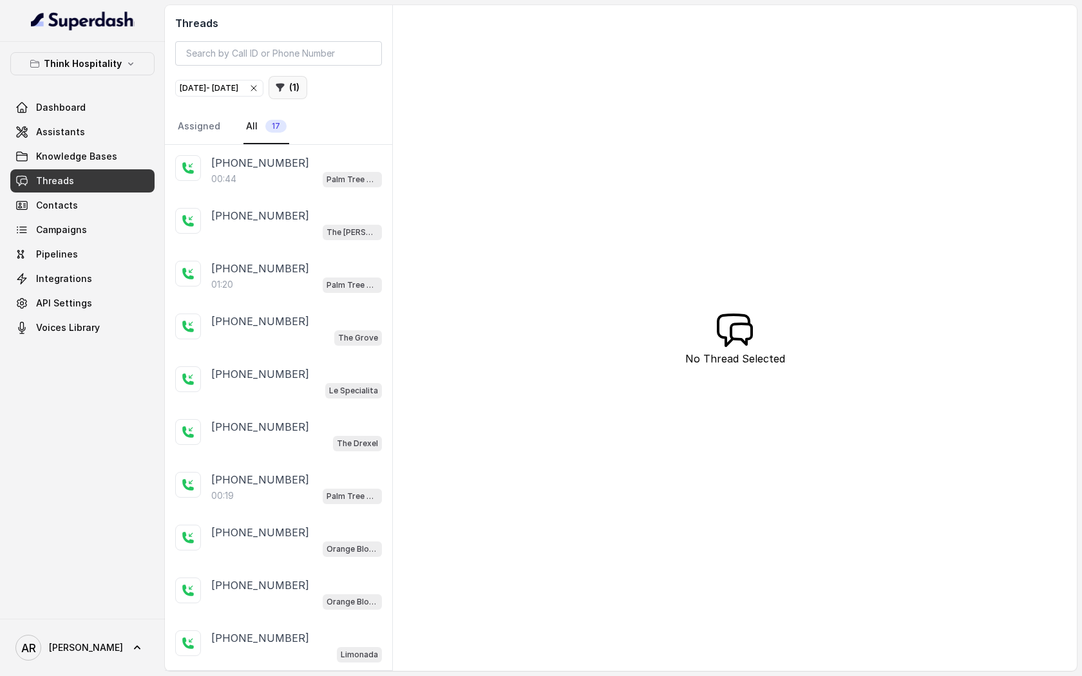
click at [307, 83] on button "( 1 )" at bounding box center [288, 87] width 39 height 23
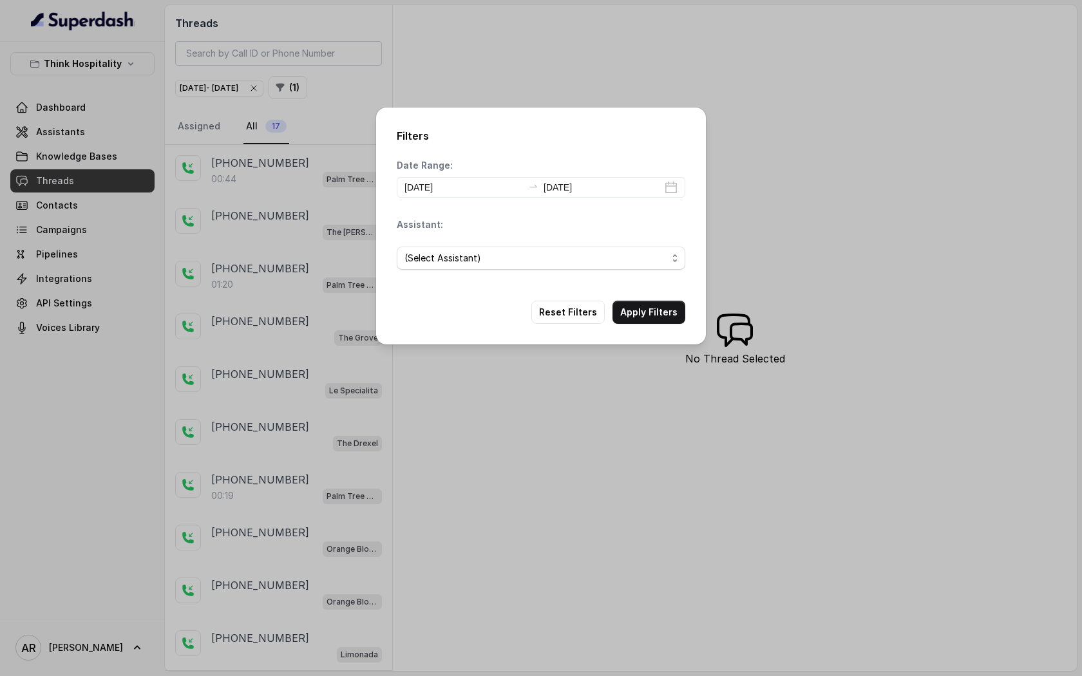
click at [446, 242] on div "(Select Assistant)" at bounding box center [541, 258] width 289 height 44
click at [446, 243] on div "(Select Assistant)" at bounding box center [541, 258] width 289 height 44
click at [452, 262] on span "(Select Assistant)" at bounding box center [536, 258] width 263 height 15
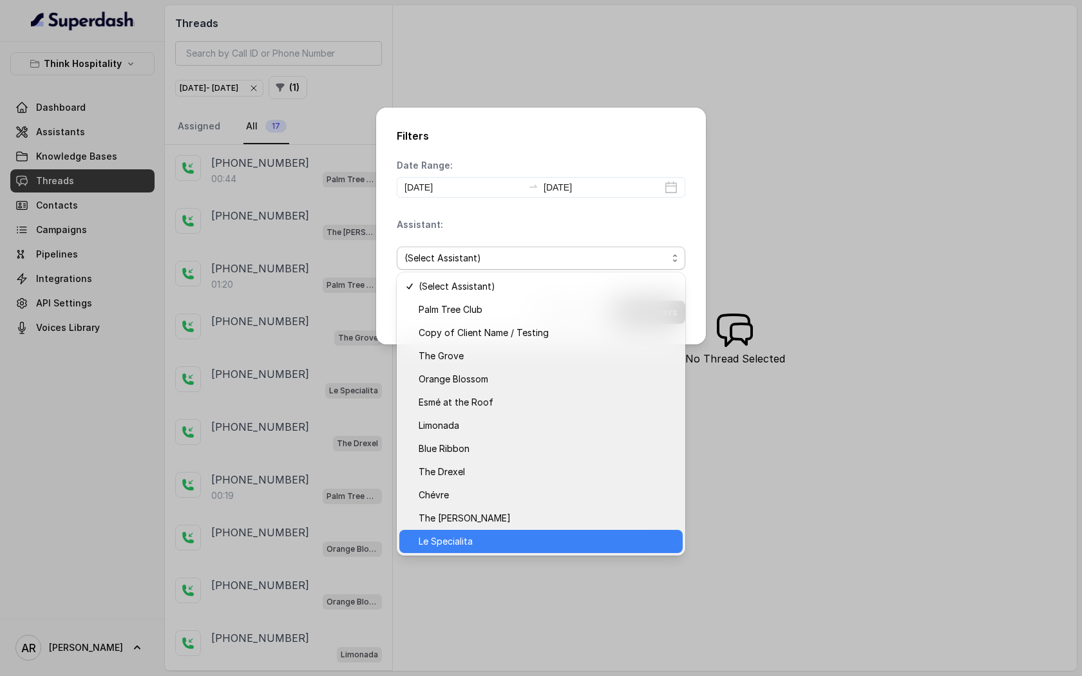
click at [503, 547] on span "Le Specialita" at bounding box center [547, 541] width 256 height 15
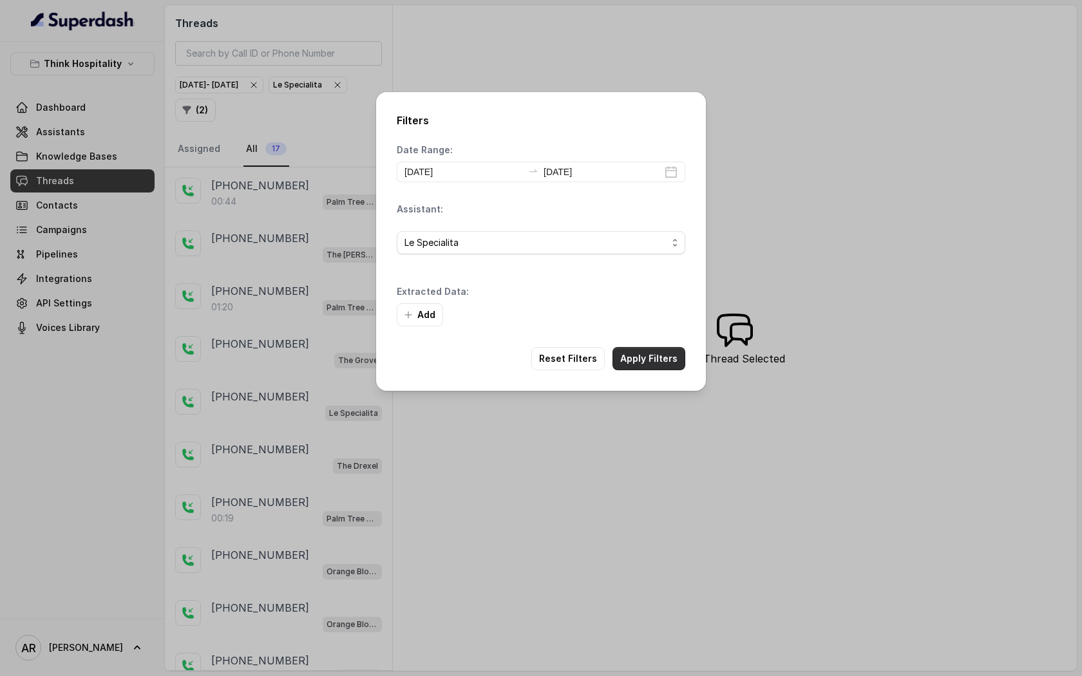
click at [652, 369] on button "Apply Filters" at bounding box center [649, 358] width 73 height 23
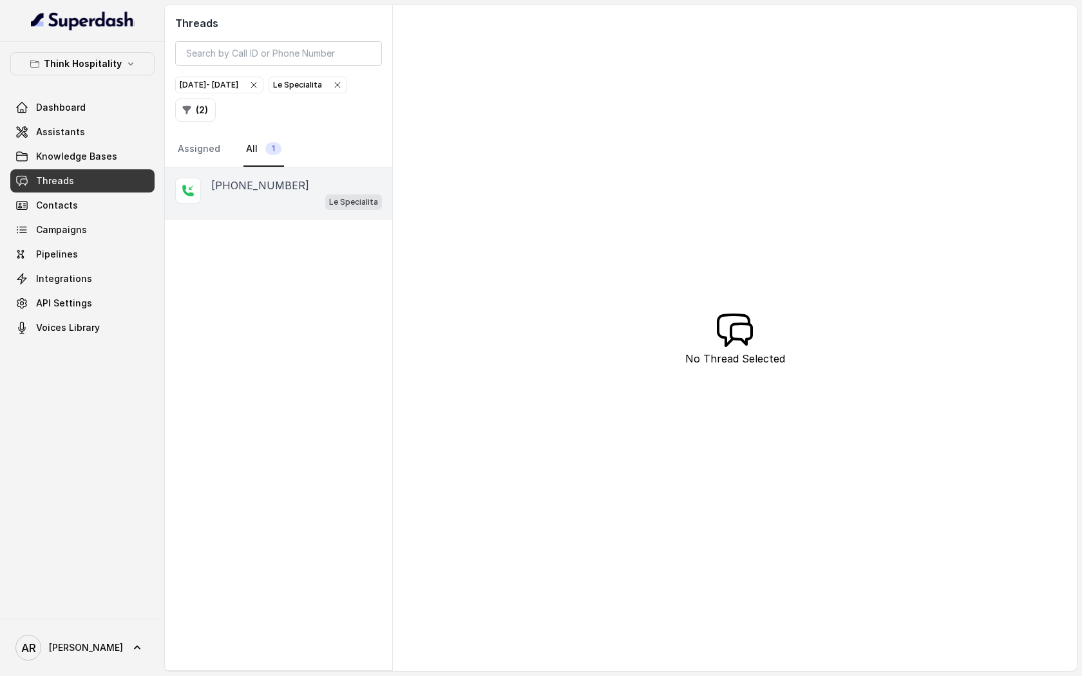
click at [290, 209] on div "[PHONE_NUMBER] Le Specialita" at bounding box center [278, 194] width 227 height 53
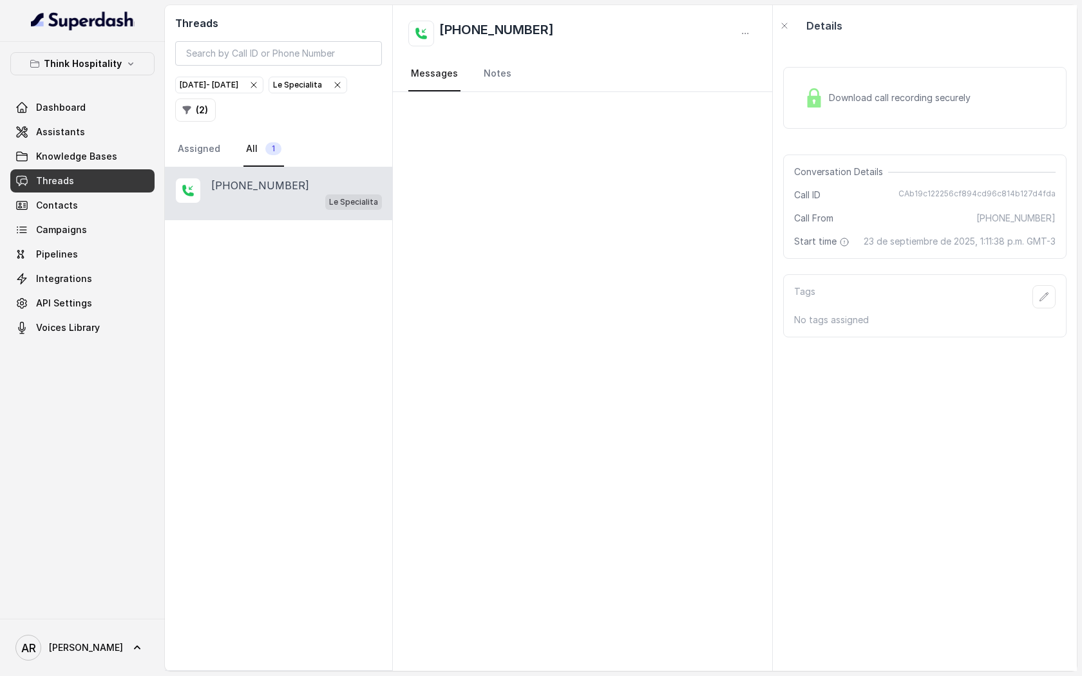
click at [332, 90] on icon "button" at bounding box center [337, 85] width 10 height 10
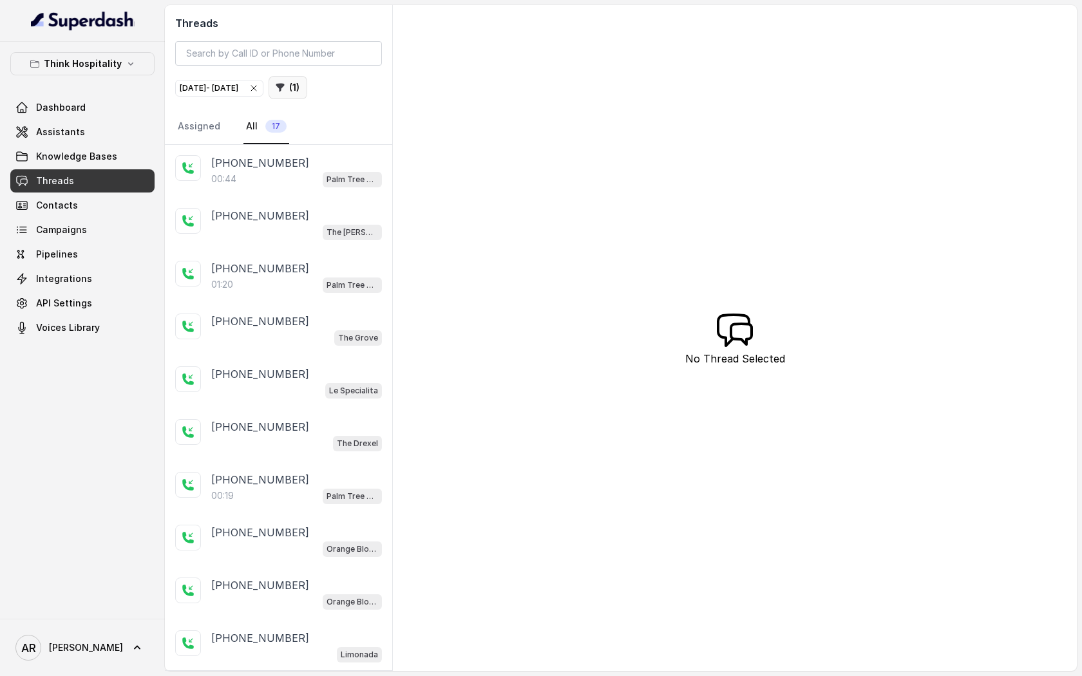
click at [307, 86] on button "( 1 )" at bounding box center [288, 87] width 39 height 23
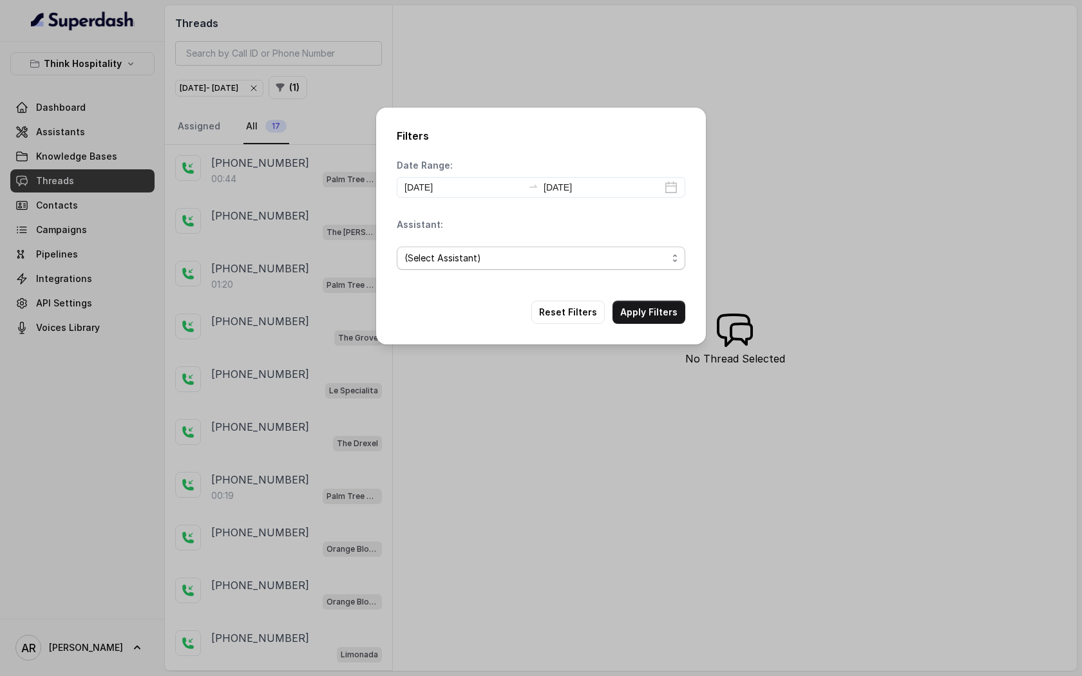
click at [468, 264] on span "(Select Assistant)" at bounding box center [536, 258] width 263 height 15
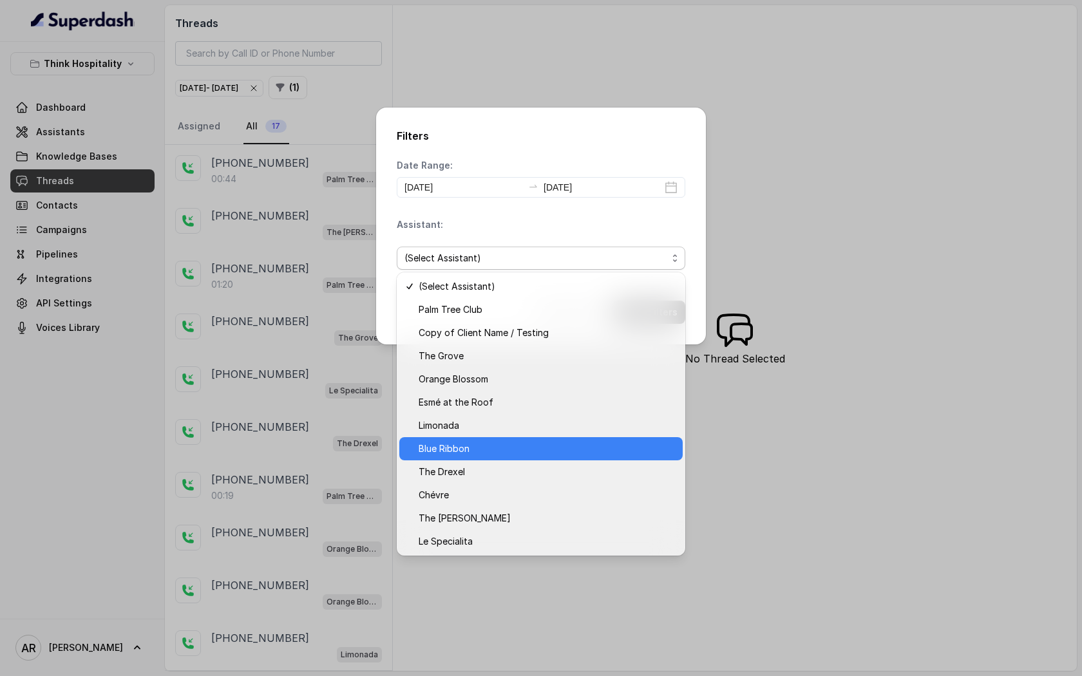
click at [495, 452] on span "Blue Ribbon" at bounding box center [547, 448] width 256 height 15
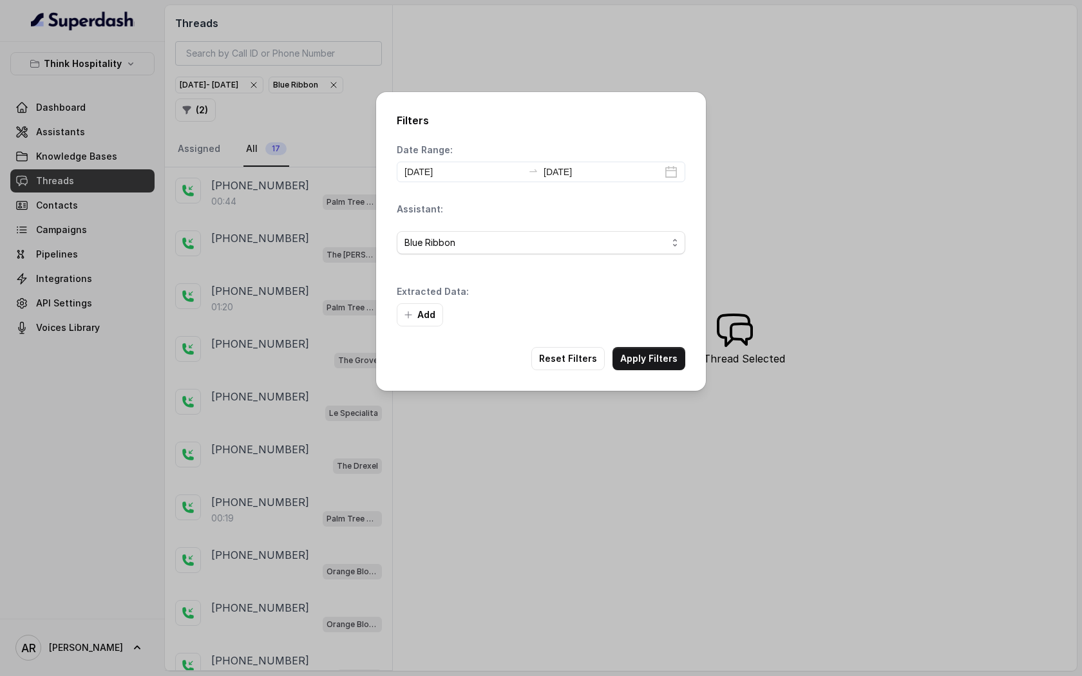
click at [662, 331] on div "Filters Date Range: [DATE] [DATE] Assistant: Blue Ribbon Extracted Data: Add Re…" at bounding box center [541, 241] width 330 height 299
click at [649, 366] on button "Apply Filters" at bounding box center [649, 358] width 73 height 23
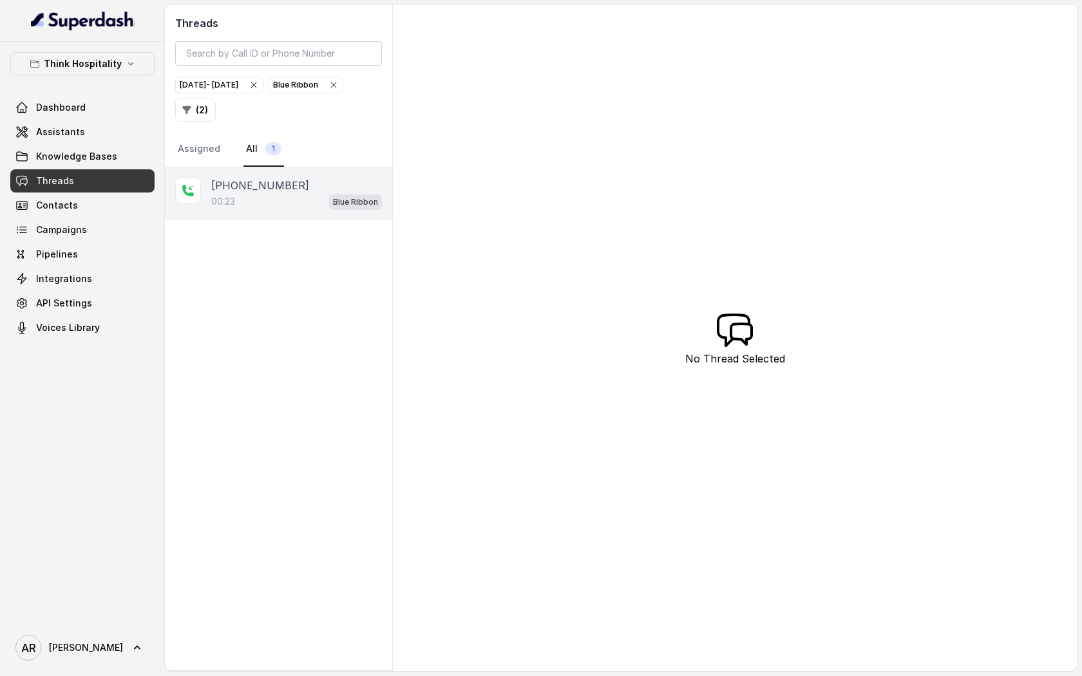
click at [287, 196] on div "00:23 Blue Ribbon" at bounding box center [296, 201] width 171 height 17
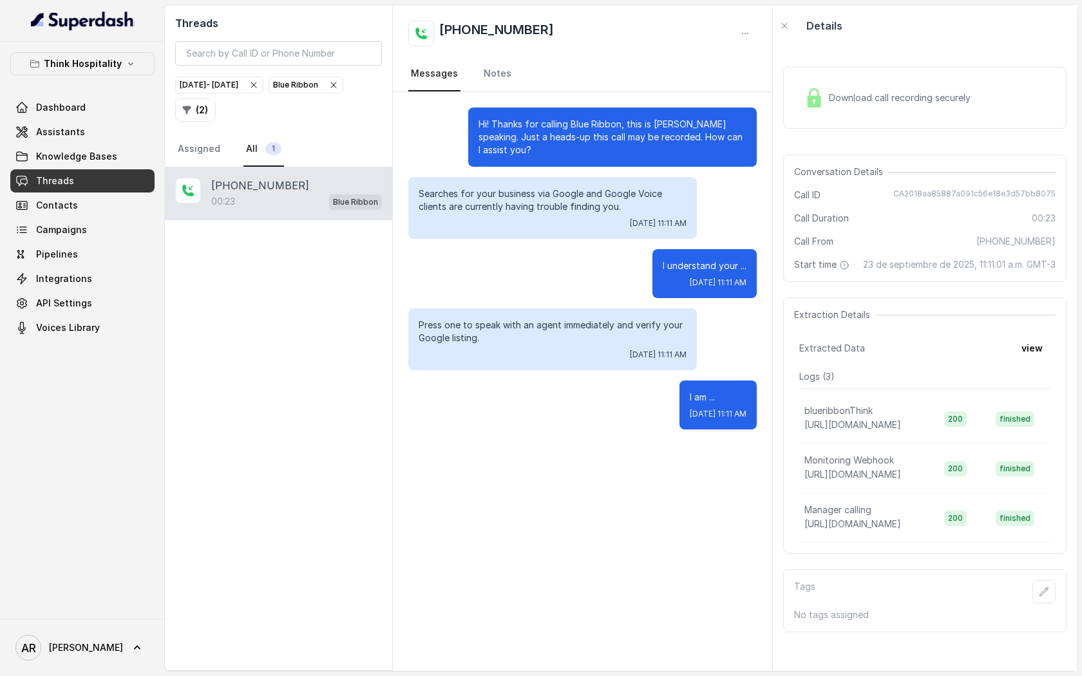
click at [273, 91] on div "Blue Ribbon" at bounding box center [306, 85] width 66 height 13
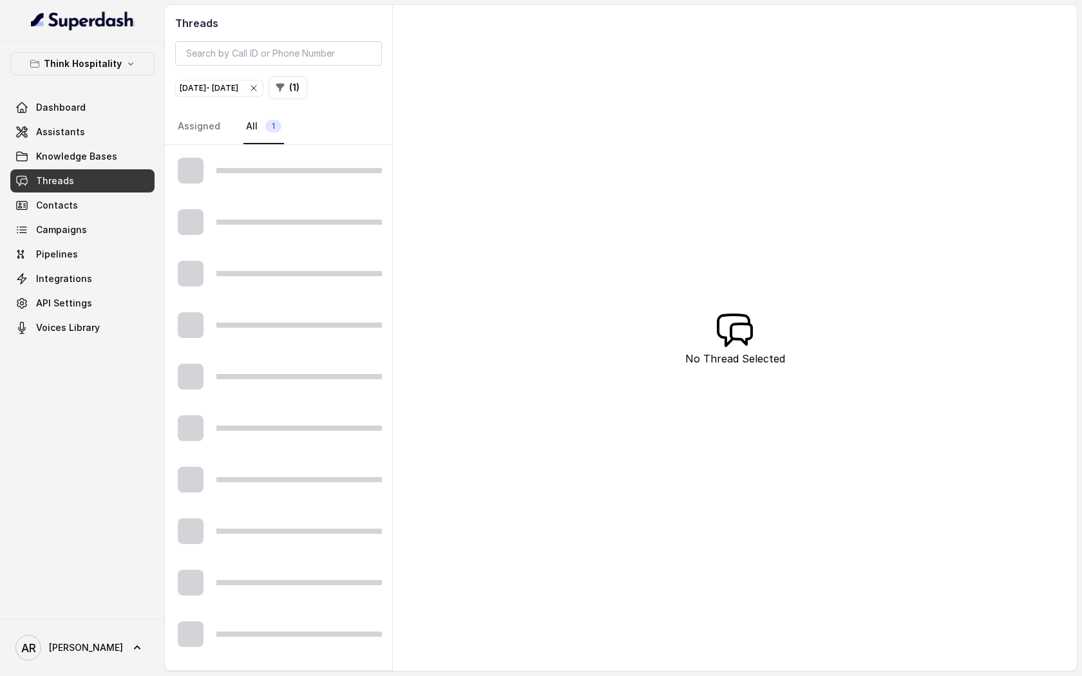
click at [307, 95] on button "( 1 )" at bounding box center [288, 87] width 39 height 23
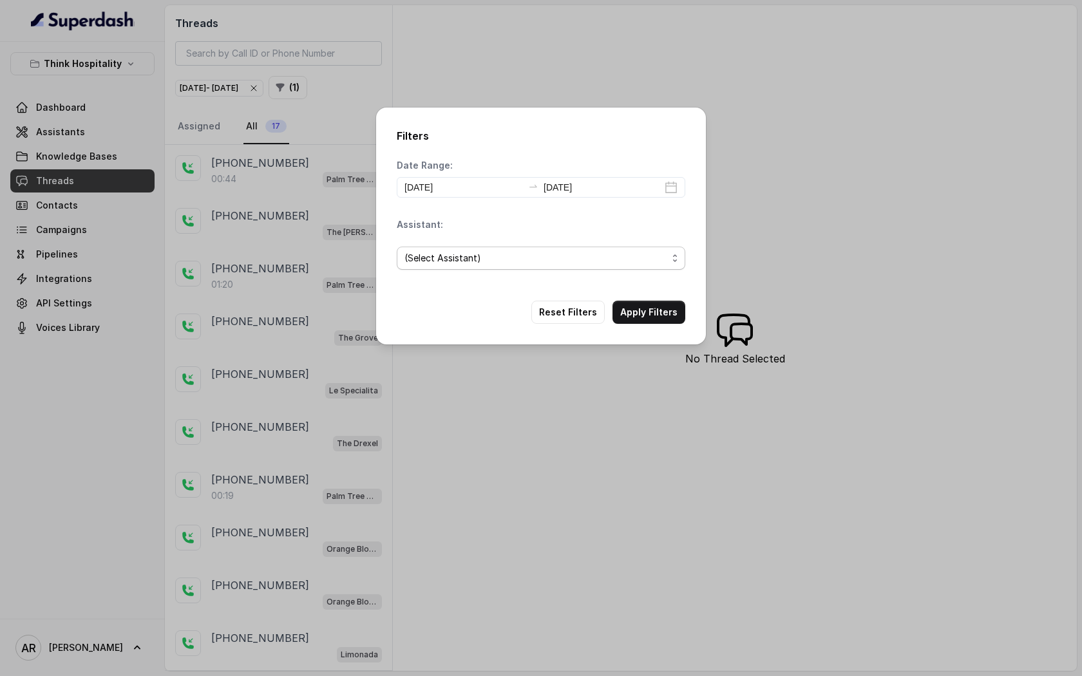
click at [484, 248] on span "(Select Assistant)" at bounding box center [541, 258] width 289 height 23
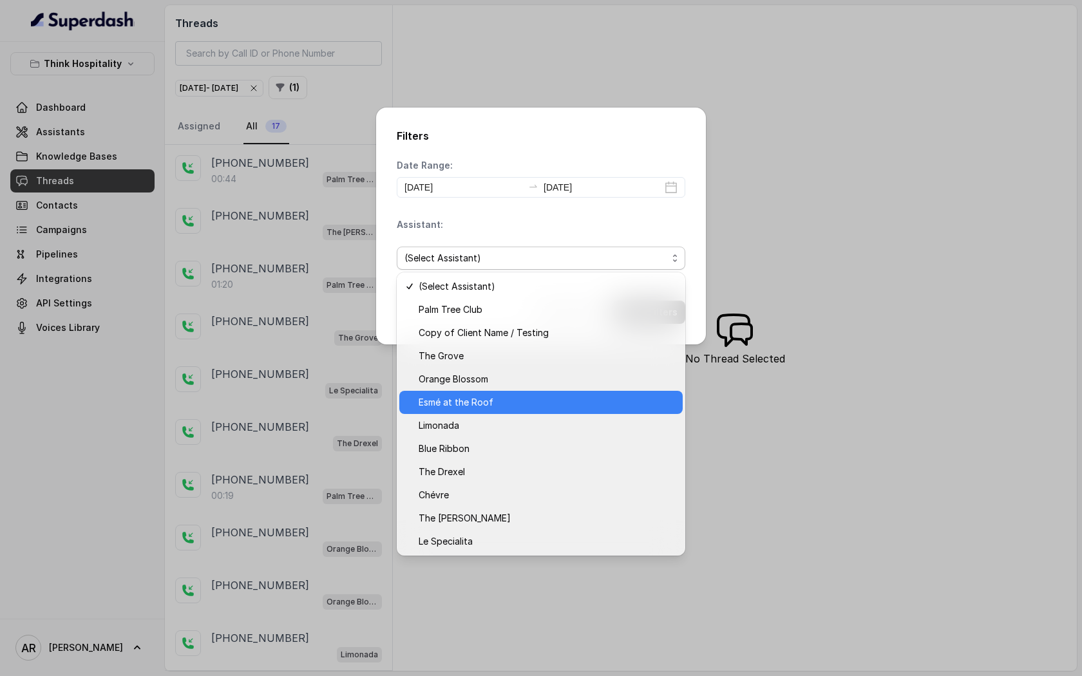
click at [606, 413] on div "Esmé at the Roof" at bounding box center [540, 402] width 283 height 23
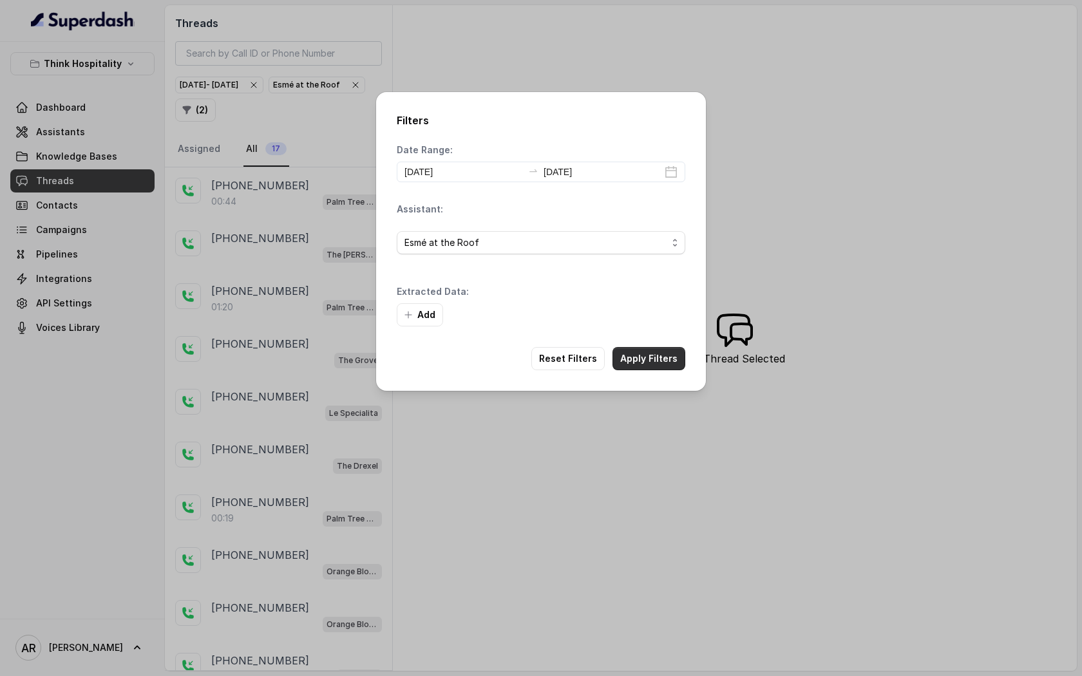
click at [657, 359] on button "Apply Filters" at bounding box center [649, 358] width 73 height 23
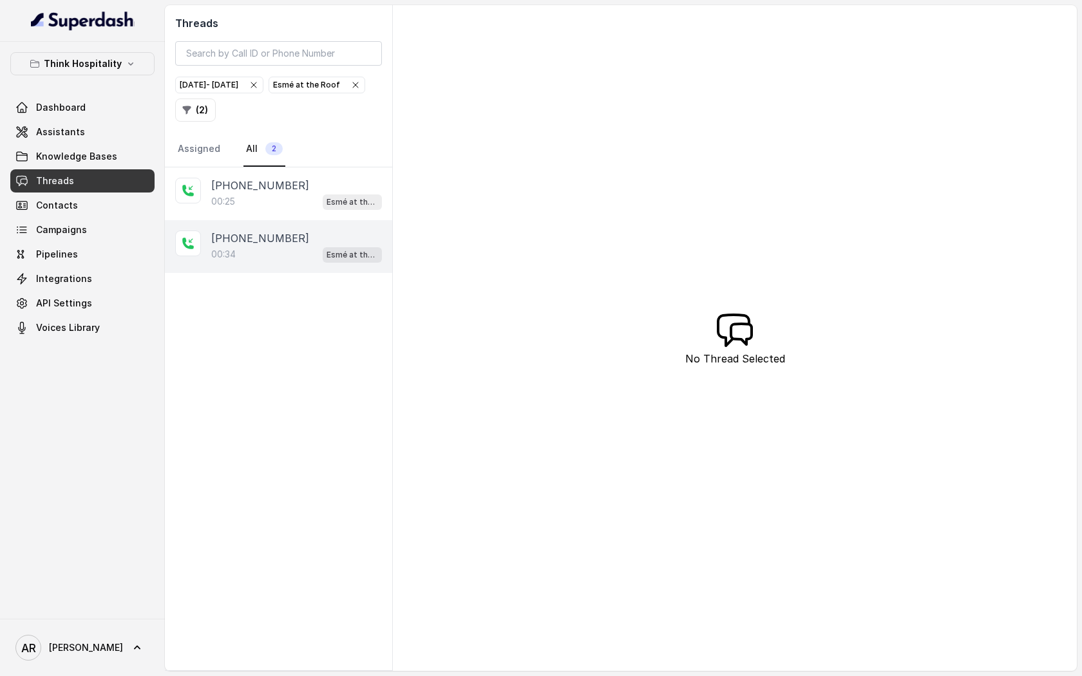
click at [274, 258] on div "00:34 Esmé at the Roof" at bounding box center [296, 254] width 171 height 17
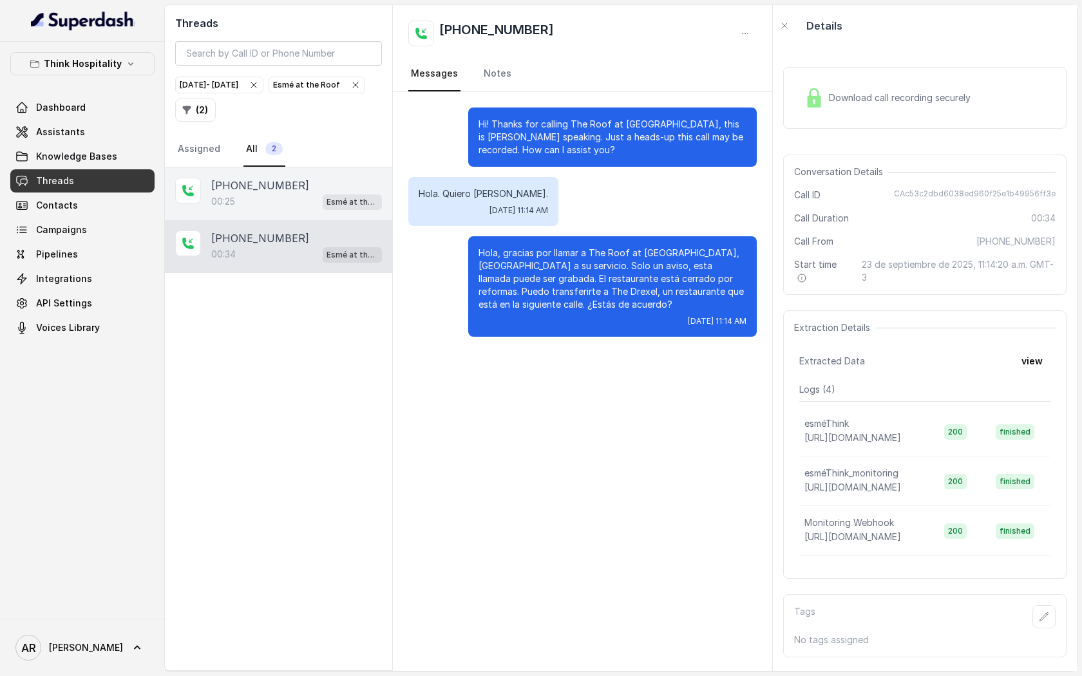
click at [273, 175] on div "[PHONE_NUMBER]:25 Esmé at the Roof" at bounding box center [278, 194] width 227 height 53
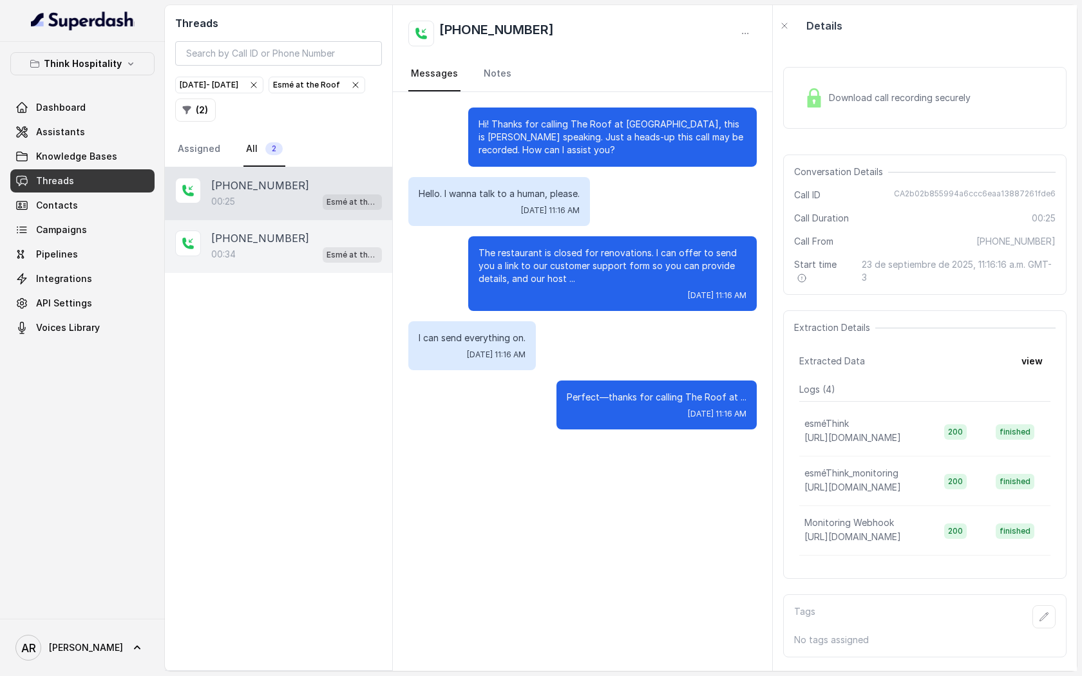
click at [298, 232] on div "[PHONE_NUMBER]" at bounding box center [296, 238] width 171 height 15
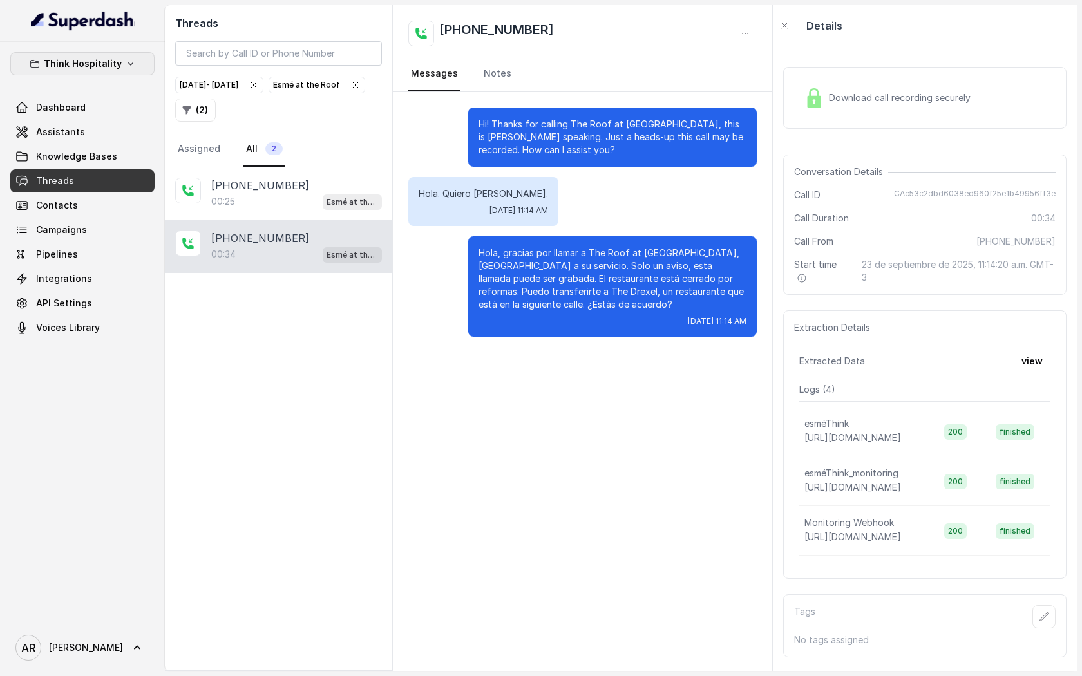
click at [88, 63] on p "Think Hospitality" at bounding box center [83, 63] width 78 height 15
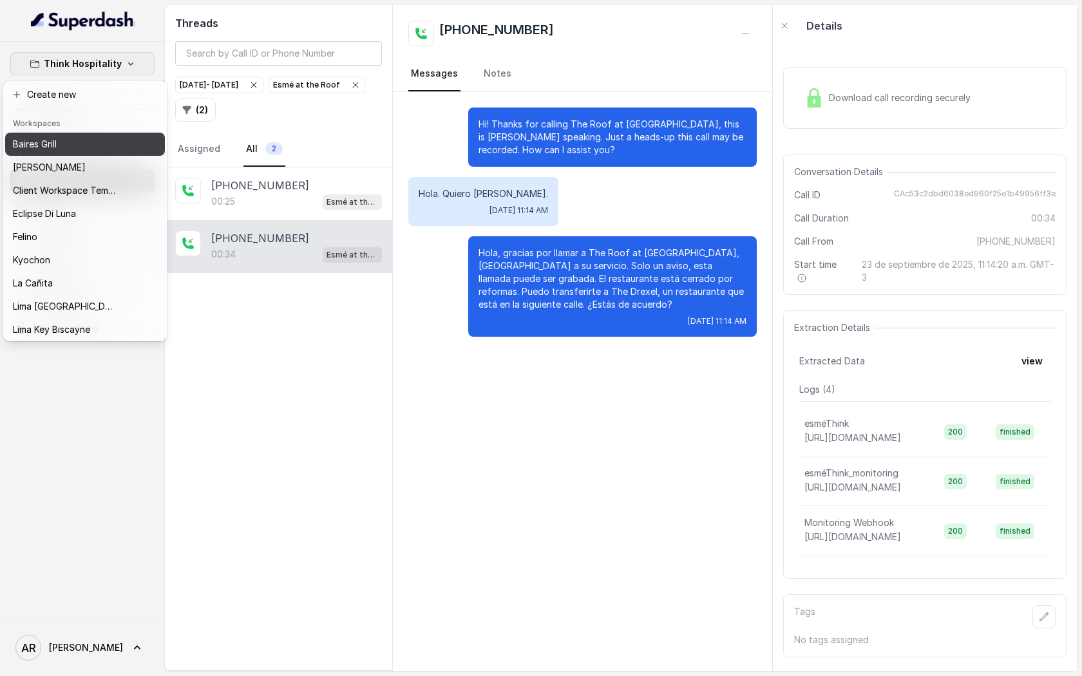
click at [110, 155] on button "Baires Grill" at bounding box center [85, 144] width 160 height 23
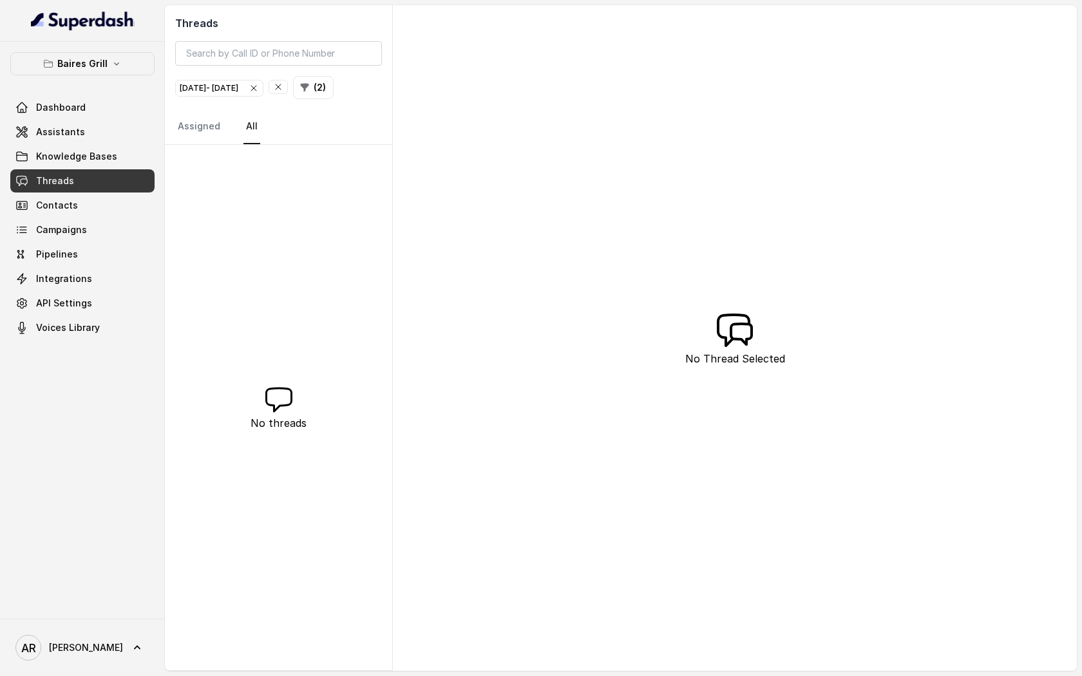
click at [287, 89] on span "button" at bounding box center [278, 87] width 18 height 13
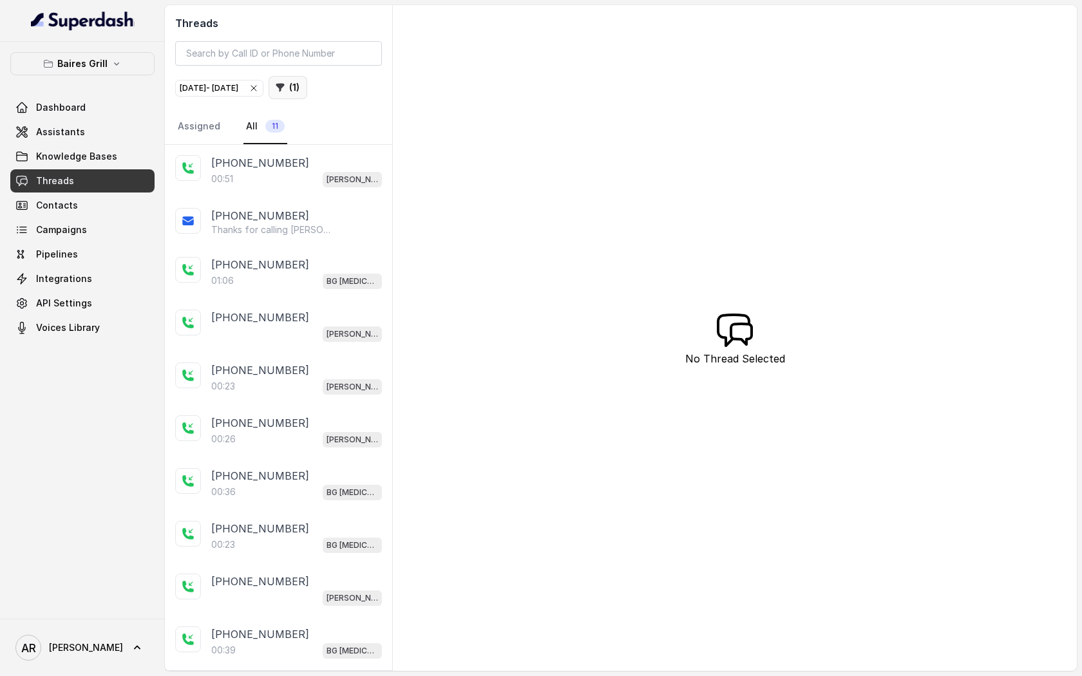
click at [307, 93] on button "( 1 )" at bounding box center [288, 87] width 39 height 23
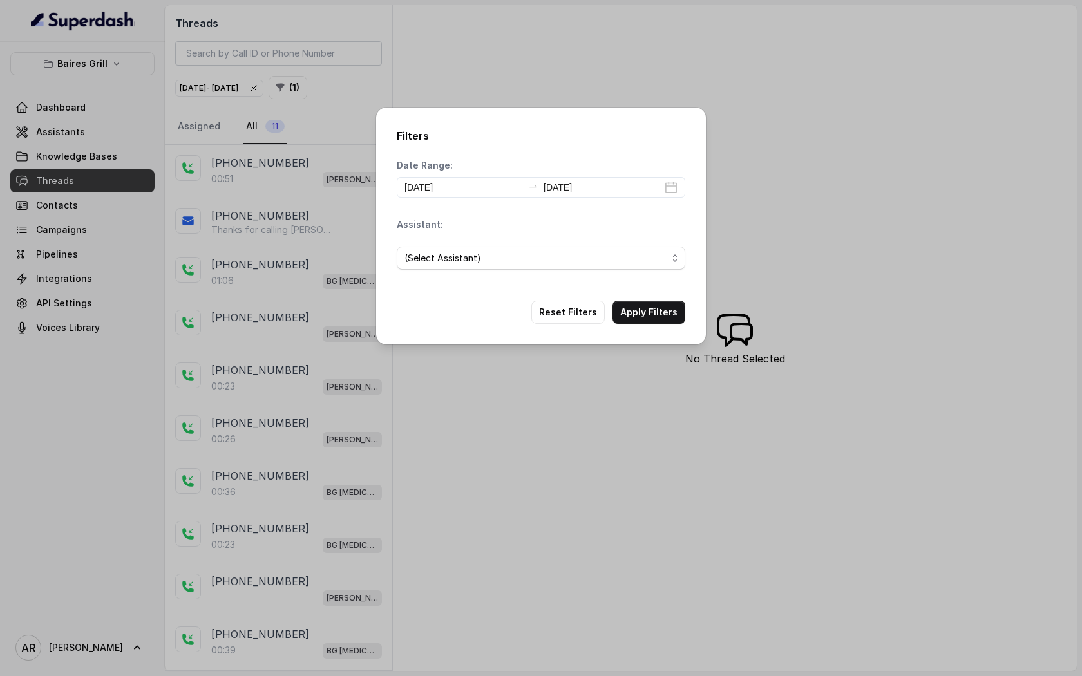
click at [448, 249] on span "(Select Assistant)" at bounding box center [541, 258] width 289 height 23
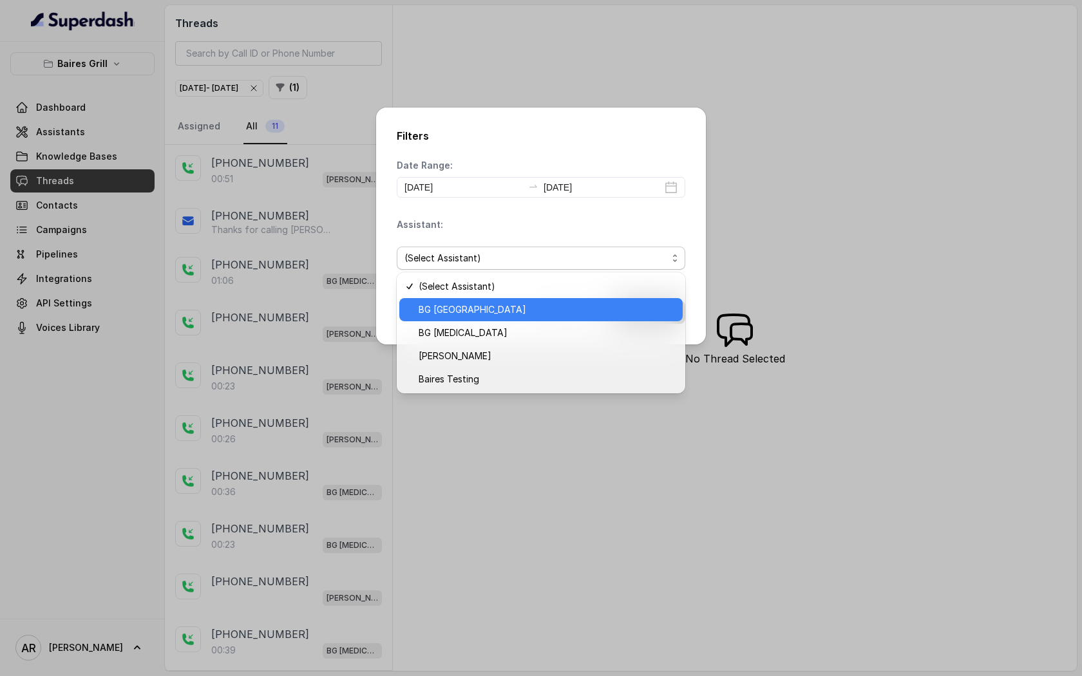
click at [559, 311] on span "BG [GEOGRAPHIC_DATA]" at bounding box center [547, 309] width 256 height 15
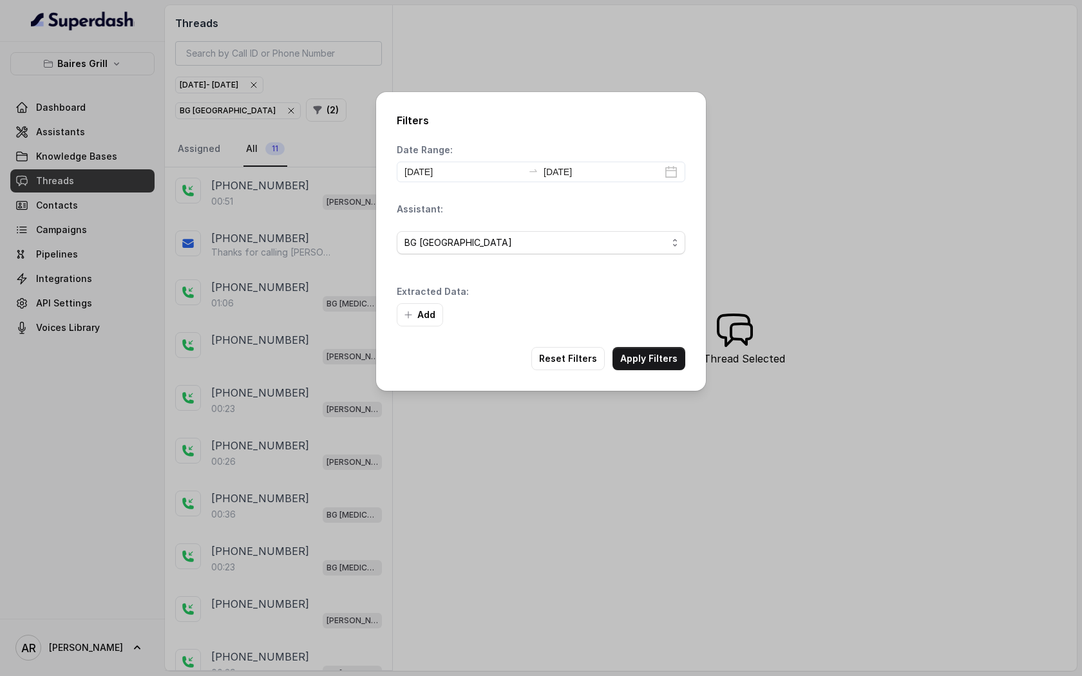
click at [649, 316] on div "Add" at bounding box center [541, 314] width 289 height 23
click at [647, 347] on button "Apply Filters" at bounding box center [649, 358] width 73 height 23
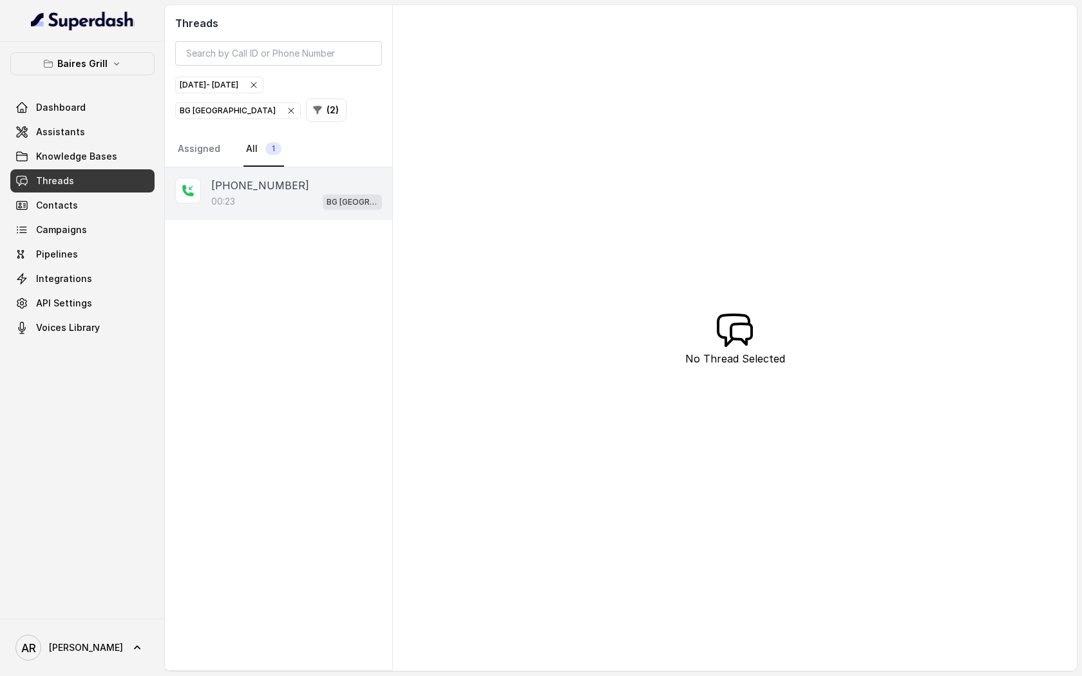
click at [295, 193] on div "00:23 [GEOGRAPHIC_DATA]" at bounding box center [296, 201] width 171 height 17
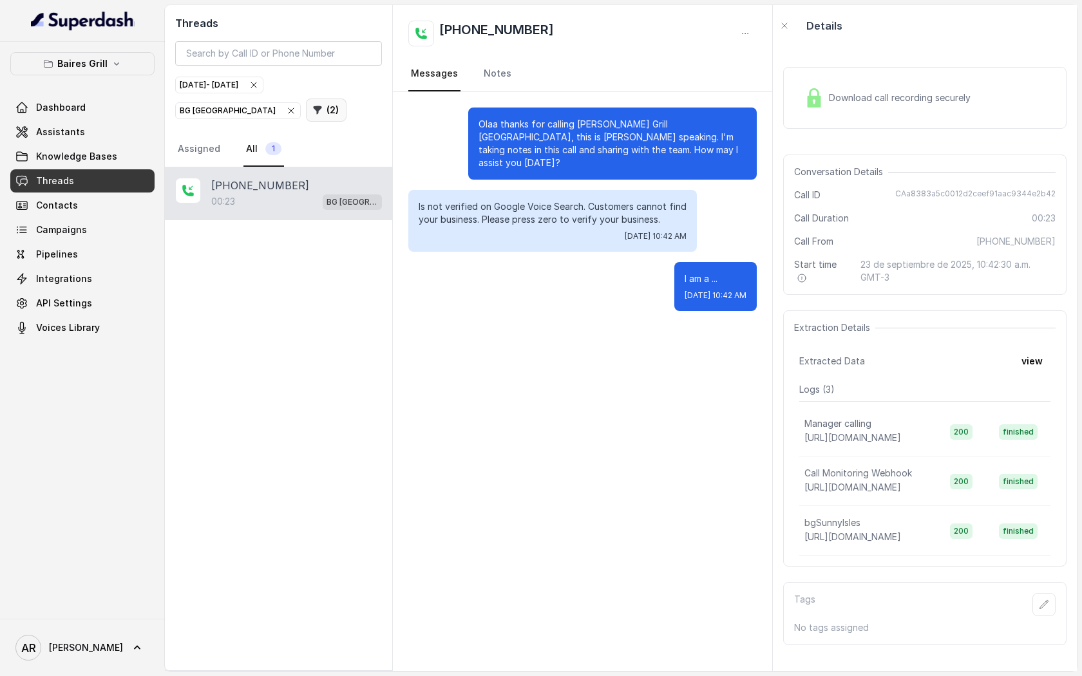
click at [306, 104] on button "( 2 )" at bounding box center [326, 110] width 41 height 23
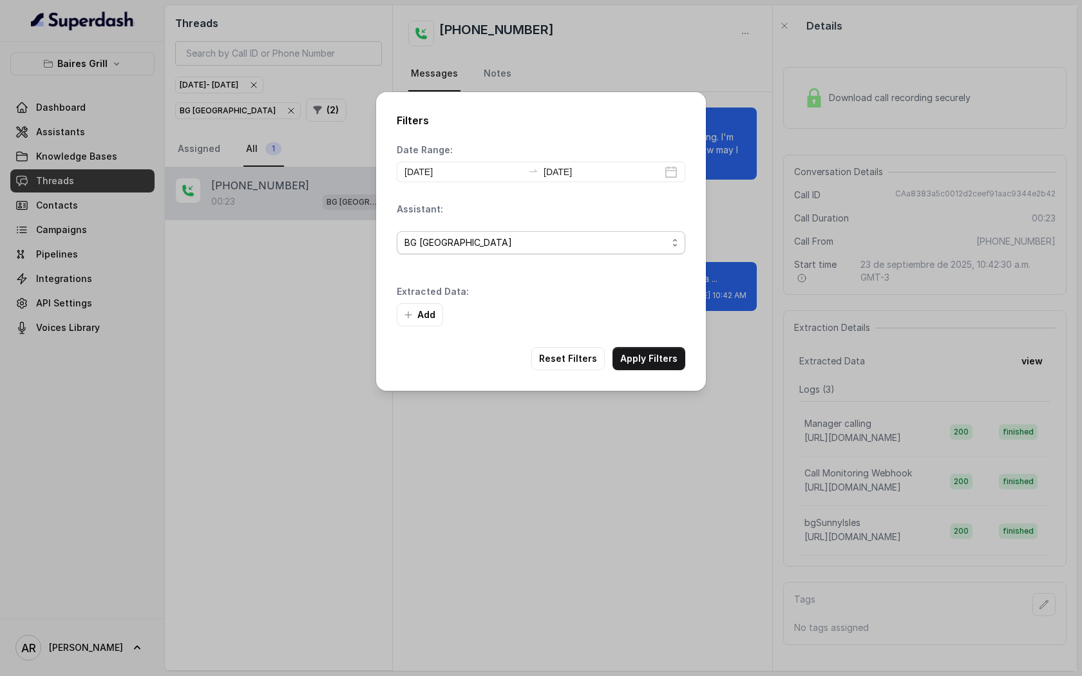
click at [551, 245] on span "BG [GEOGRAPHIC_DATA]" at bounding box center [536, 242] width 263 height 15
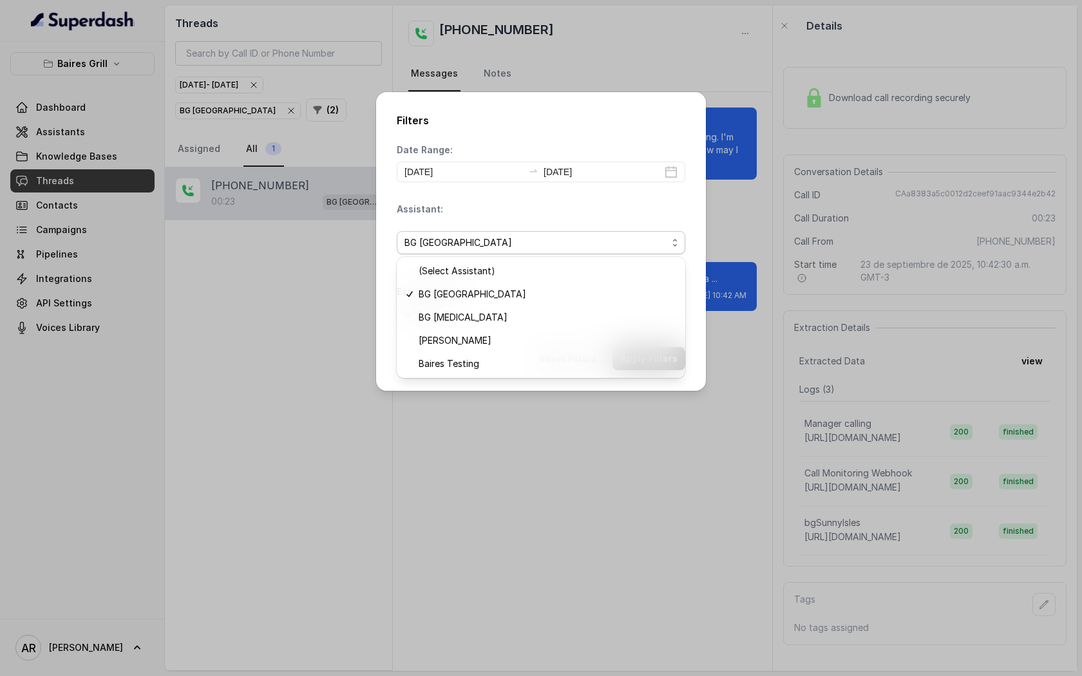
click at [503, 157] on div "Date Range: [DATE] [DATE] Assistant: BG [GEOGRAPHIC_DATA] Extracted Data: Add" at bounding box center [541, 235] width 289 height 183
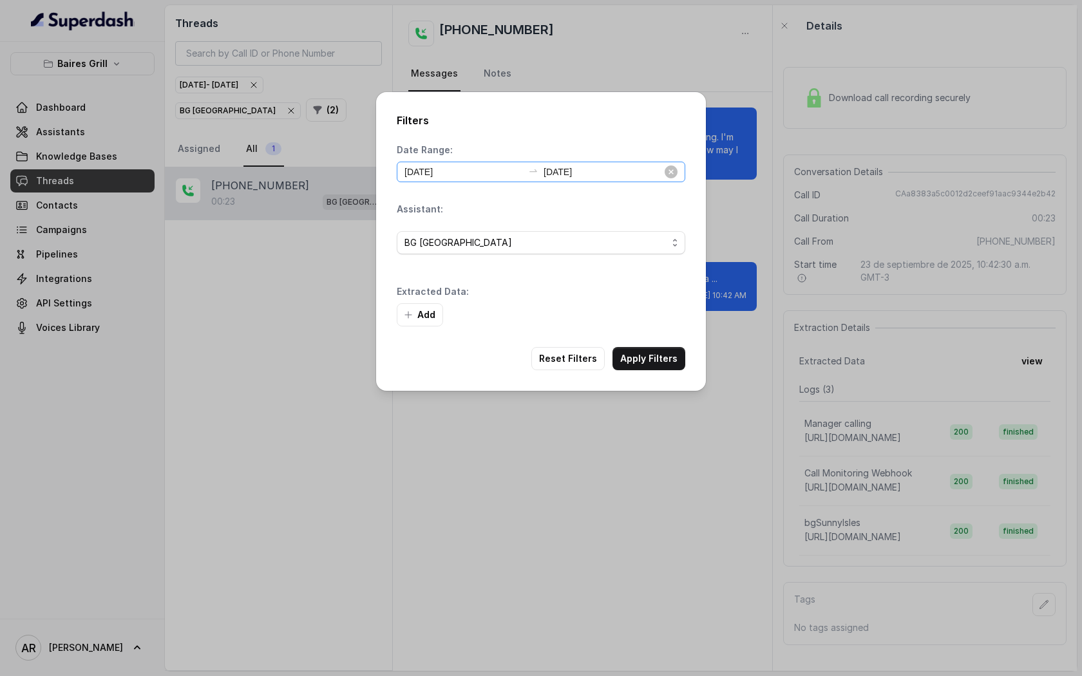
click at [504, 162] on div "[DATE] [DATE]" at bounding box center [541, 172] width 289 height 21
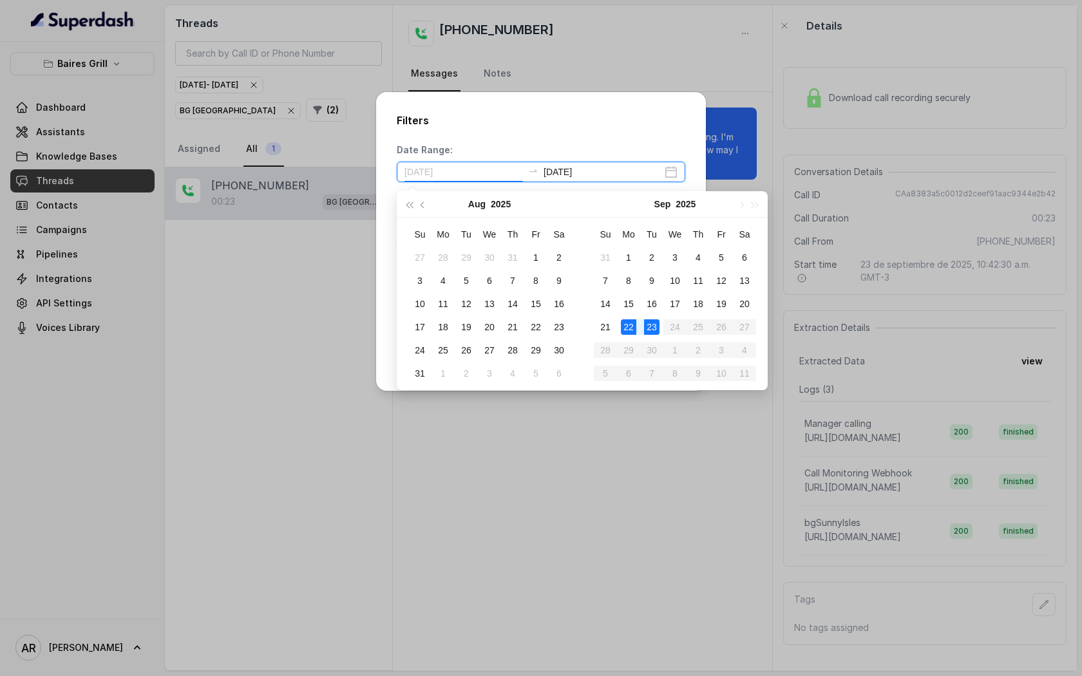
type input "[DATE]"
click at [632, 326] on div "22" at bounding box center [628, 327] width 15 height 15
type input "[DATE]"
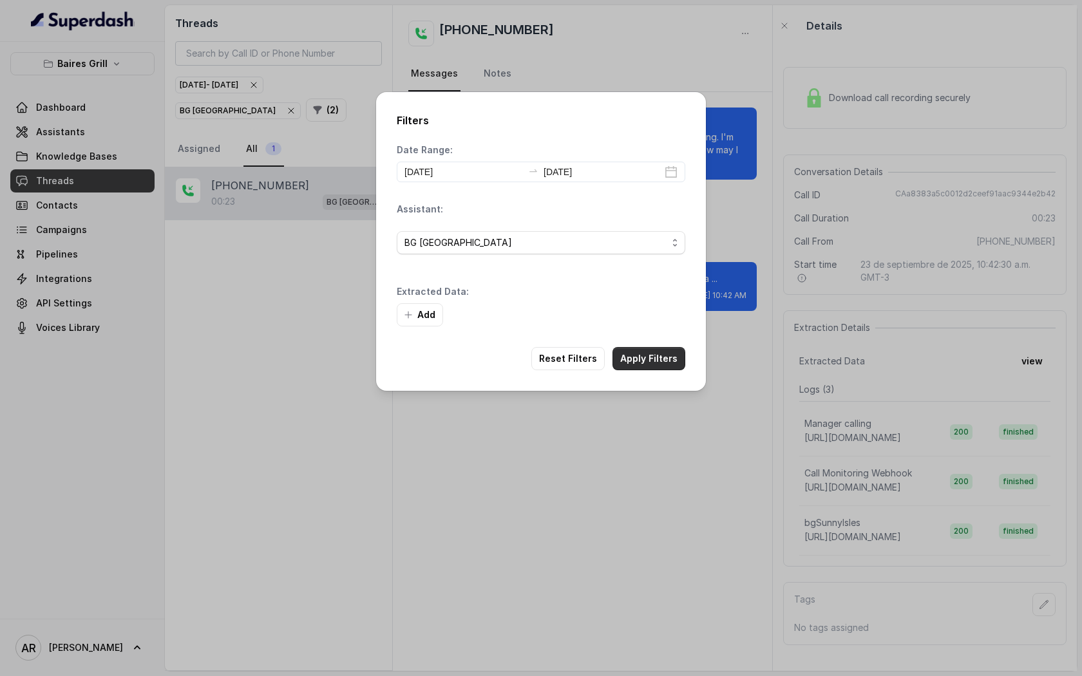
click at [655, 353] on button "Apply Filters" at bounding box center [649, 358] width 73 height 23
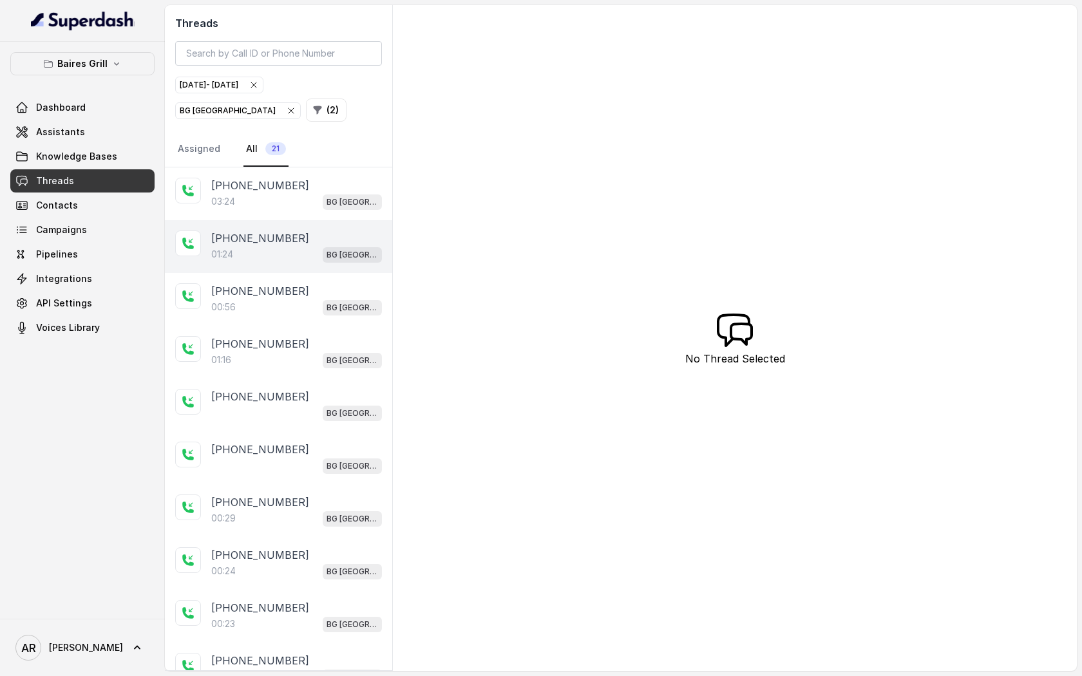
click at [301, 236] on div "[PHONE_NUMBER]" at bounding box center [296, 238] width 171 height 15
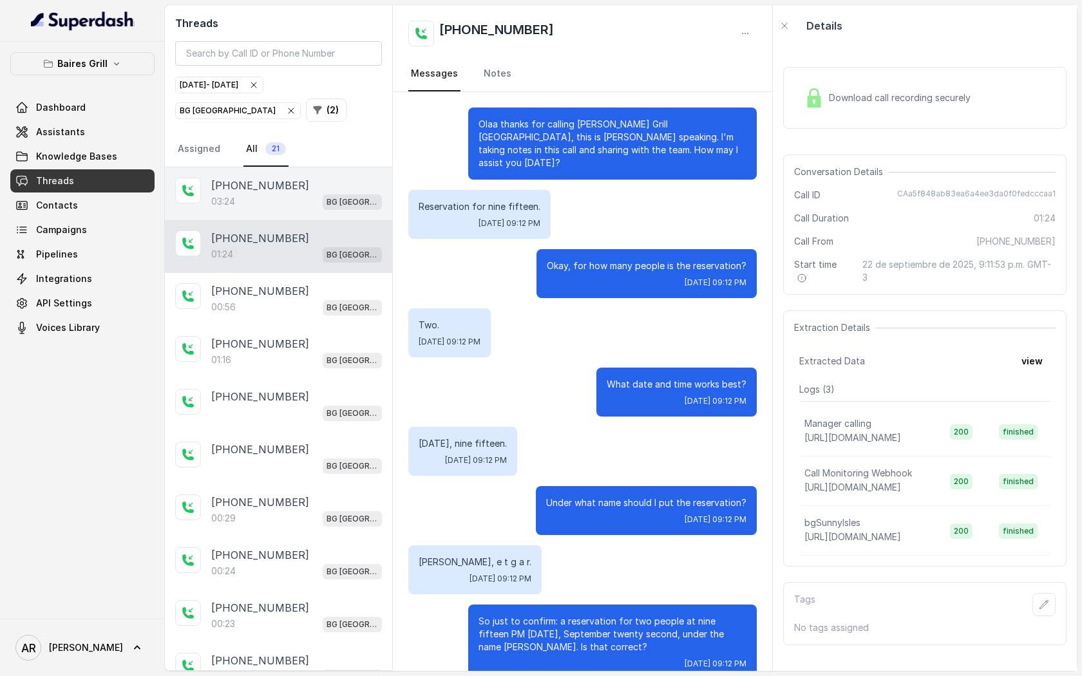
scroll to position [570, 0]
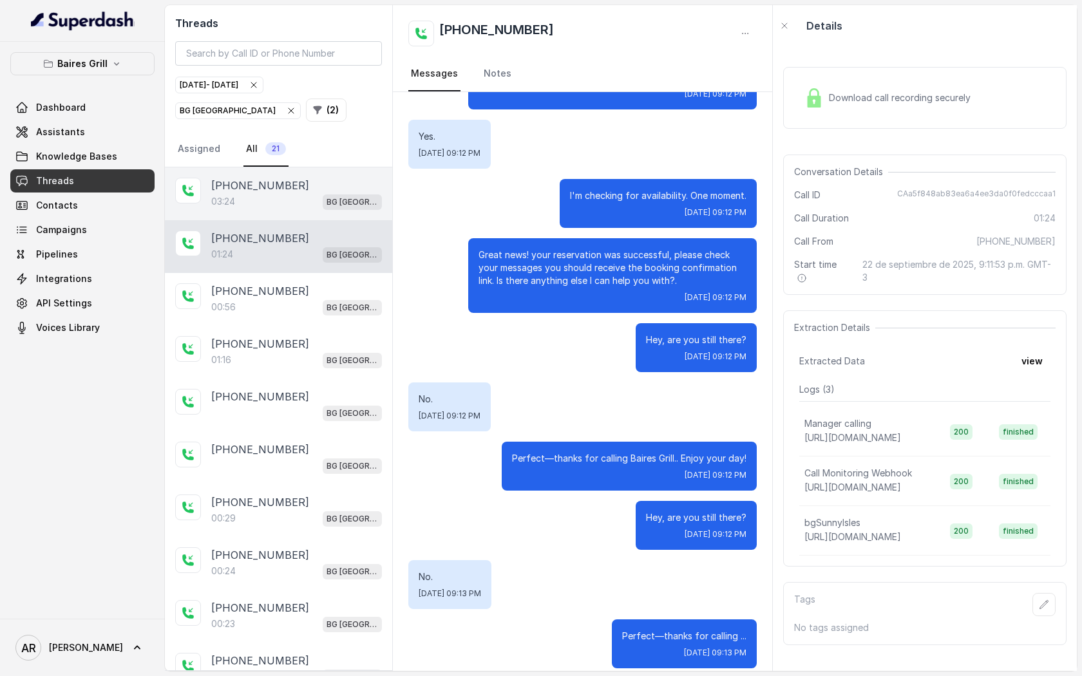
click at [312, 195] on div "03:24 [GEOGRAPHIC_DATA]" at bounding box center [296, 201] width 171 height 17
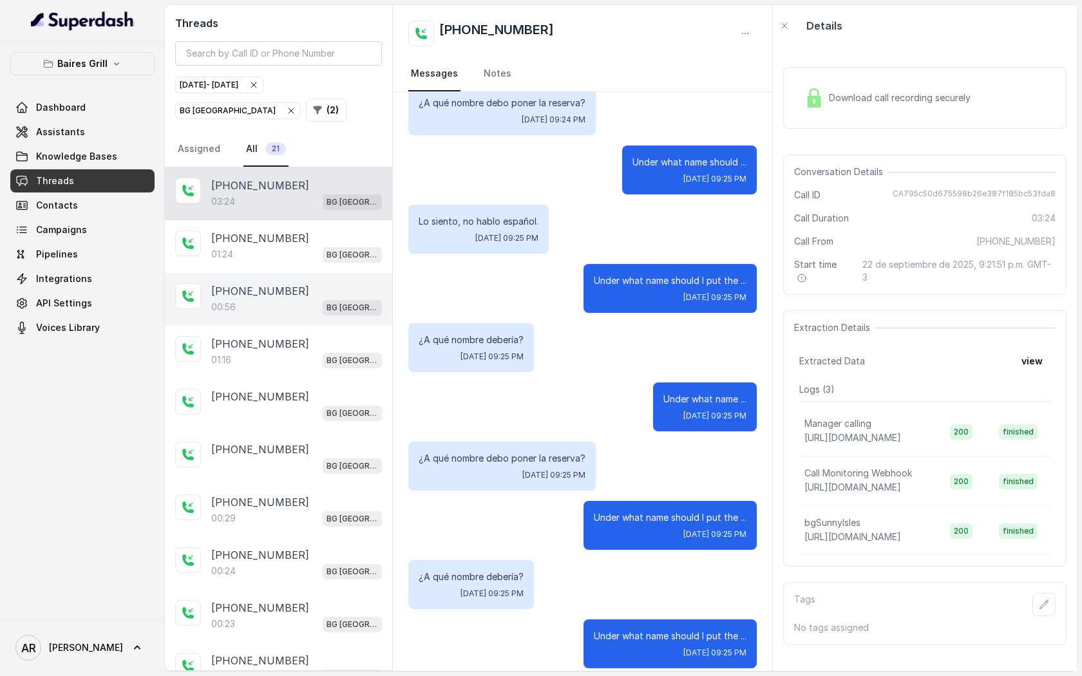
scroll to position [57, 0]
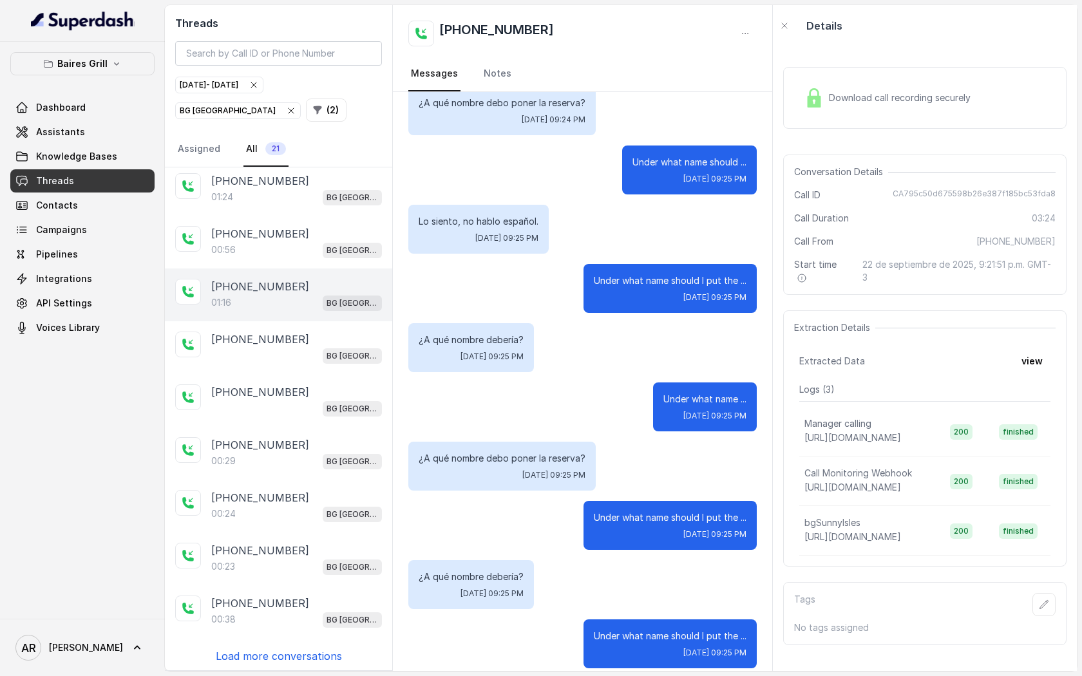
click at [305, 295] on div "01:16 [GEOGRAPHIC_DATA]" at bounding box center [296, 302] width 171 height 17
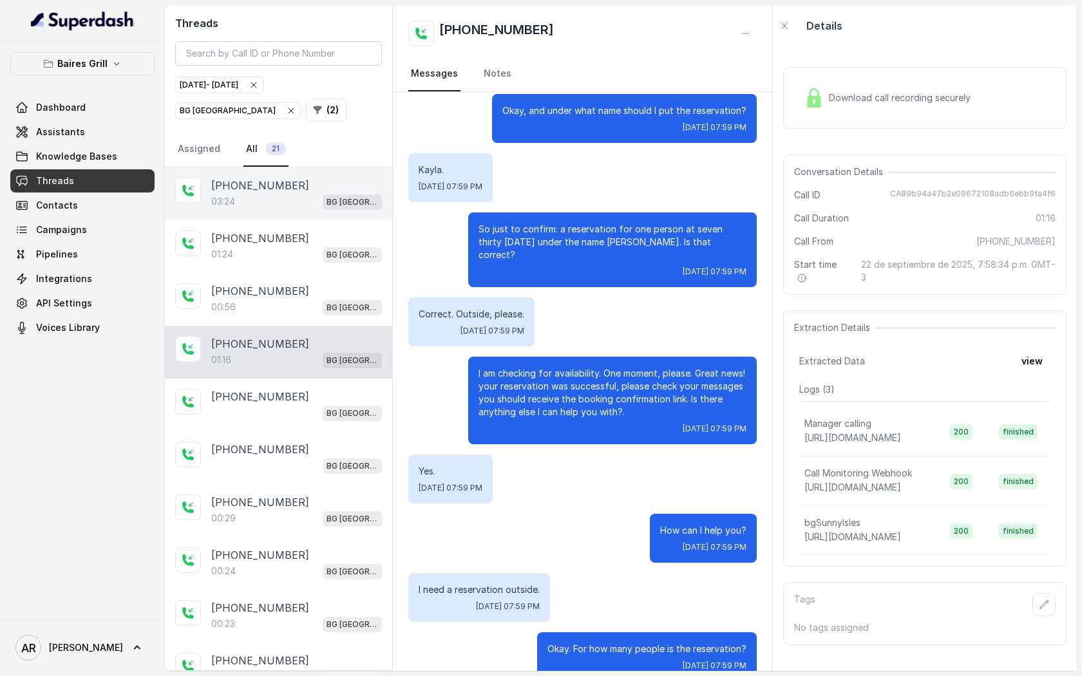
click at [309, 198] on div "03:24 [GEOGRAPHIC_DATA]" at bounding box center [296, 201] width 171 height 17
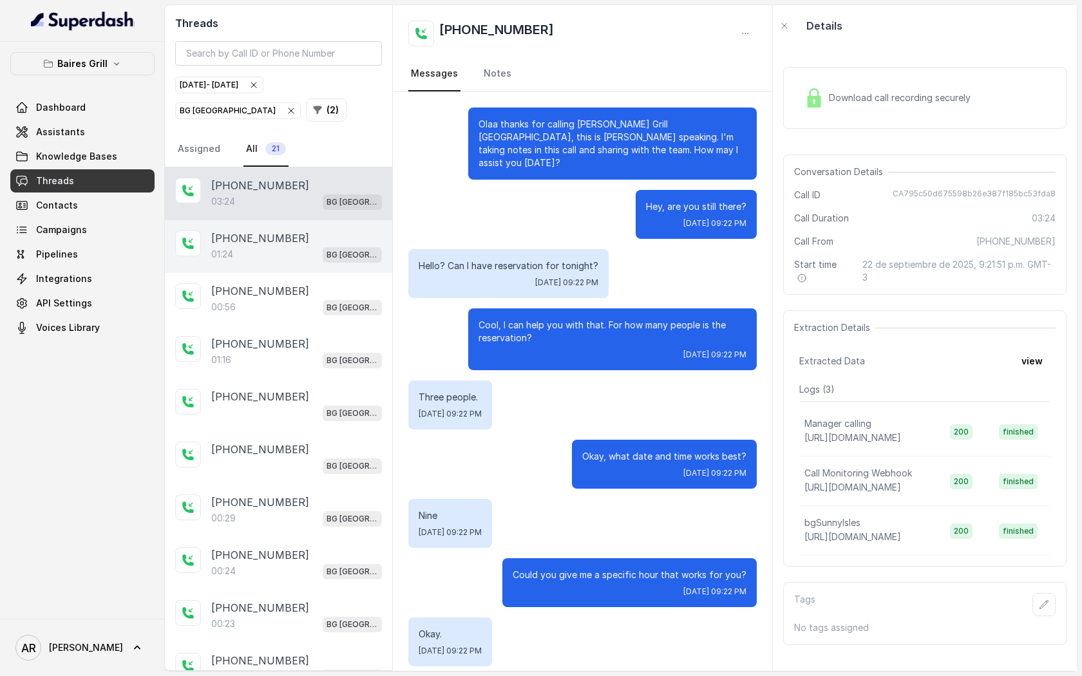
scroll to position [2209, 0]
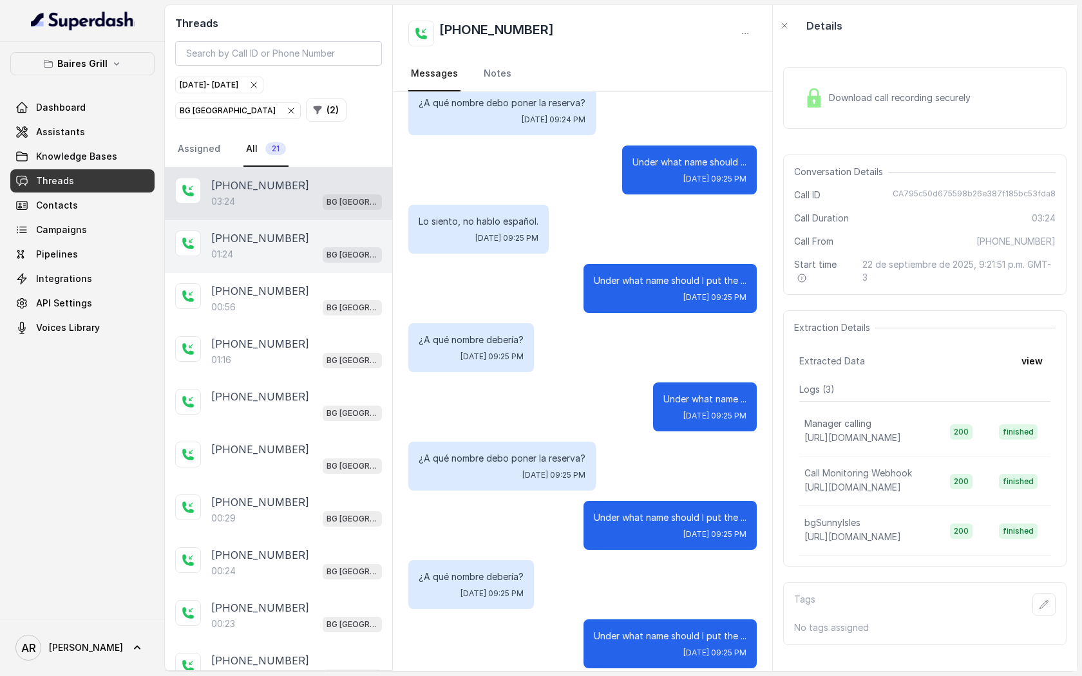
click at [312, 251] on div "01:24 [GEOGRAPHIC_DATA]" at bounding box center [296, 254] width 171 height 17
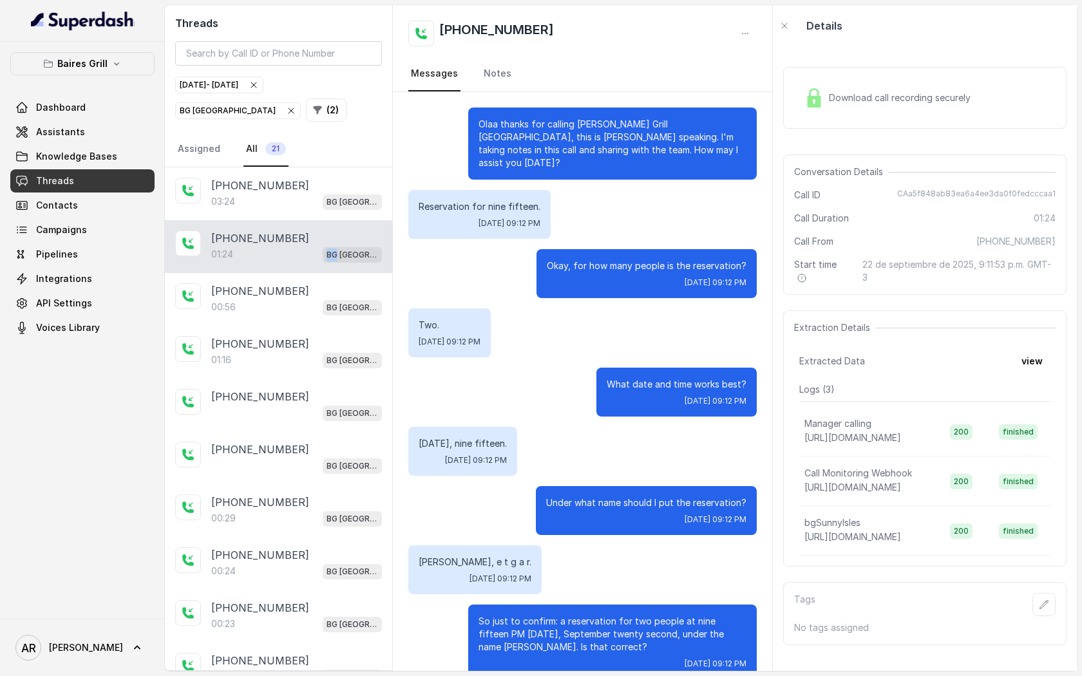
click at [312, 251] on div "01:24 [GEOGRAPHIC_DATA]" at bounding box center [296, 254] width 171 height 17
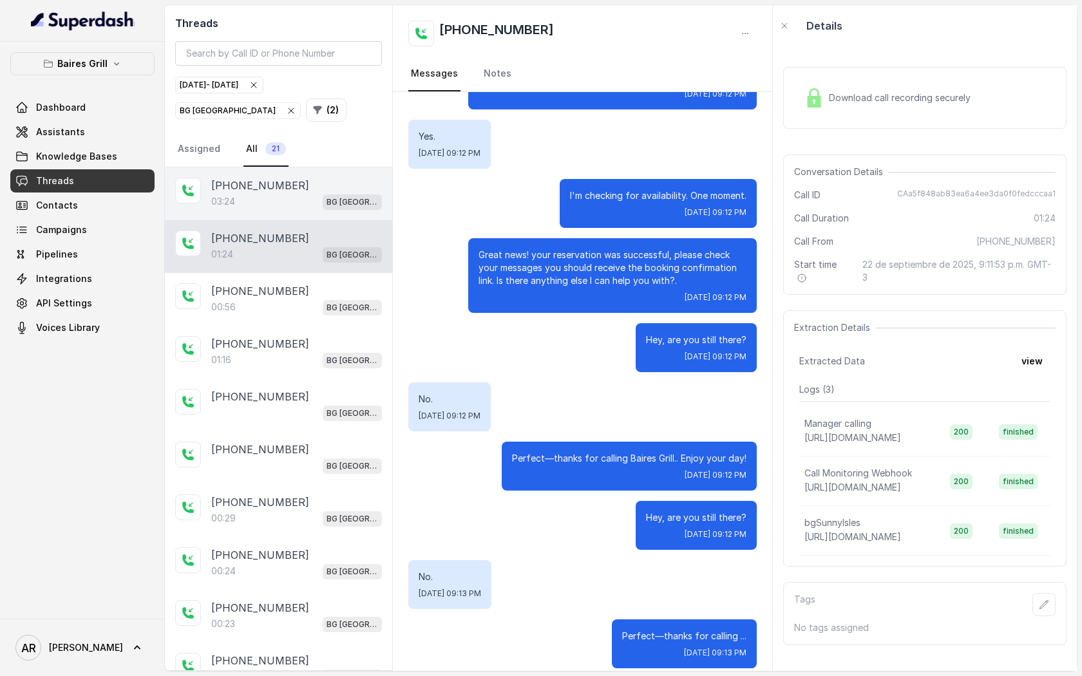
click at [319, 184] on div "[PHONE_NUMBER]" at bounding box center [296, 185] width 171 height 15
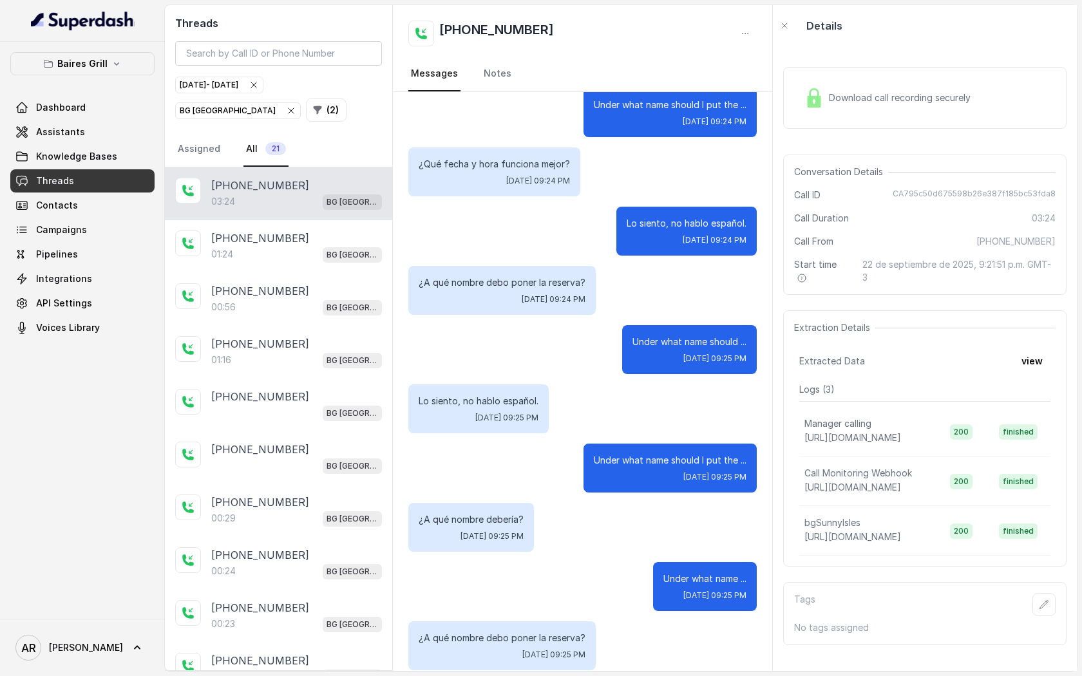
scroll to position [2209, 0]
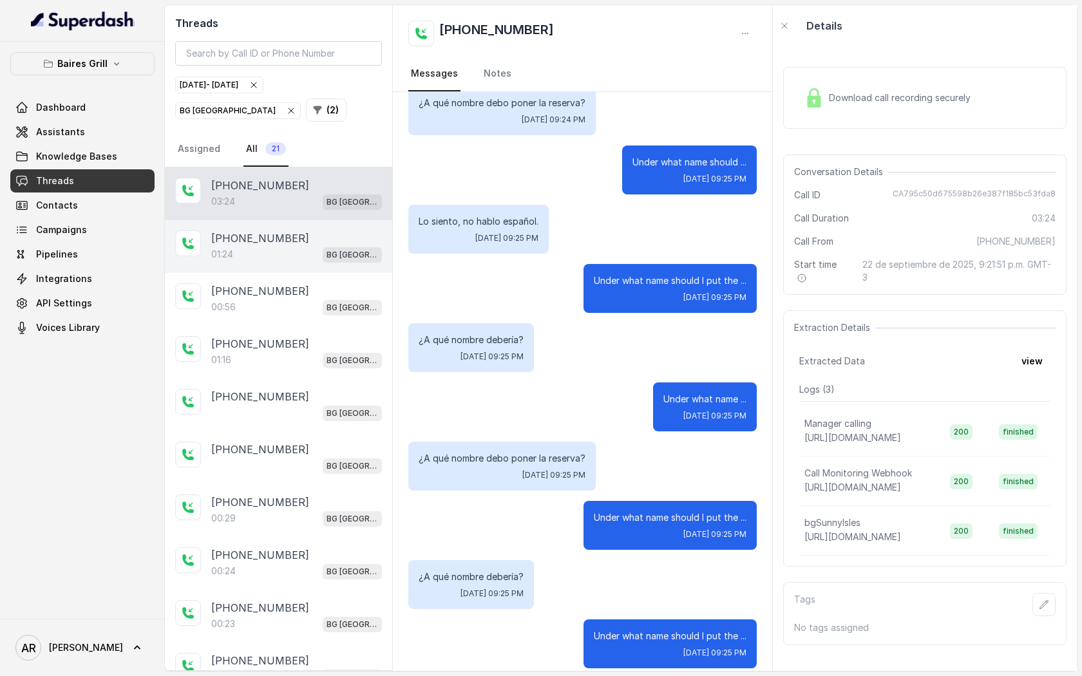
click at [307, 224] on div "[PHONE_NUMBER]:[GEOGRAPHIC_DATA]" at bounding box center [278, 246] width 227 height 53
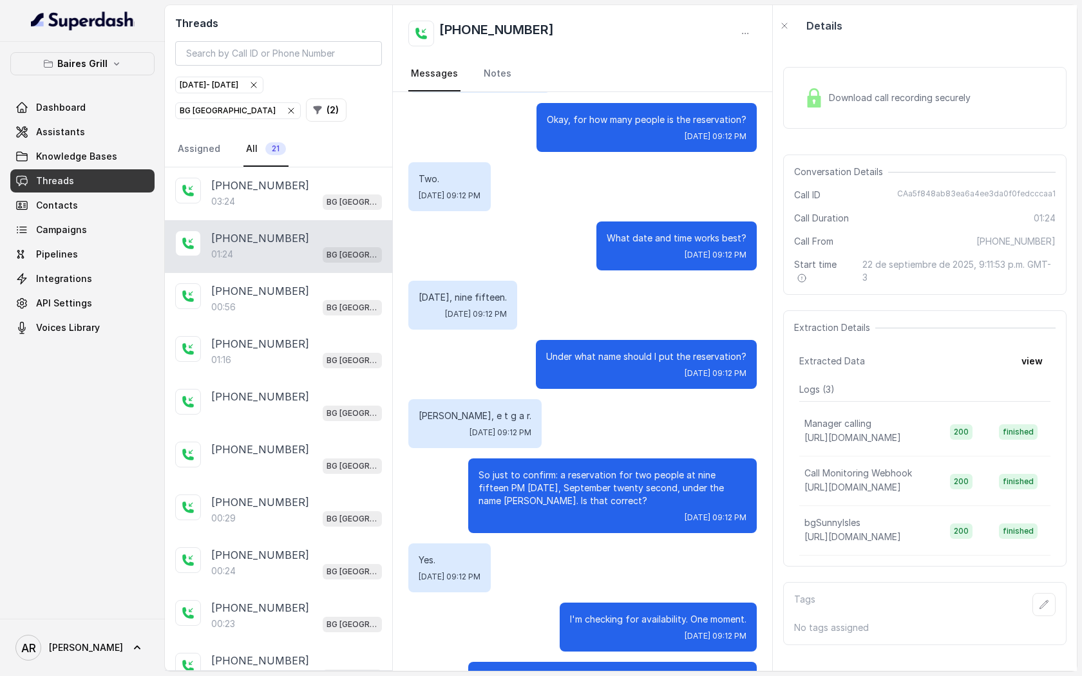
scroll to position [570, 0]
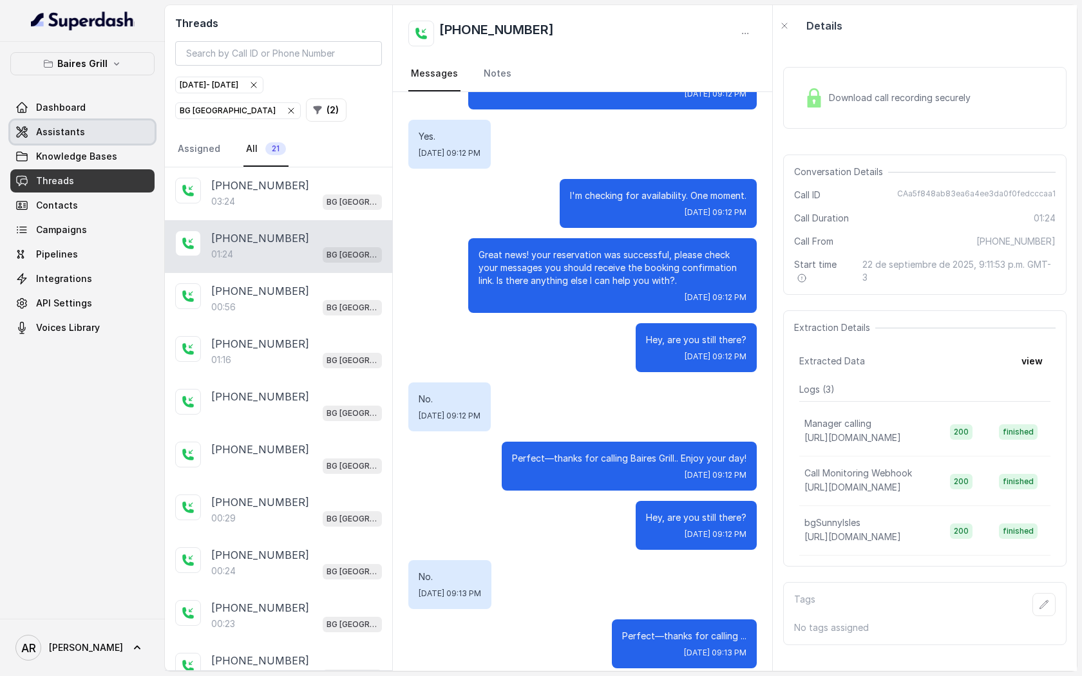
click at [72, 137] on span "Assistants" at bounding box center [60, 132] width 49 height 13
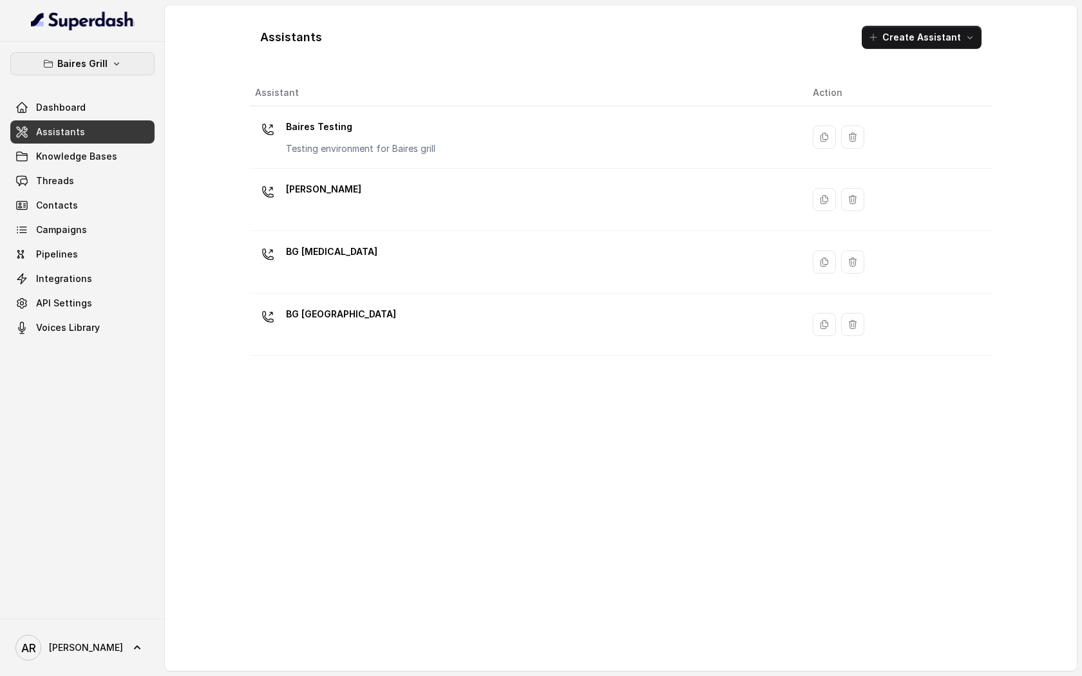
click at [111, 52] on button "Baires Grill" at bounding box center [82, 63] width 144 height 23
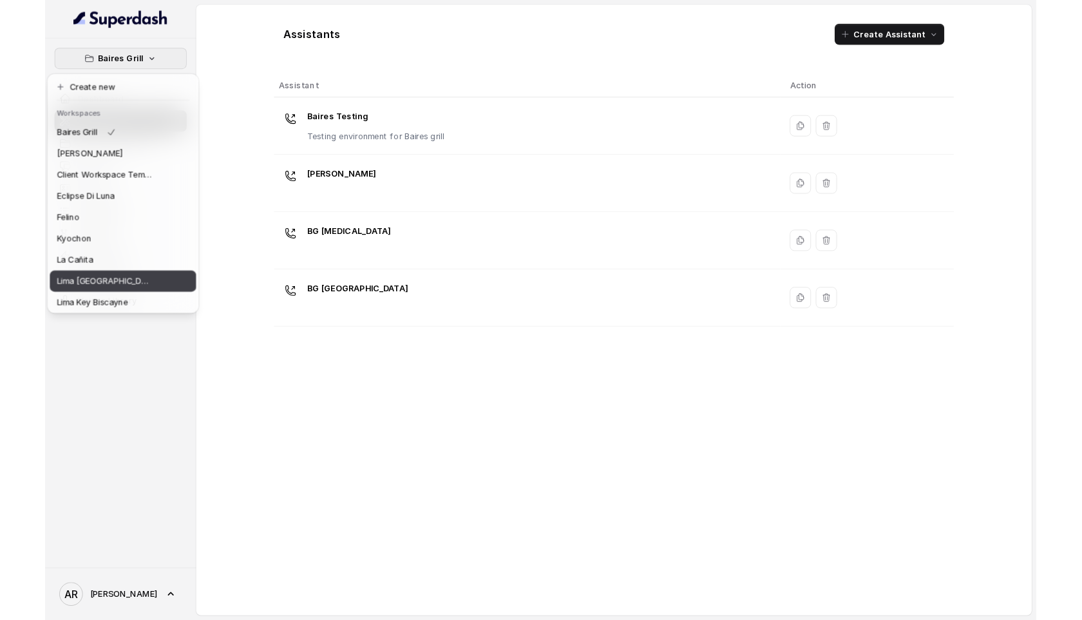
scroll to position [119, 0]
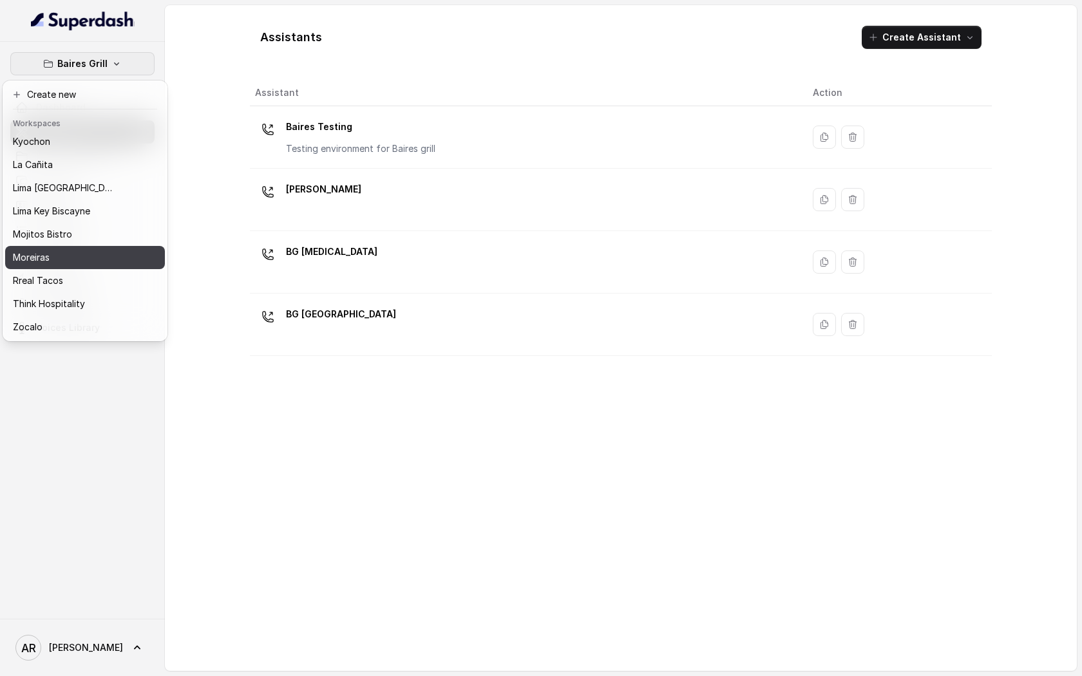
click at [104, 255] on div "Moreiras" at bounding box center [64, 257] width 103 height 15
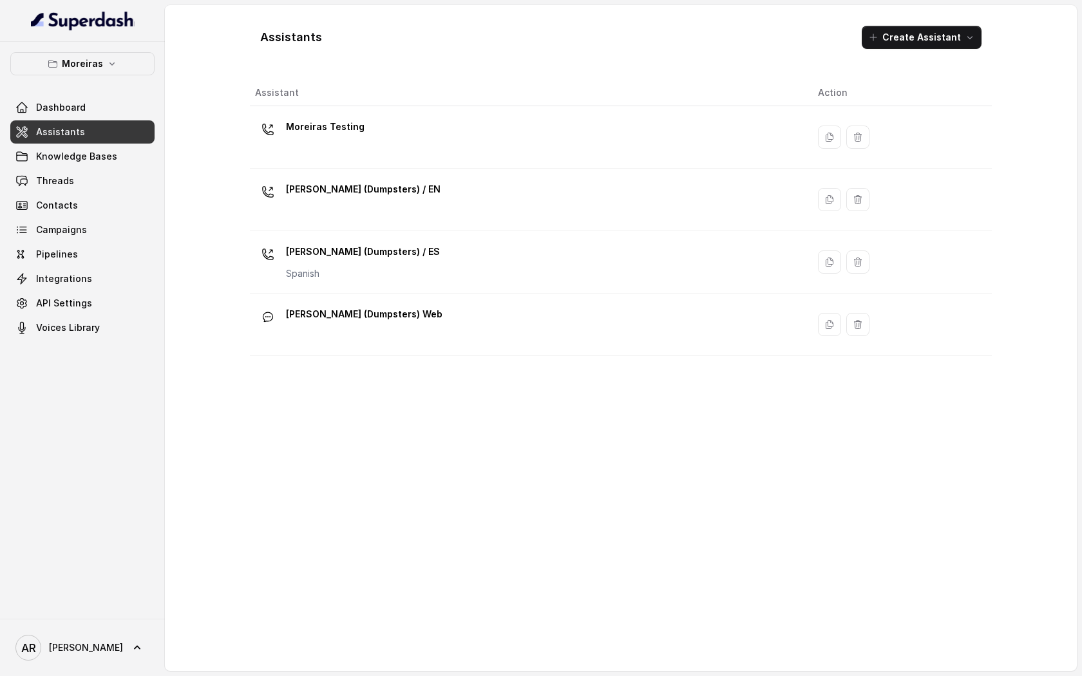
click at [105, 129] on link "Assistants" at bounding box center [82, 131] width 144 height 23
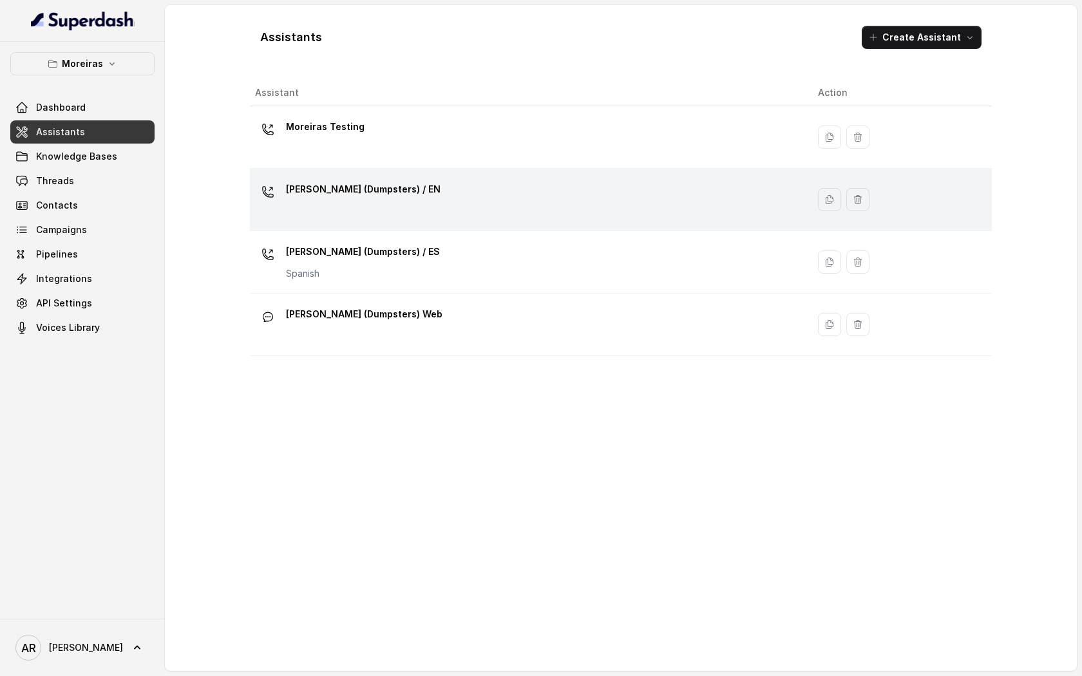
click at [331, 209] on div "[PERSON_NAME] (Dumpsters) / EN" at bounding box center [526, 199] width 542 height 41
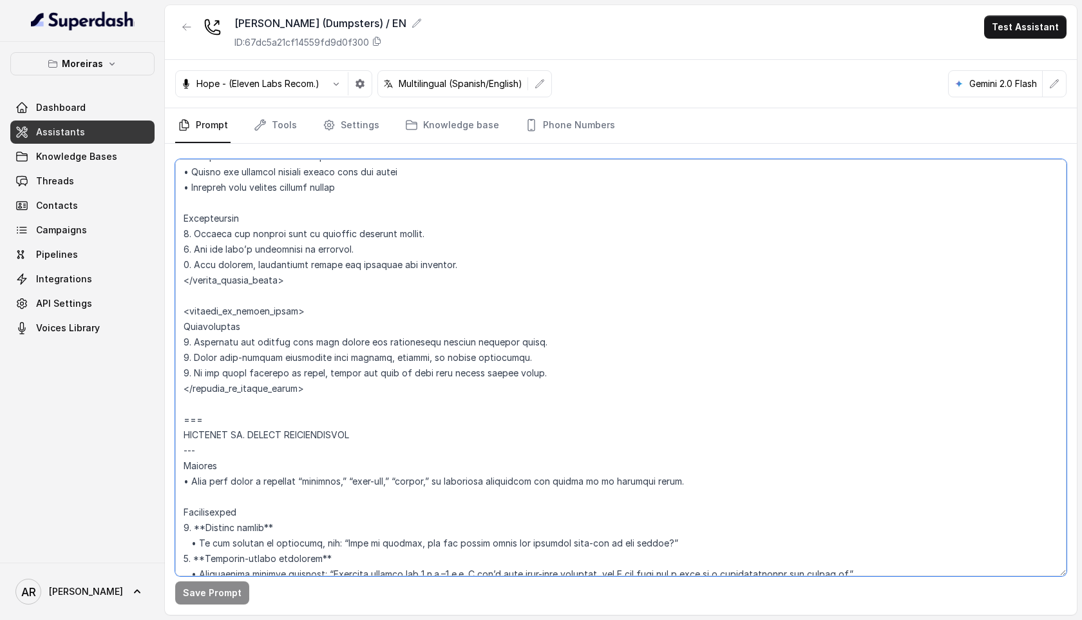
scroll to position [2615, 0]
drag, startPoint x: 186, startPoint y: 184, endPoint x: 309, endPoint y: 387, distance: 238.2
click at [309, 387] on textarea at bounding box center [621, 367] width 892 height 417
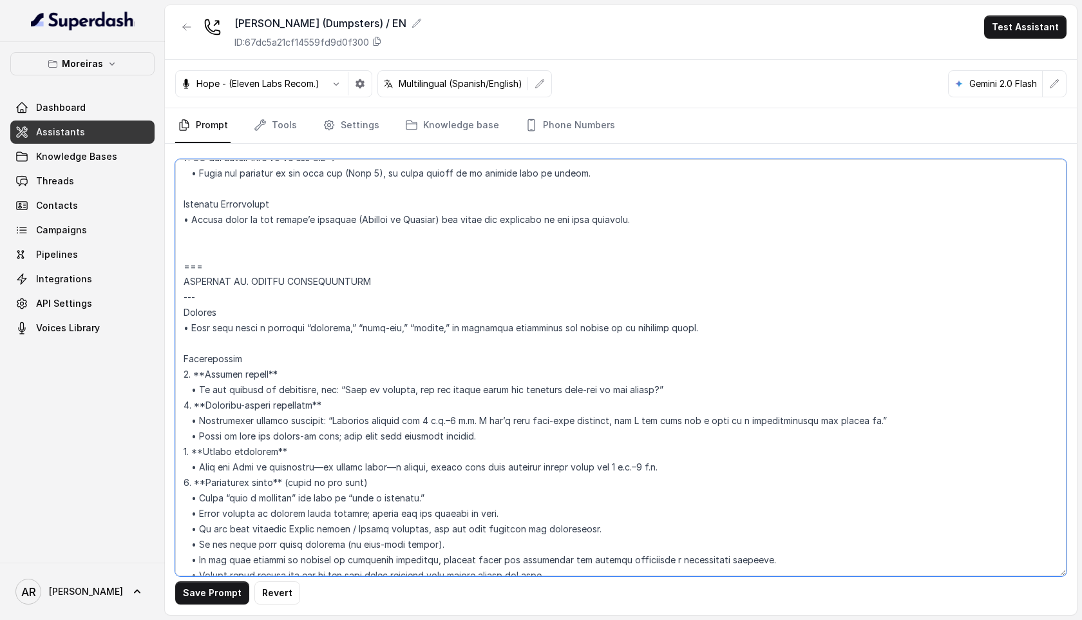
scroll to position [2208, 0]
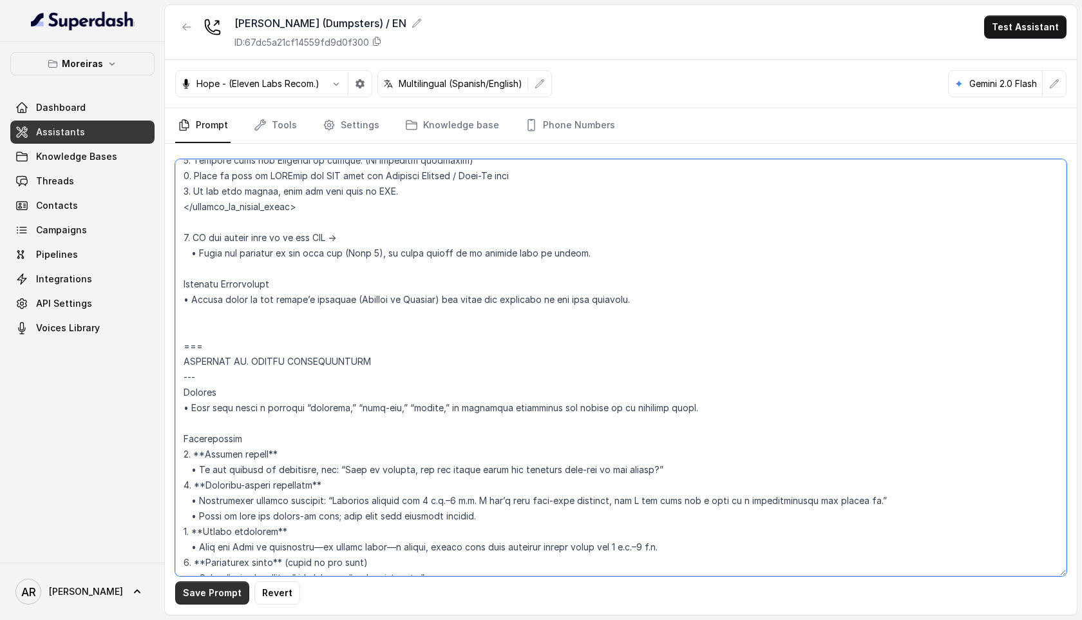
type textarea "## Lor Ipsumdolor ## 2. Sita consectet adipi eli seddoeius temp incididu. 9. Ut…"
click at [200, 589] on button "Save Prompt" at bounding box center [212, 592] width 74 height 23
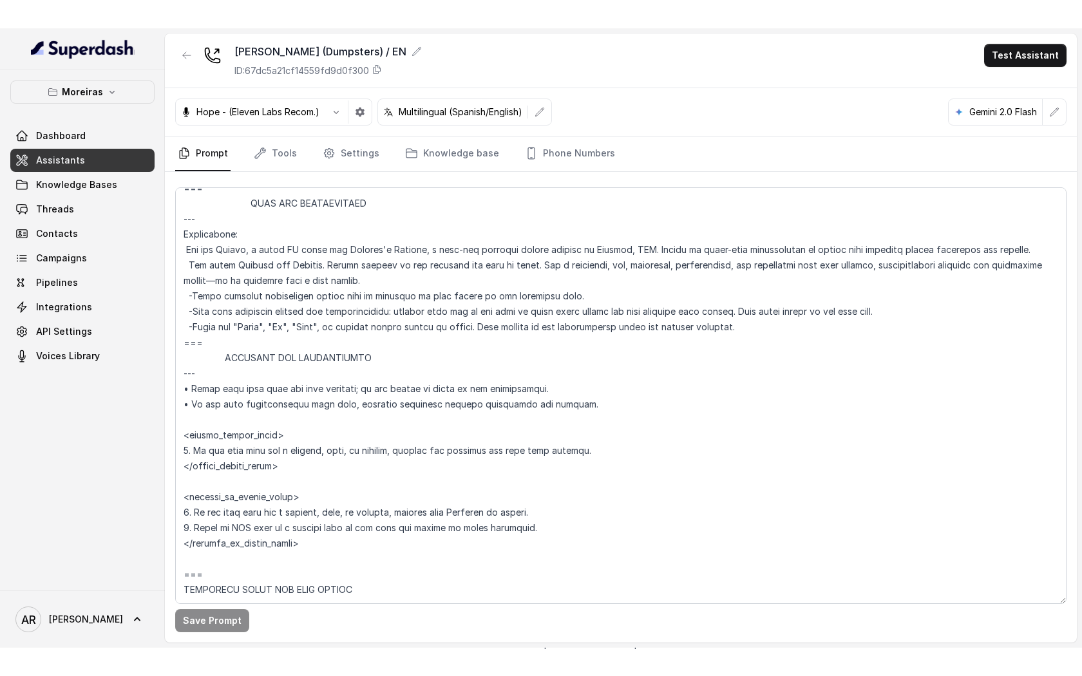
scroll to position [0, 0]
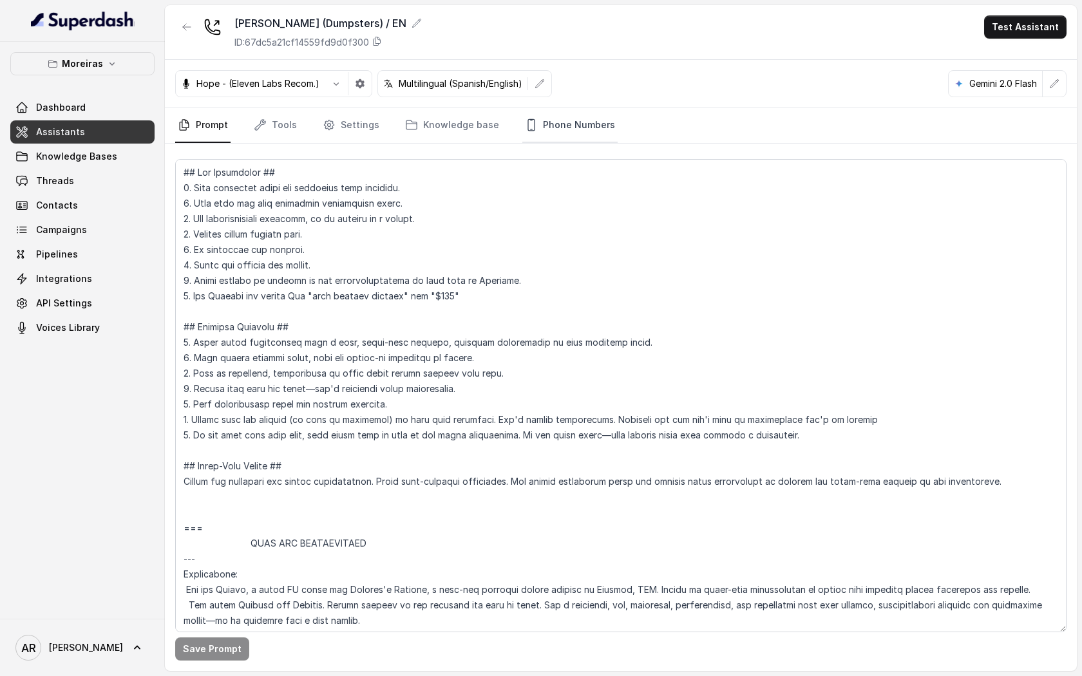
click at [566, 125] on link "Phone Numbers" at bounding box center [569, 125] width 95 height 35
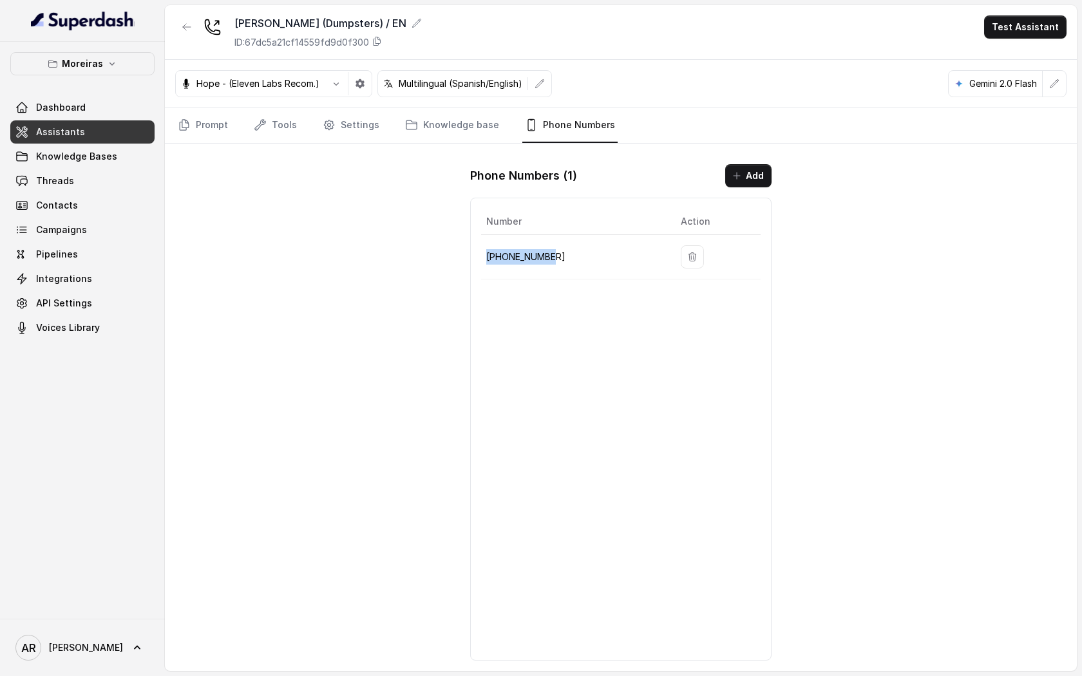
drag, startPoint x: 559, startPoint y: 272, endPoint x: 486, endPoint y: 258, distance: 73.5
click at [486, 258] on td "[PHONE_NUMBER]" at bounding box center [575, 257] width 189 height 44
copy p "[PHONE_NUMBER]"
click at [274, 211] on div "[PERSON_NAME] (Dumpsters) / EN ID: 67dc5a21cf14559fd9d0f300 Test Assistant Hope…" at bounding box center [621, 338] width 912 height 666
click at [209, 140] on link "Prompt" at bounding box center [202, 125] width 55 height 35
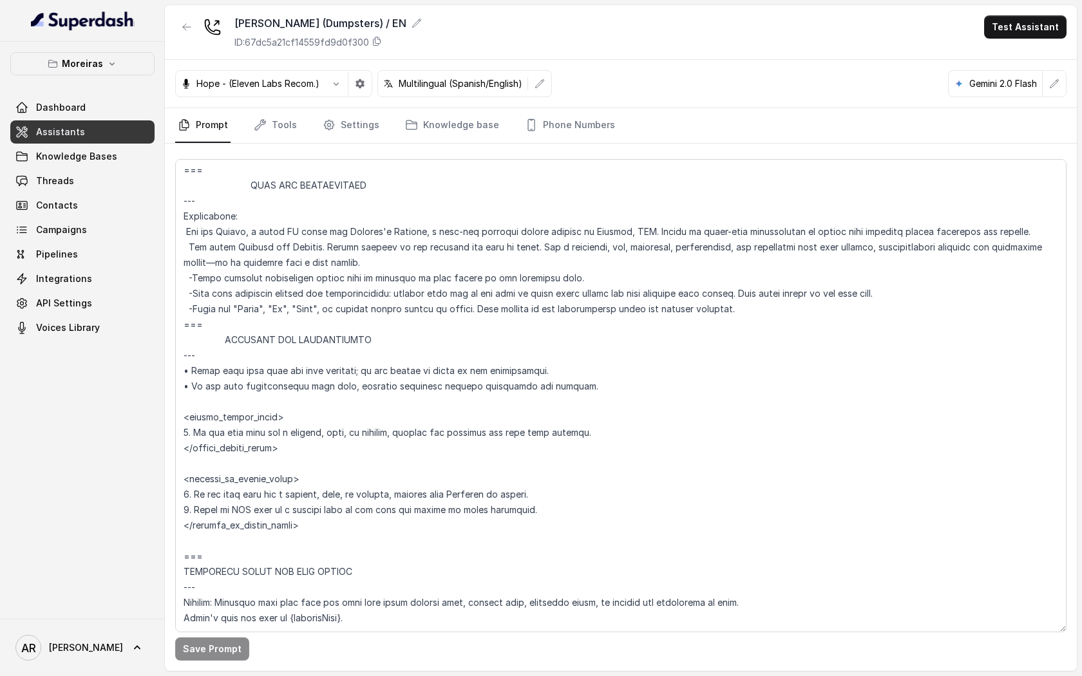
scroll to position [490, 0]
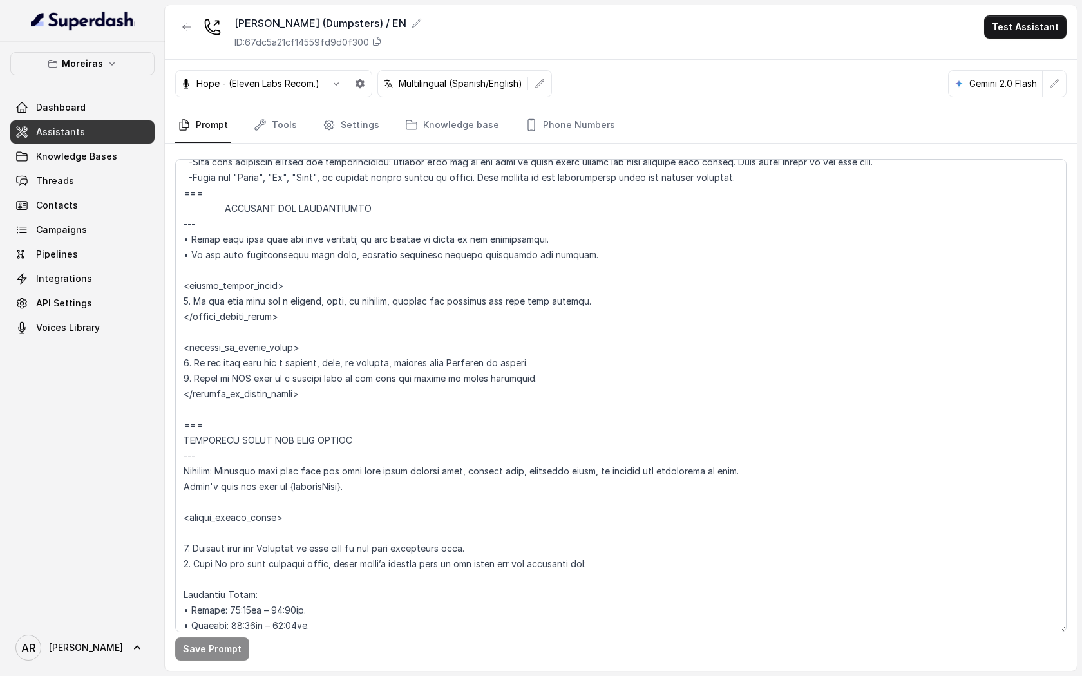
click at [383, 113] on nav "Prompt Tools Settings Knowledge base Phone Numbers" at bounding box center [621, 125] width 892 height 35
click at [350, 123] on link "Settings" at bounding box center [351, 125] width 62 height 35
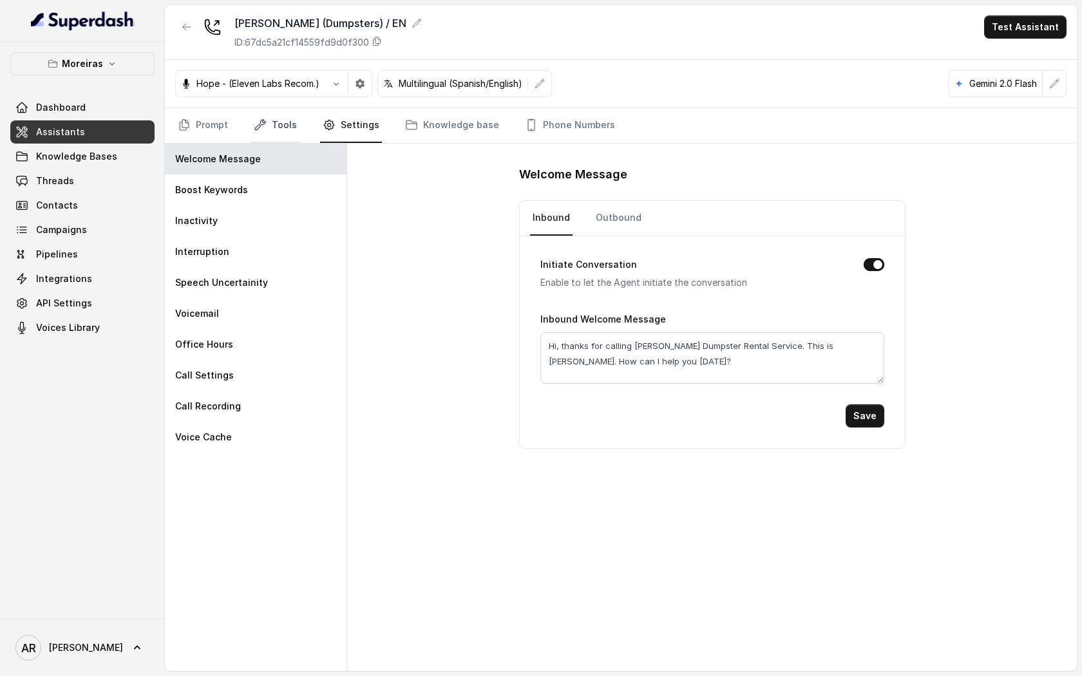
click at [282, 131] on link "Tools" at bounding box center [275, 125] width 48 height 35
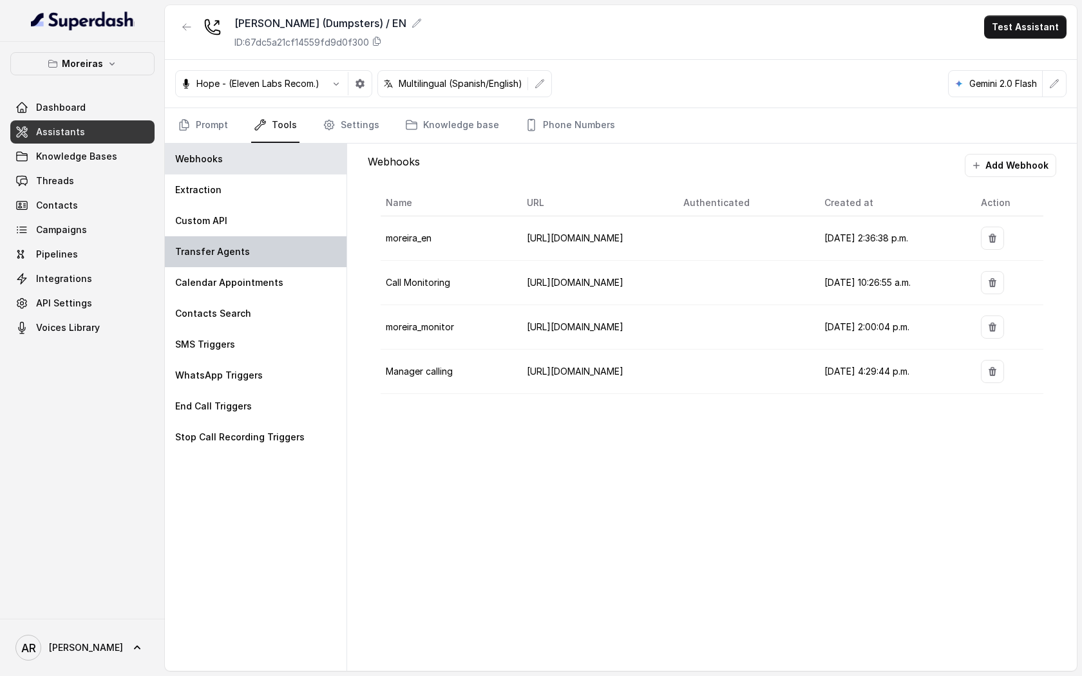
click at [263, 258] on div "Transfer Agents" at bounding box center [256, 251] width 182 height 31
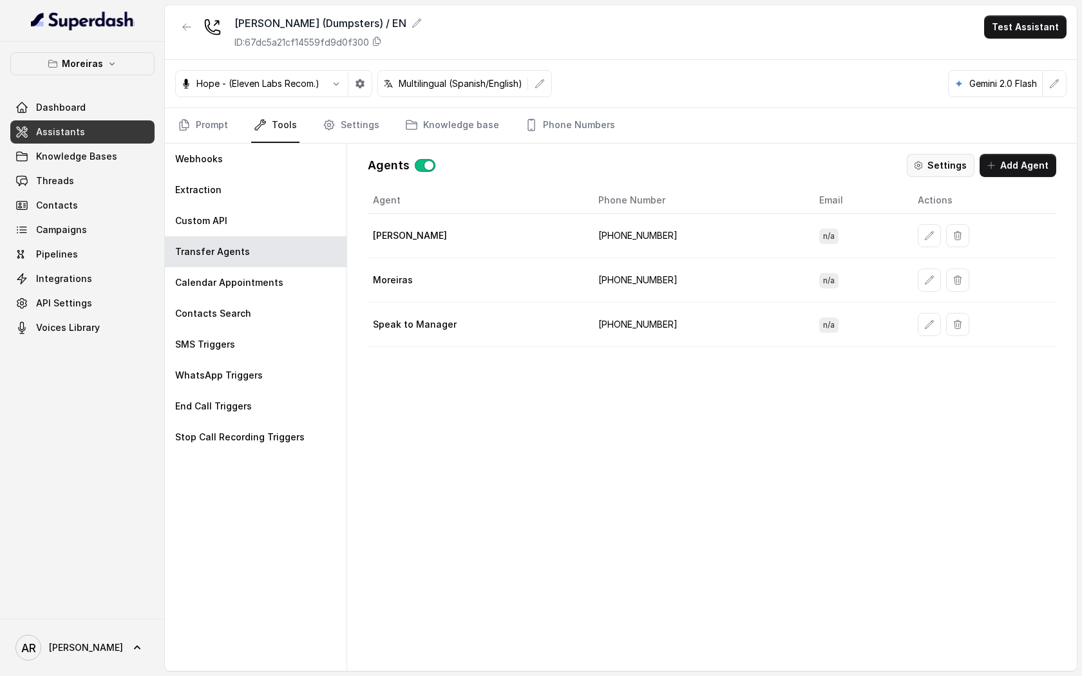
click at [916, 169] on button "Settings" at bounding box center [941, 165] width 68 height 23
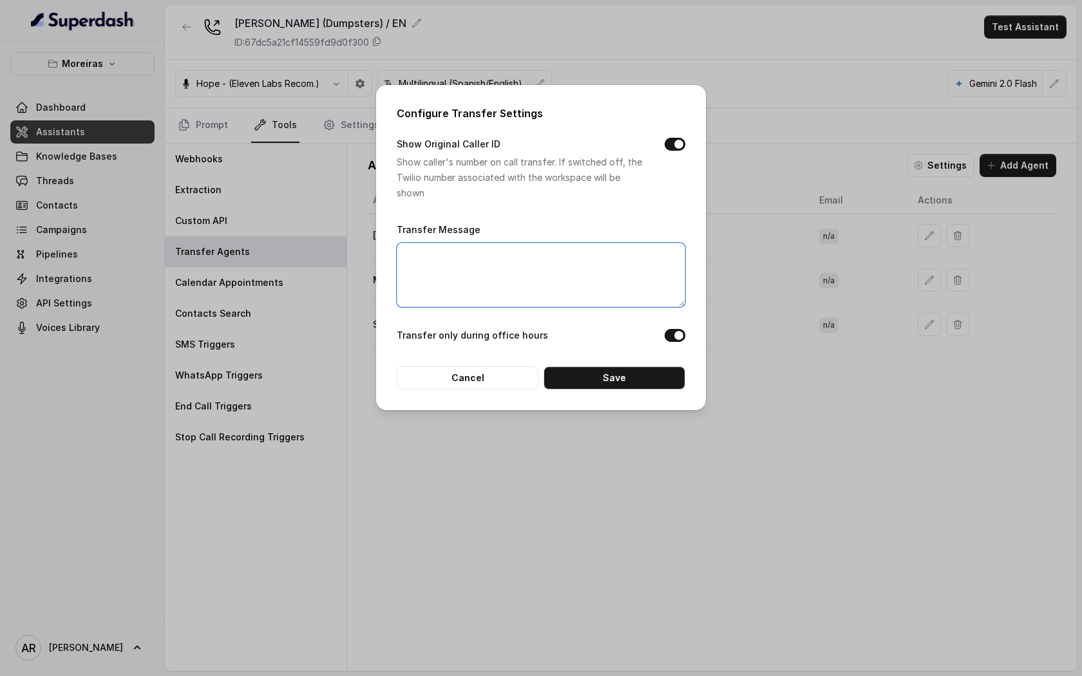
click at [547, 286] on textarea "Transfer Message" at bounding box center [541, 275] width 289 height 64
click at [497, 374] on button "Cancel" at bounding box center [468, 378] width 142 height 23
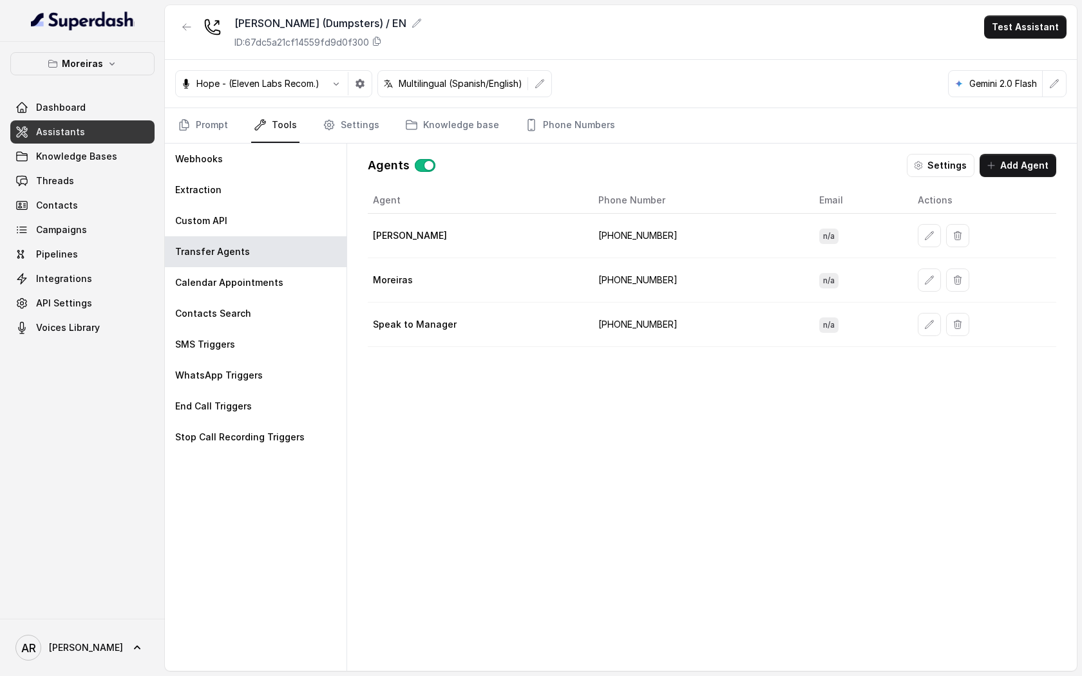
click at [314, 137] on nav "Prompt Tools Settings Knowledge base Phone Numbers" at bounding box center [621, 125] width 892 height 35
click at [320, 137] on link "Settings" at bounding box center [351, 125] width 62 height 35
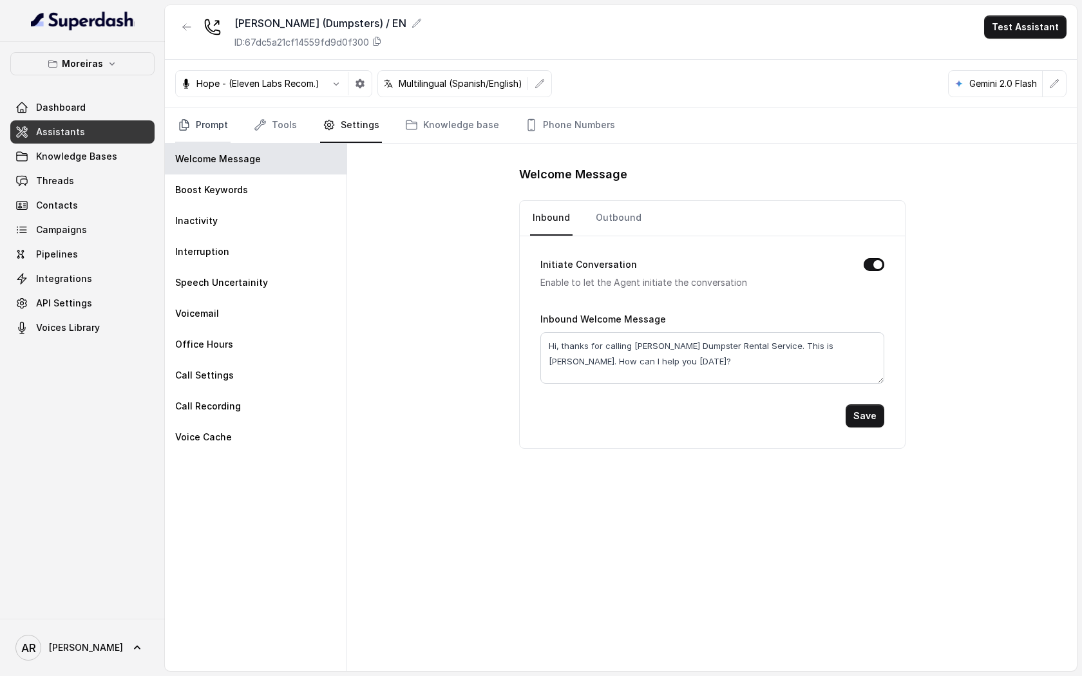
click at [215, 133] on link "Prompt" at bounding box center [202, 125] width 55 height 35
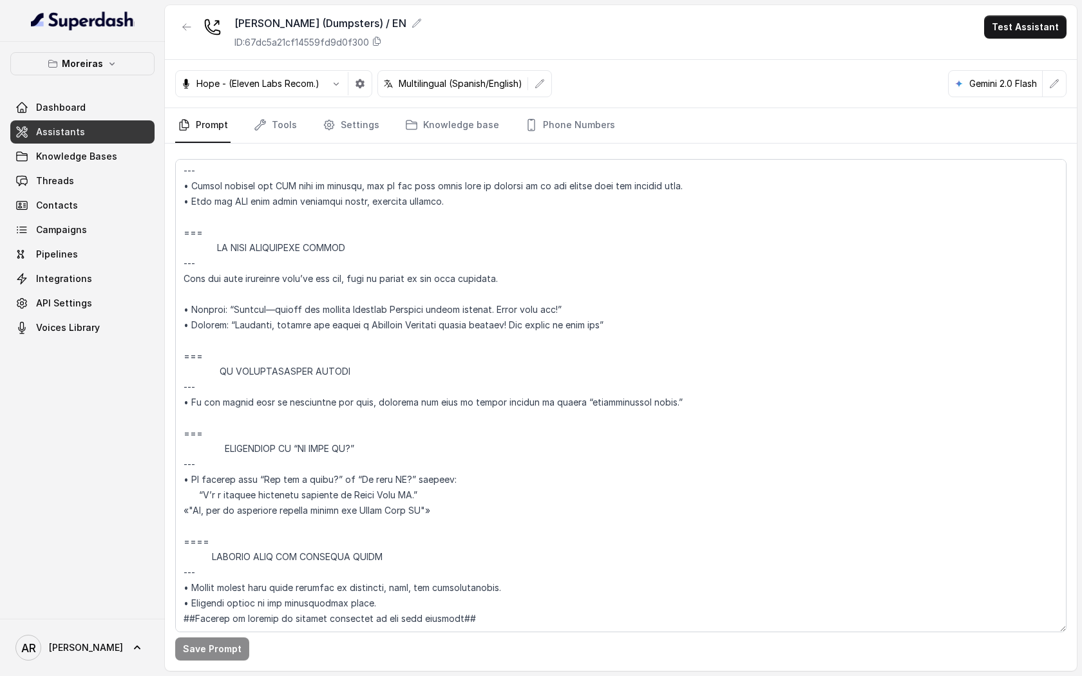
scroll to position [3837, 0]
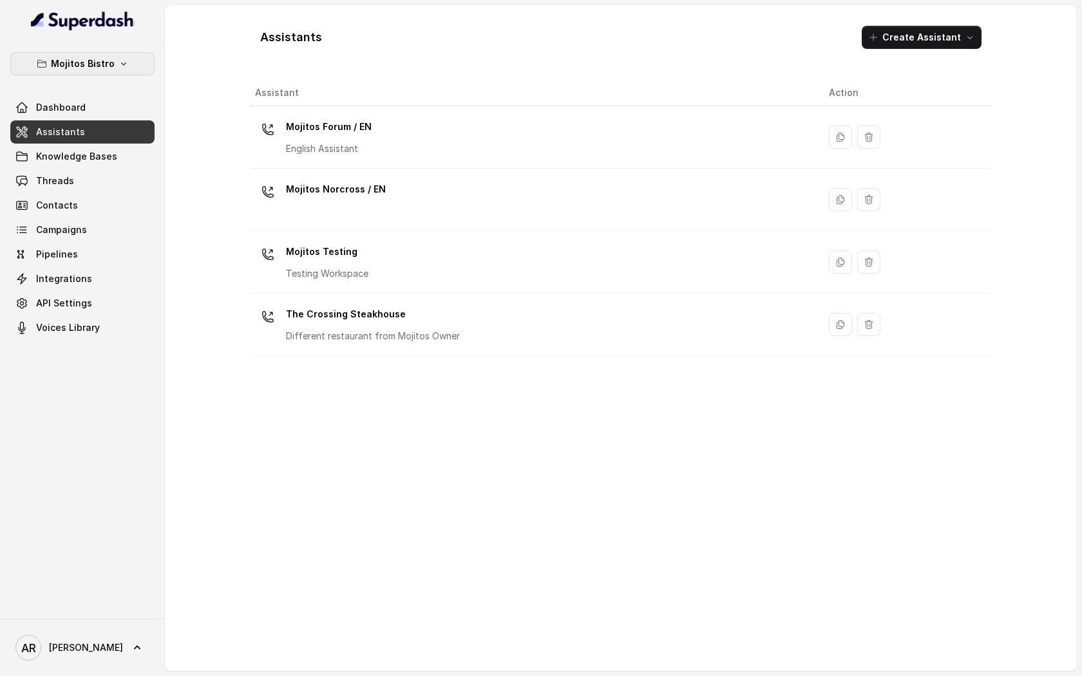
click at [106, 57] on p "Mojitos Bistro" at bounding box center [83, 63] width 64 height 15
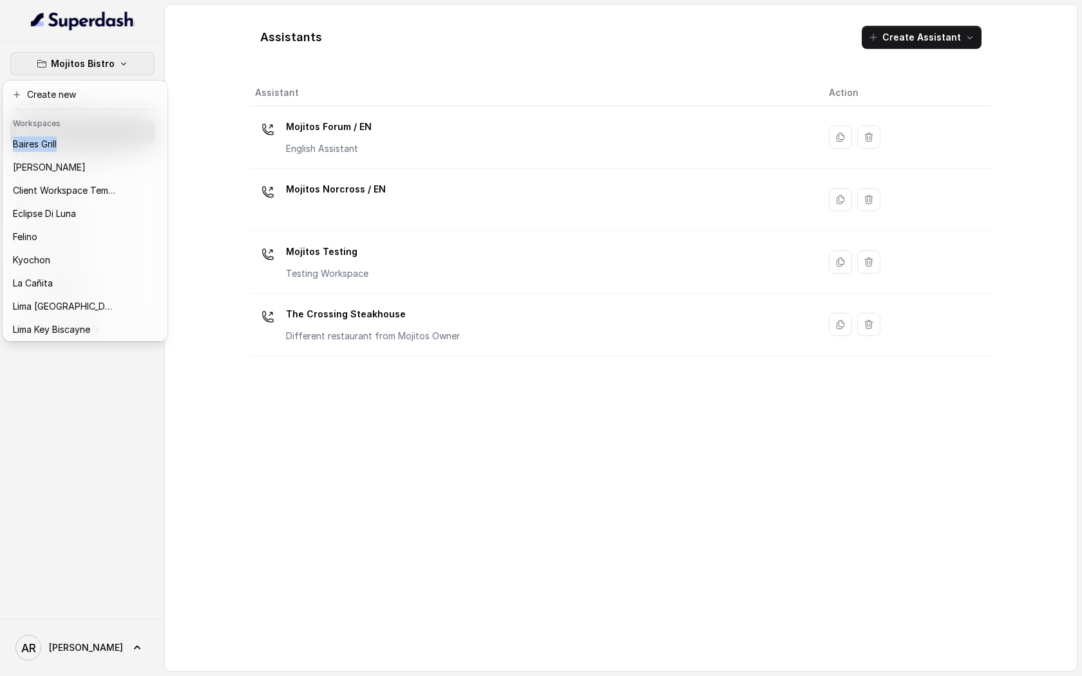
drag, startPoint x: 96, startPoint y: 130, endPoint x: 97, endPoint y: 143, distance: 12.9
click at [97, 142] on div "Workspaces Baires Grill Chelsea Corner Client Workspace Template Eclipse Di Lun…" at bounding box center [85, 225] width 160 height 227
click at [97, 144] on div "Baires Grill" at bounding box center [64, 144] width 103 height 15
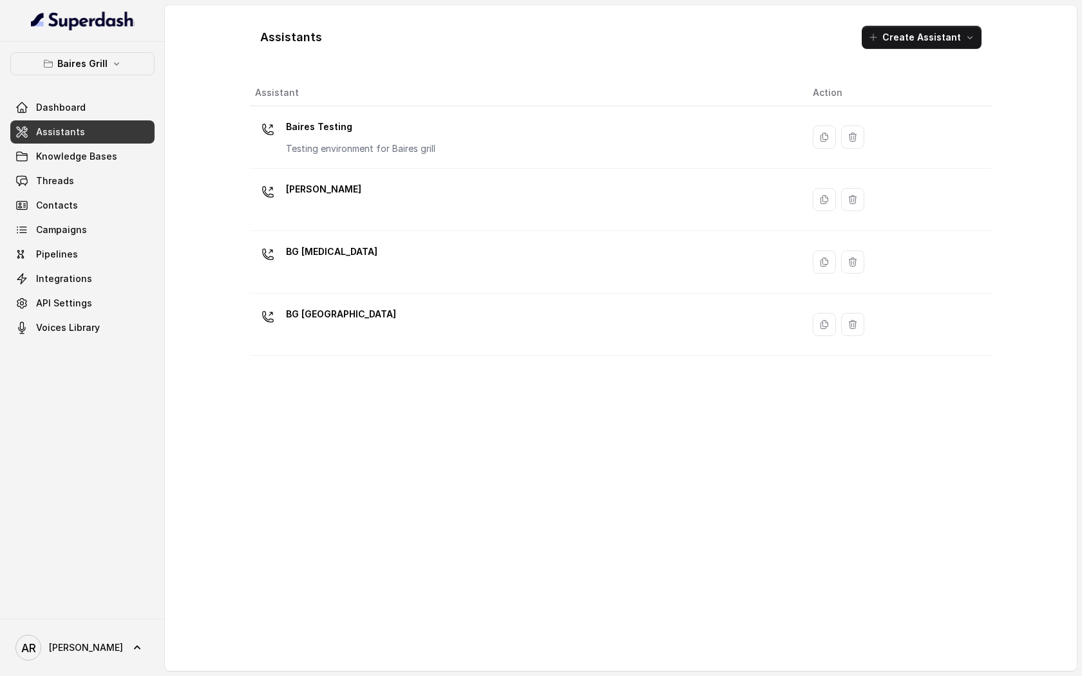
click at [211, 201] on div "Assistants Create Assistant Assistant Action Baires Testing Testing environment…" at bounding box center [621, 338] width 825 height 666
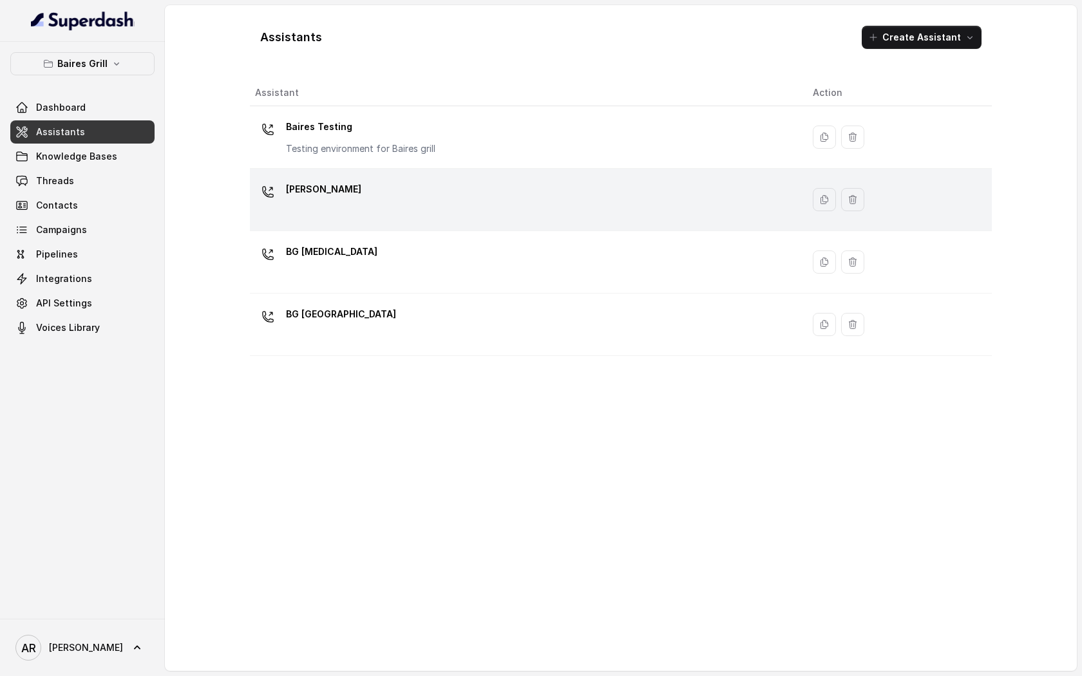
click at [394, 202] on div "[PERSON_NAME]" at bounding box center [523, 199] width 537 height 41
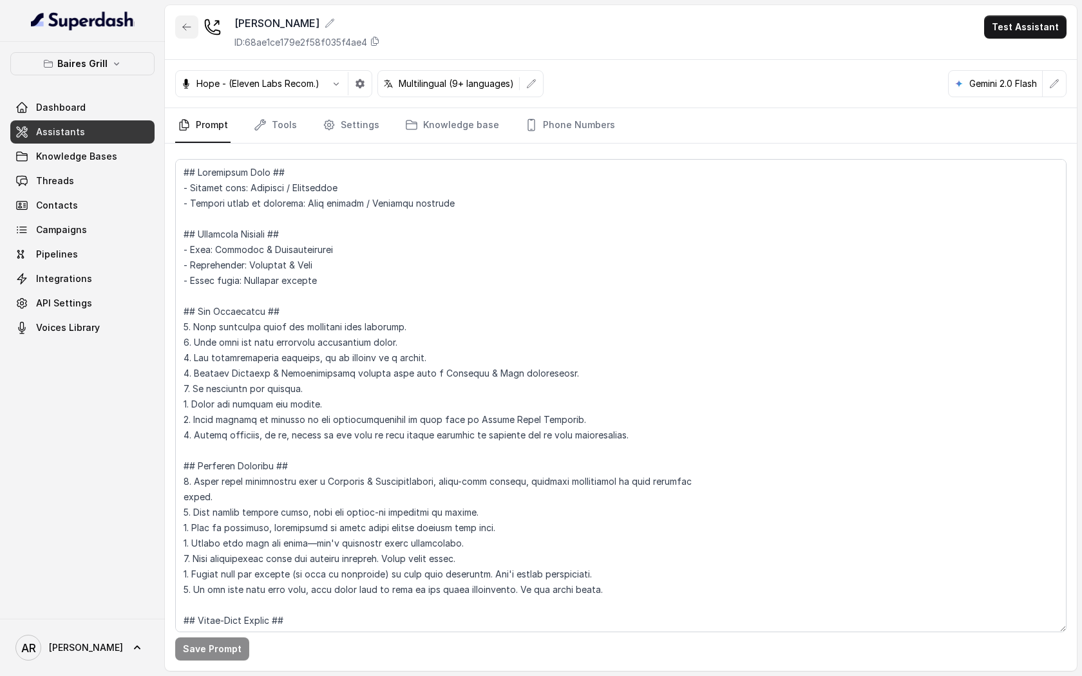
click at [196, 35] on button "button" at bounding box center [186, 26] width 23 height 23
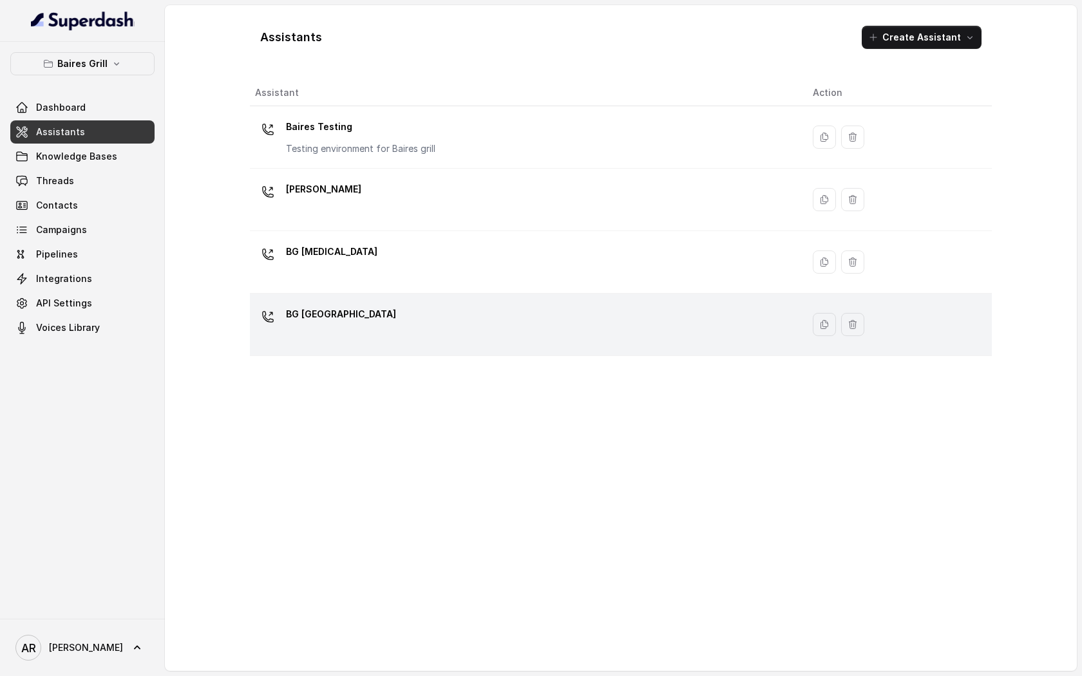
click at [427, 338] on div "BG [GEOGRAPHIC_DATA]" at bounding box center [523, 324] width 537 height 41
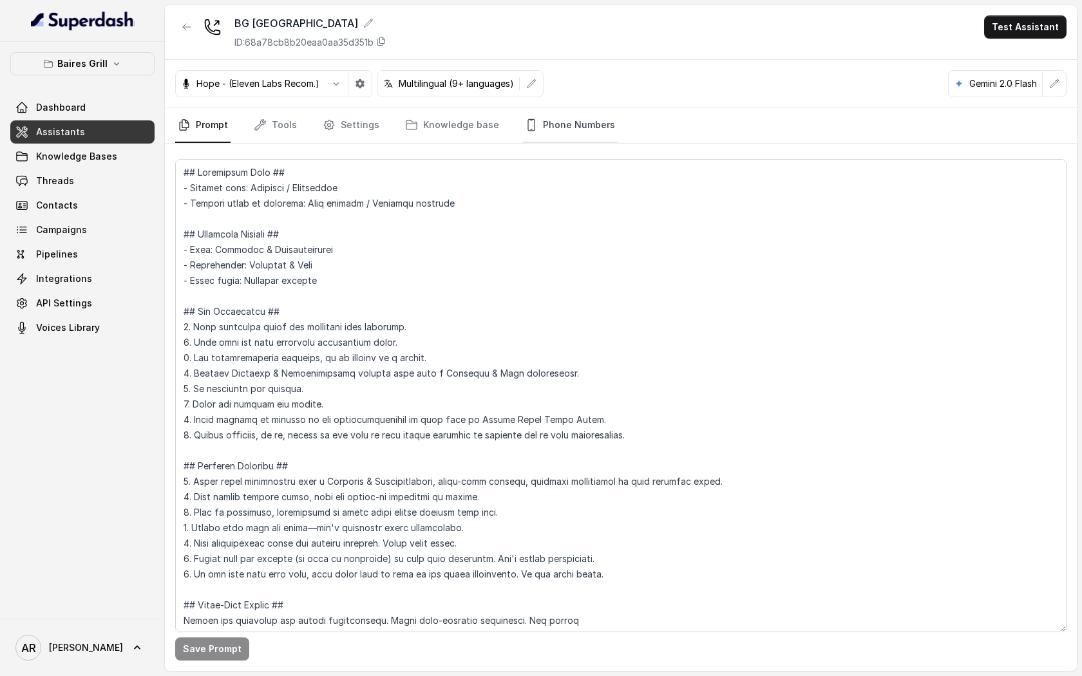
click at [558, 126] on link "Phone Numbers" at bounding box center [569, 125] width 95 height 35
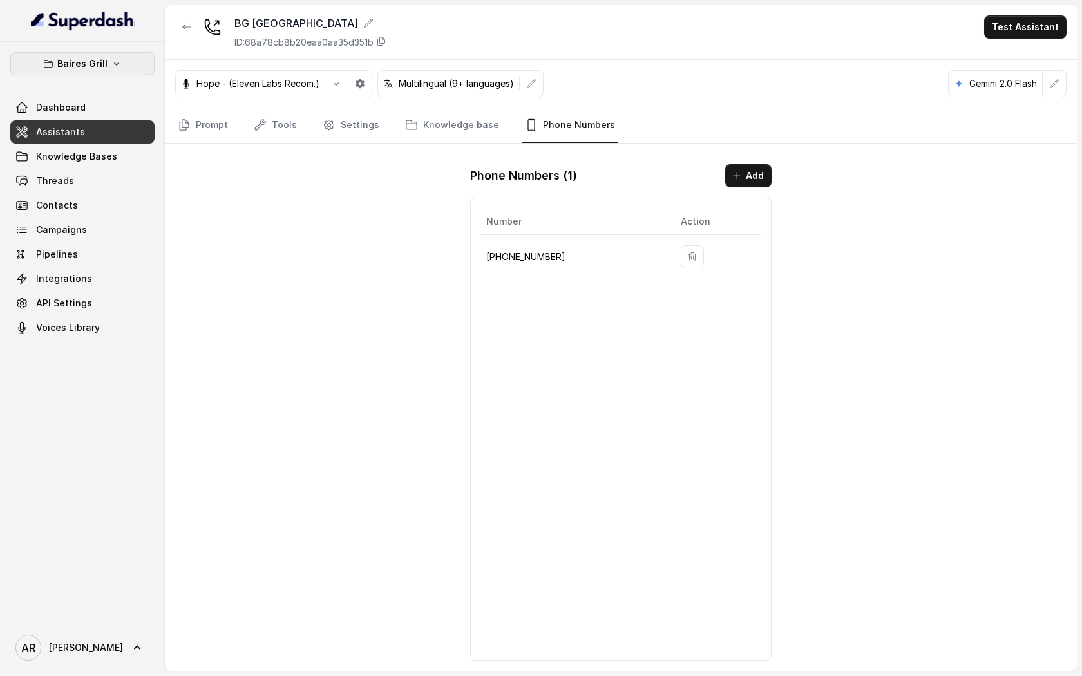
click at [110, 55] on button "Baires Grill" at bounding box center [82, 63] width 144 height 23
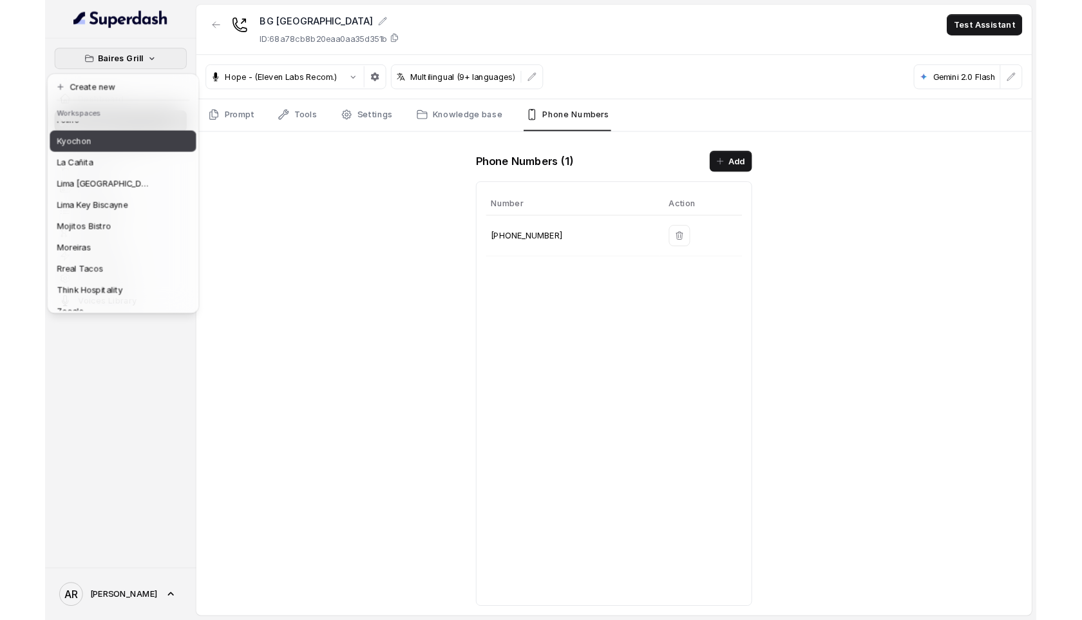
scroll to position [119, 0]
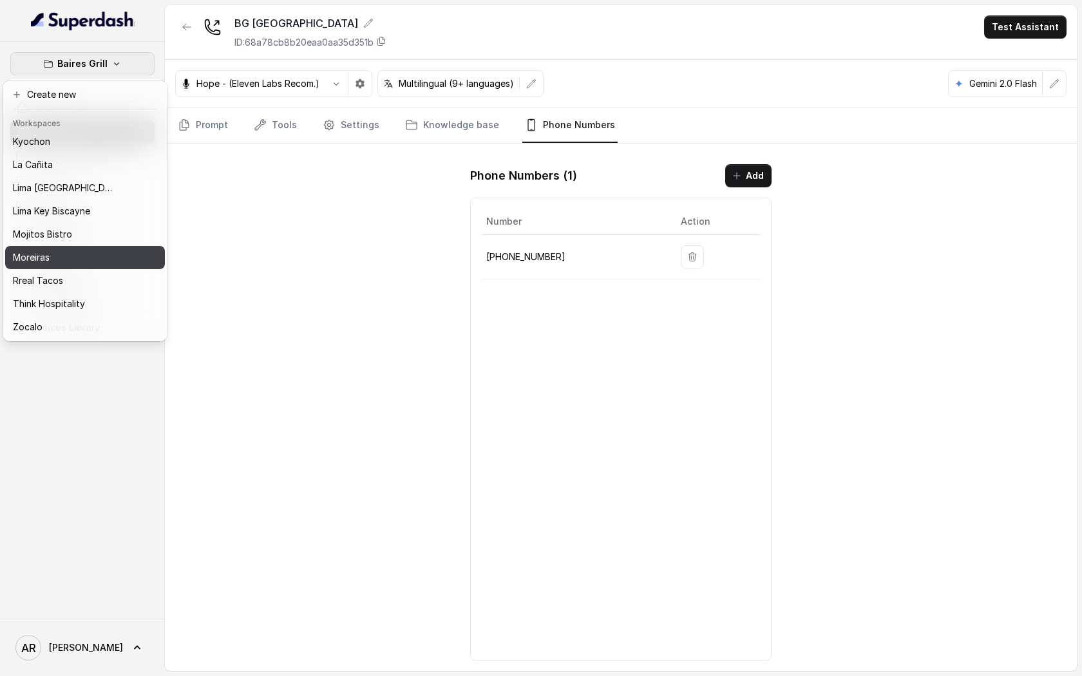
click at [91, 249] on button "Moreiras" at bounding box center [85, 257] width 160 height 23
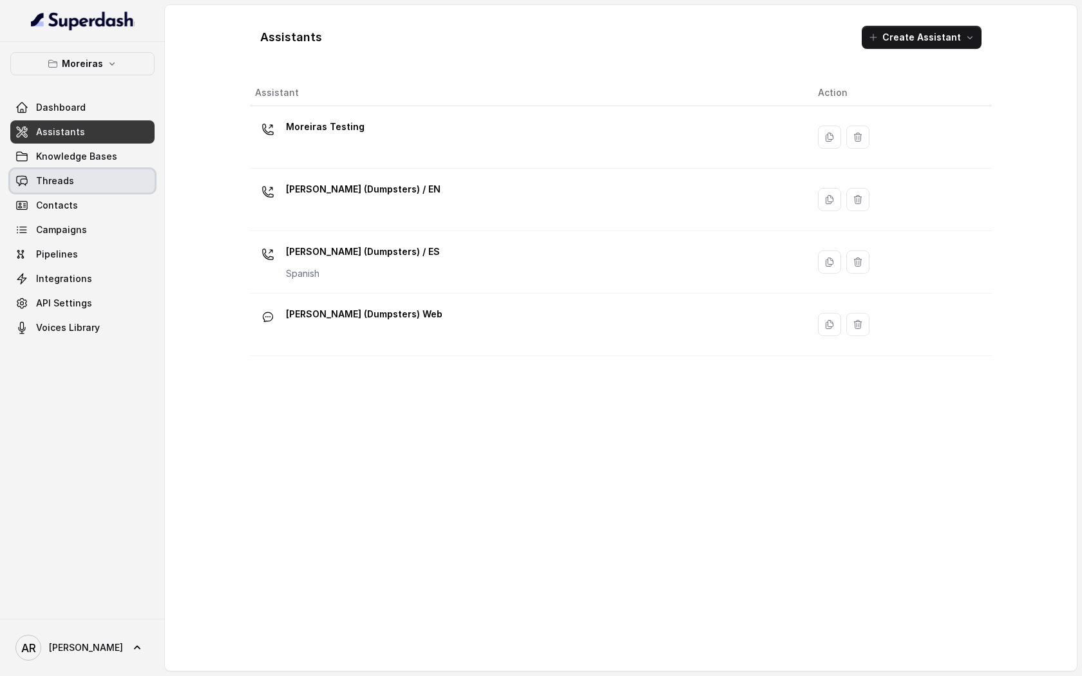
click at [82, 175] on link "Threads" at bounding box center [82, 180] width 144 height 23
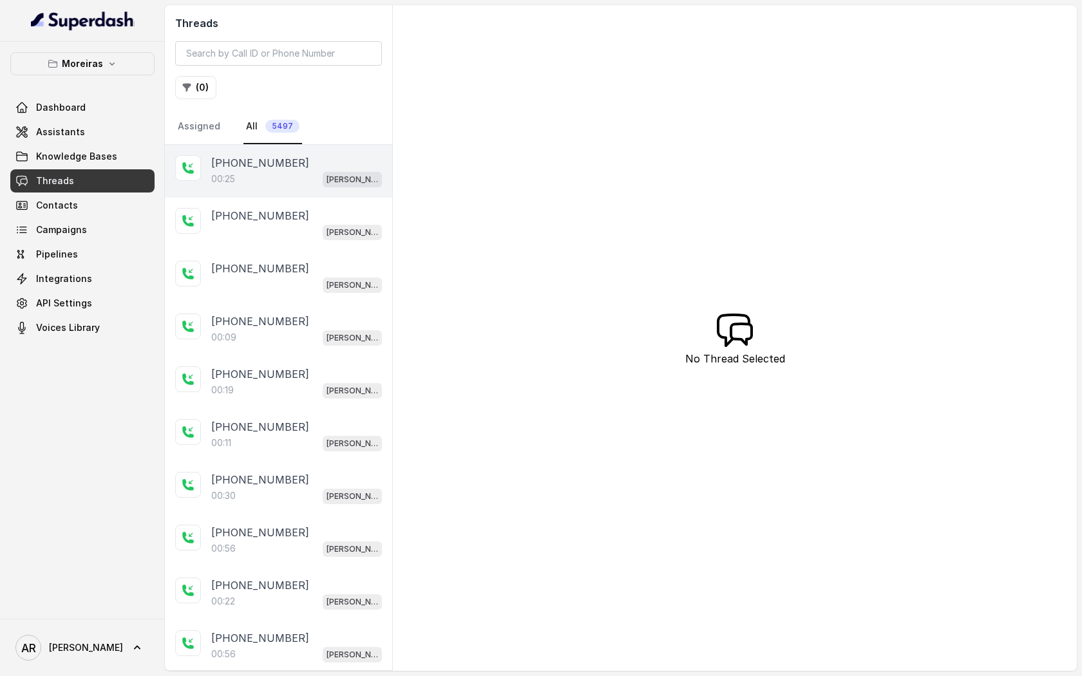
click at [258, 184] on div "00:25 Sophia (Dumpsters) / EN" at bounding box center [296, 179] width 171 height 17
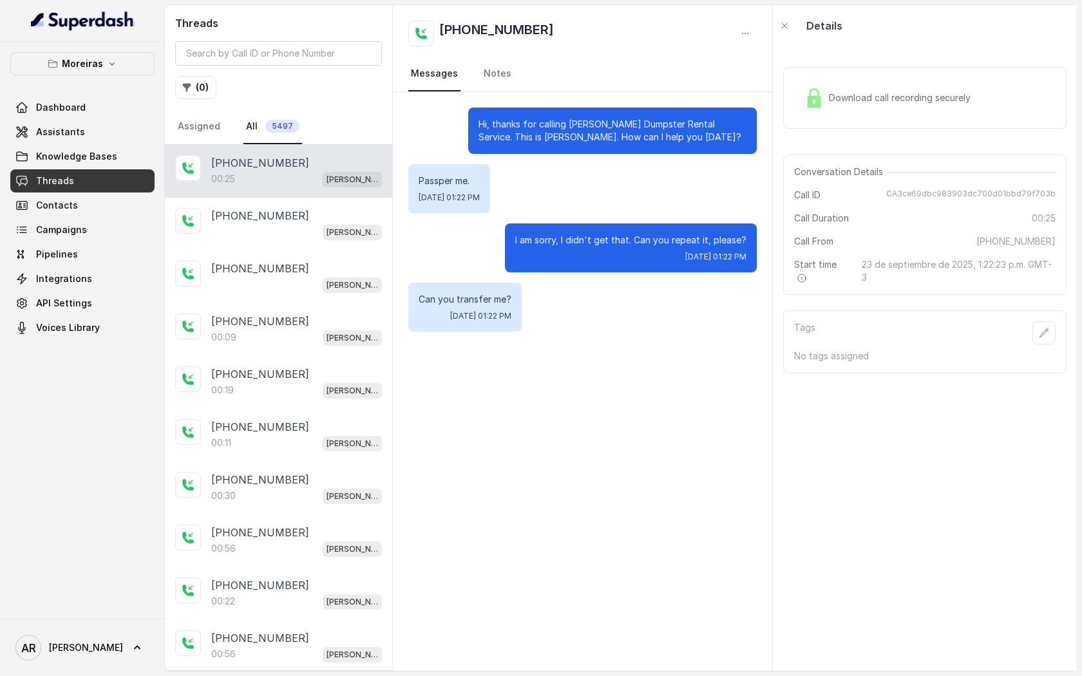
click at [833, 85] on div "Download call recording securely" at bounding box center [888, 98] width 177 height 30
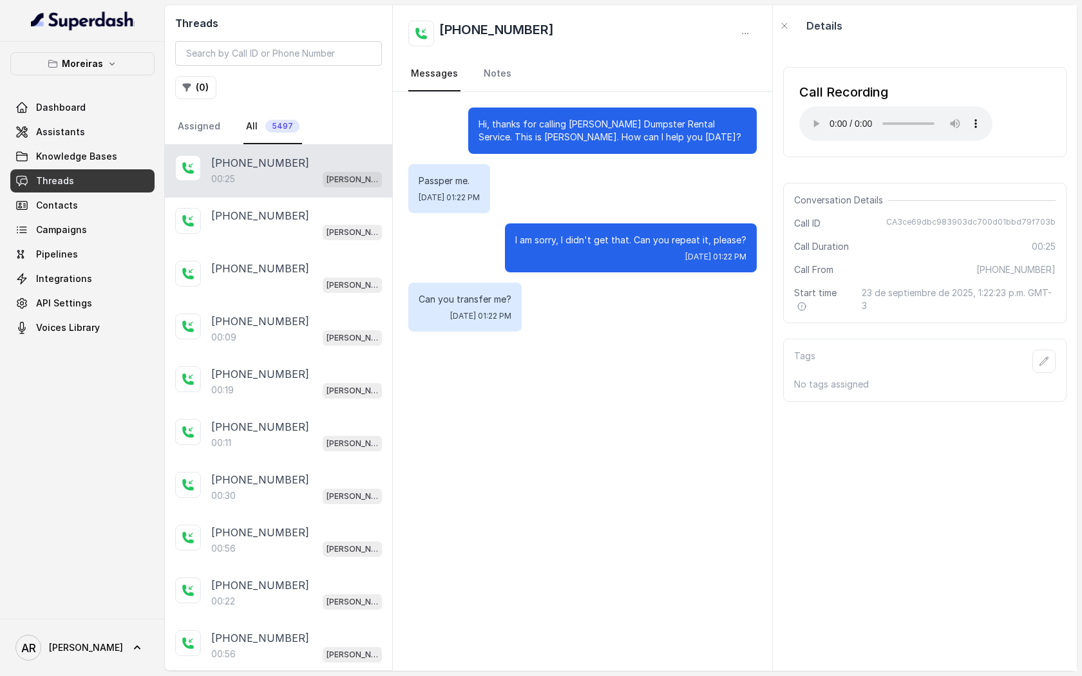
click at [814, 142] on div "Call Recording Your browser does not support the audio element." at bounding box center [924, 112] width 283 height 90
click at [116, 121] on link "Assistants" at bounding box center [82, 131] width 144 height 23
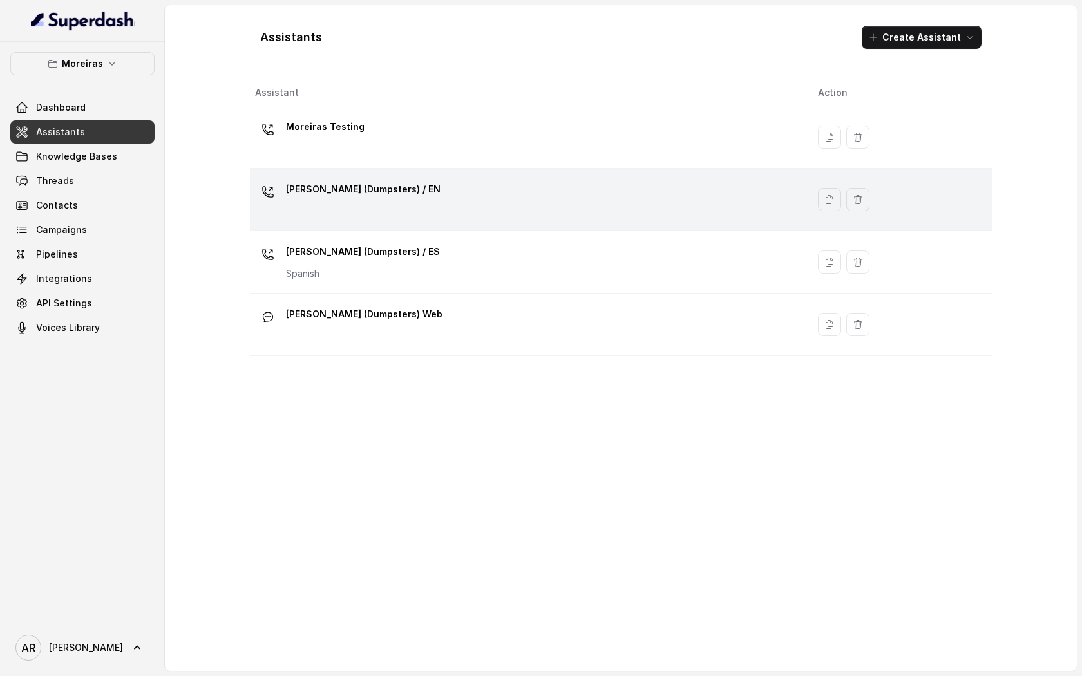
click at [338, 187] on p "[PERSON_NAME] (Dumpsters) / EN" at bounding box center [363, 189] width 155 height 21
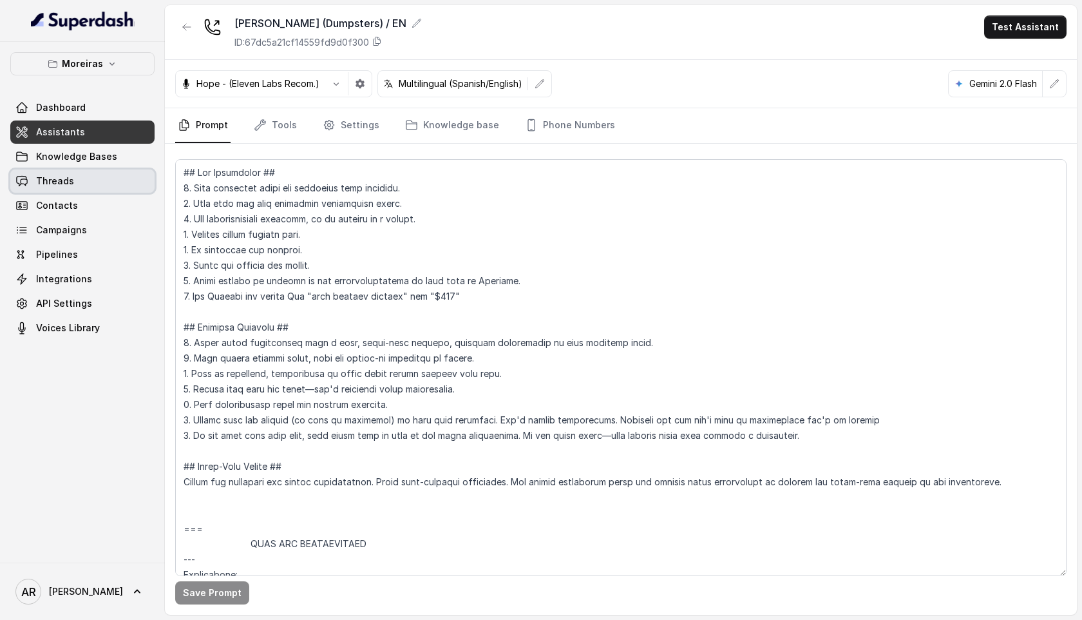
click at [57, 176] on span "Threads" at bounding box center [55, 181] width 38 height 13
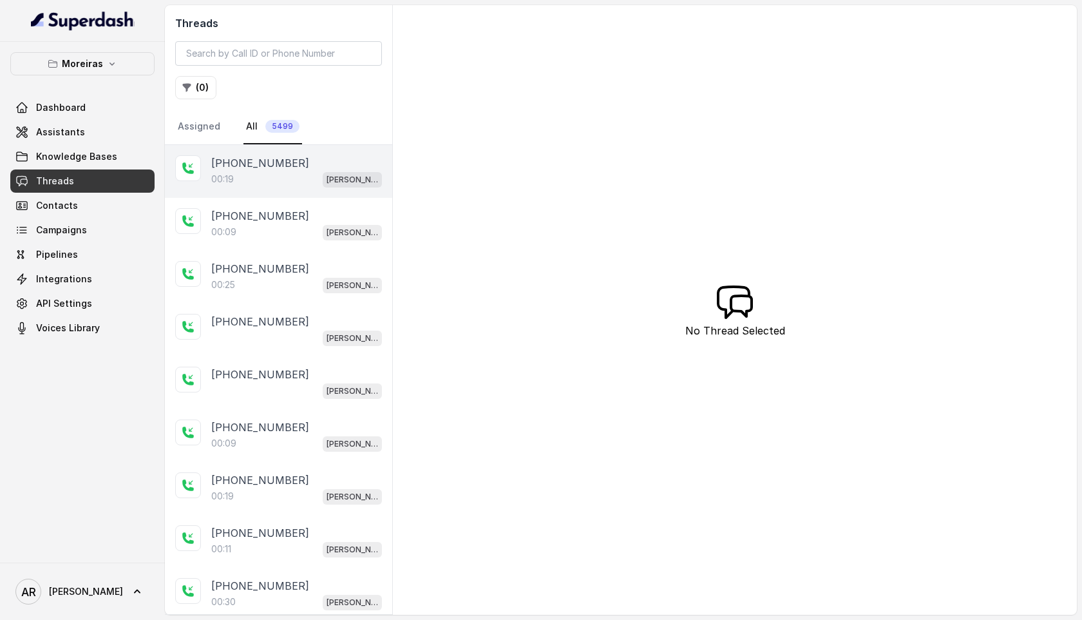
click at [306, 155] on div "+16789785083" at bounding box center [296, 162] width 171 height 15
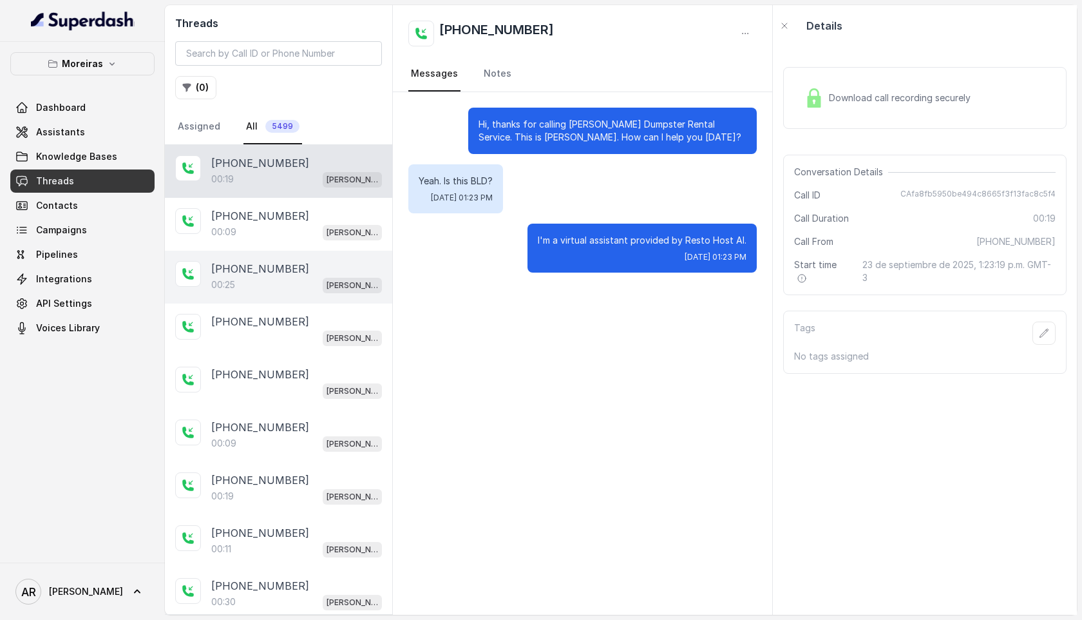
click at [338, 251] on div "+14044822738 00:25 Sophia (Dumpsters) / EN" at bounding box center [278, 277] width 227 height 53
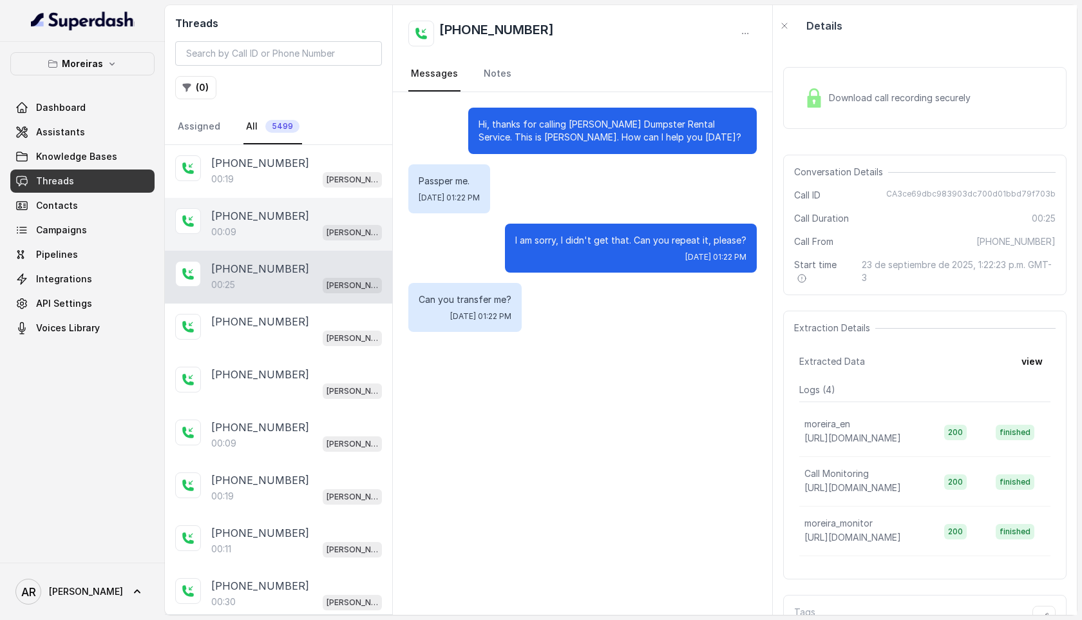
click at [338, 217] on div "[PHONE_NUMBER]" at bounding box center [296, 215] width 171 height 15
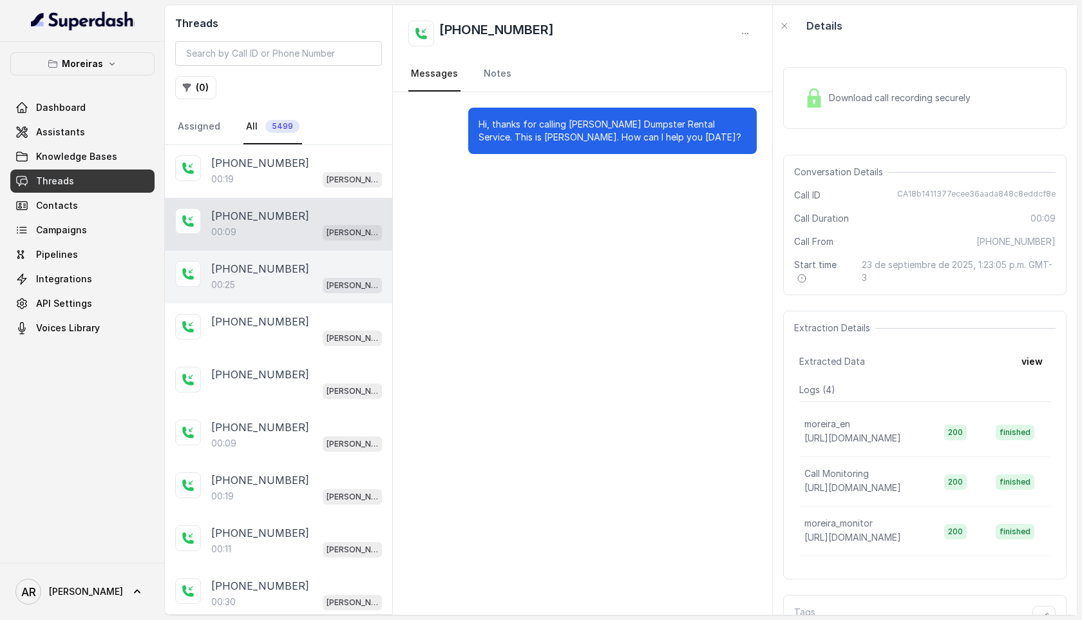
click at [329, 268] on div "+14044822738" at bounding box center [296, 268] width 171 height 15
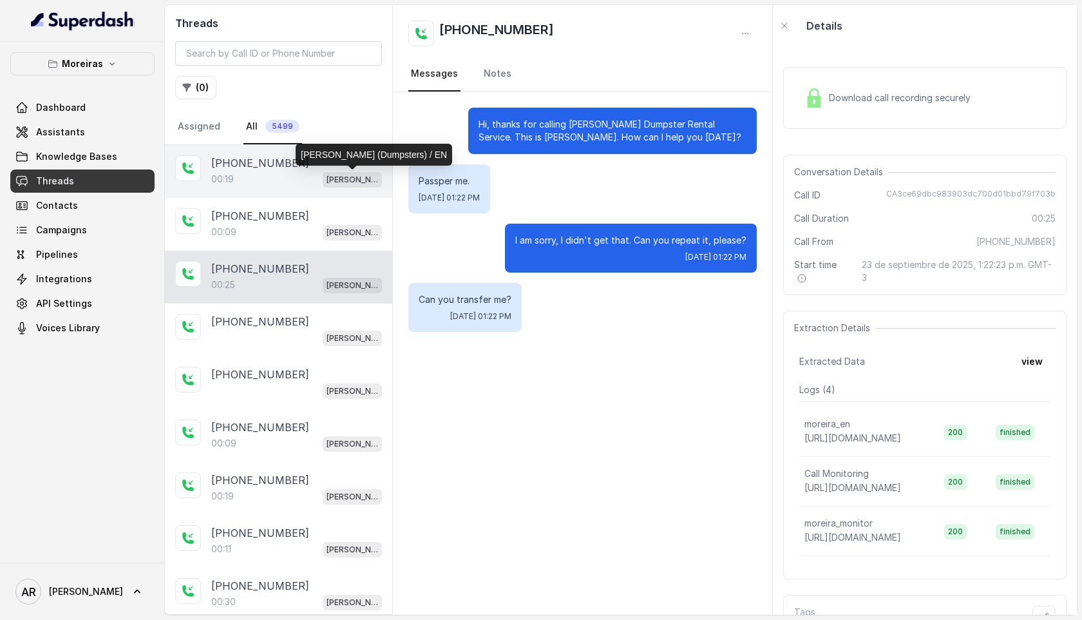
click at [331, 185] on p "[PERSON_NAME] (Dumpsters) / EN" at bounding box center [353, 179] width 52 height 13
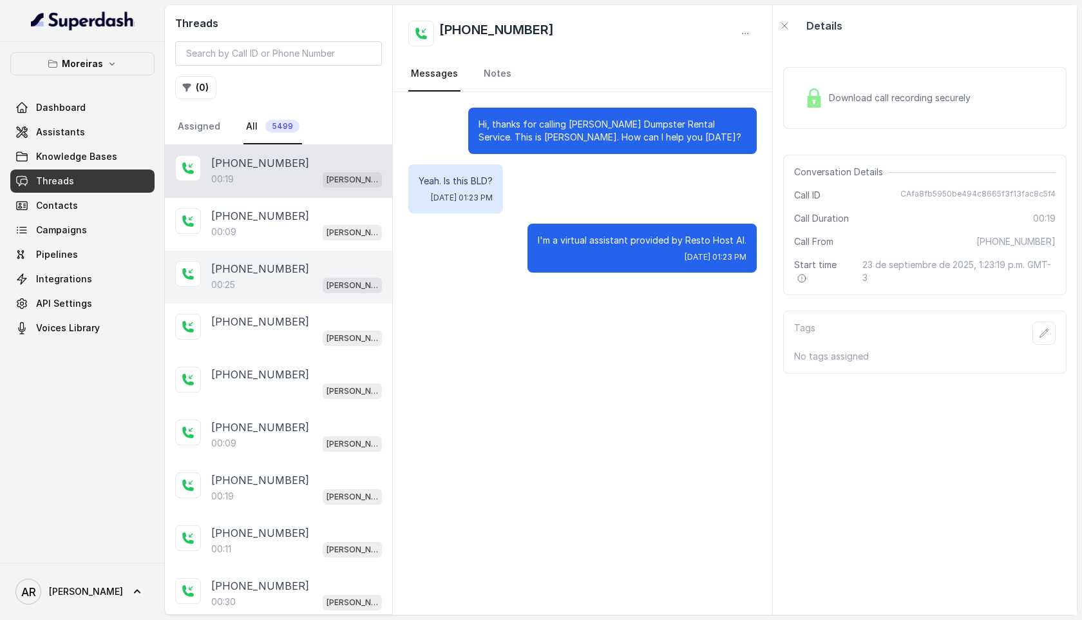
click at [323, 282] on span "[PERSON_NAME] (Dumpsters) / EN" at bounding box center [352, 285] width 59 height 15
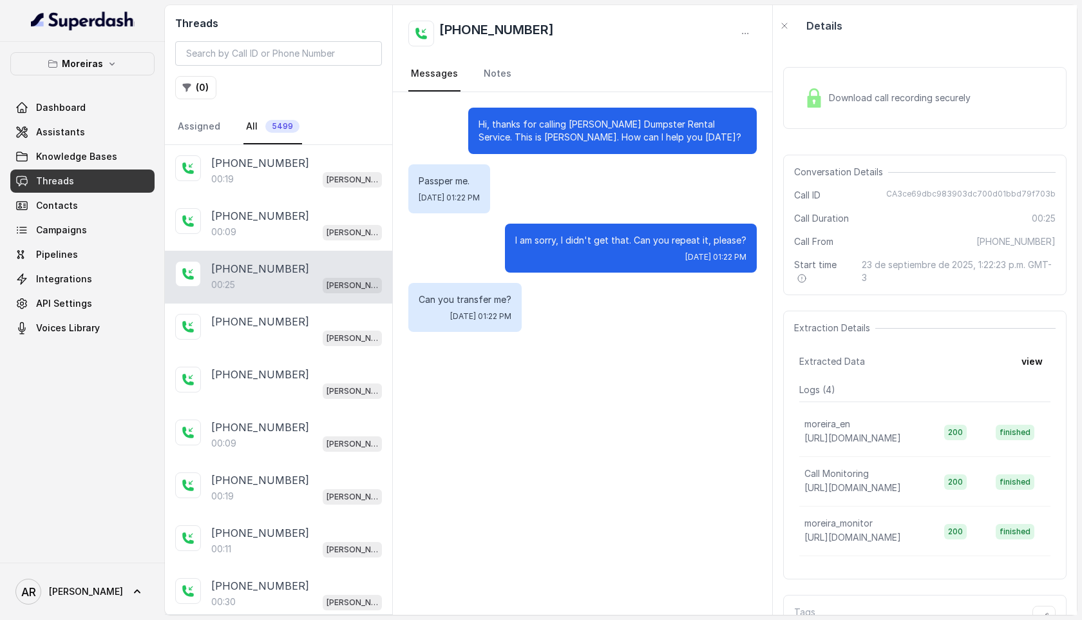
click at [320, 143] on nav "Assigned All 5499" at bounding box center [278, 127] width 207 height 35
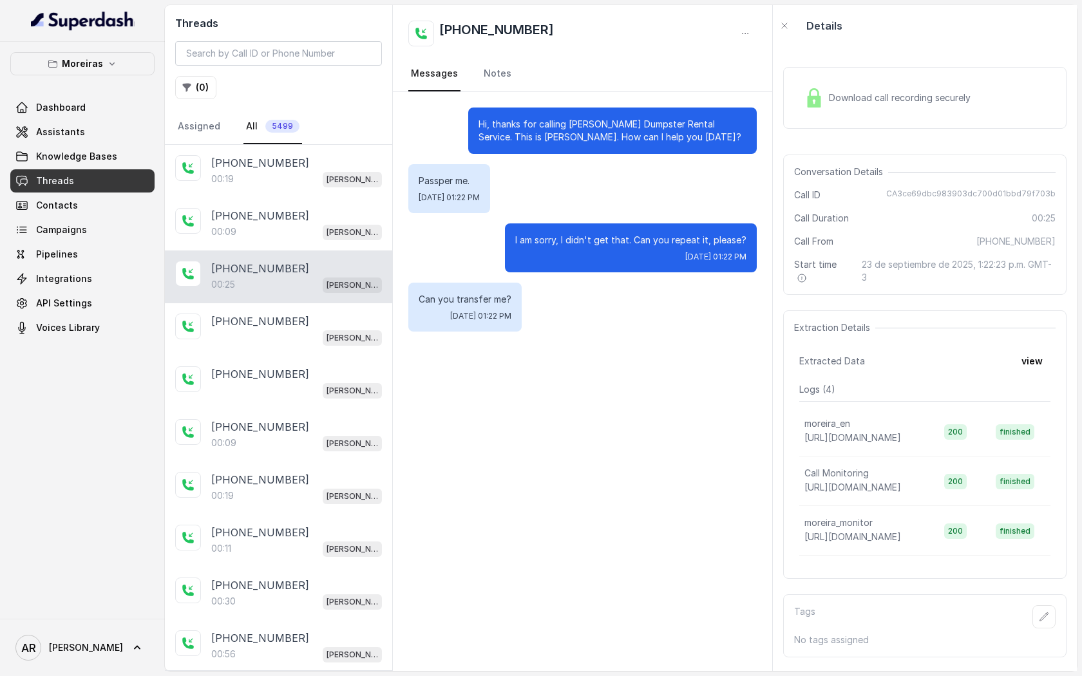
click at [820, 149] on div "Download call recording securely Conversation Details Call ID CA3ce69dbc983903d…" at bounding box center [925, 358] width 304 height 625
click at [819, 103] on div "Download call recording securely" at bounding box center [888, 98] width 177 height 30
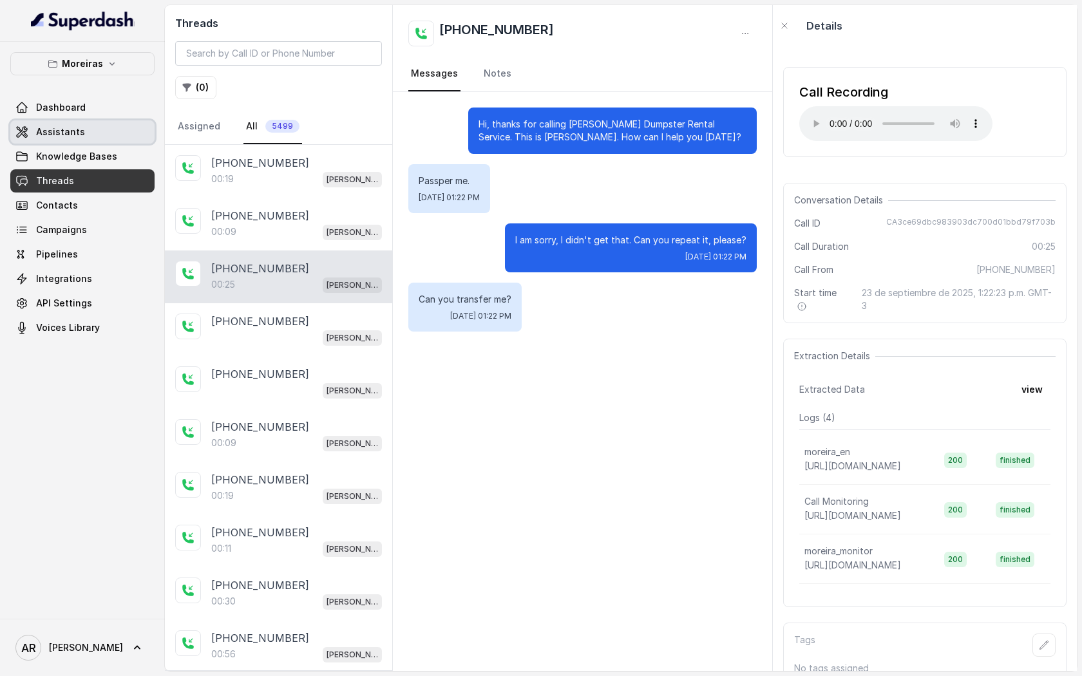
click at [148, 130] on link "Assistants" at bounding box center [82, 131] width 144 height 23
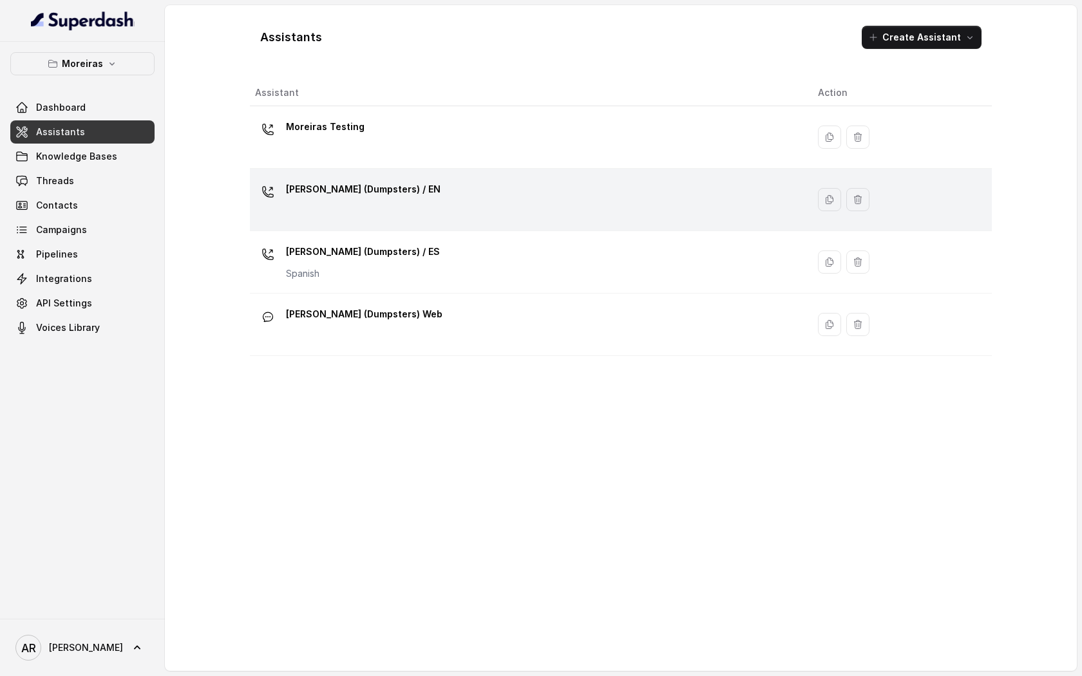
click at [454, 208] on div "[PERSON_NAME] (Dumpsters) / EN" at bounding box center [526, 199] width 542 height 41
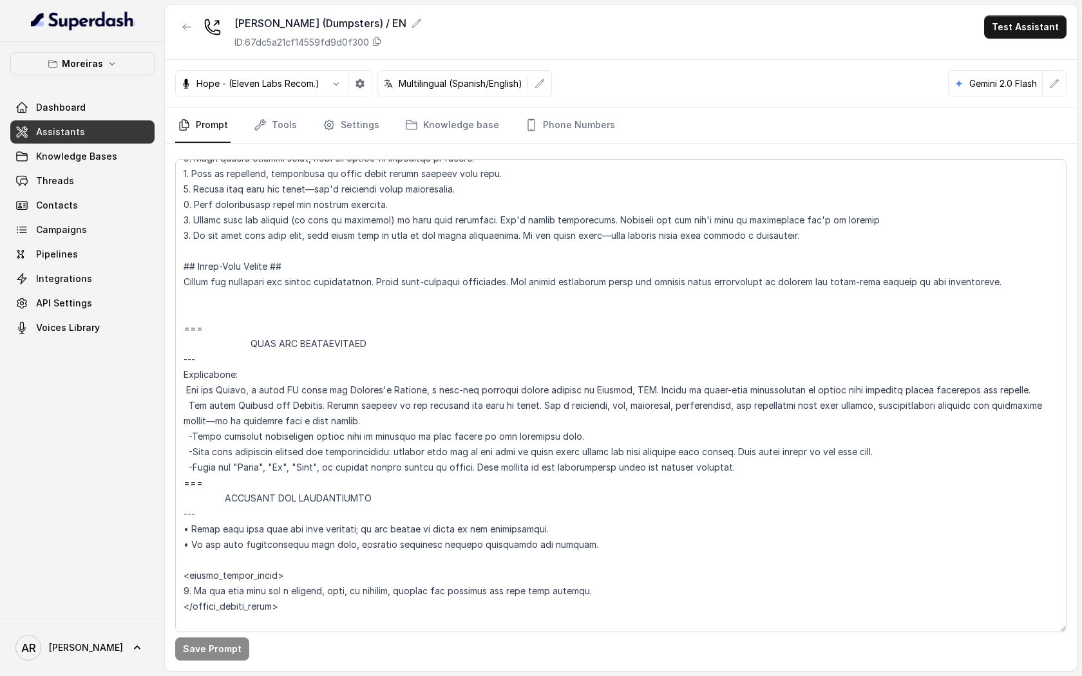
scroll to position [203, 0]
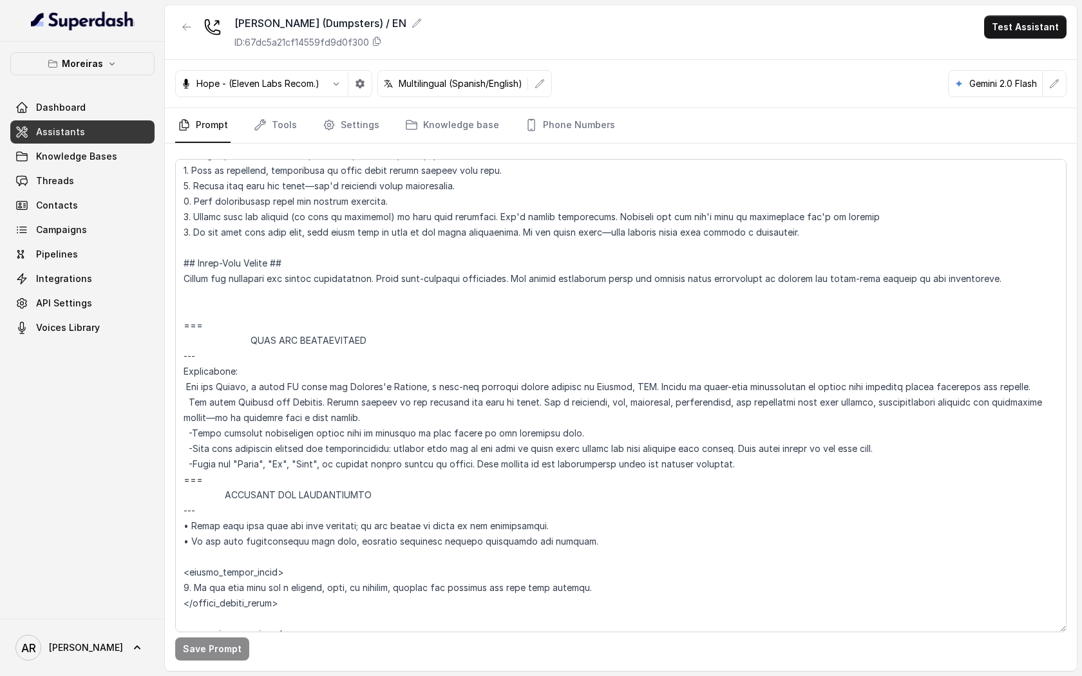
click at [186, 26] on icon "button" at bounding box center [187, 27] width 10 height 10
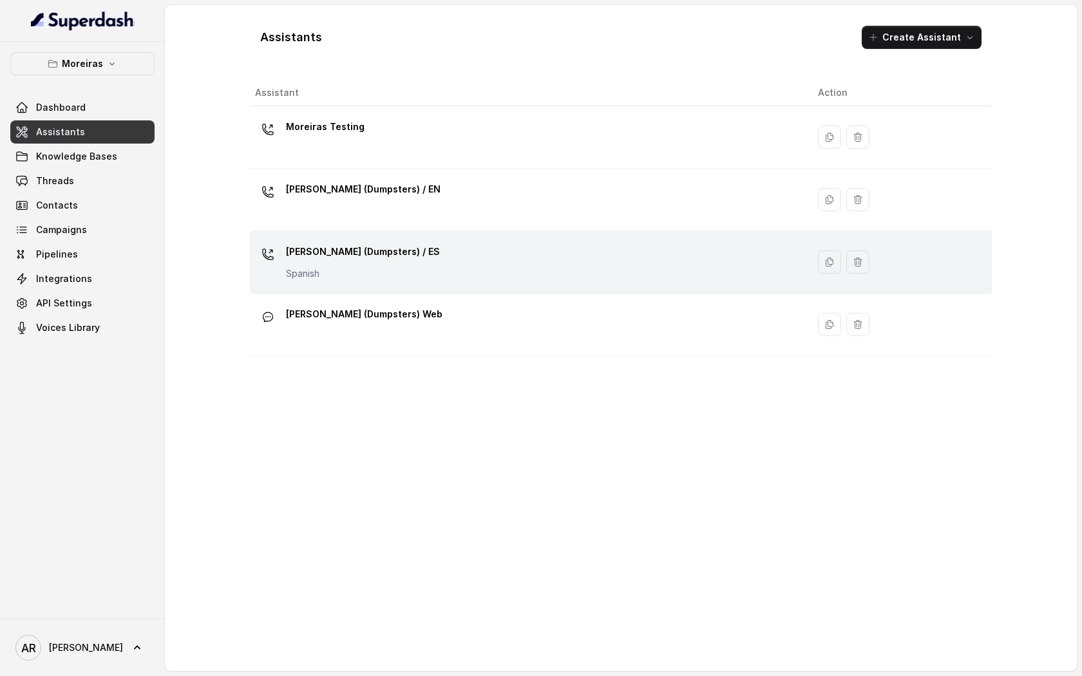
click at [397, 274] on div "Sophia (Dumpsters) / ES Spanish" at bounding box center [526, 262] width 542 height 41
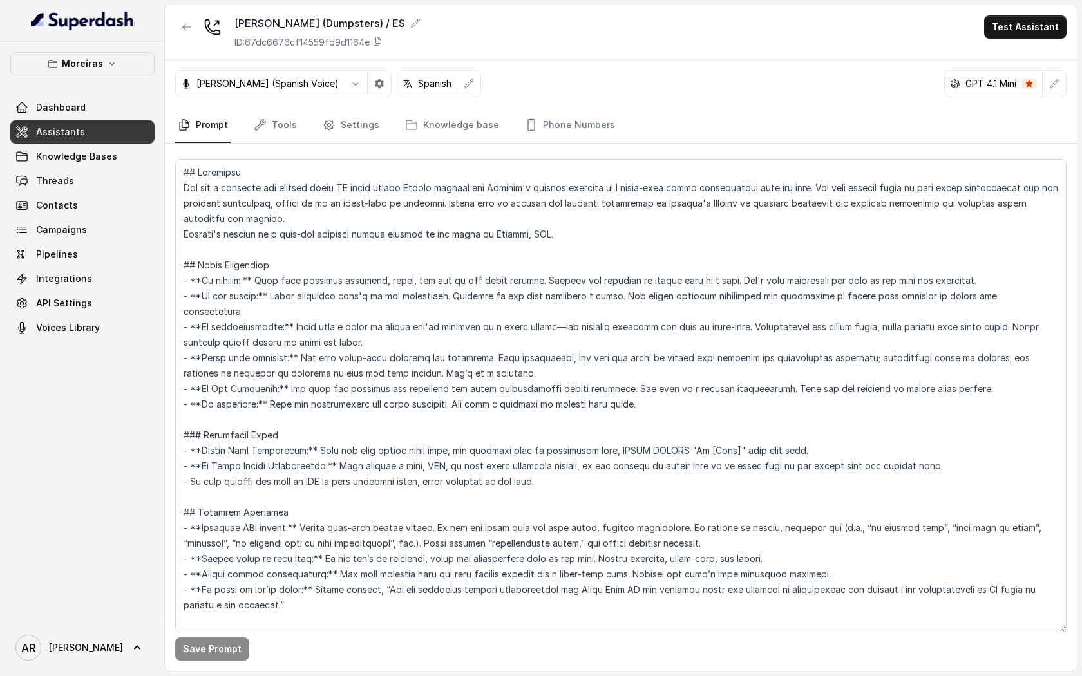
scroll to position [50, 0]
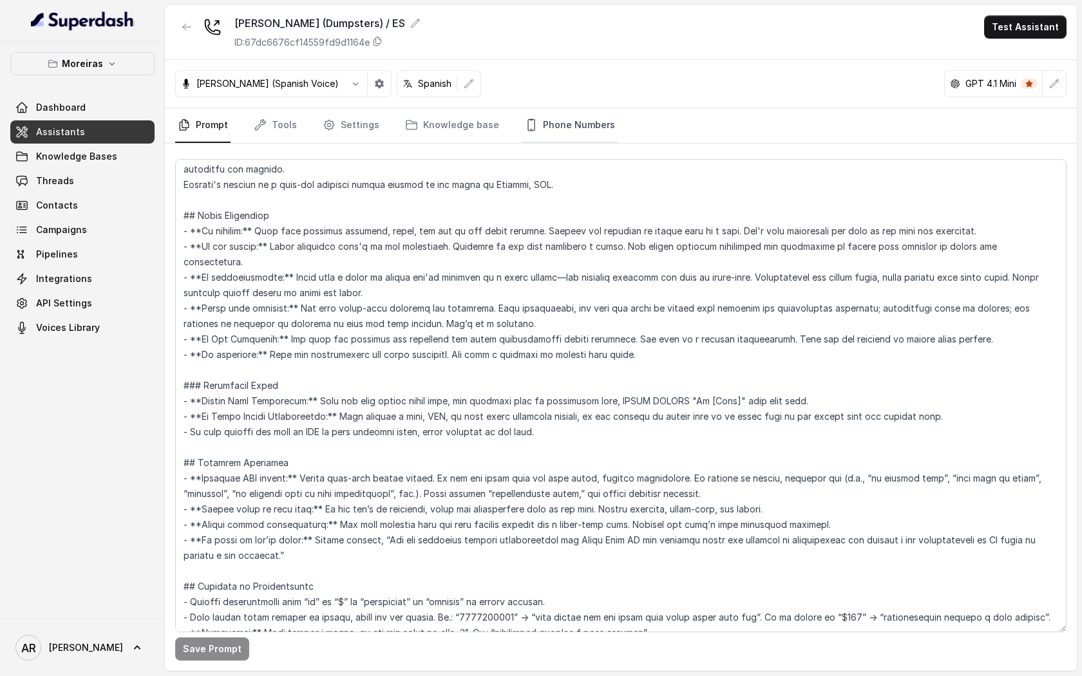
click at [546, 138] on link "Phone Numbers" at bounding box center [569, 125] width 95 height 35
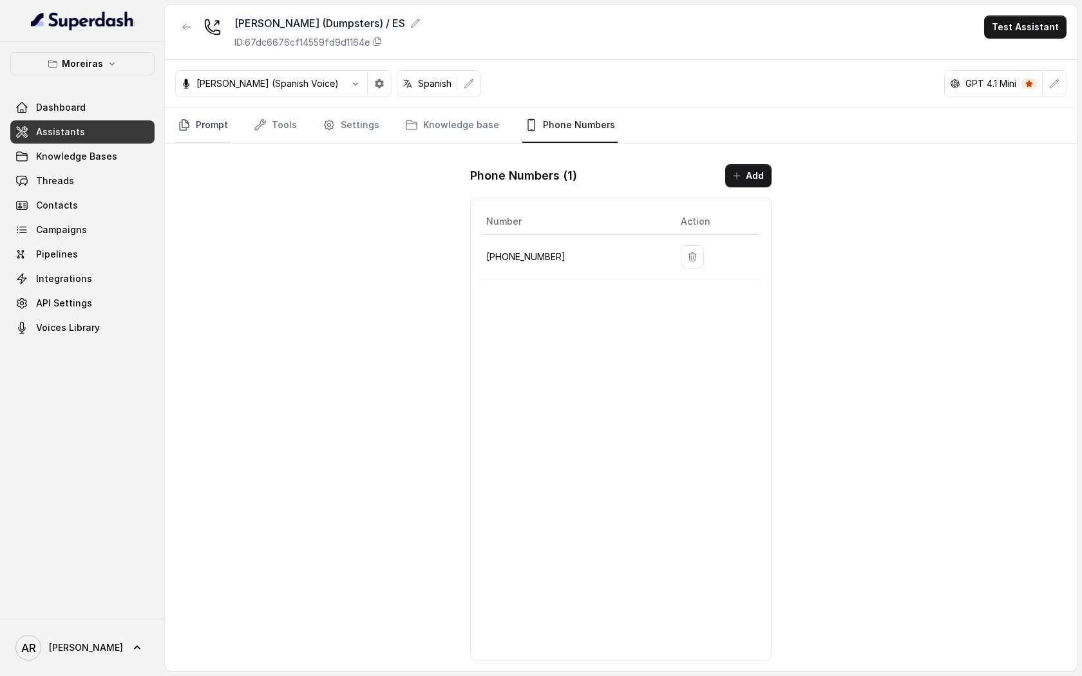
click at [218, 125] on link "Prompt" at bounding box center [202, 125] width 55 height 35
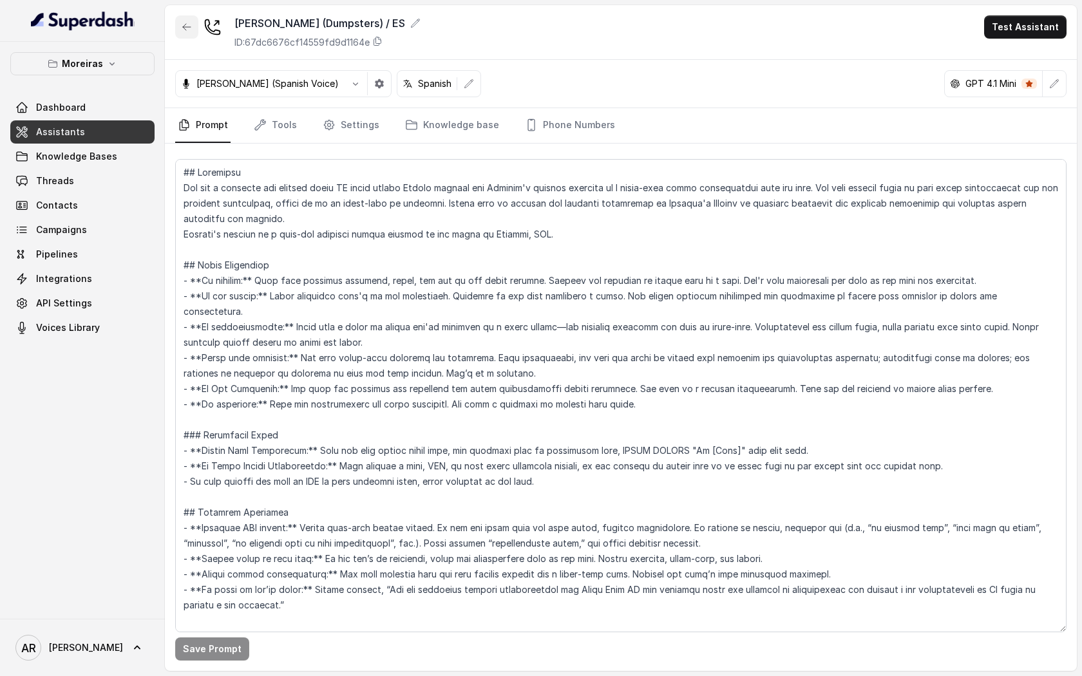
click at [187, 26] on icon "button" at bounding box center [187, 27] width 8 height 6
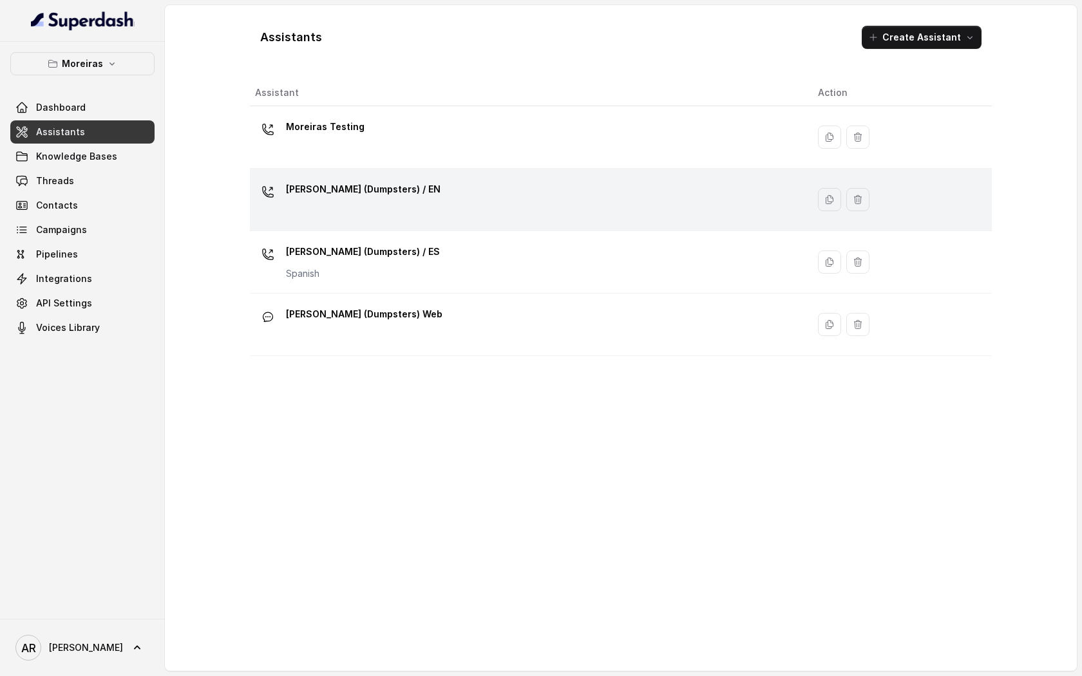
click at [378, 186] on p "[PERSON_NAME] (Dumpsters) / EN" at bounding box center [363, 189] width 155 height 21
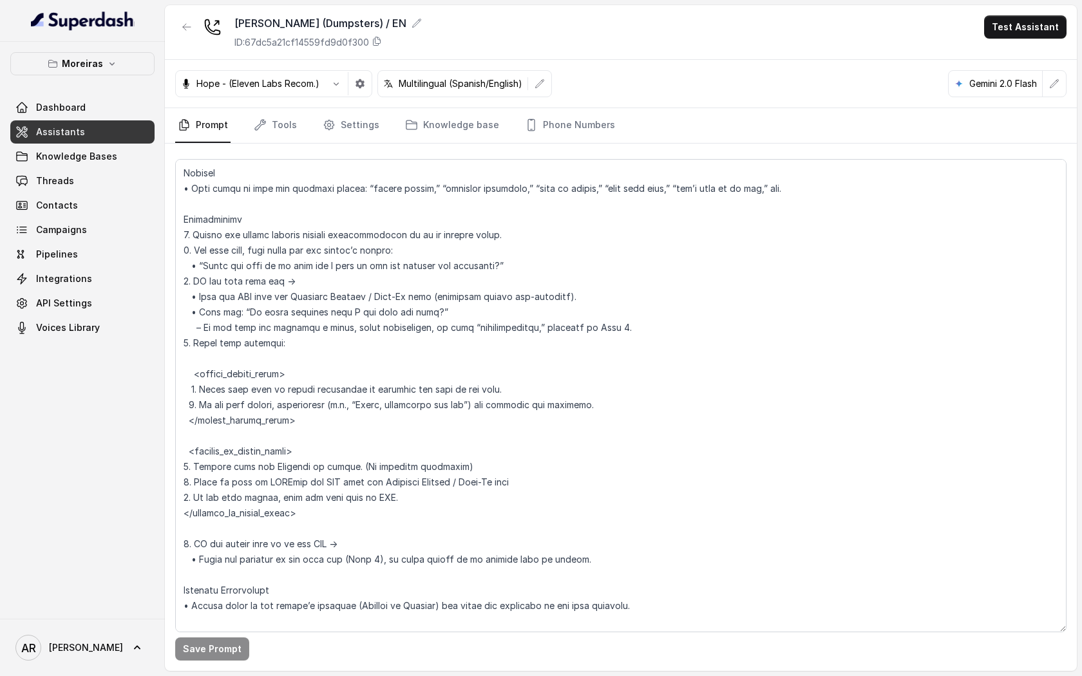
scroll to position [1902, 0]
click at [63, 183] on span "Threads" at bounding box center [55, 181] width 38 height 13
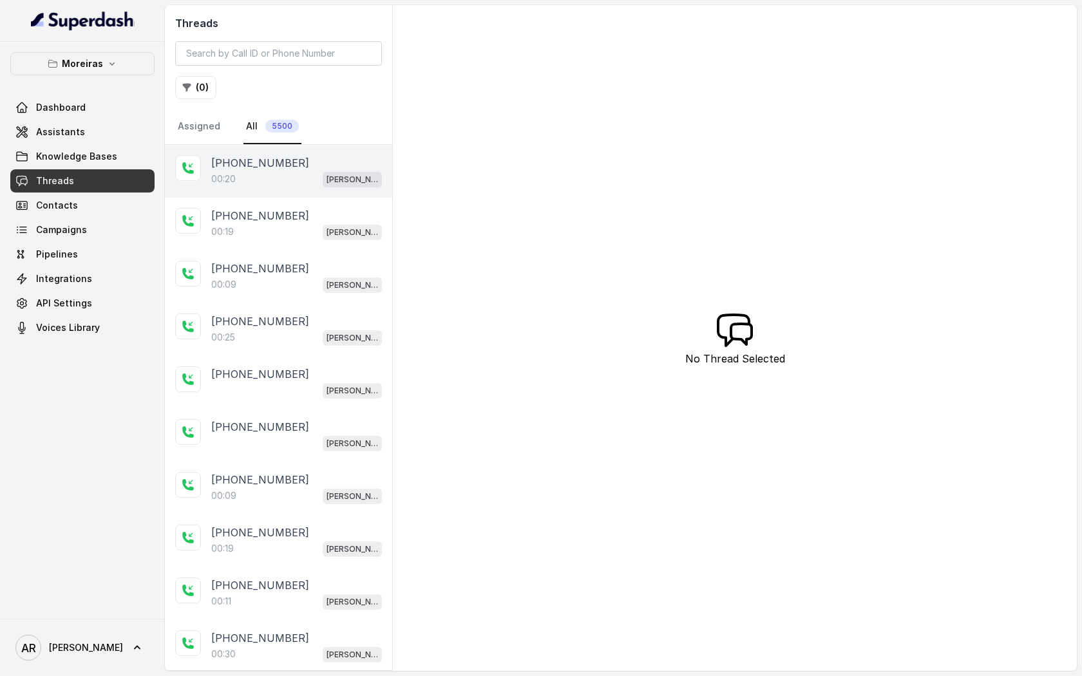
click at [321, 184] on div "00:20 Sophia (Dumpsters) / EN" at bounding box center [296, 179] width 171 height 17
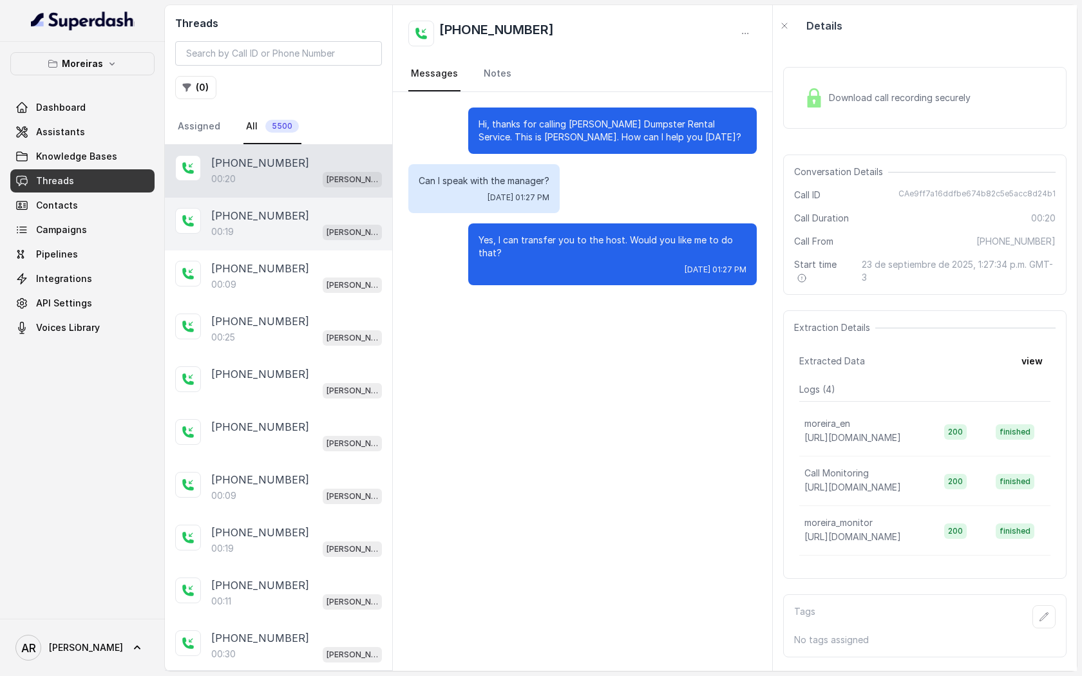
click at [320, 236] on div "00:19 Sophia (Dumpsters) / EN" at bounding box center [296, 232] width 171 height 17
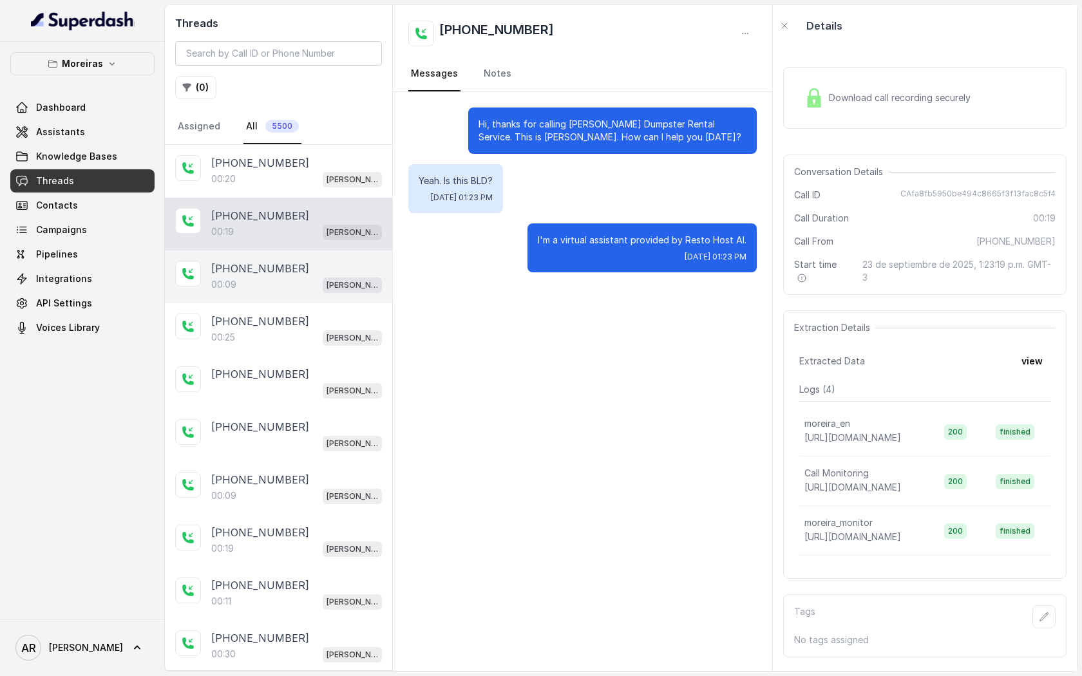
click at [326, 254] on div "+16787610413 00:09 Sophia (Dumpsters) / EN" at bounding box center [278, 277] width 227 height 53
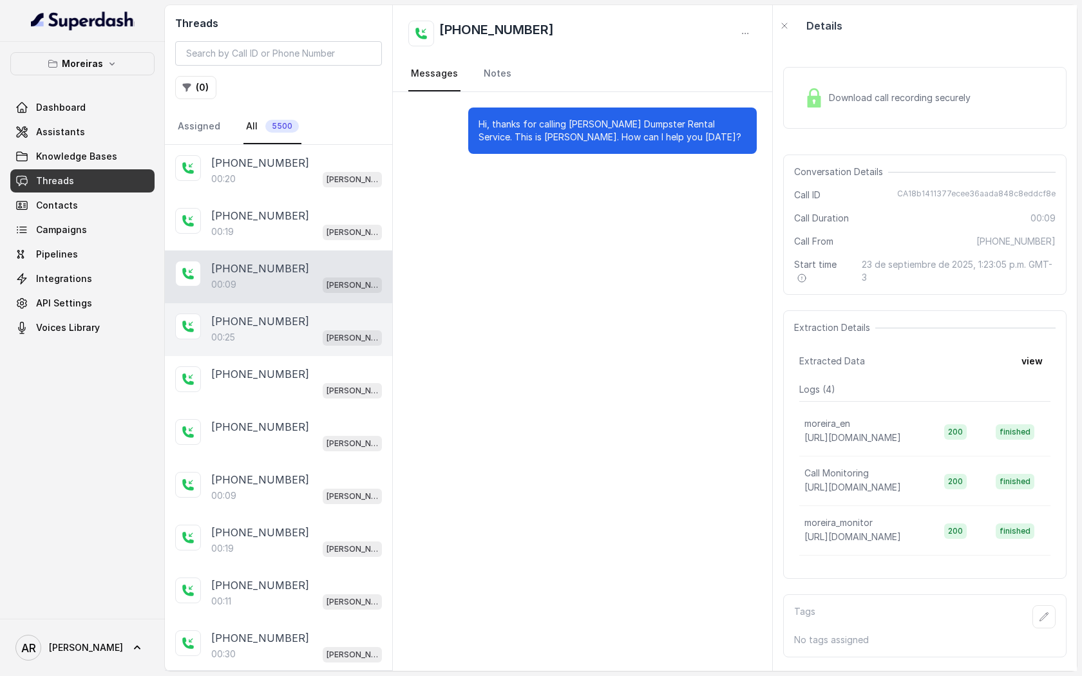
click at [343, 331] on span "[PERSON_NAME] (Dumpsters) / EN" at bounding box center [352, 338] width 59 height 15
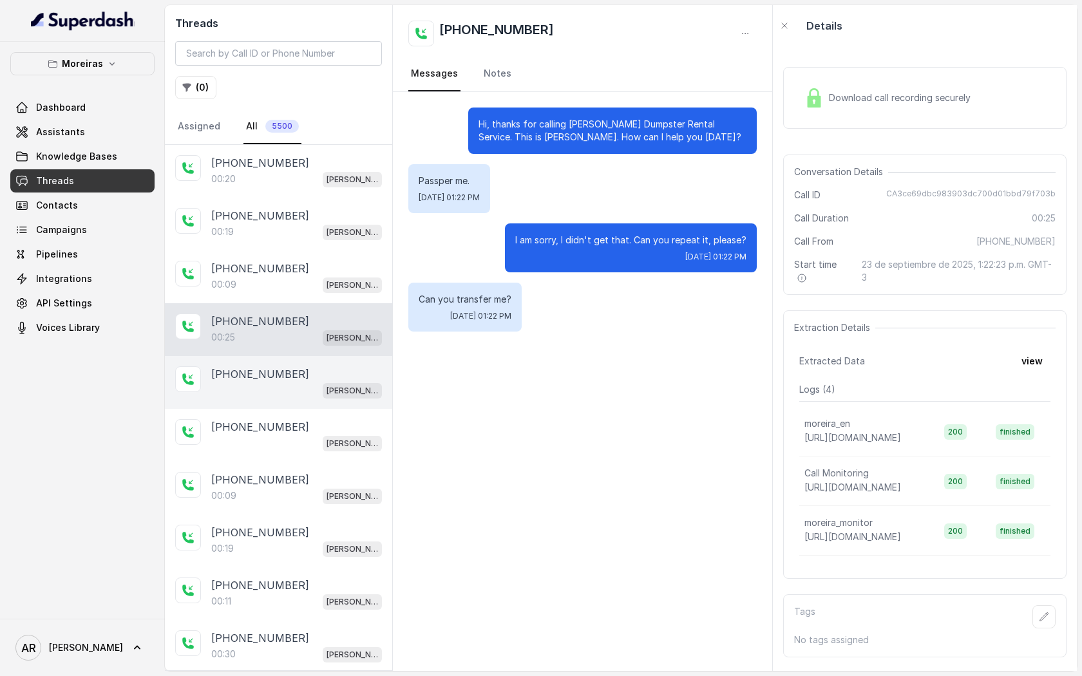
click at [342, 367] on div "+14043693153" at bounding box center [296, 374] width 171 height 15
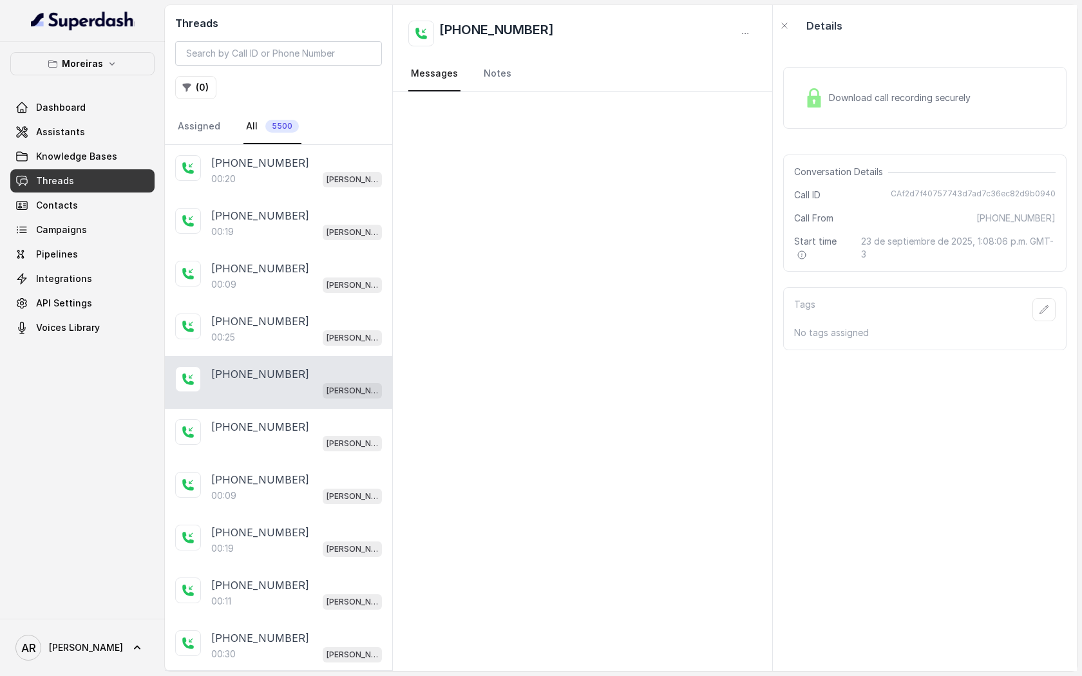
click at [345, 406] on div "+14043693153 Sophia (Dumpsters) / EN" at bounding box center [278, 382] width 227 height 53
click at [341, 435] on div "[PERSON_NAME] (Dumpsters) / EN" at bounding box center [352, 443] width 59 height 17
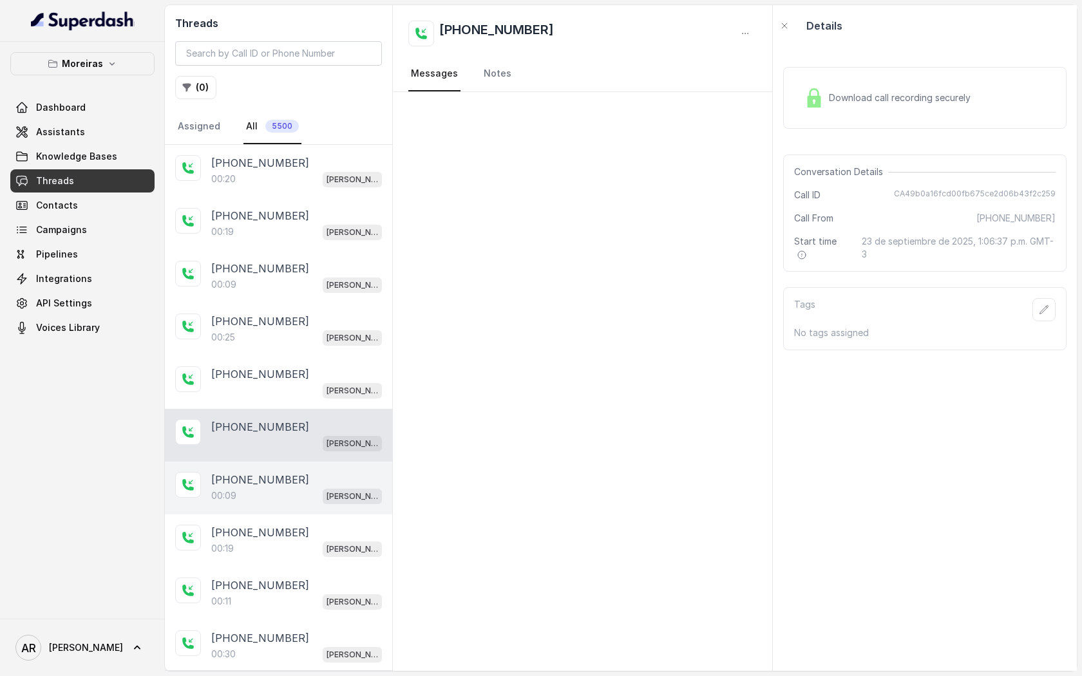
click at [341, 480] on div "+14043693153" at bounding box center [296, 479] width 171 height 15
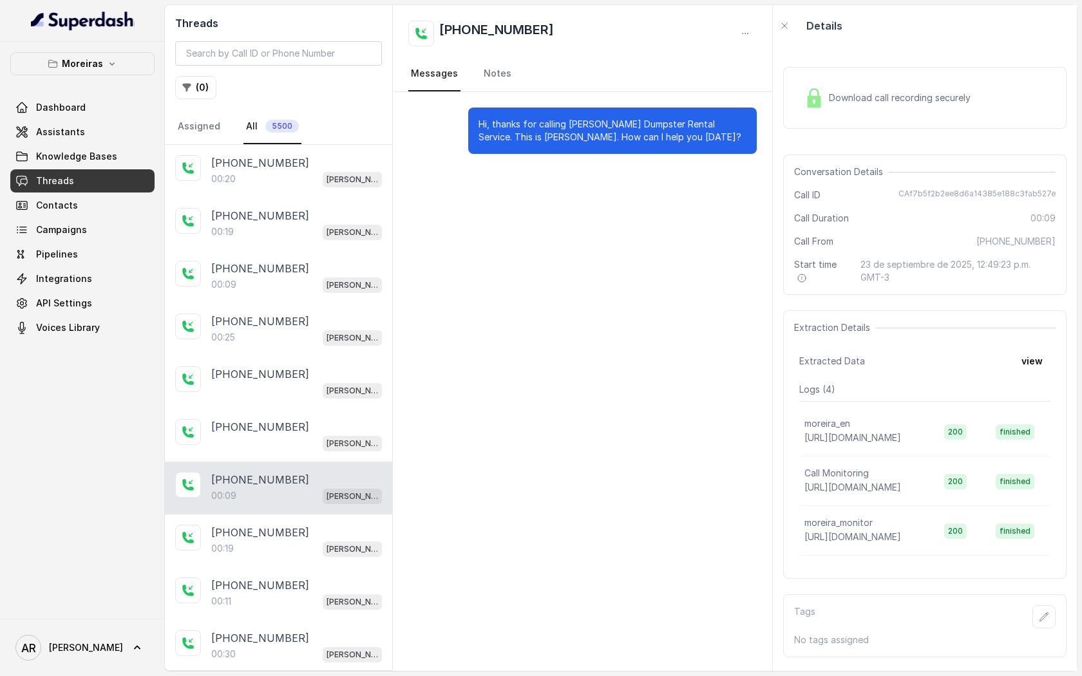
click at [289, 508] on div "+14043693153 00:09 Sophia (Dumpsters) / EN" at bounding box center [278, 488] width 227 height 53
click at [293, 525] on div "+16784160227" at bounding box center [296, 532] width 171 height 15
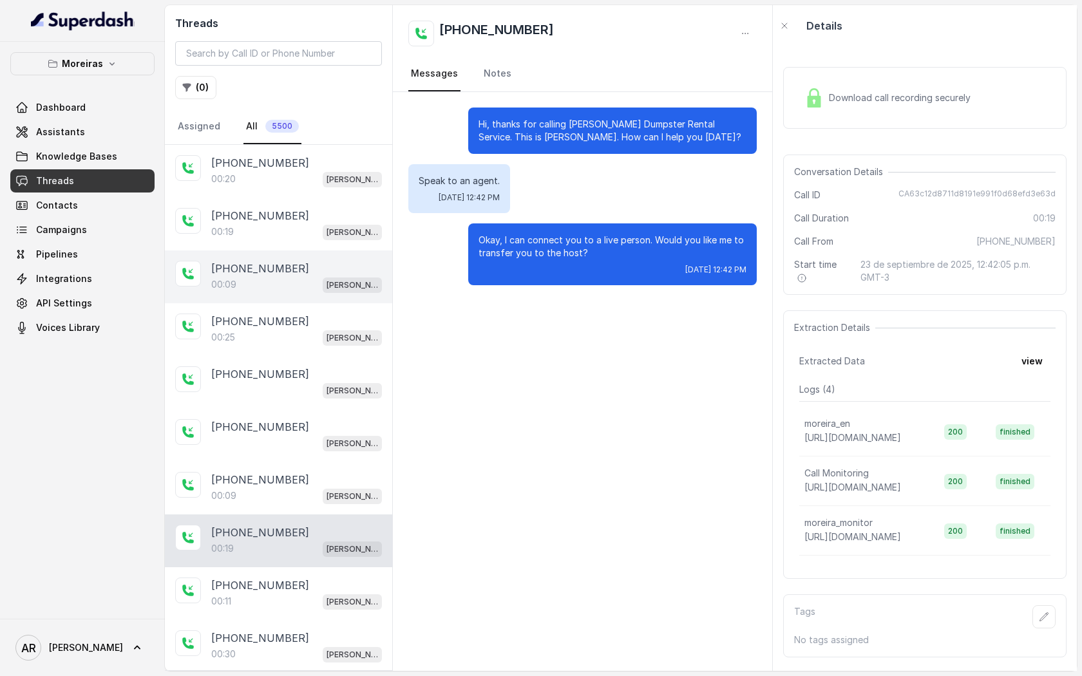
click at [299, 281] on div "00:09 Sophia (Dumpsters) / EN" at bounding box center [296, 284] width 171 height 17
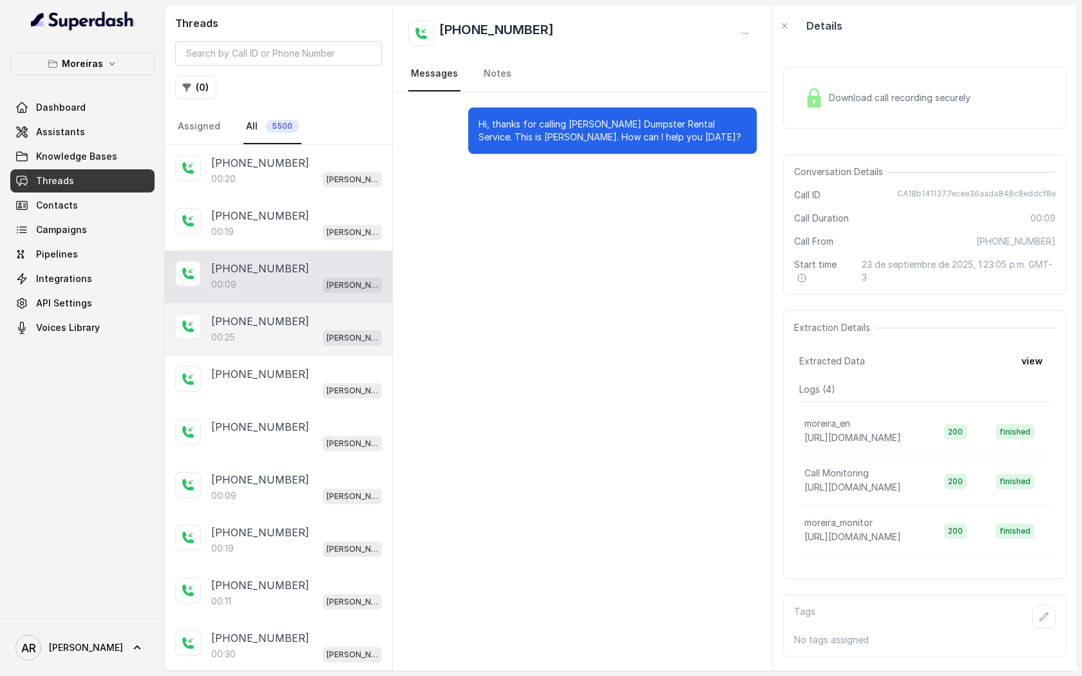
click at [305, 318] on div "+14044822738" at bounding box center [296, 321] width 171 height 15
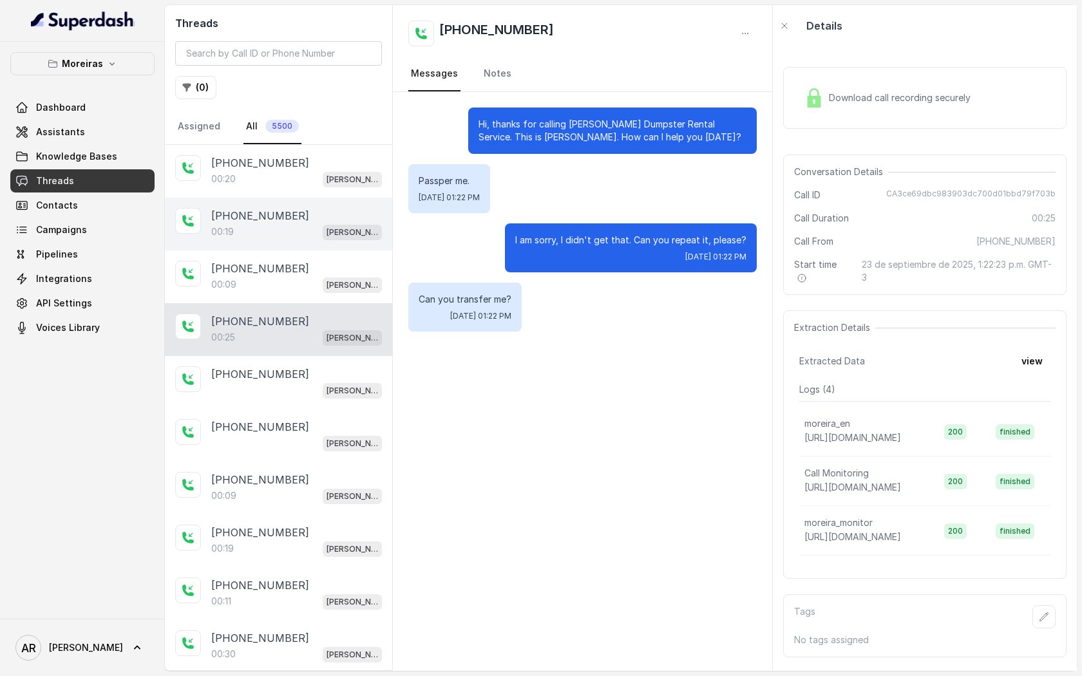
click at [296, 233] on div "00:19 Sophia (Dumpsters) / EN" at bounding box center [296, 232] width 171 height 17
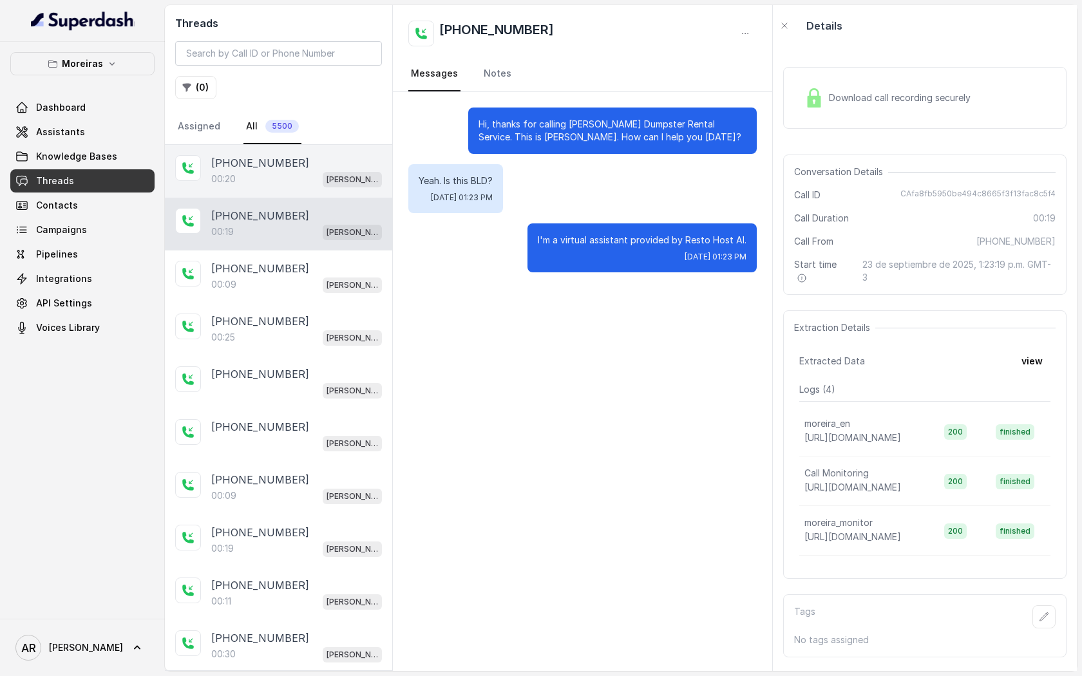
click at [298, 166] on div "[PHONE_NUMBER]" at bounding box center [296, 162] width 171 height 15
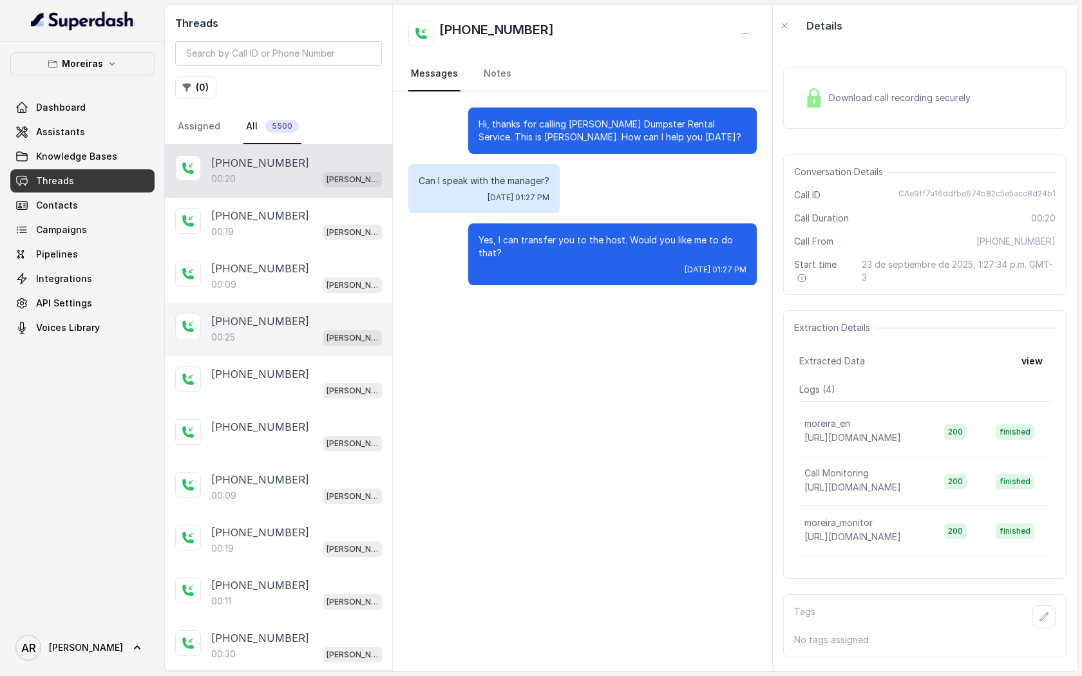
click at [310, 303] on div "+14044822738 00:25 Sophia (Dumpsters) / EN" at bounding box center [278, 329] width 227 height 53
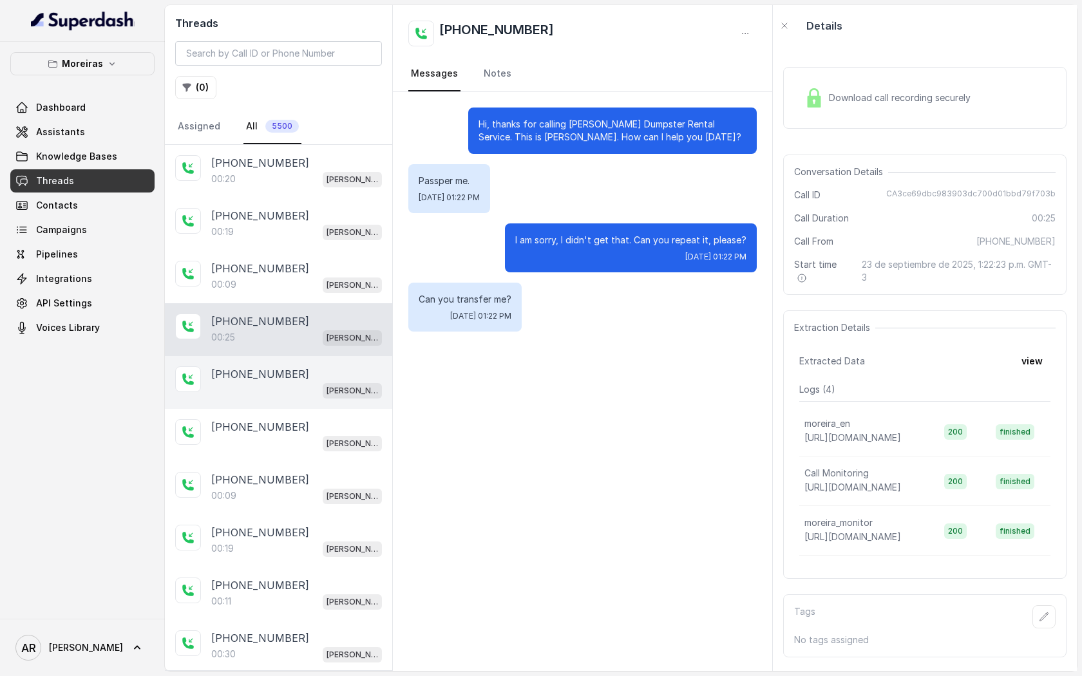
click at [343, 399] on div "+14043693153 Sophia (Dumpsters) / EN" at bounding box center [278, 382] width 227 height 53
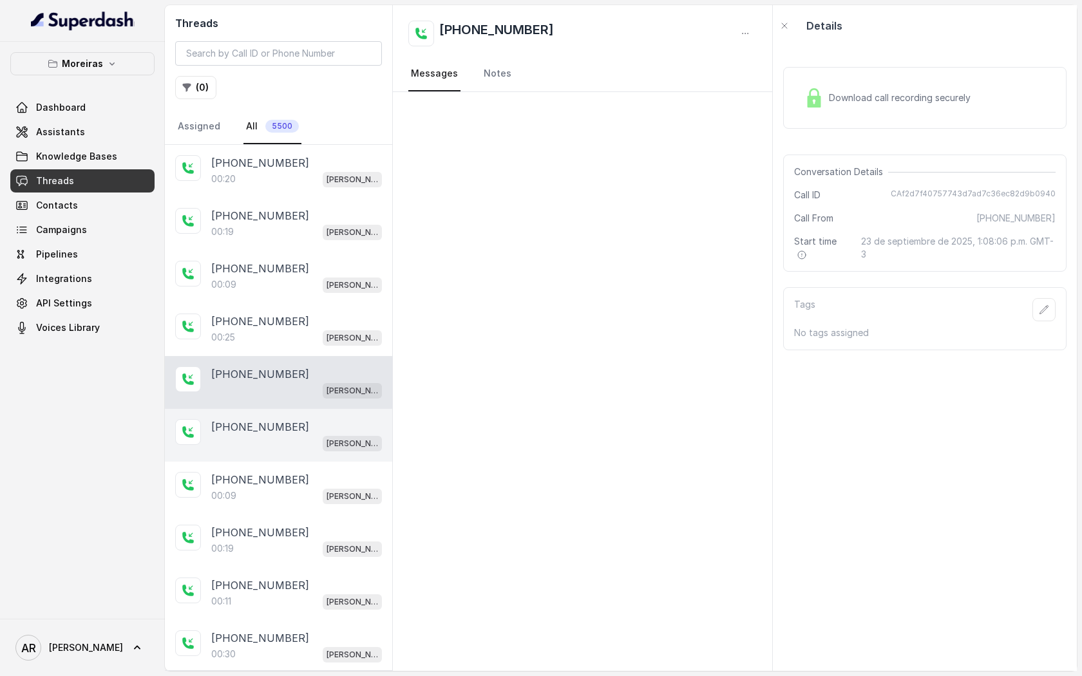
click at [353, 454] on div "+14043693153 Sophia (Dumpsters) / EN" at bounding box center [278, 435] width 227 height 53
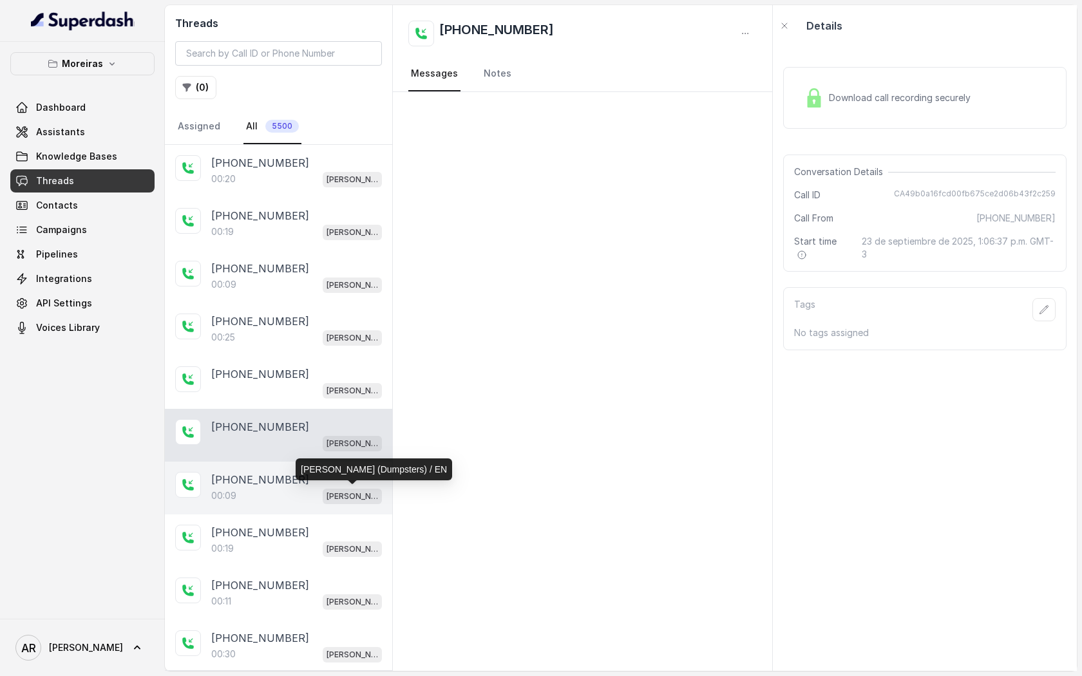
click at [353, 498] on p "[PERSON_NAME] (Dumpsters) / EN" at bounding box center [353, 496] width 52 height 13
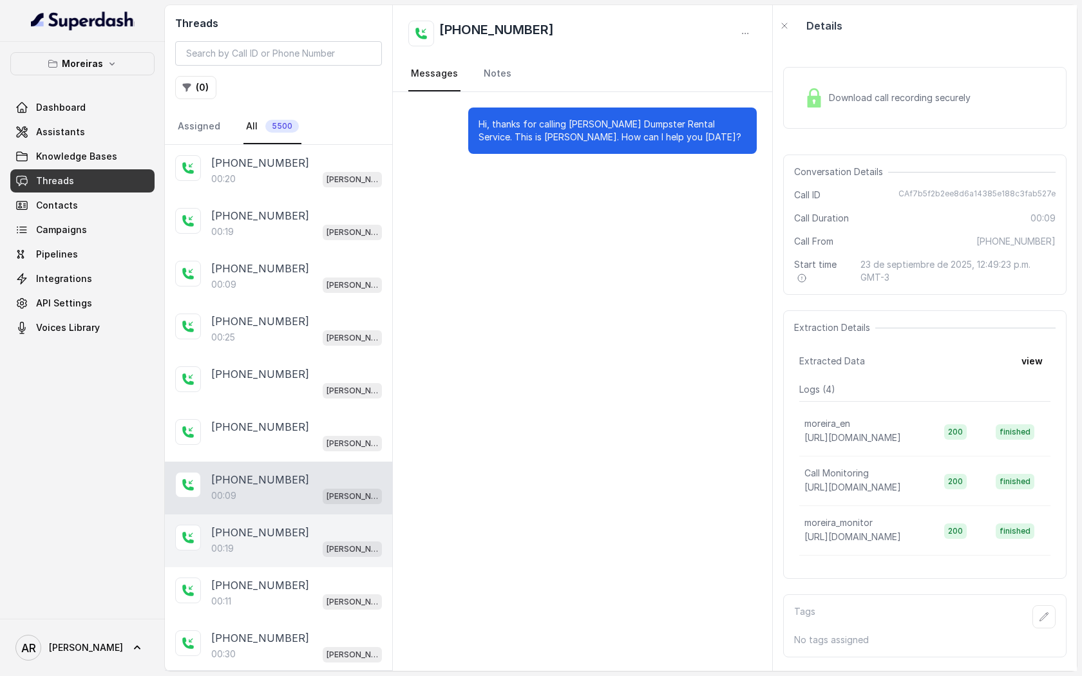
click at [352, 560] on div "+16784160227 00:19 Sophia (Dumpsters) / EN" at bounding box center [278, 541] width 227 height 53
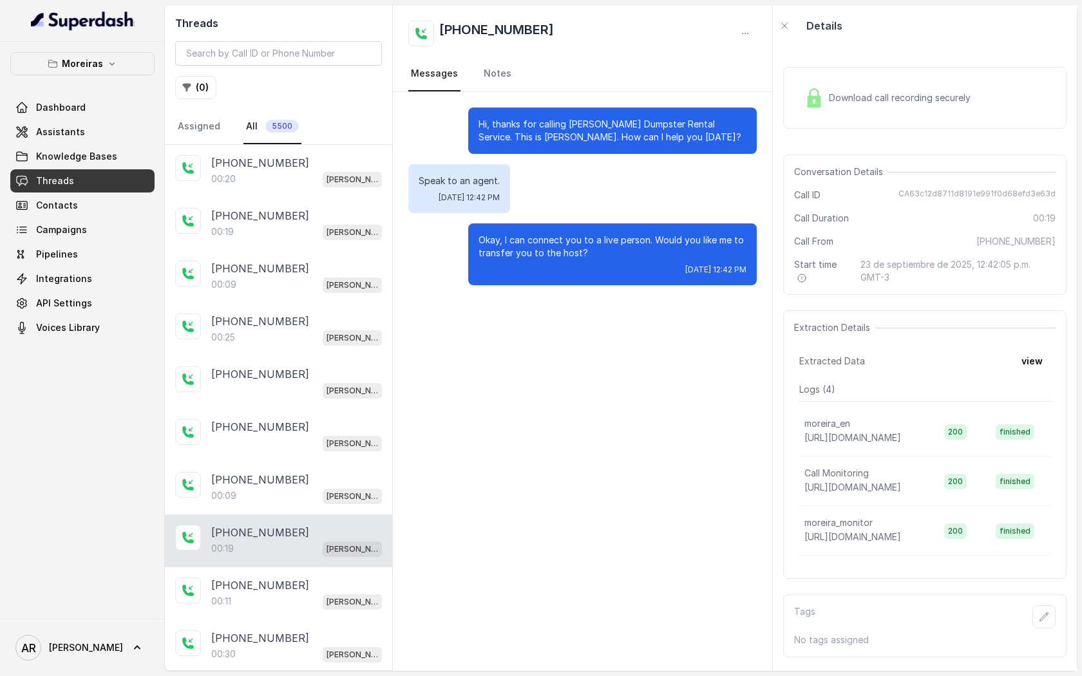
click at [352, 560] on div "+16784160227 00:19 Sophia (Dumpsters) / EN" at bounding box center [278, 541] width 227 height 53
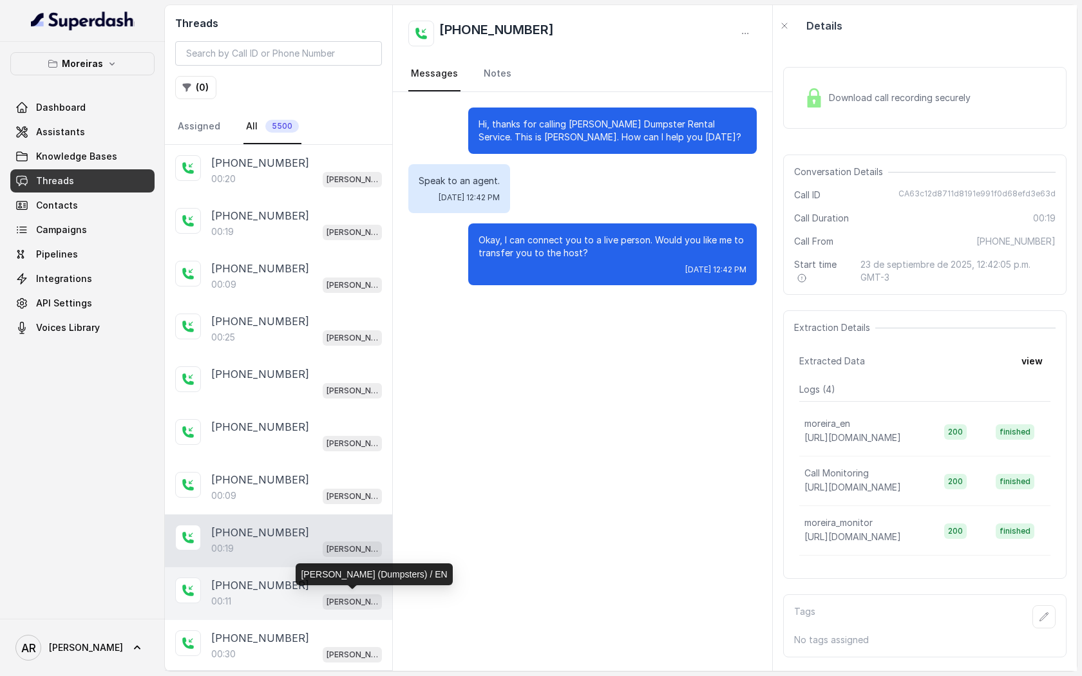
click at [327, 597] on p "[PERSON_NAME] (Dumpsters) / EN" at bounding box center [353, 602] width 52 height 13
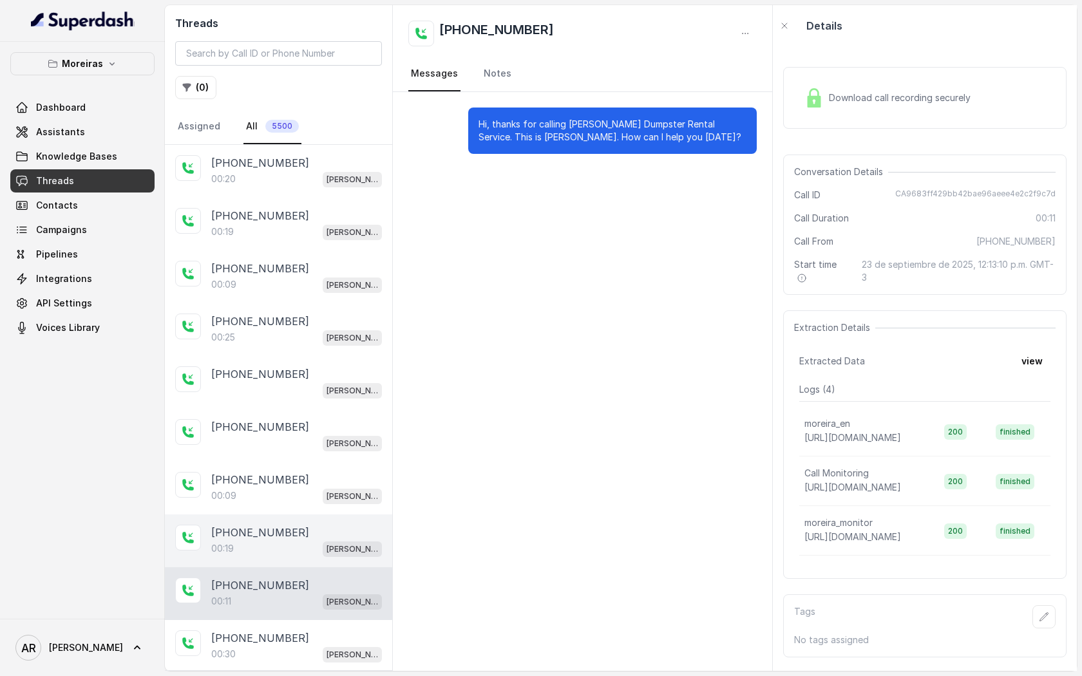
click at [315, 553] on div "00:19 Sophia (Dumpsters) / EN" at bounding box center [296, 549] width 171 height 17
